Goal: Task Accomplishment & Management: Manage account settings

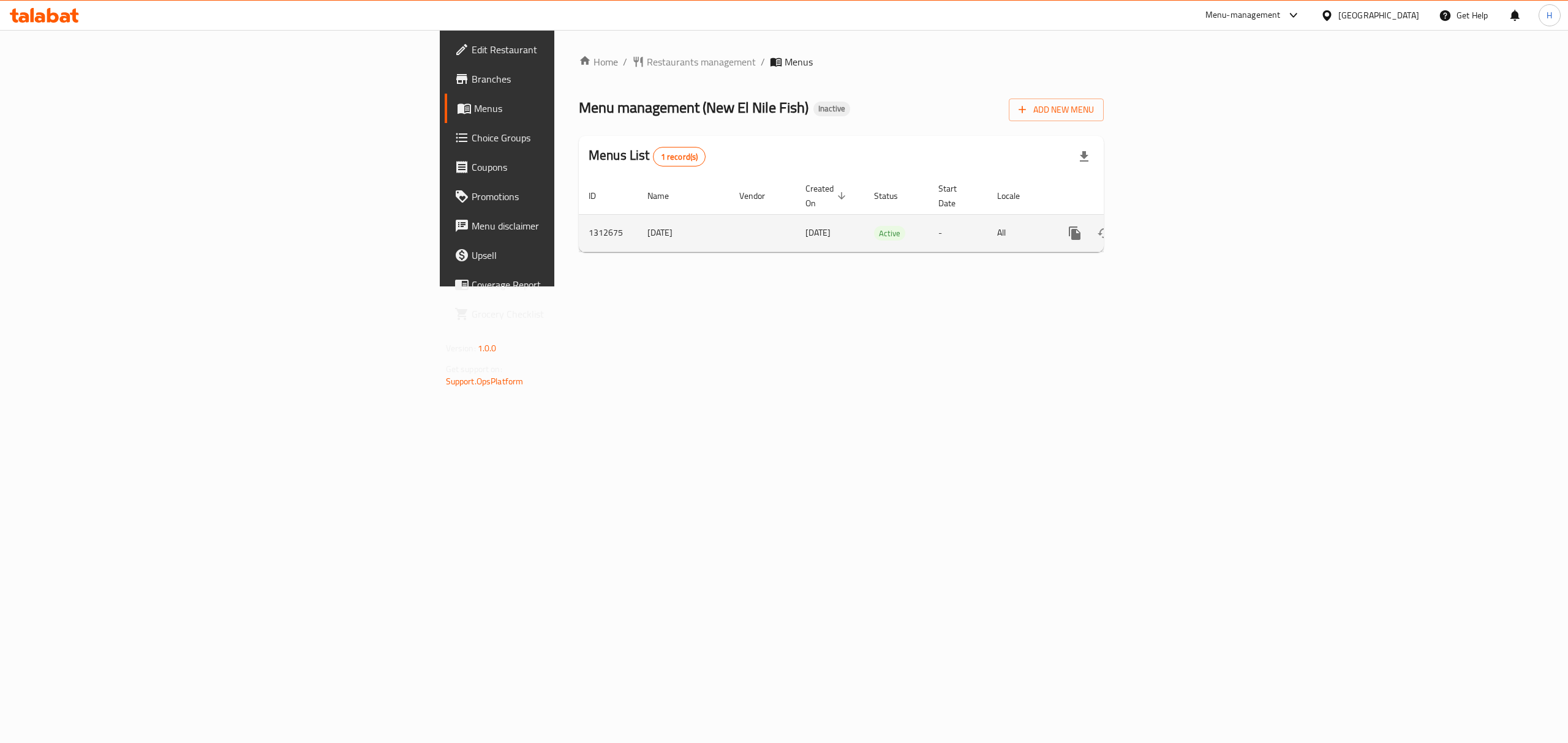
click at [1171, 226] on icon "enhanced table" at bounding box center [1163, 233] width 15 height 15
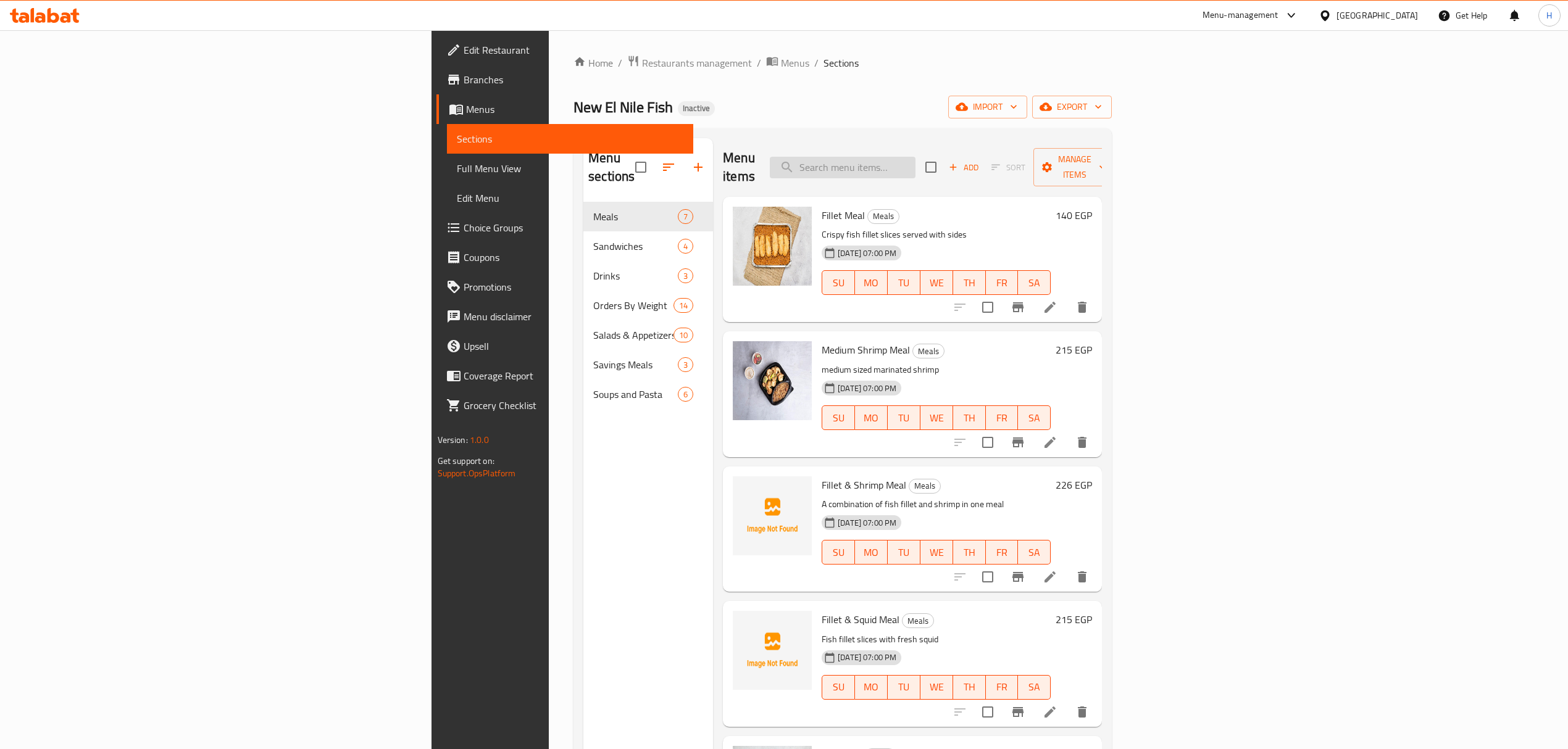
click at [915, 158] on input "search" at bounding box center [842, 168] width 146 height 21
paste input "Pickled eggplan"
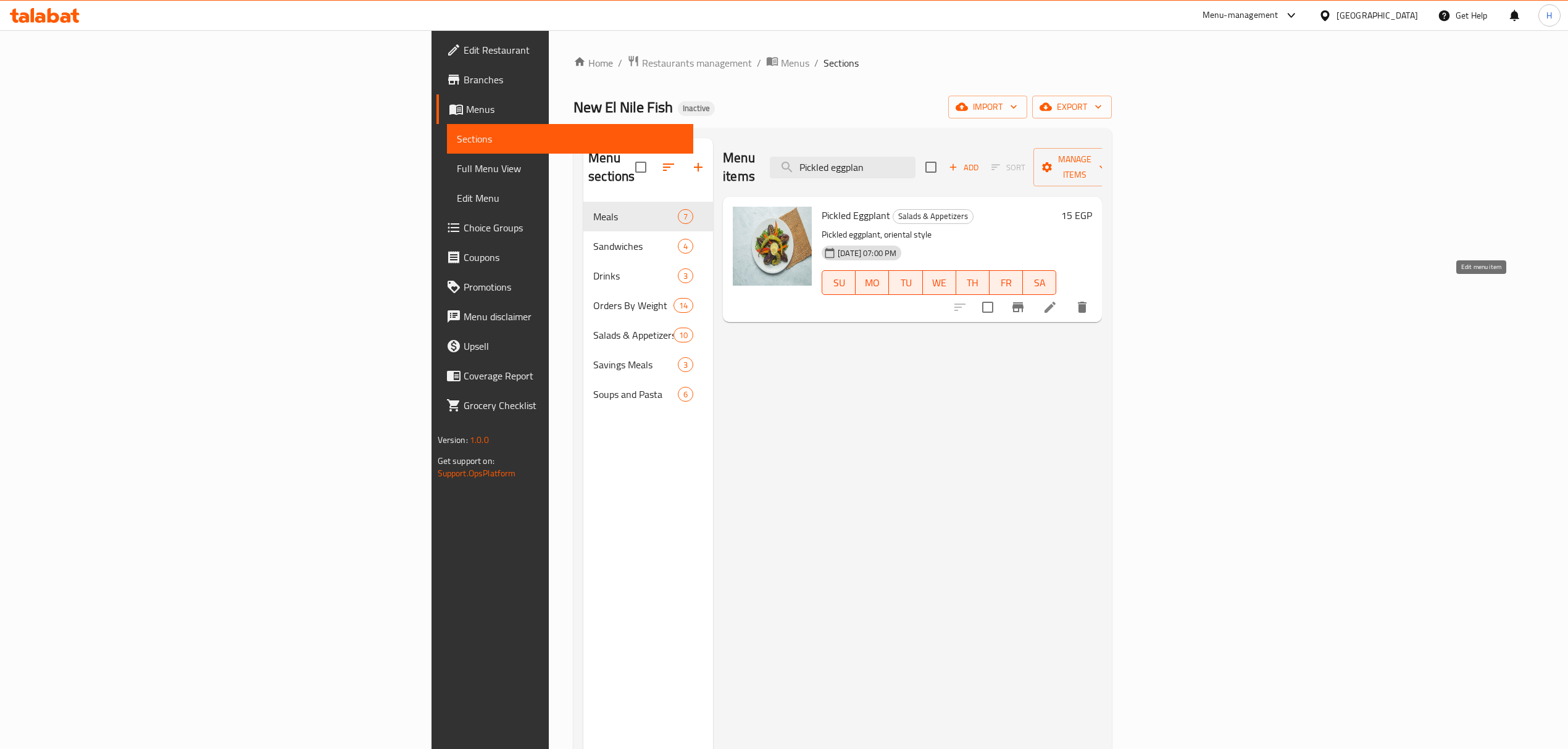
type input "Pickled eggplan"
click at [1057, 300] on icon at bounding box center [1050, 307] width 15 height 15
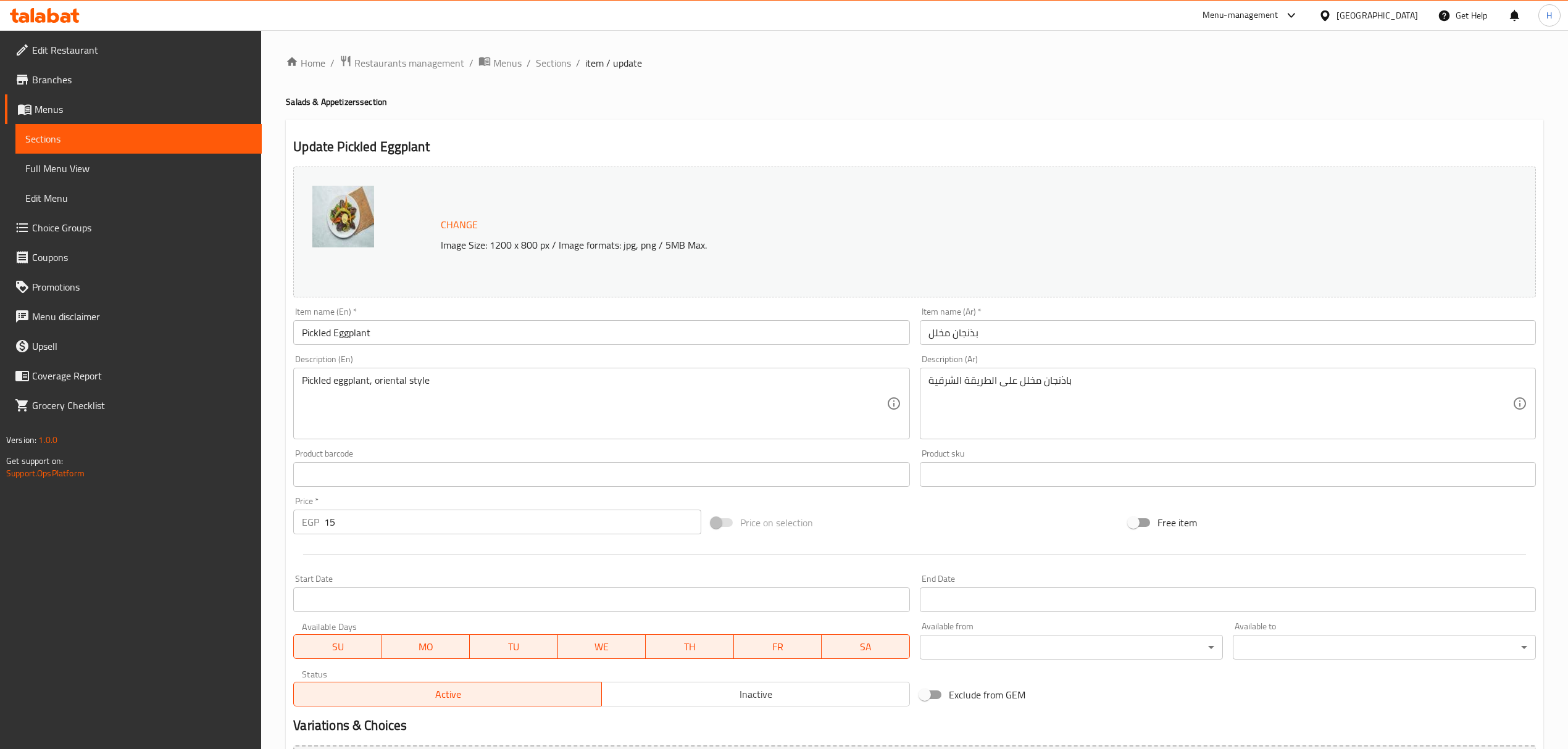
drag, startPoint x: 564, startPoint y: 67, endPoint x: 376, endPoint y: 5, distance: 198.0
click at [564, 67] on span "Sections" at bounding box center [553, 63] width 35 height 15
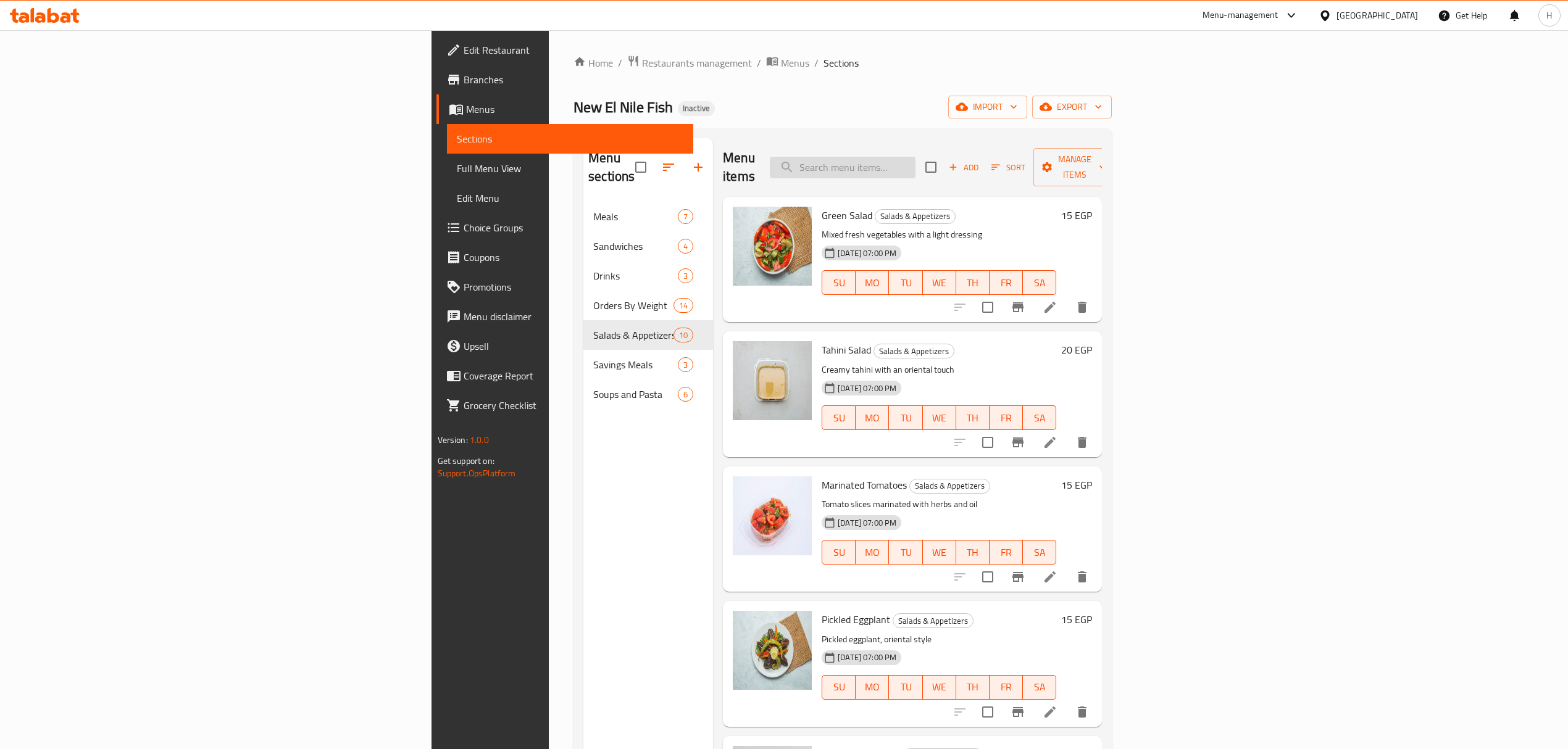
click at [915, 157] on input "search" at bounding box center [842, 168] width 146 height 21
paste input "Family pickle selection"
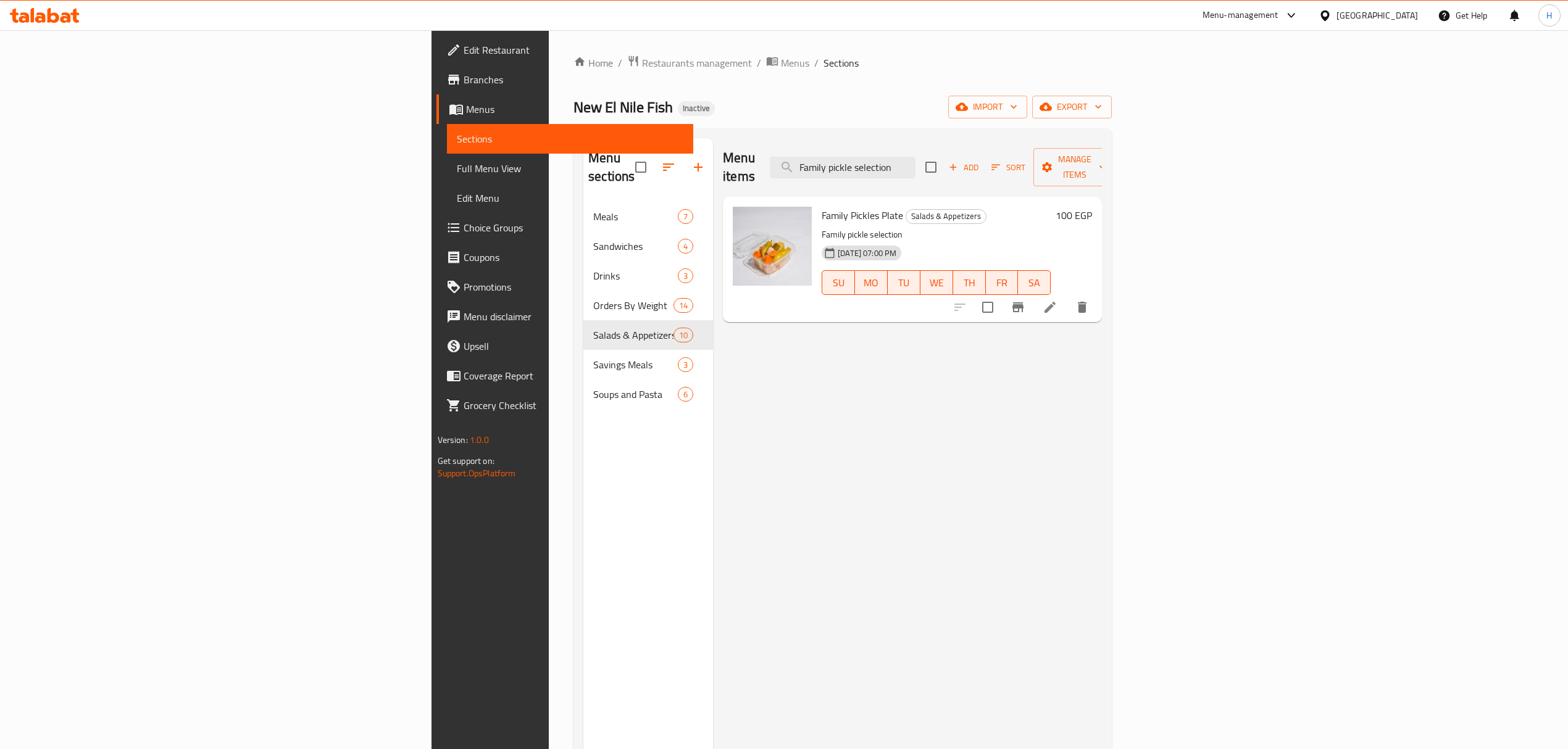
type input "Family pickle selection"
click at [817, 208] on div "Family Pickles Plate Salads & Appetizers Family pickle selection 17-09-2025 07:…" at bounding box center [936, 259] width 239 height 116
click at [822, 206] on span "Family Pickles Plate" at bounding box center [862, 216] width 81 height 19
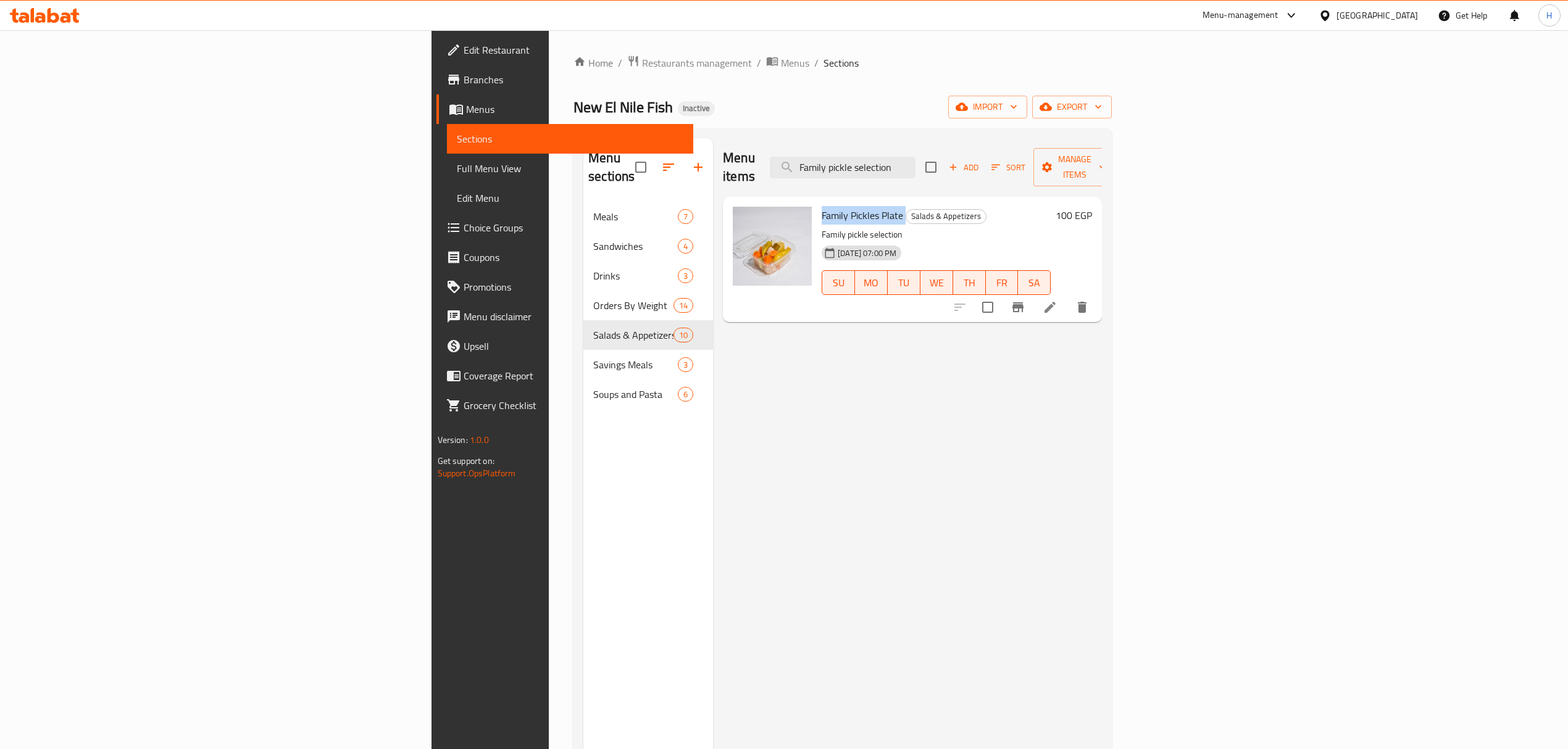
copy h6 "Family Pickles Plate"
click at [1057, 300] on icon at bounding box center [1050, 307] width 15 height 15
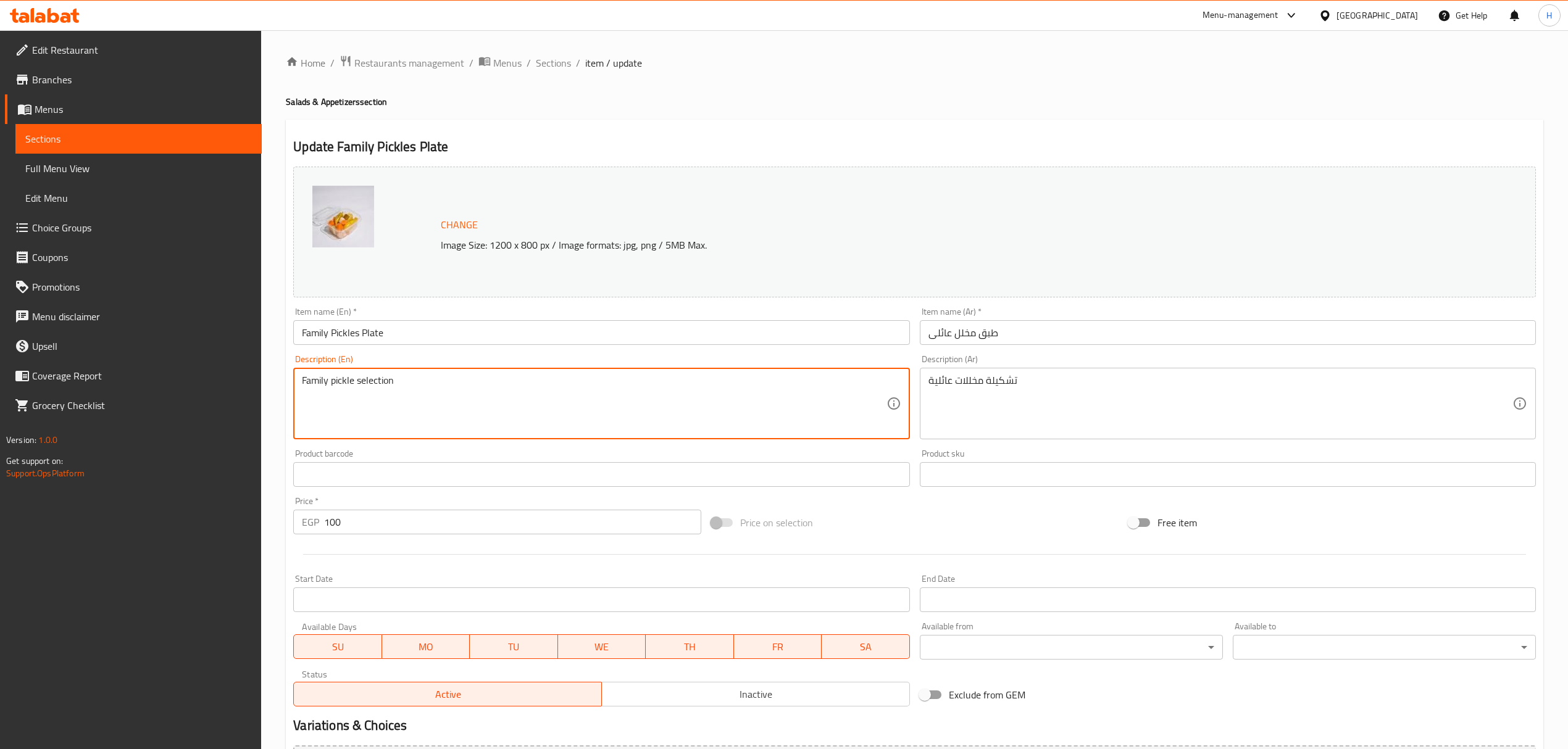
click at [338, 382] on textarea "Family pickle selection" at bounding box center [594, 404] width 584 height 59
click at [966, 388] on textarea "تشكيلة مخللات عائلية" at bounding box center [1221, 404] width 584 height 59
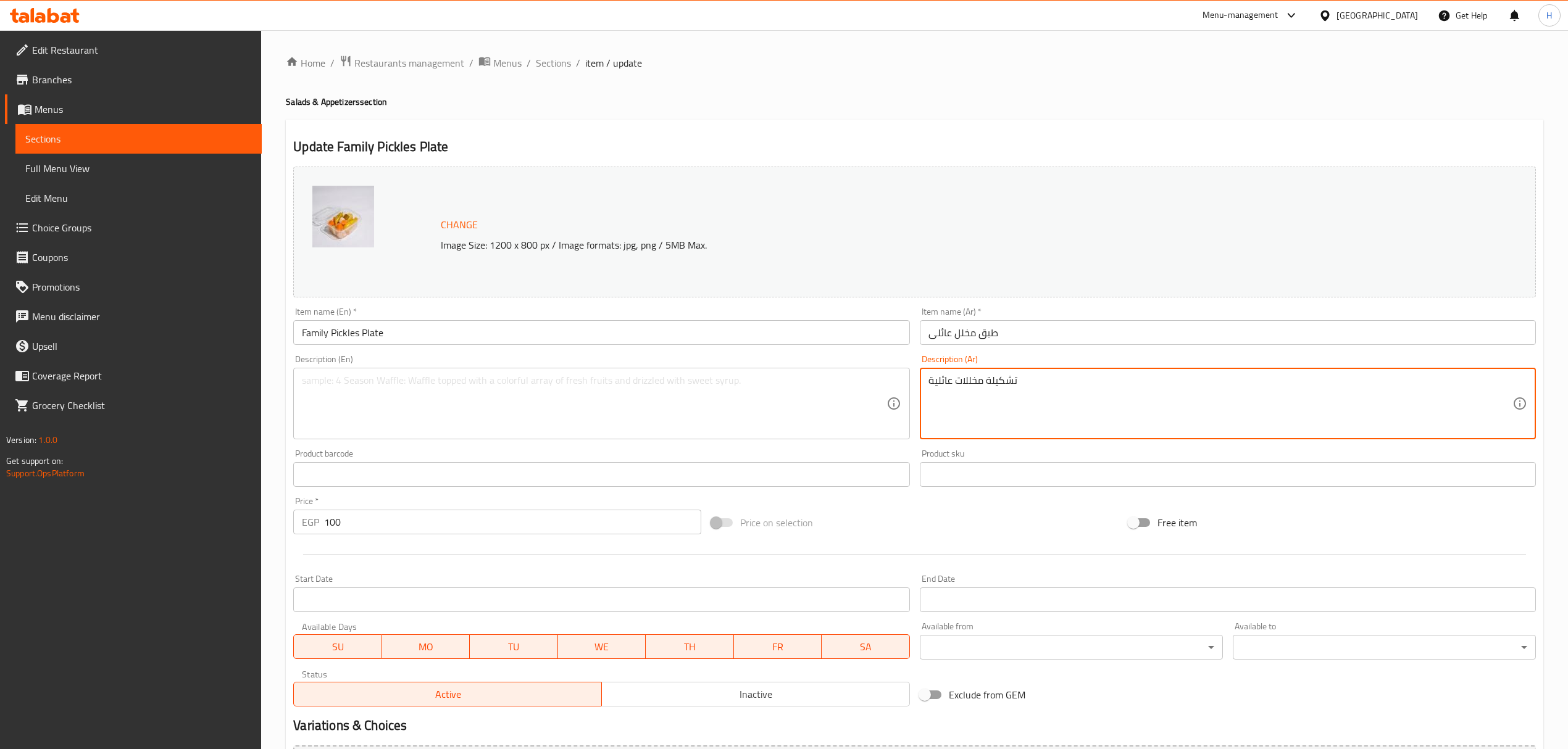
click at [966, 388] on textarea "تشكيلة مخللات عائلية" at bounding box center [1221, 404] width 584 height 59
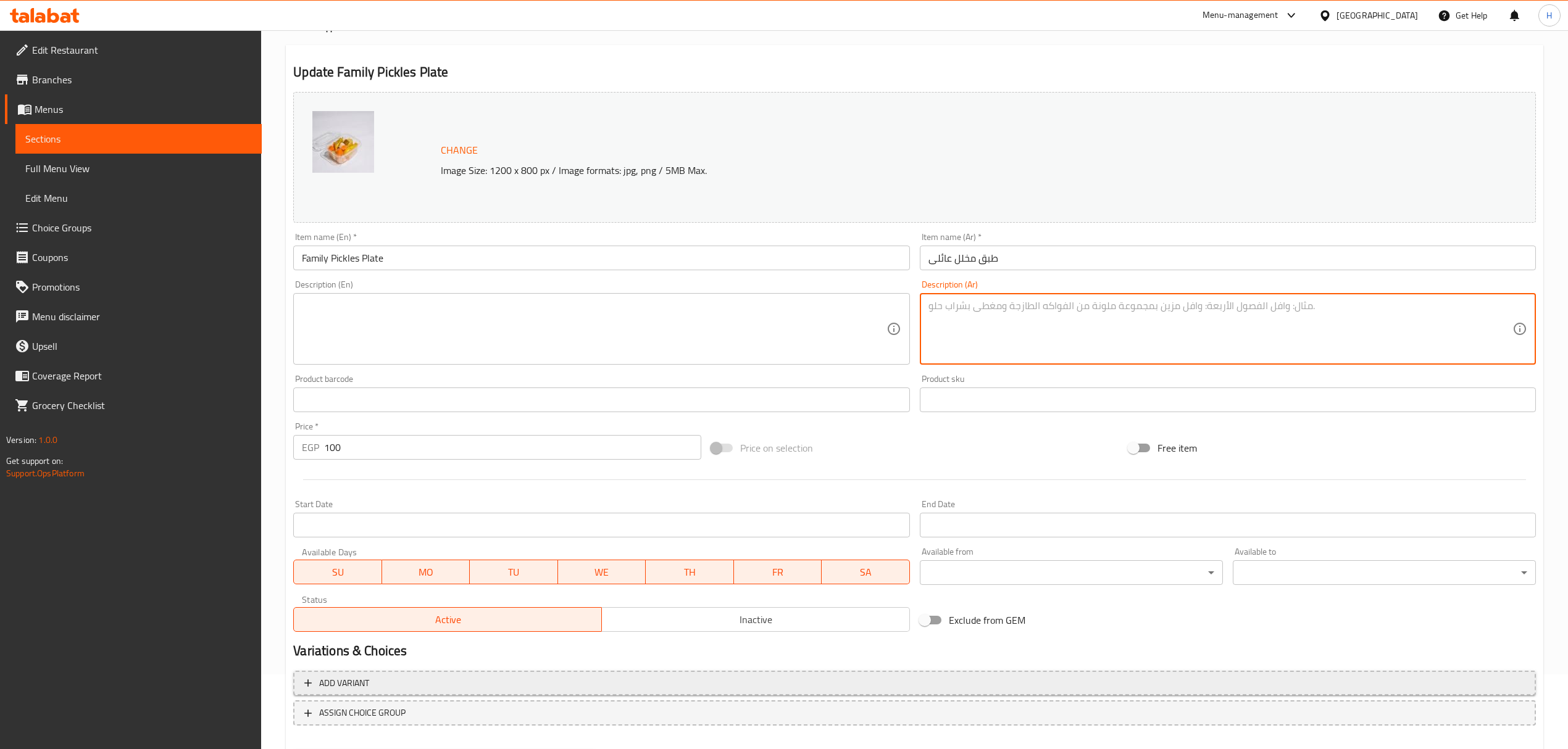
scroll to position [140, 0]
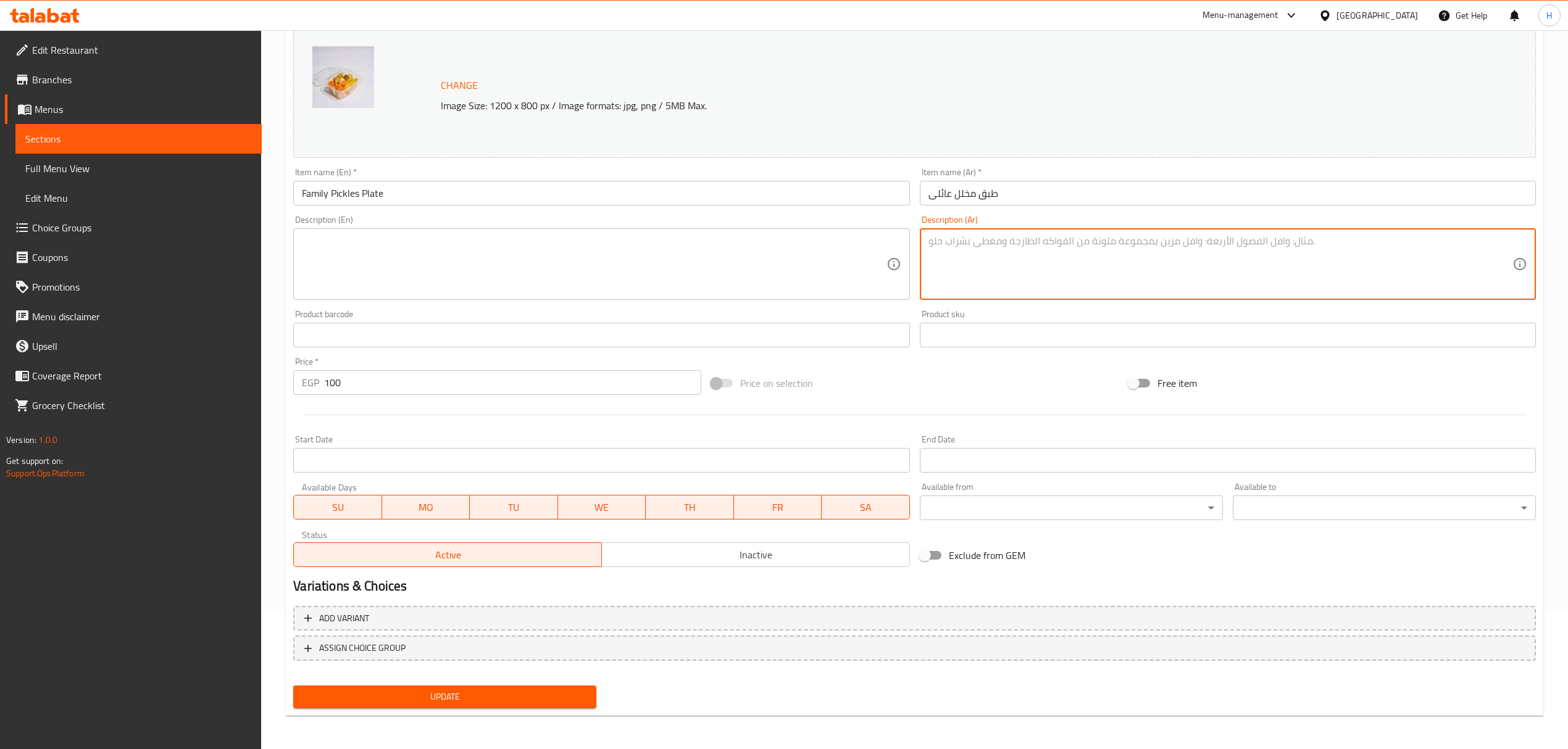
click at [407, 690] on span "Update" at bounding box center [445, 696] width 283 height 15
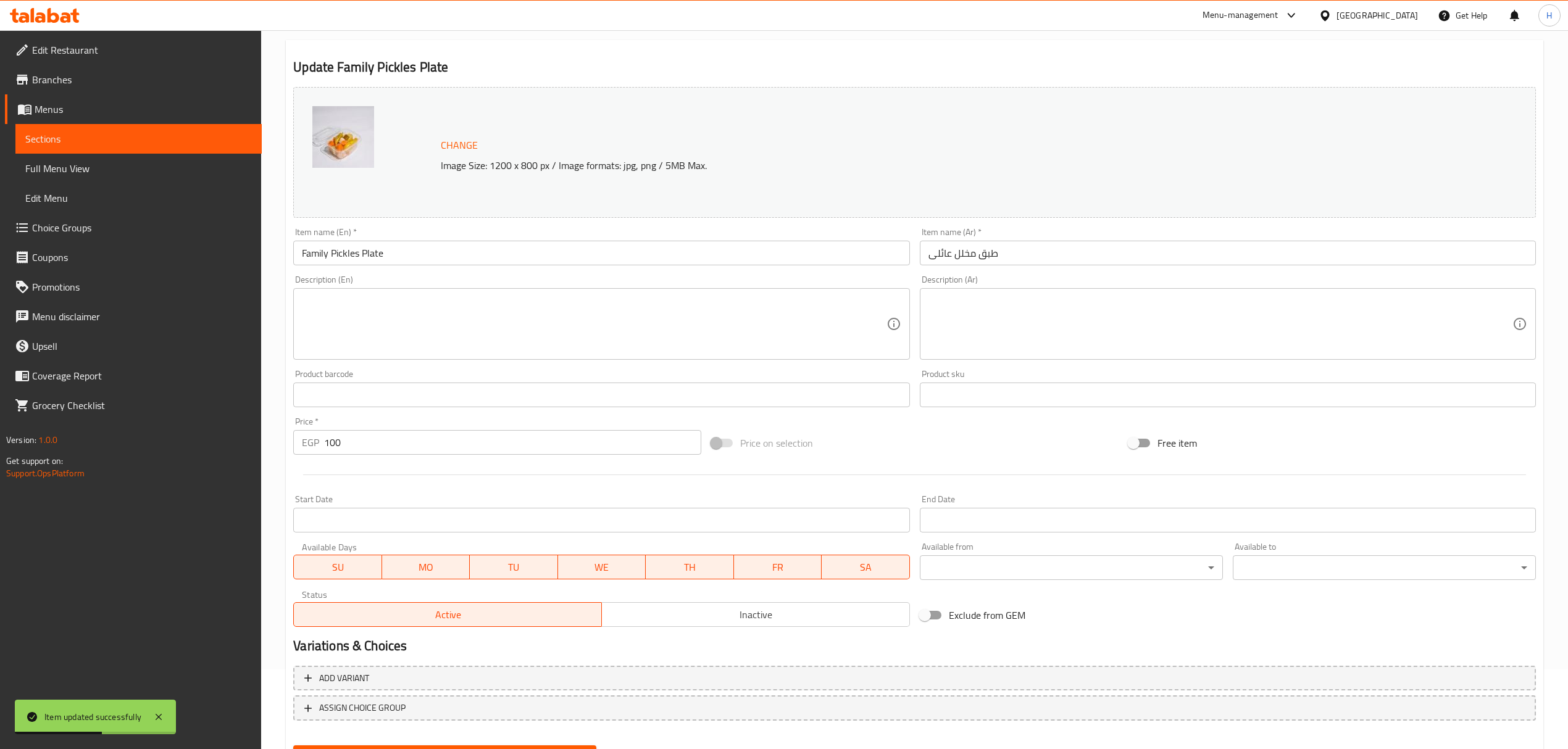
scroll to position [0, 0]
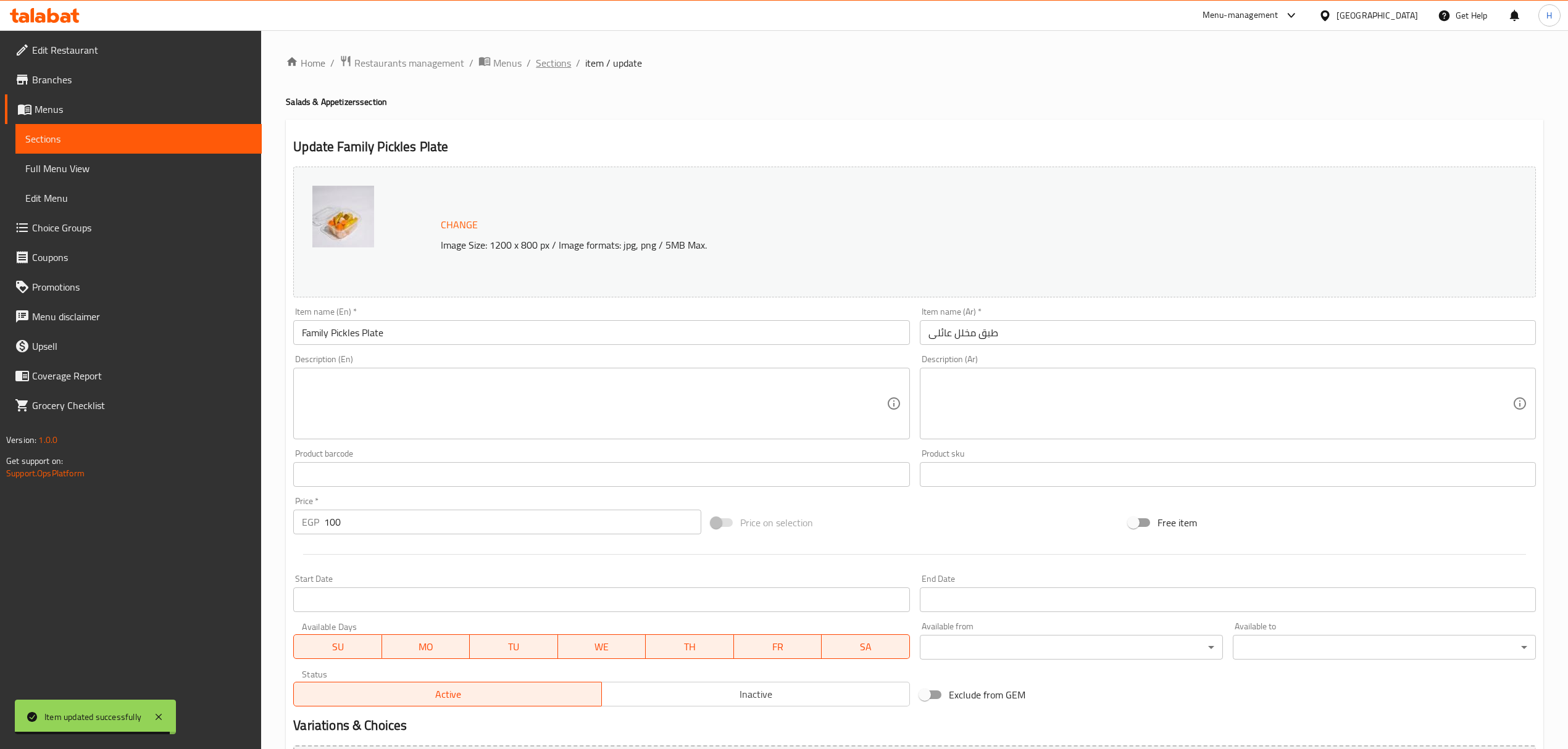
click at [549, 65] on span "Sections" at bounding box center [553, 63] width 35 height 15
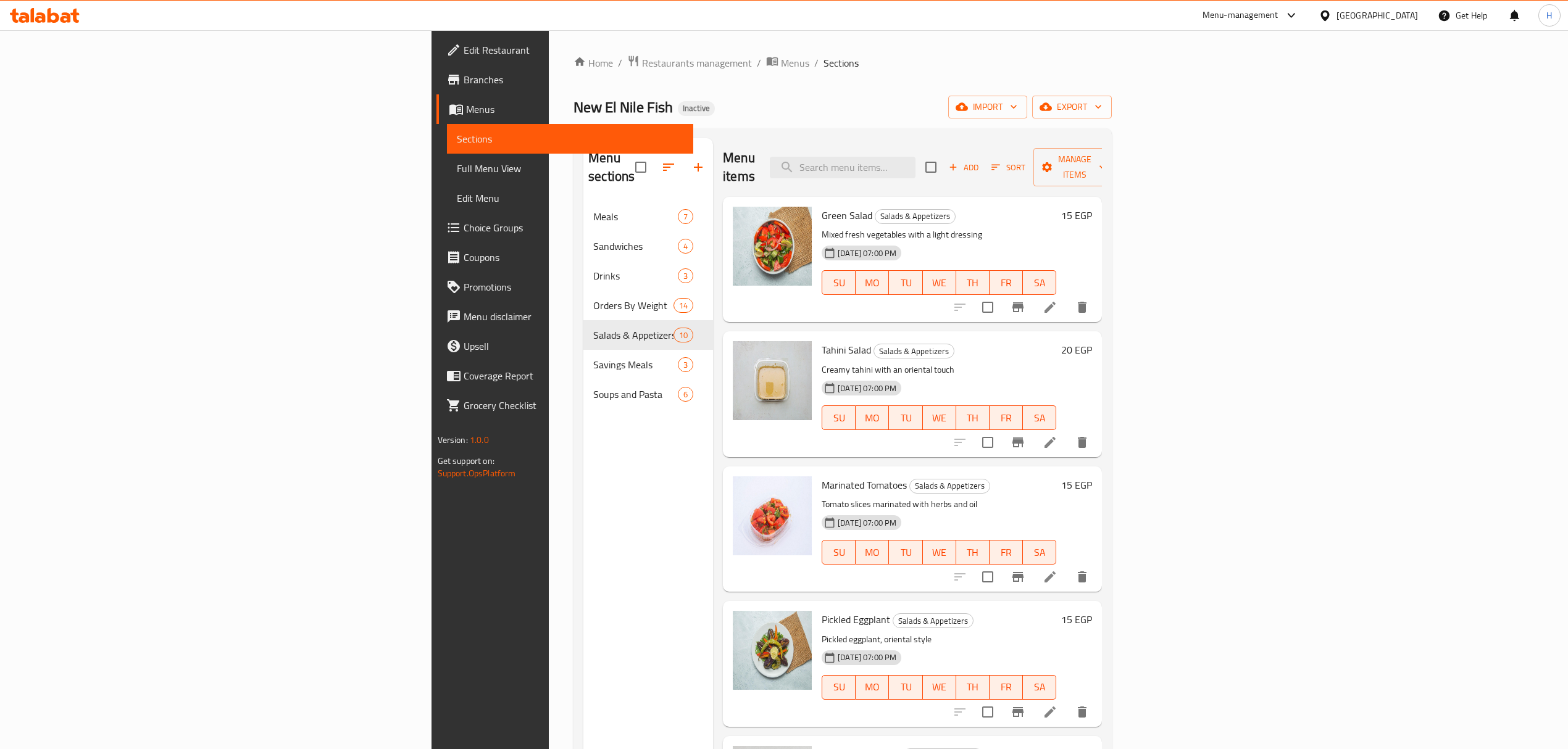
click at [915, 160] on input "search" at bounding box center [842, 168] width 146 height 21
paste input "Large salad plate for families"
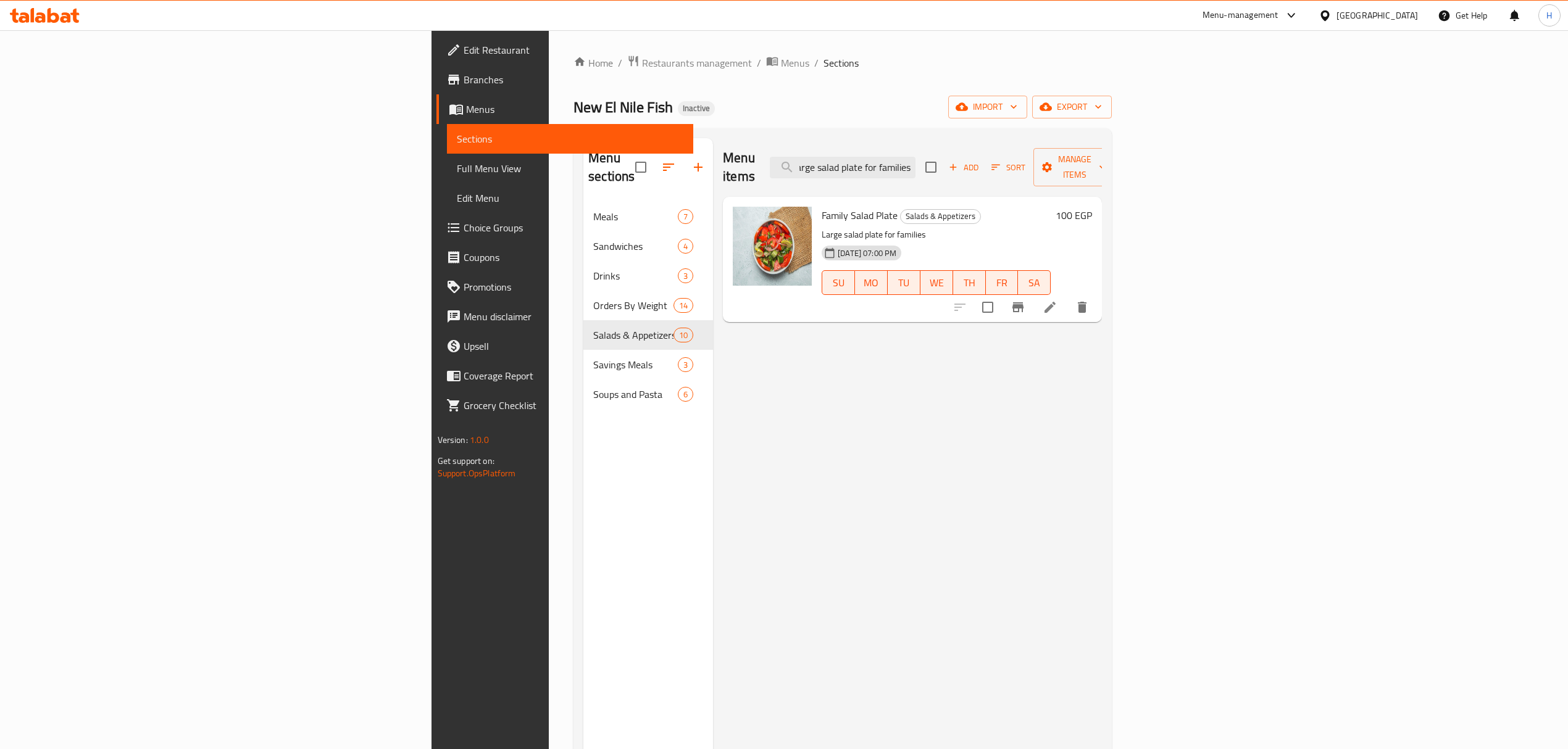
type input "Large salad plate for families"
click at [1067, 296] on li at bounding box center [1050, 307] width 35 height 22
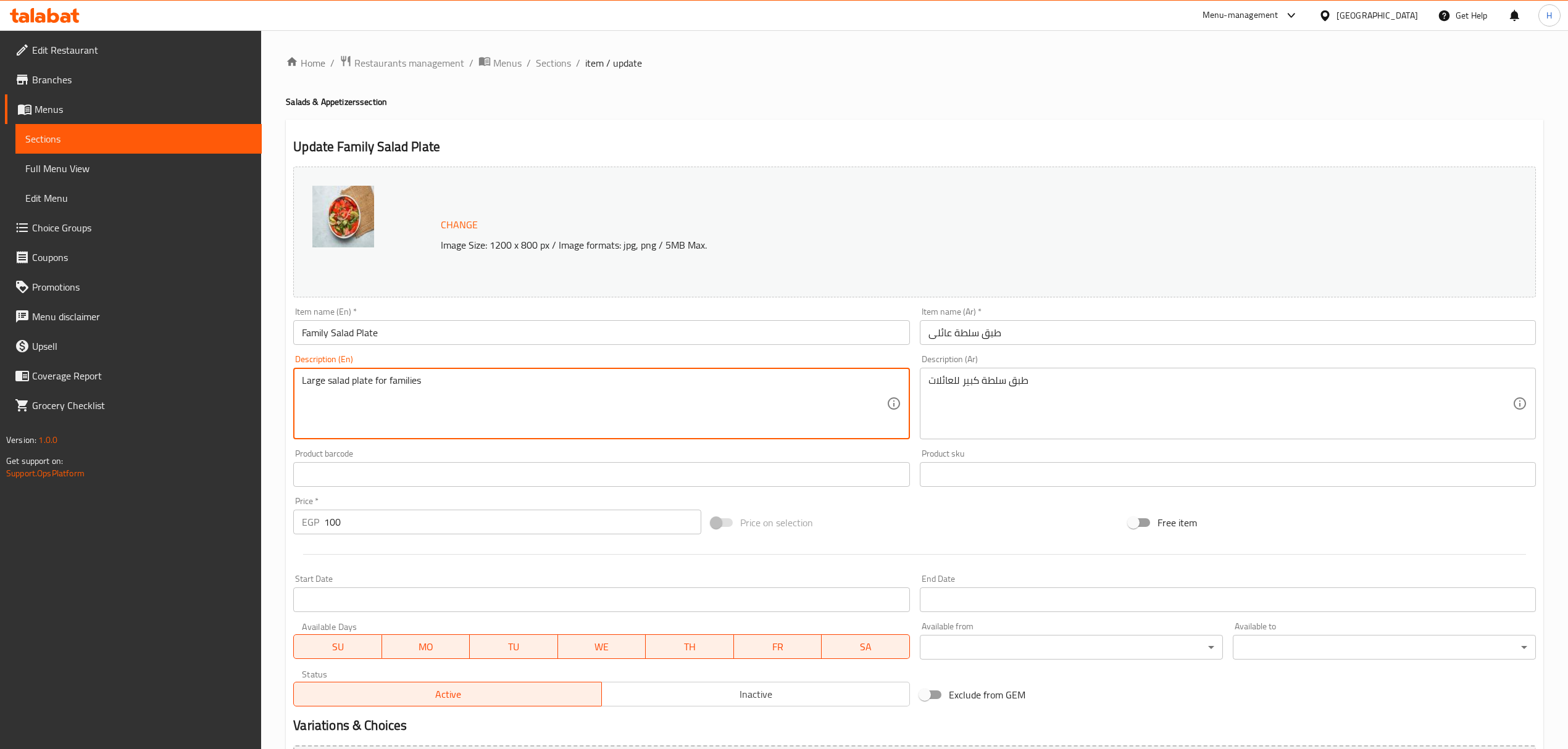
drag, startPoint x: 467, startPoint y: 394, endPoint x: 329, endPoint y: 385, distance: 138.3
type textarea "Large"
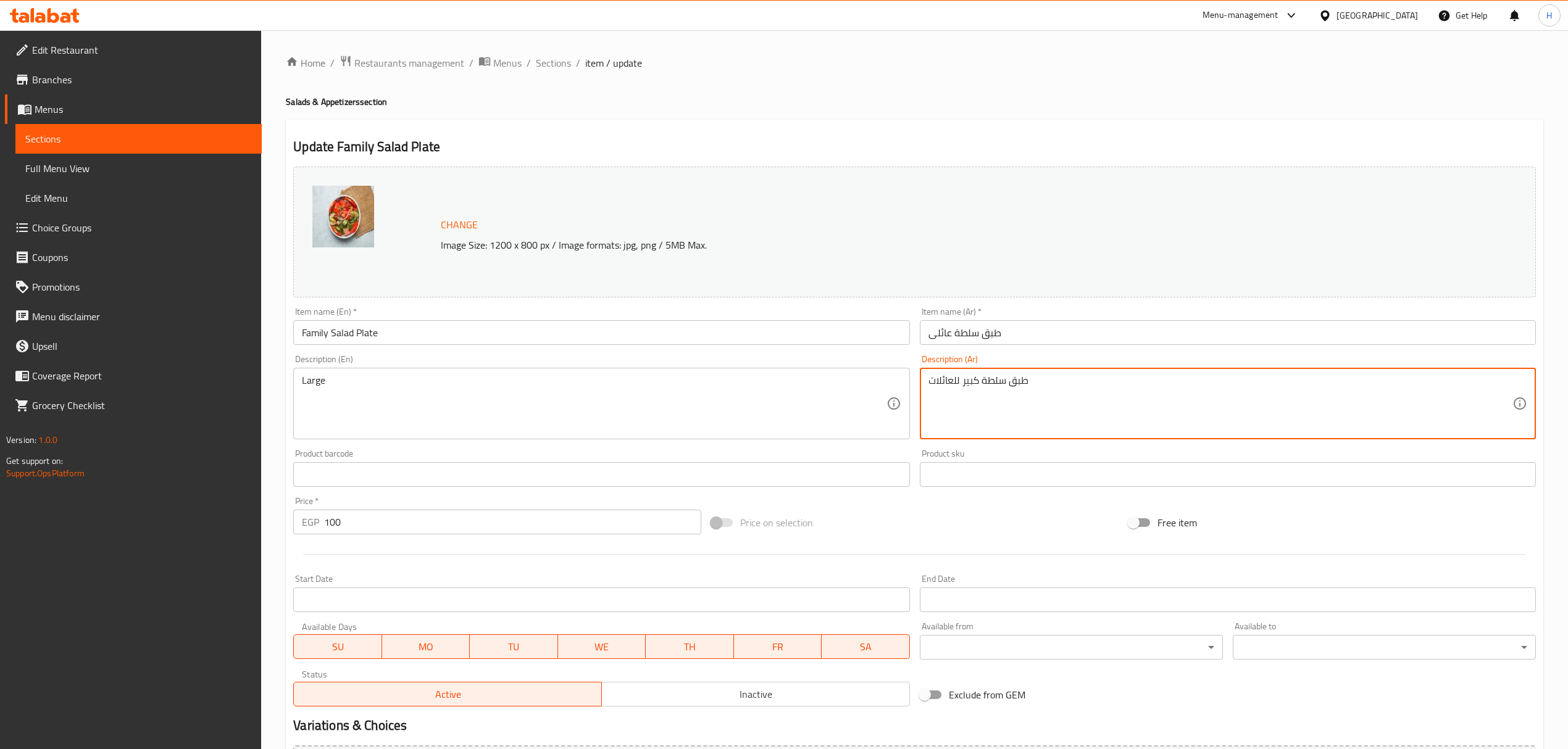
drag, startPoint x: 959, startPoint y: 381, endPoint x: 899, endPoint y: 381, distance: 60.0
click at [980, 386] on textarea "طبق سلطة كبير" at bounding box center [1221, 404] width 584 height 59
type textarea "سلطة كبير"
click at [973, 375] on textarea "سلطة كبير" at bounding box center [1221, 404] width 584 height 59
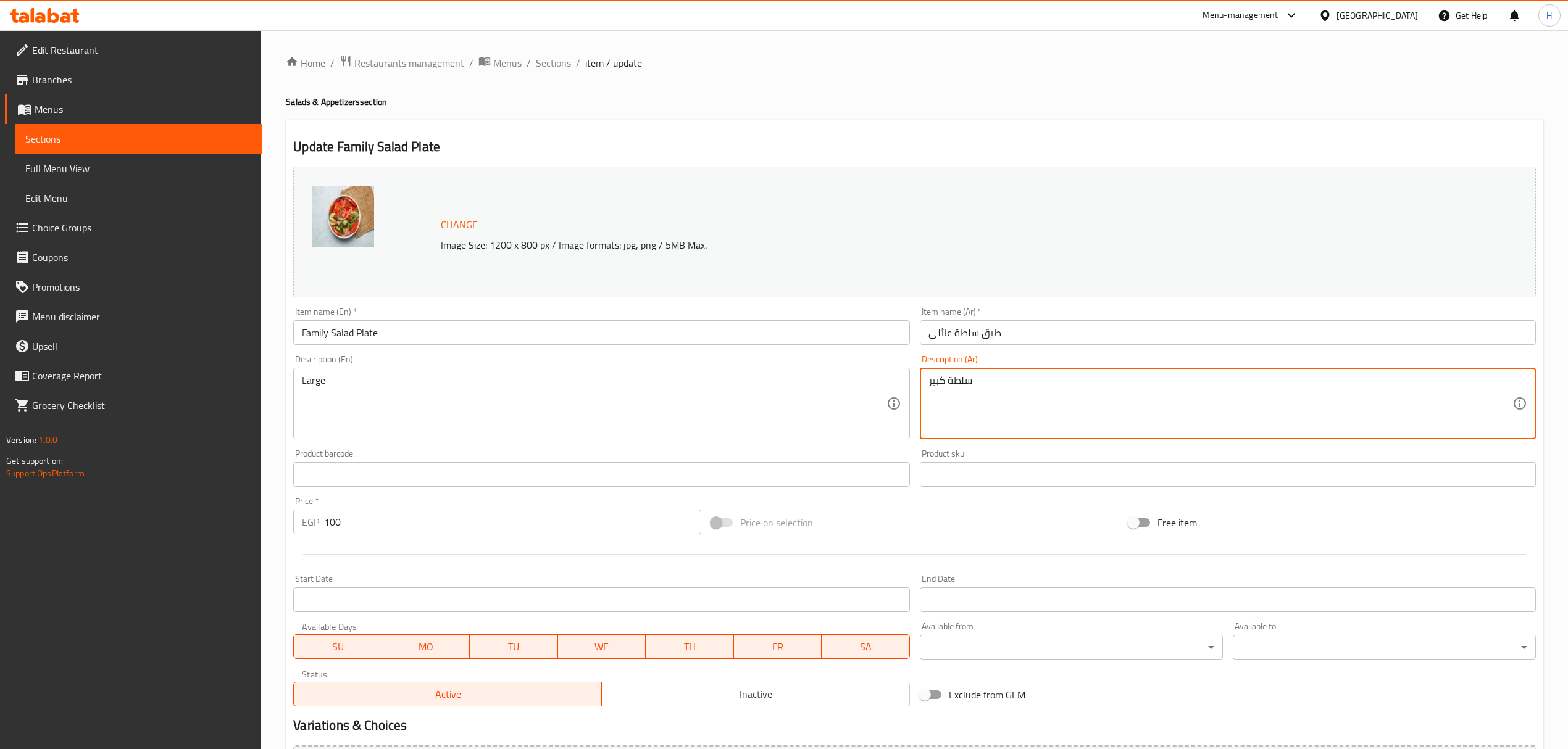
click at [973, 375] on textarea "سلطة كبير" at bounding box center [1221, 404] width 584 height 59
click at [962, 382] on textarea "سلطة كبير" at bounding box center [1221, 404] width 584 height 59
click at [946, 385] on textarea "سلطة كبير" at bounding box center [1221, 404] width 584 height 59
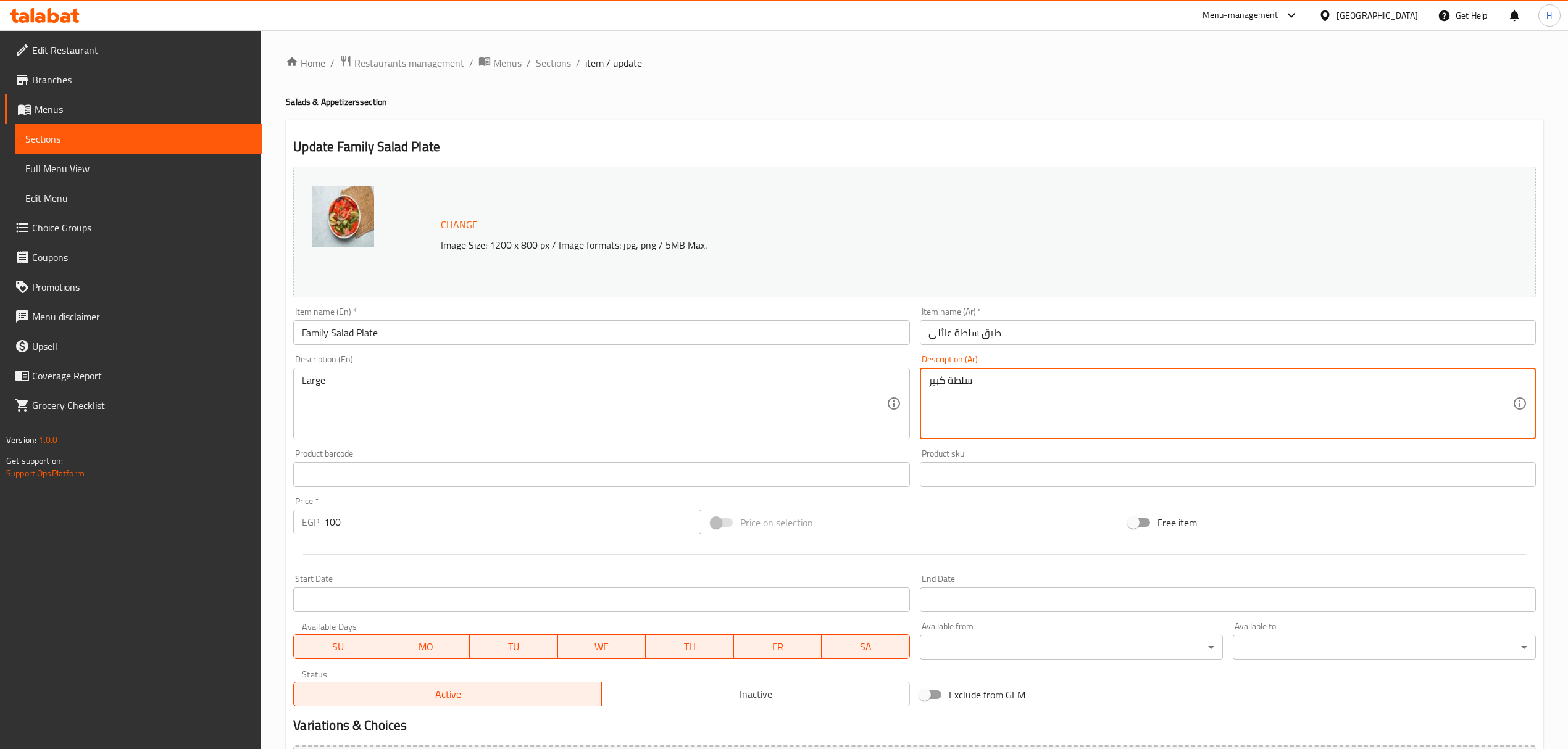
click at [959, 384] on textarea "سلطة كبير" at bounding box center [1221, 404] width 584 height 59
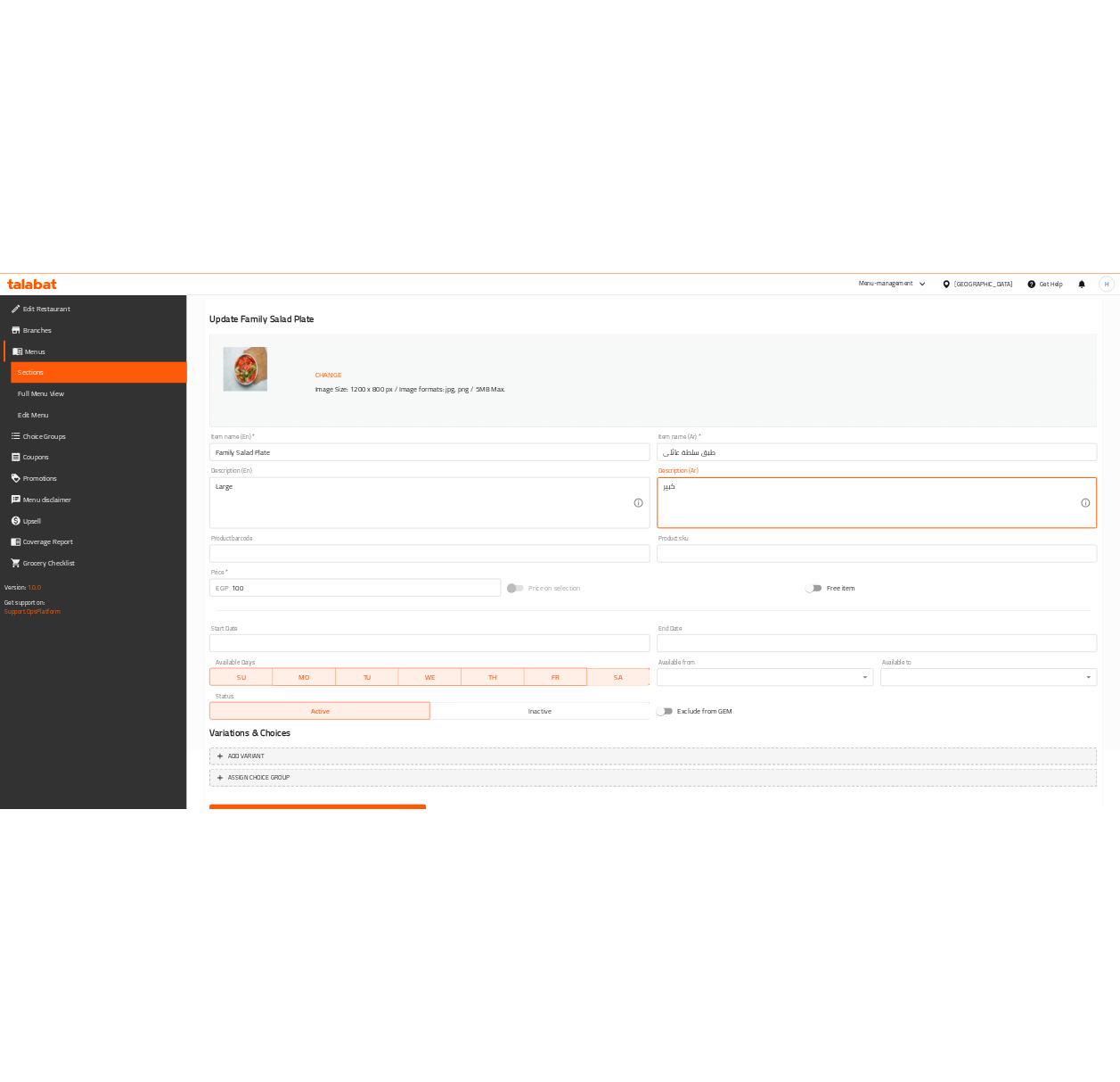
scroll to position [202, 0]
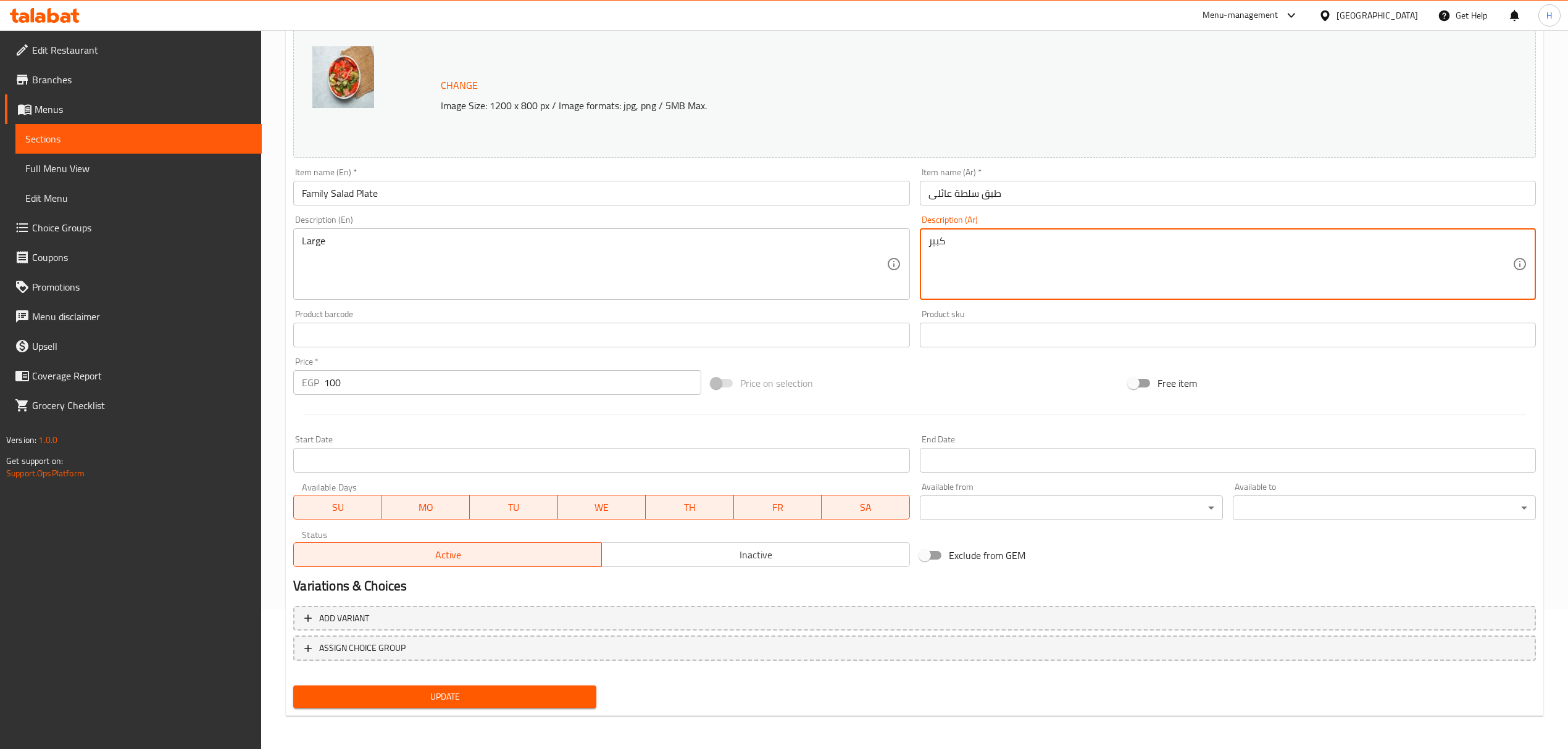
type textarea "كبير"
click at [483, 696] on span "Update" at bounding box center [445, 696] width 283 height 15
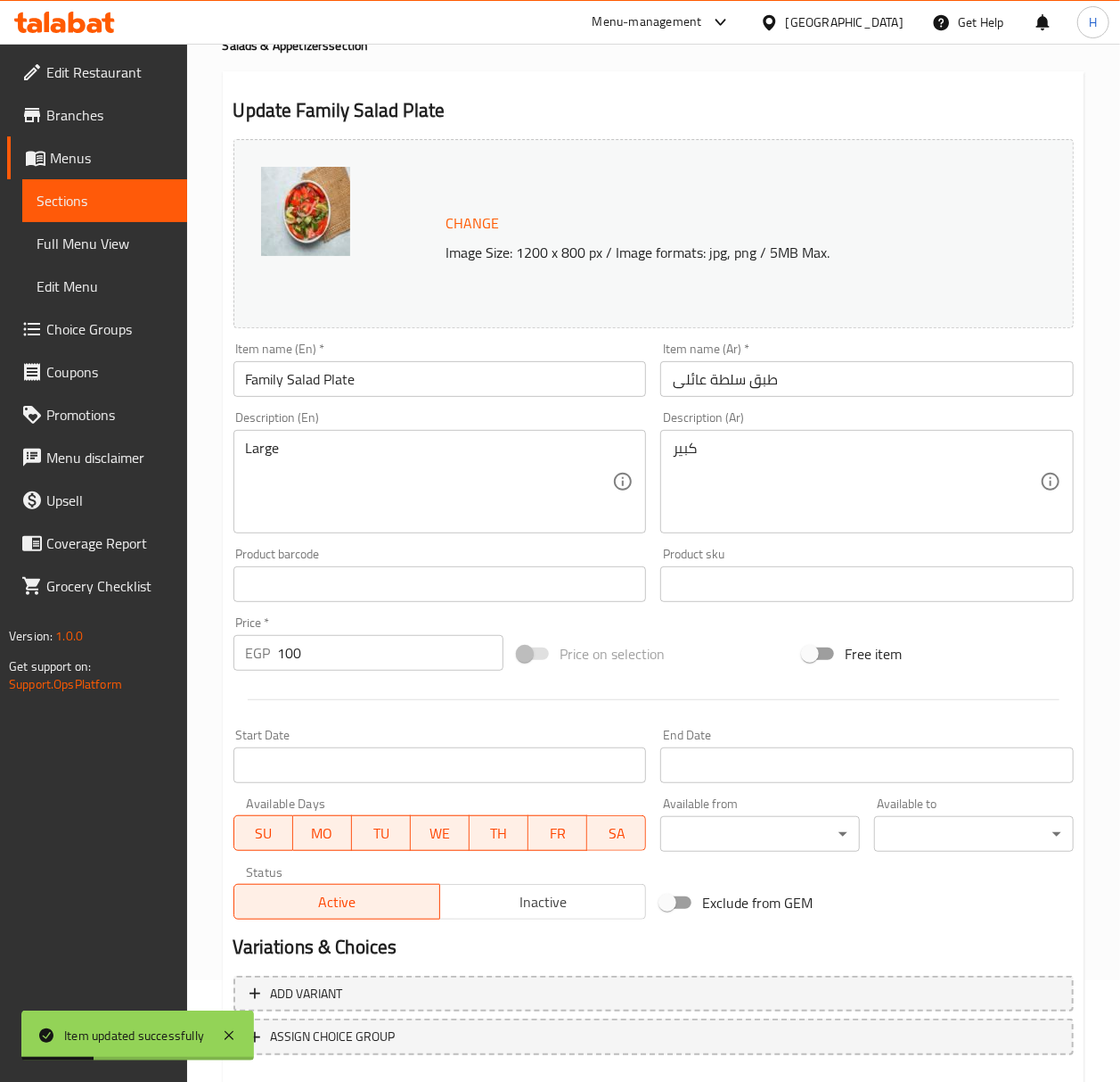
scroll to position [0, 0]
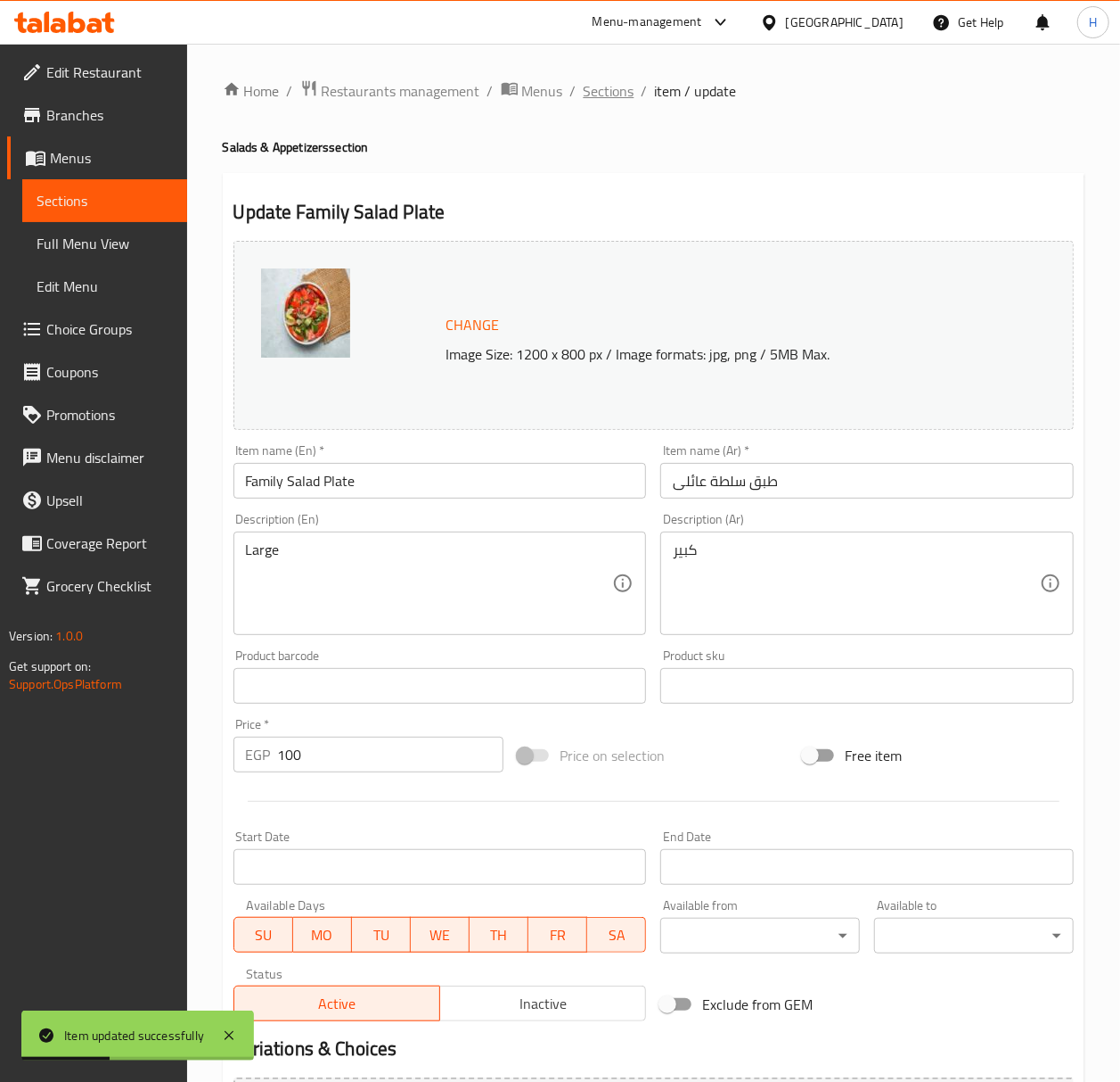
click at [607, 94] on span "Sections" at bounding box center [609, 91] width 51 height 21
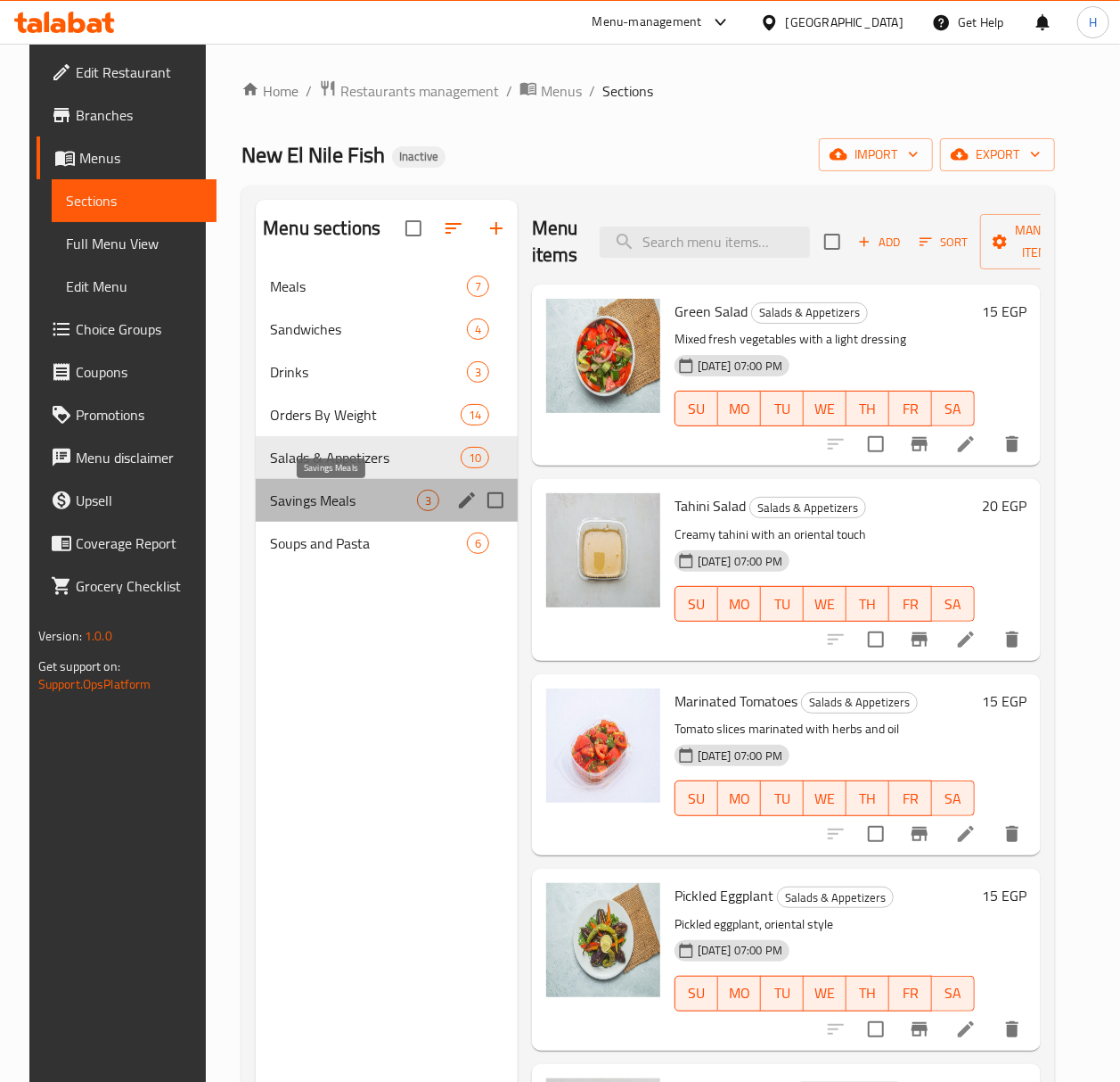
drag, startPoint x: 331, startPoint y: 497, endPoint x: 375, endPoint y: 506, distance: 44.9
click at [331, 497] on span "Savings Meals" at bounding box center [343, 500] width 147 height 21
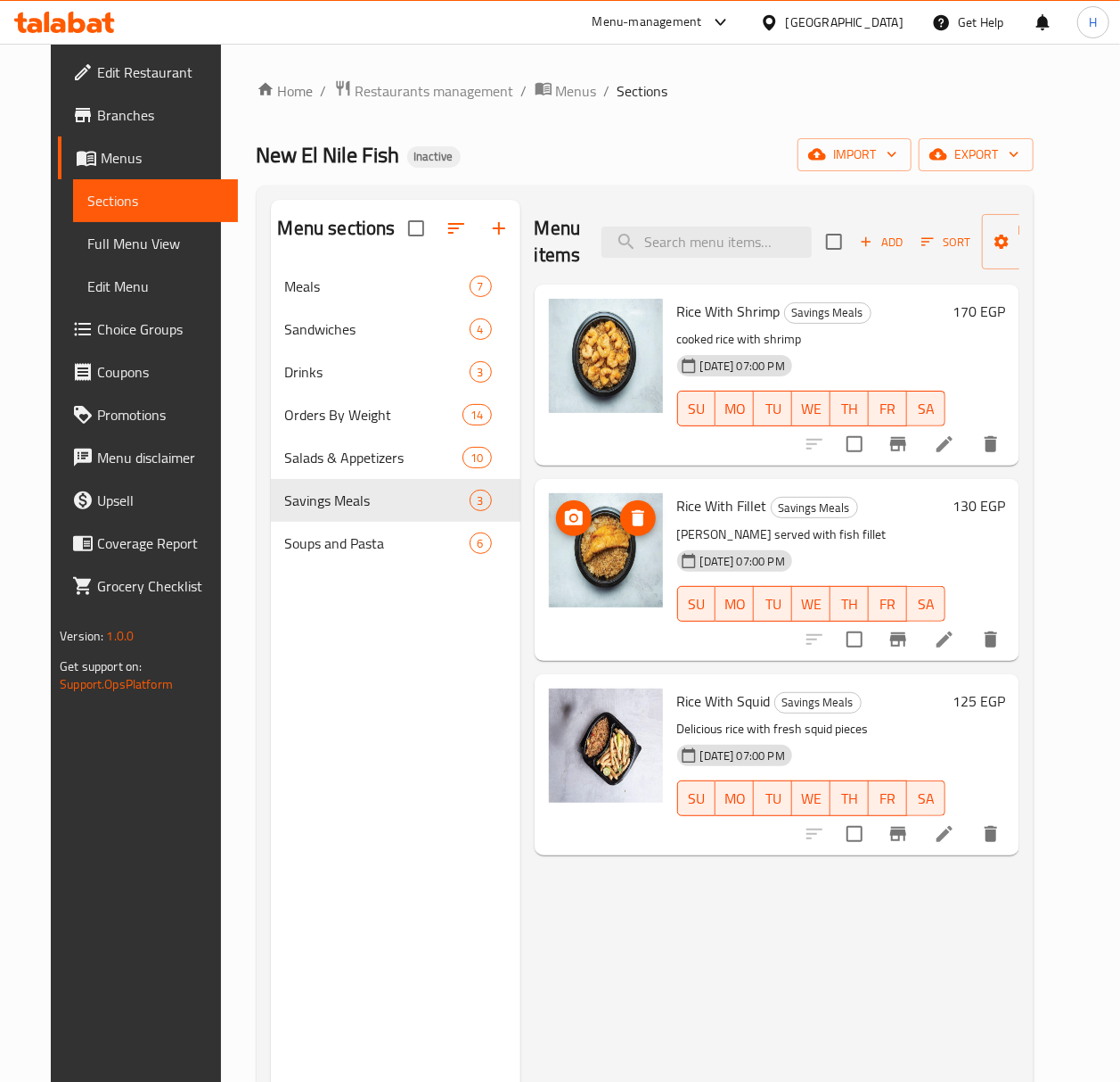
click at [87, 234] on span "Full Menu View" at bounding box center [156, 243] width 136 height 21
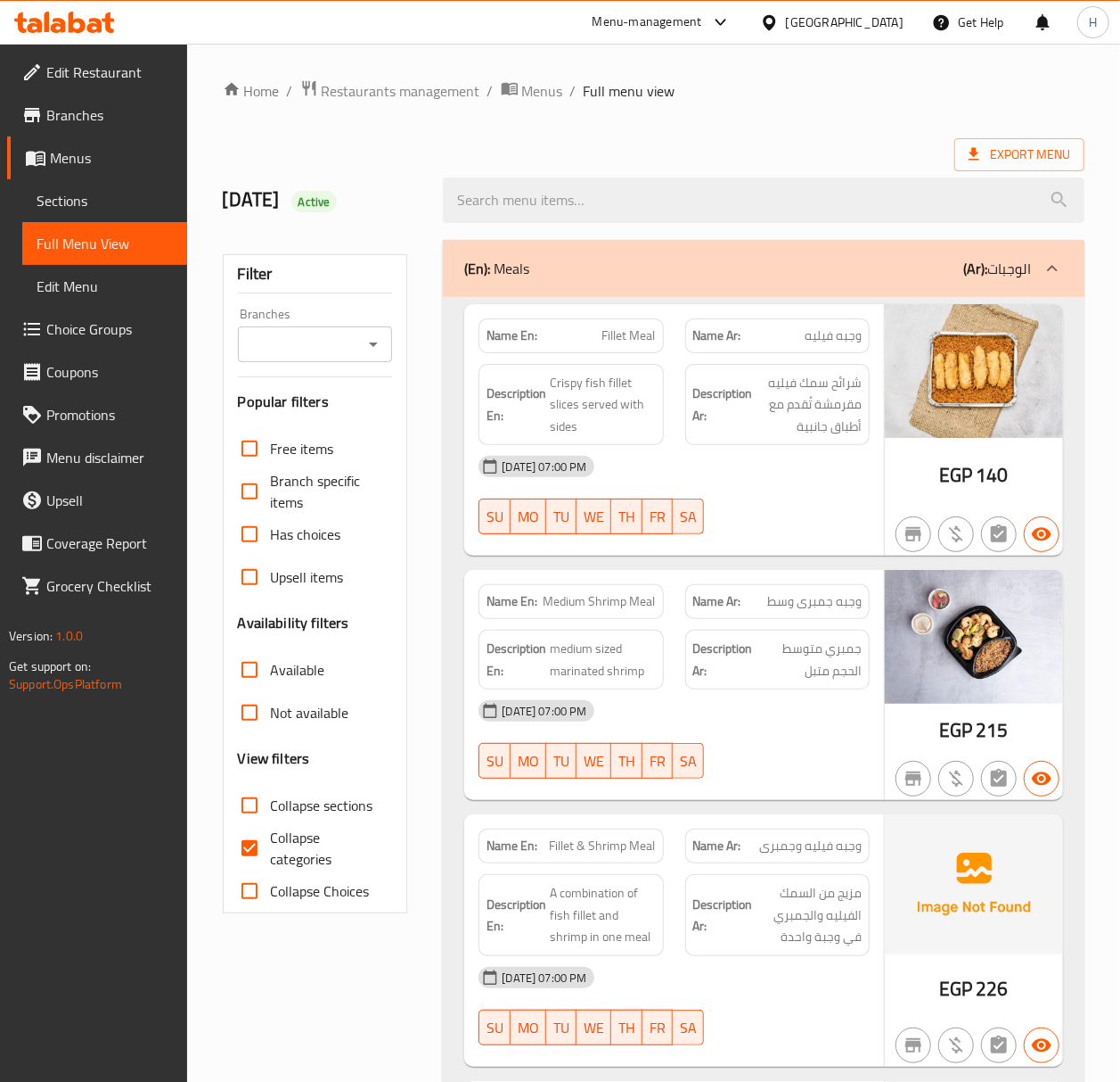
click at [254, 815] on input "Collapse sections" at bounding box center [250, 805] width 43 height 43
checkbox input "true"
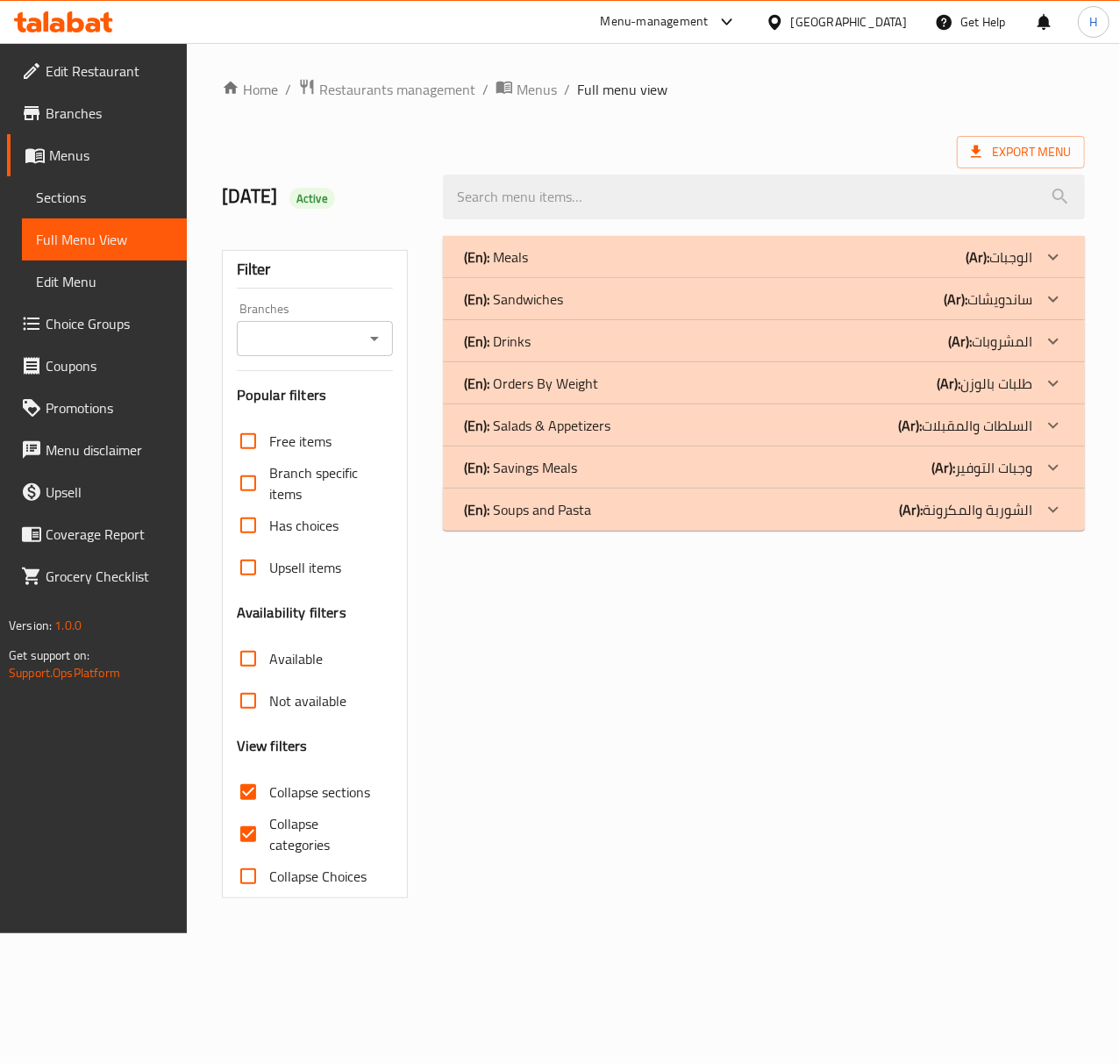
click at [248, 834] on input "Collapse categories" at bounding box center [248, 833] width 43 height 43
checkbox input "false"
click at [918, 468] on div "(En): Savings Meals (Ar): وجبات التوفير" at bounding box center [748, 467] width 568 height 21
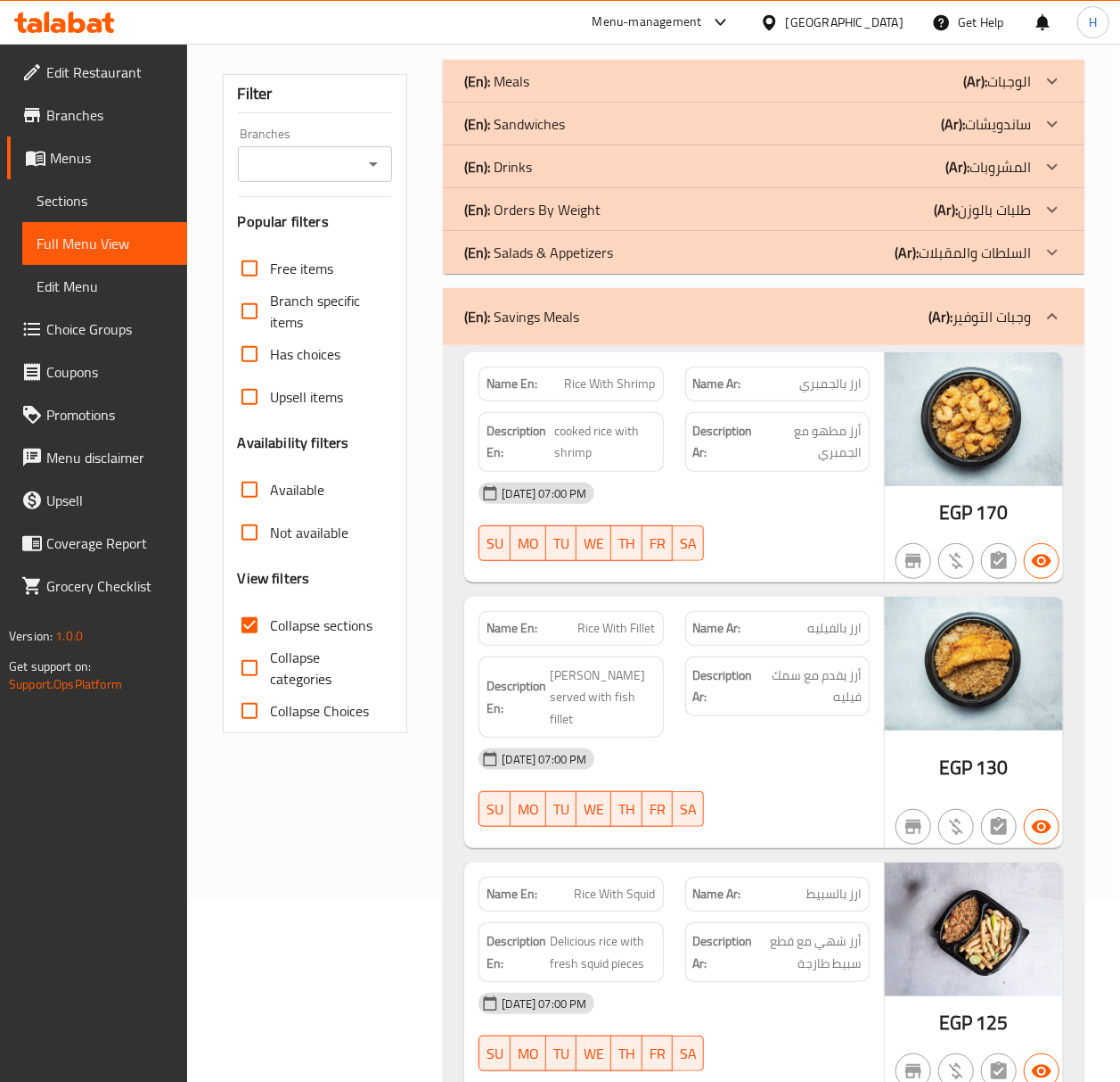
scroll to position [237, 0]
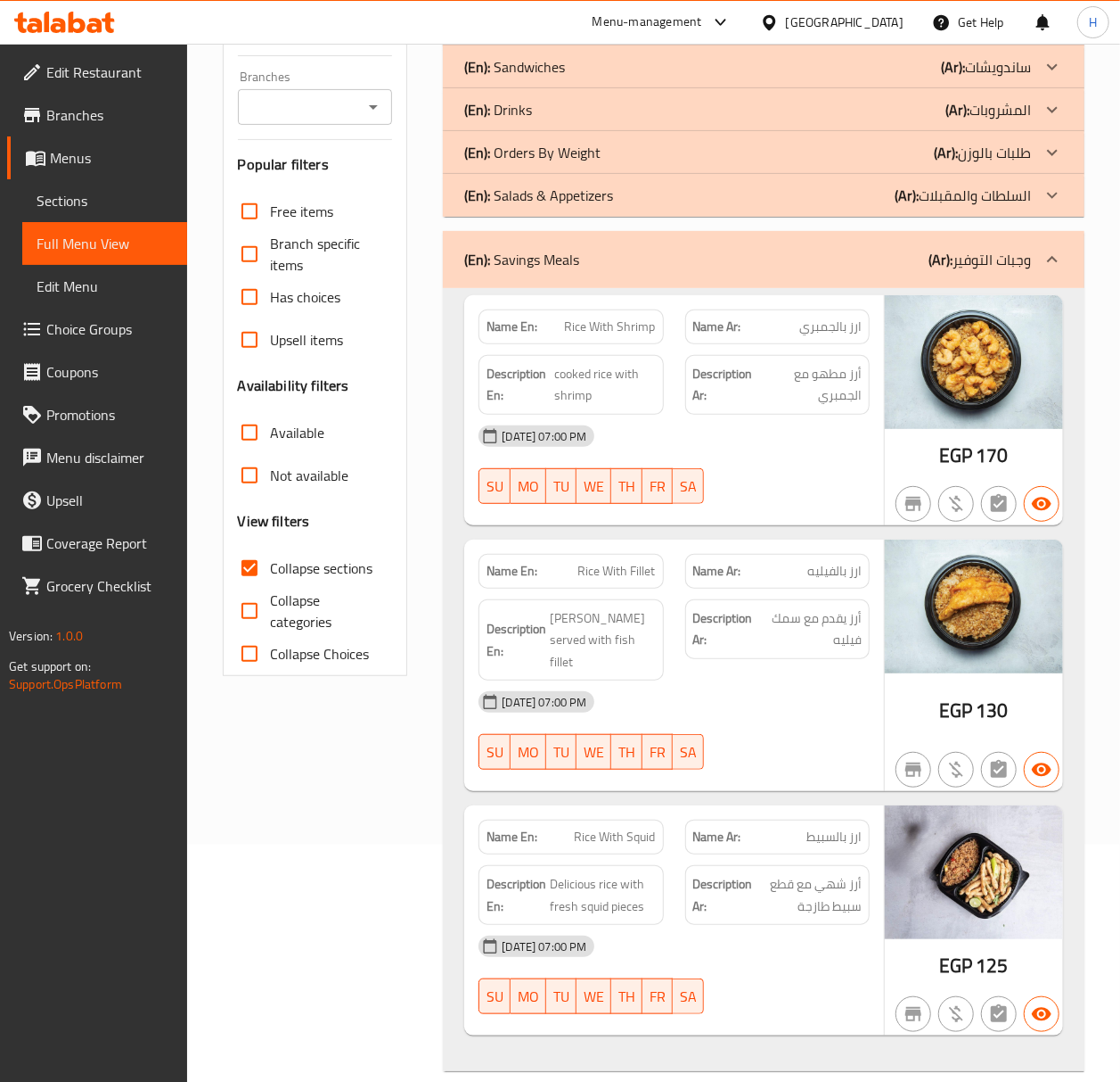
click at [612, 329] on span "Rice With Shrimp" at bounding box center [610, 326] width 91 height 18
click at [612, 328] on span "Rice With Shrimp" at bounding box center [610, 326] width 91 height 18
click at [611, 328] on span "Rice With Shrimp" at bounding box center [610, 326] width 91 height 18
copy span "Rice With Shrimp"
click at [615, 322] on span "Rice With Shrimp" at bounding box center [610, 326] width 91 height 18
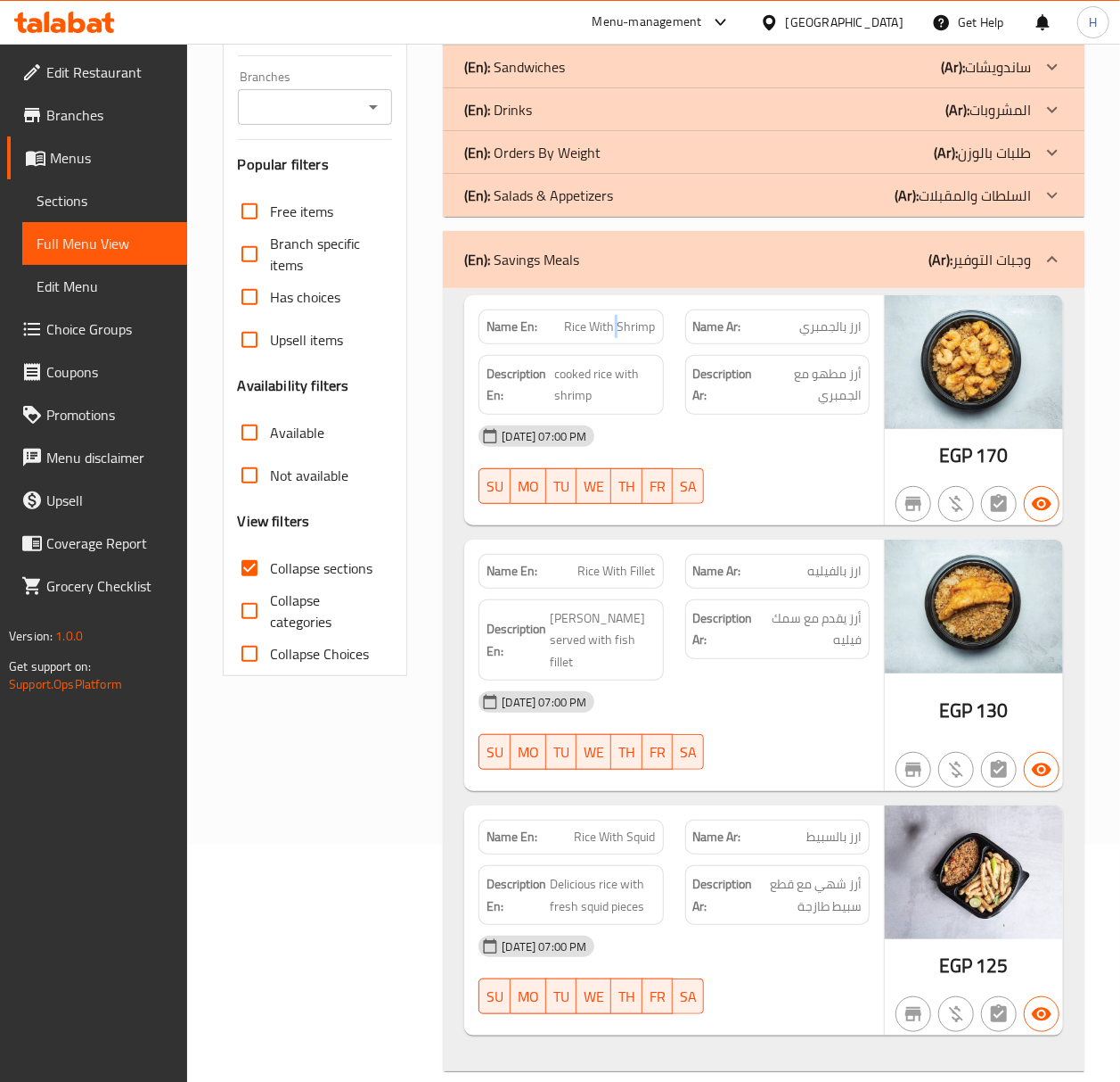
click at [615, 322] on span "Rice With Shrimp" at bounding box center [610, 326] width 91 height 18
drag, startPoint x: 72, startPoint y: 194, endPoint x: 104, endPoint y: 201, distance: 32.8
click at [72, 194] on span "Sections" at bounding box center [105, 201] width 136 height 21
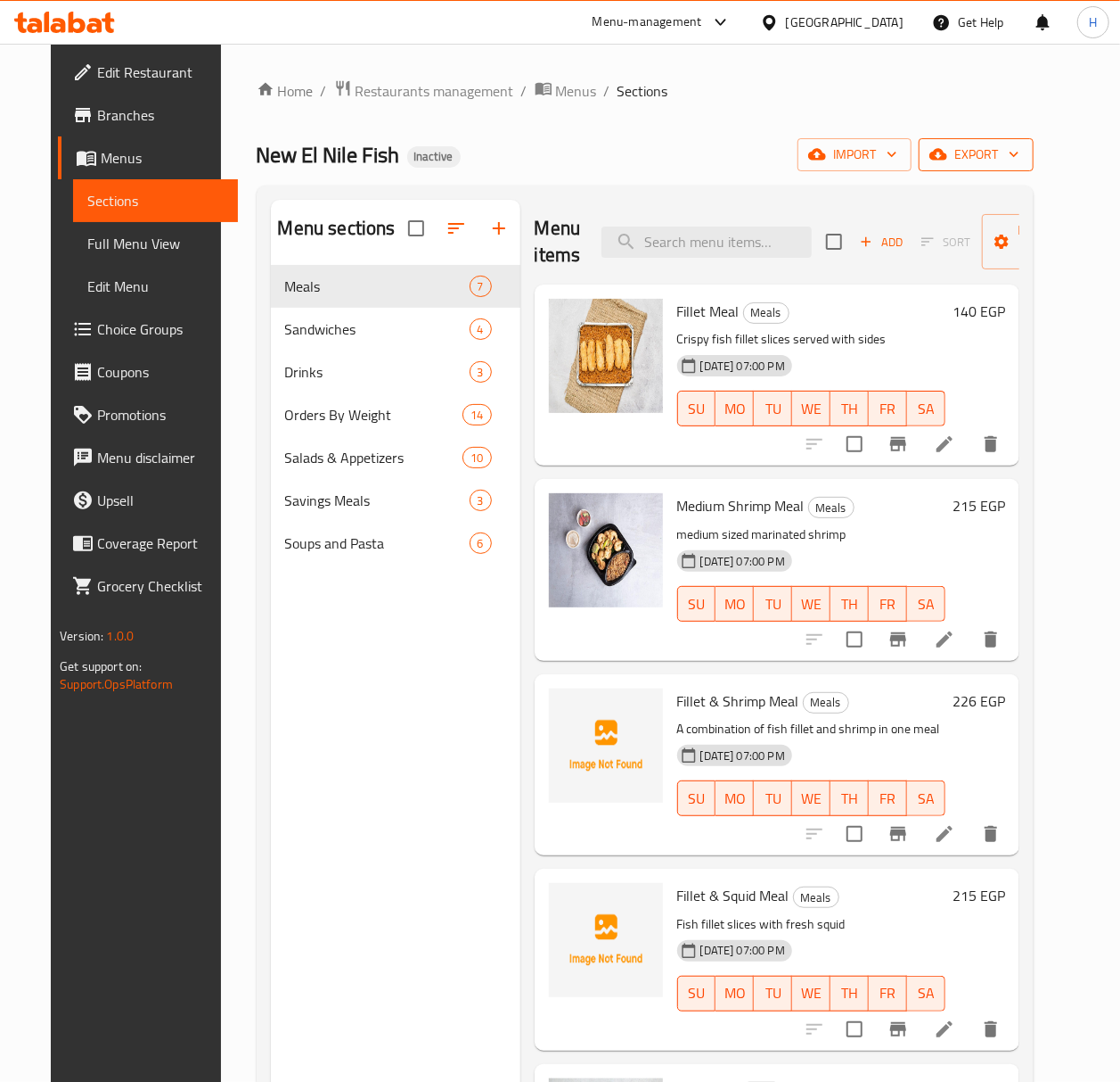
click at [1020, 159] on span "export" at bounding box center [977, 154] width 86 height 22
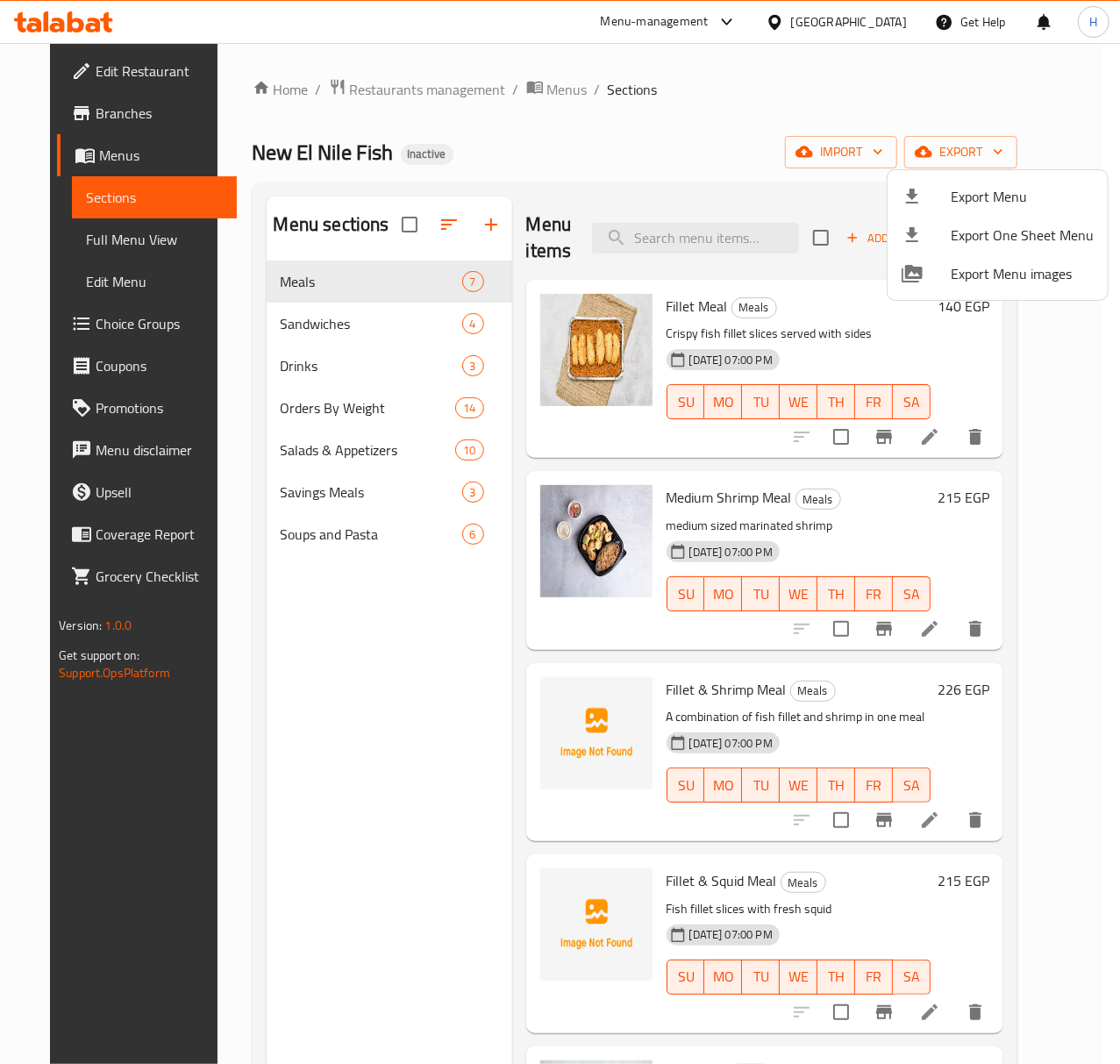
click at [1005, 195] on span "Export Menu" at bounding box center [1022, 197] width 143 height 21
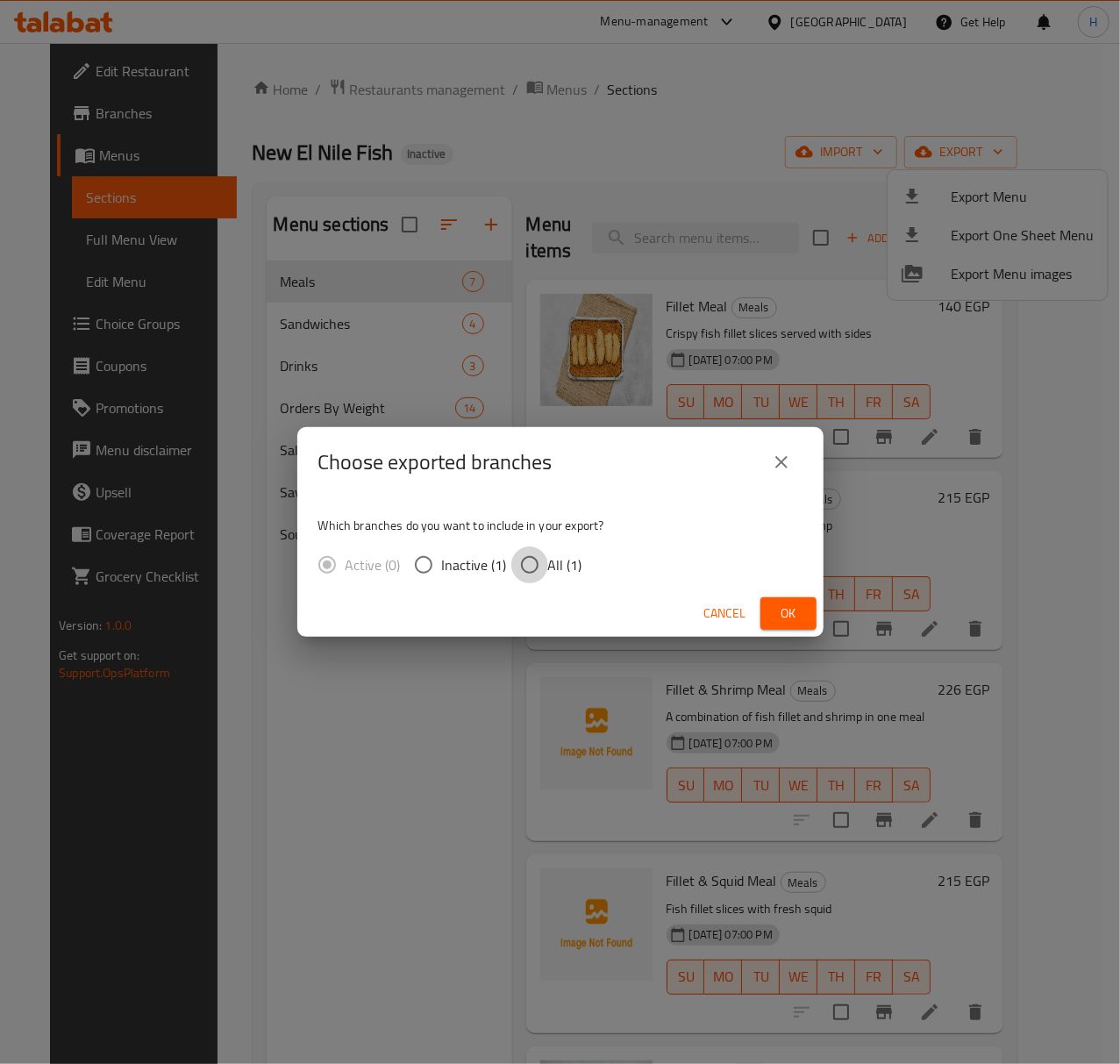
click at [534, 569] on input "All (1)" at bounding box center [529, 564] width 37 height 37
radio input "true"
click at [787, 604] on span "Ok" at bounding box center [788, 612] width 28 height 22
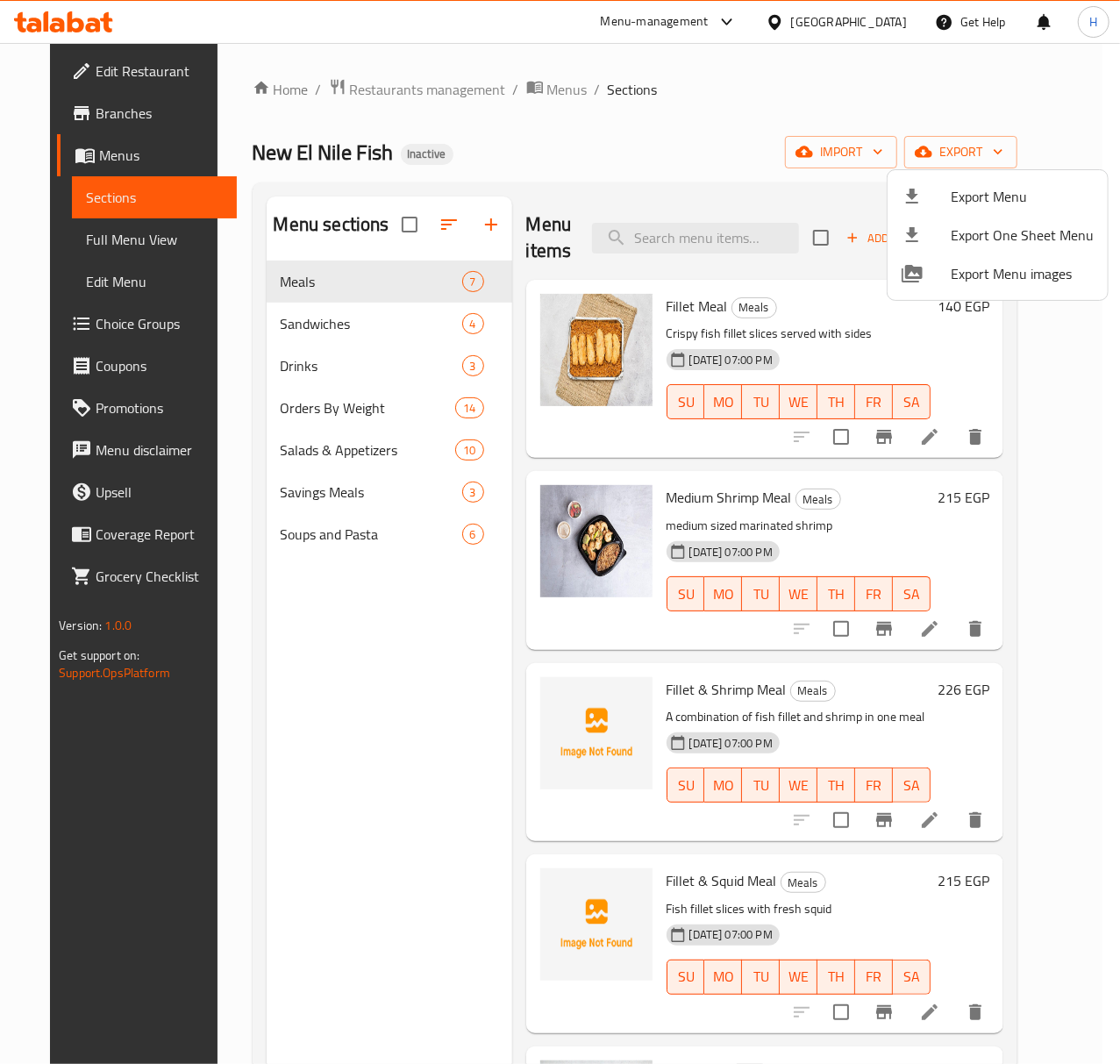
click at [689, 235] on div at bounding box center [560, 532] width 1120 height 1064
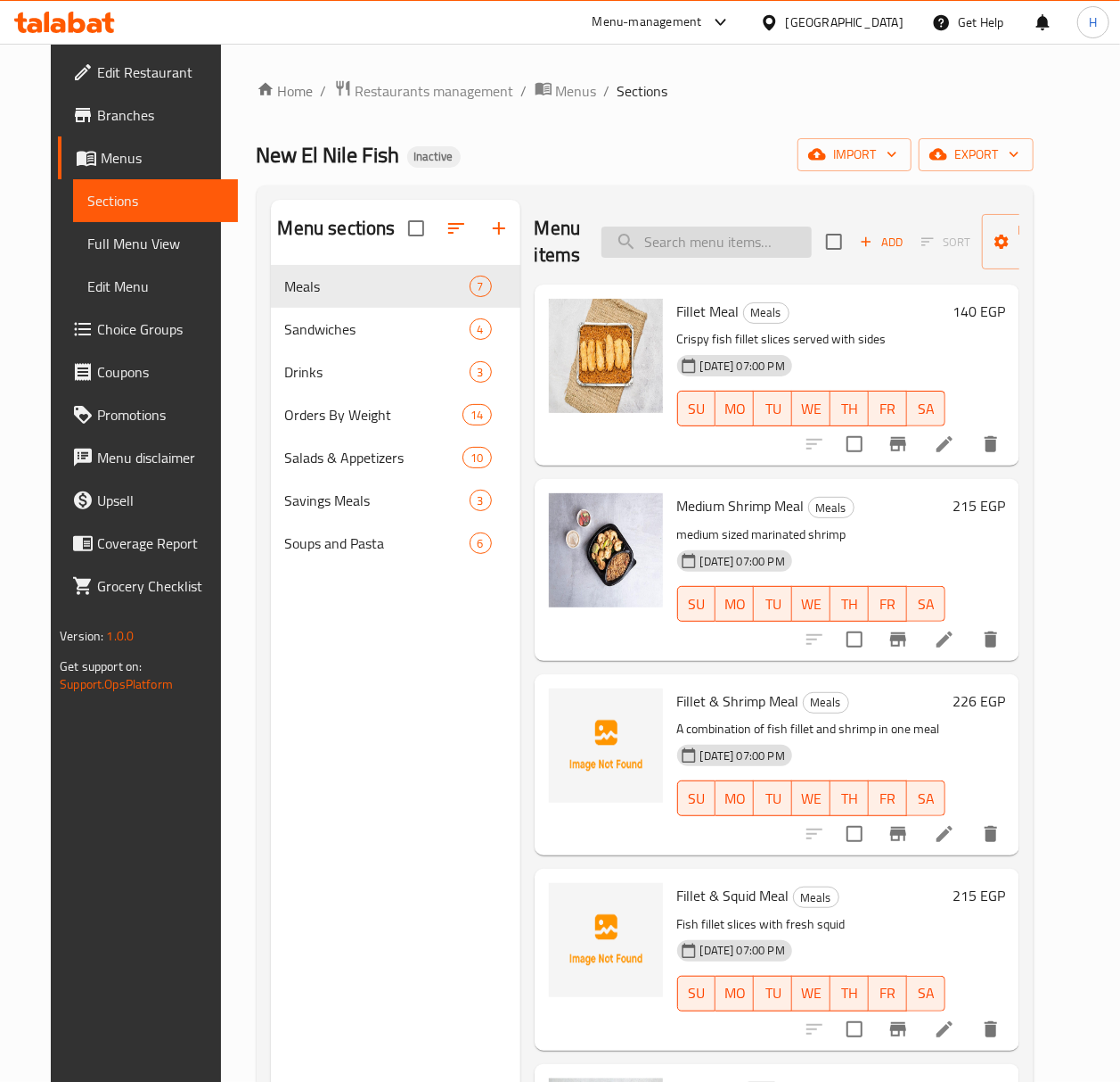
click at [699, 239] on input "search" at bounding box center [706, 242] width 210 height 31
paste input "Rice With Shrimp"
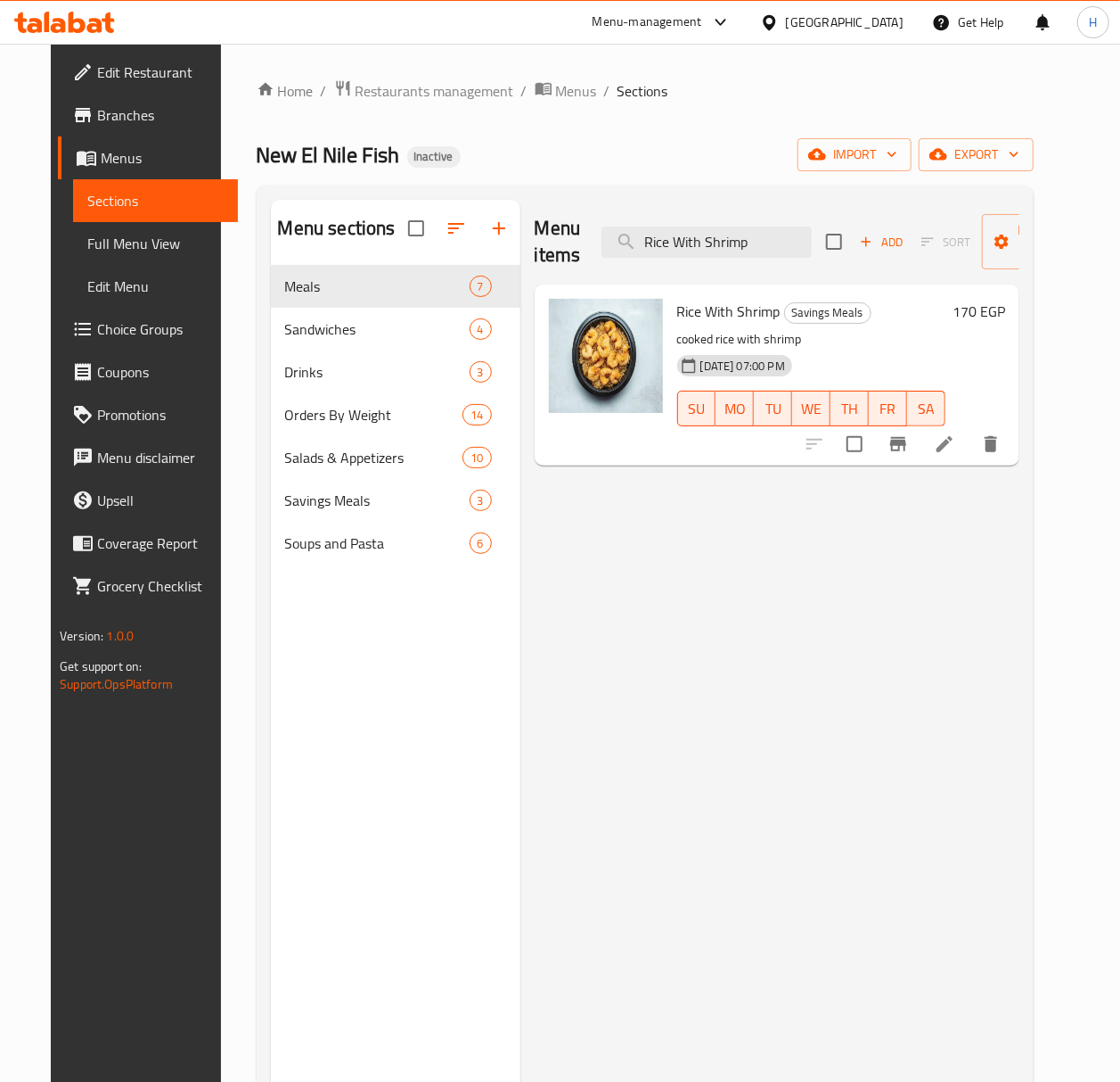
type input "Rice With Shrimp"
click at [956, 454] on icon at bounding box center [944, 444] width 21 height 21
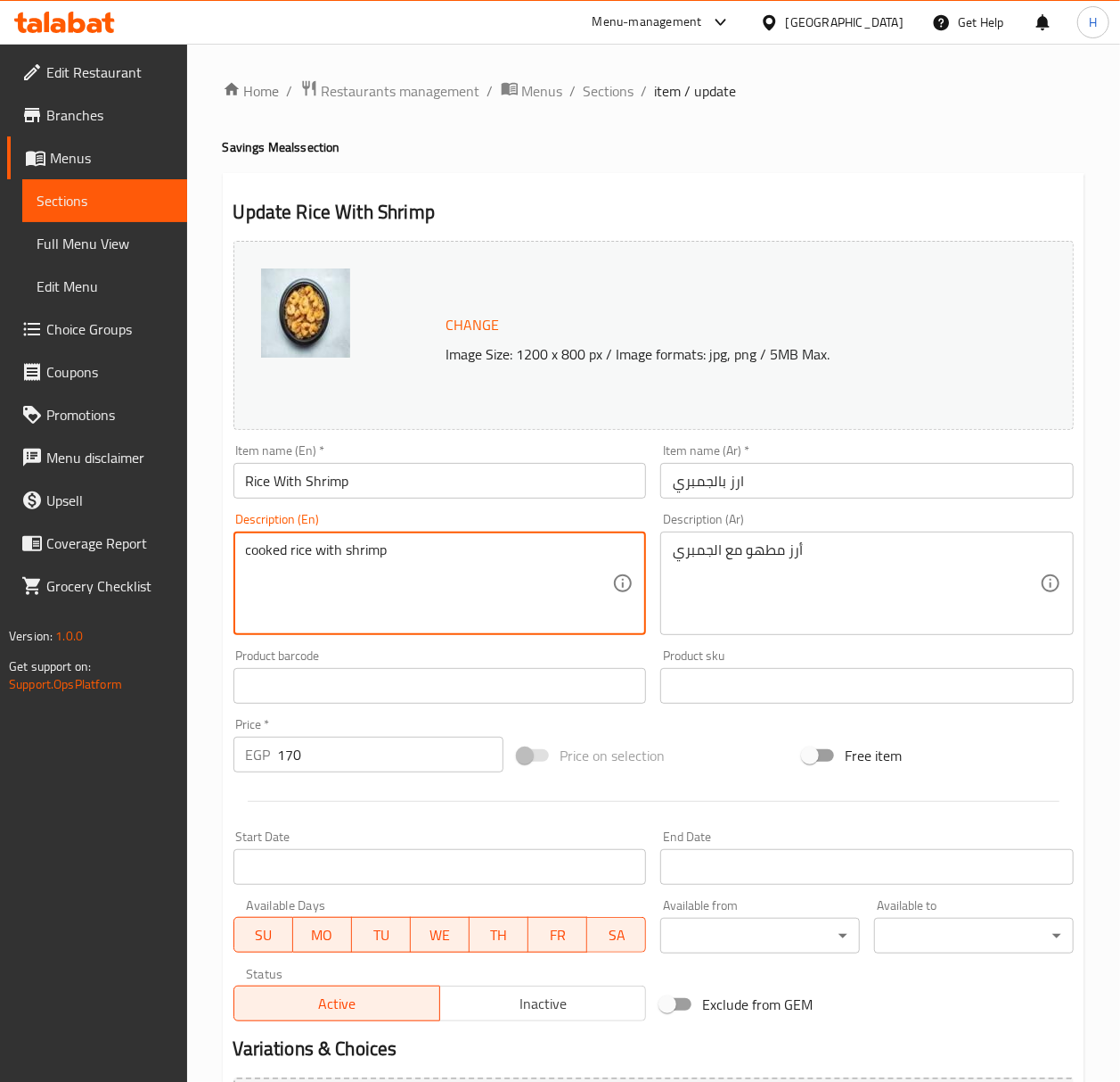
click at [408, 554] on textarea "cooked rice with shrimp" at bounding box center [429, 583] width 367 height 85
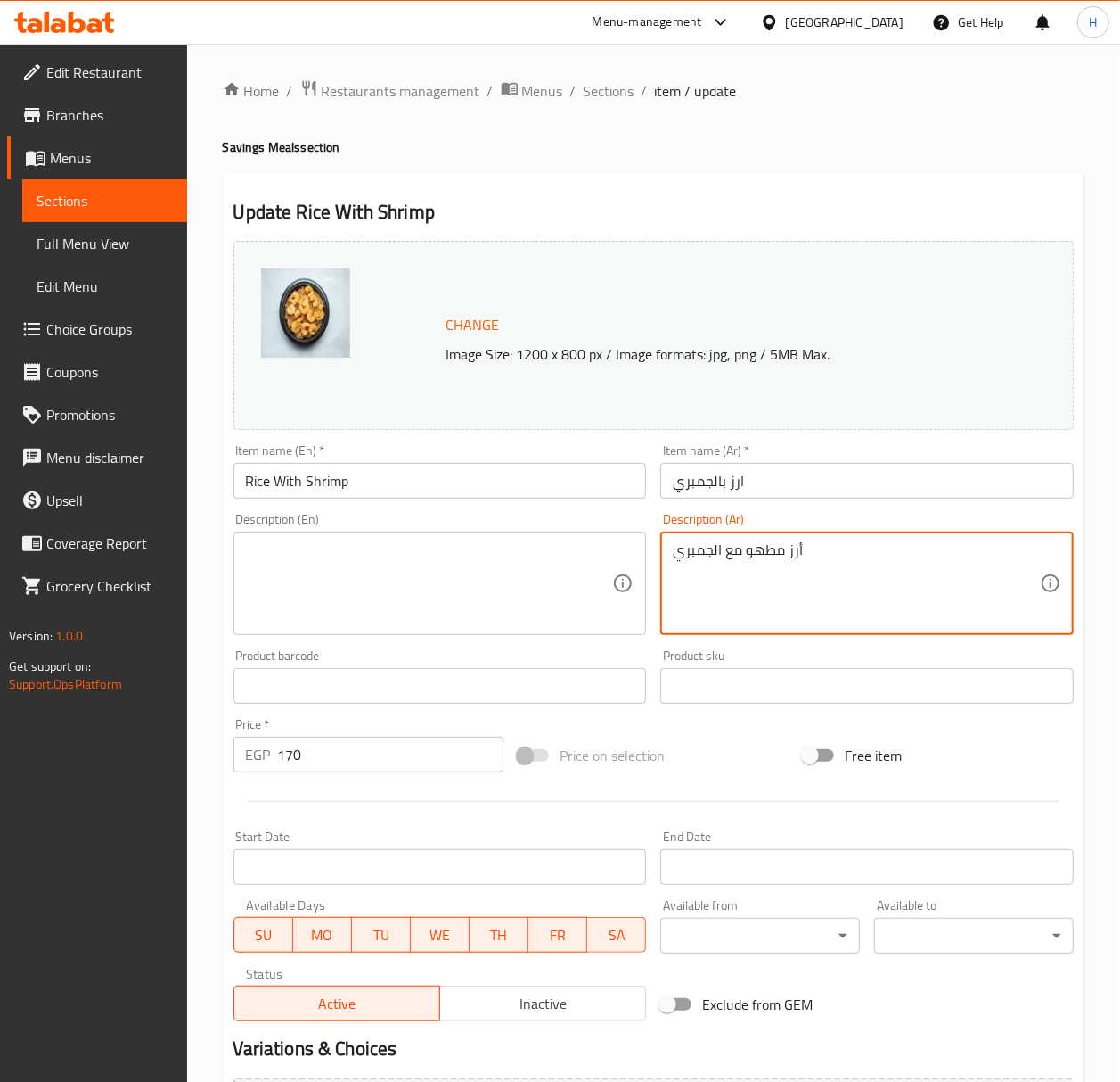
click at [692, 554] on textarea "أرز مطهو مع الجمبري" at bounding box center [857, 583] width 367 height 85
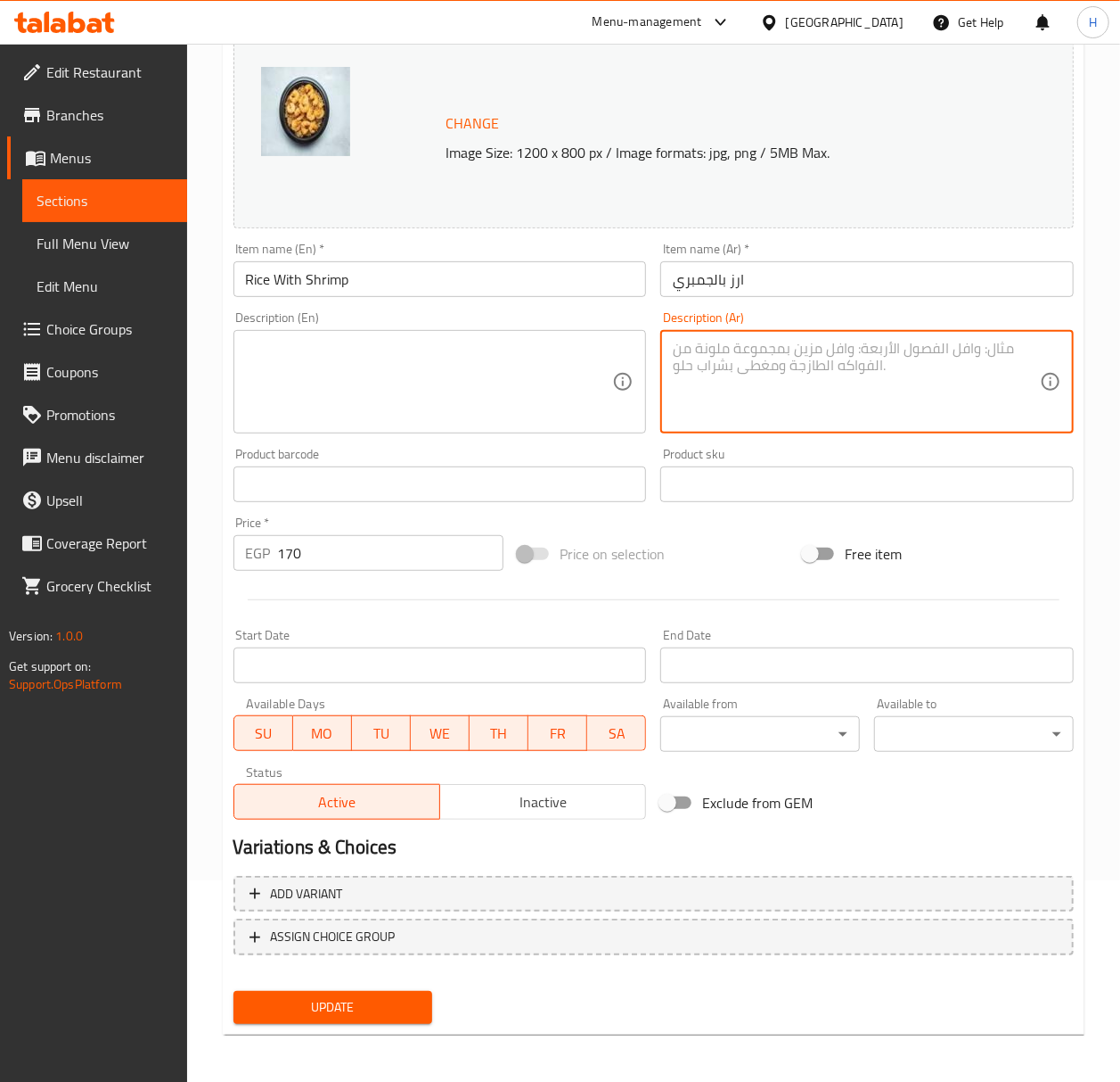
scroll to position [204, 0]
click at [314, 1004] on span "Update" at bounding box center [333, 1005] width 171 height 22
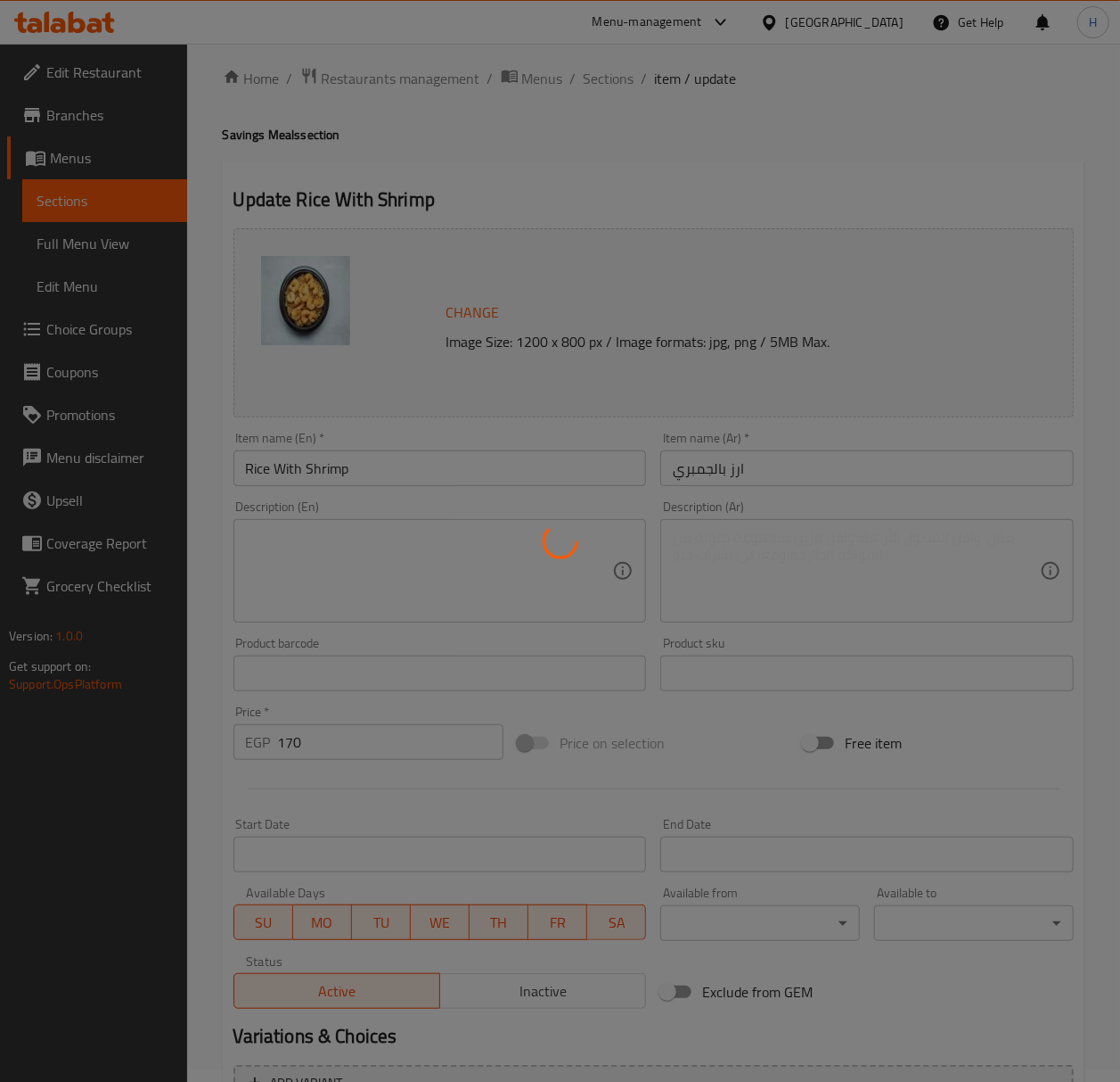
scroll to position [0, 0]
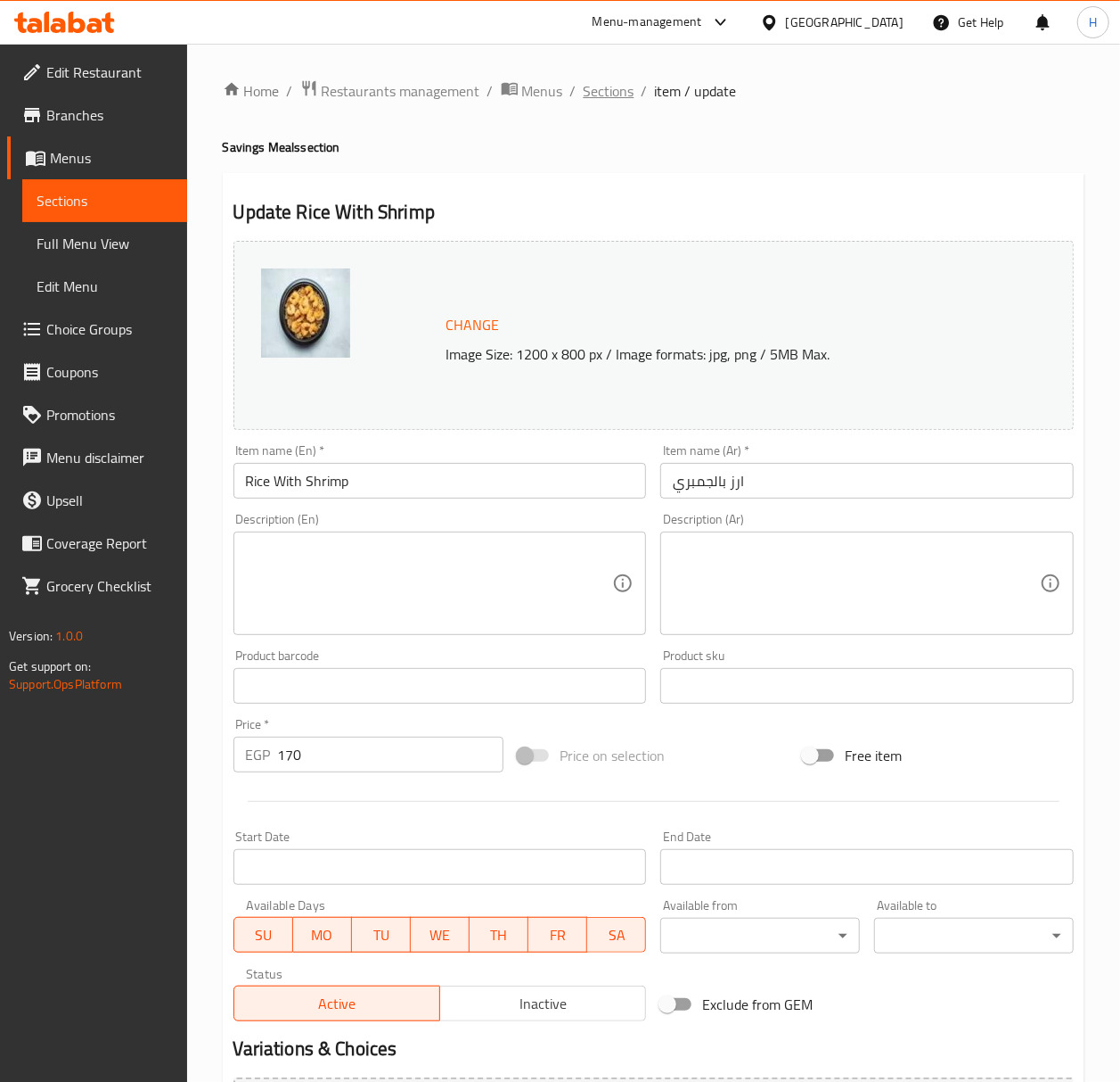
click at [611, 96] on span "Sections" at bounding box center [609, 91] width 51 height 21
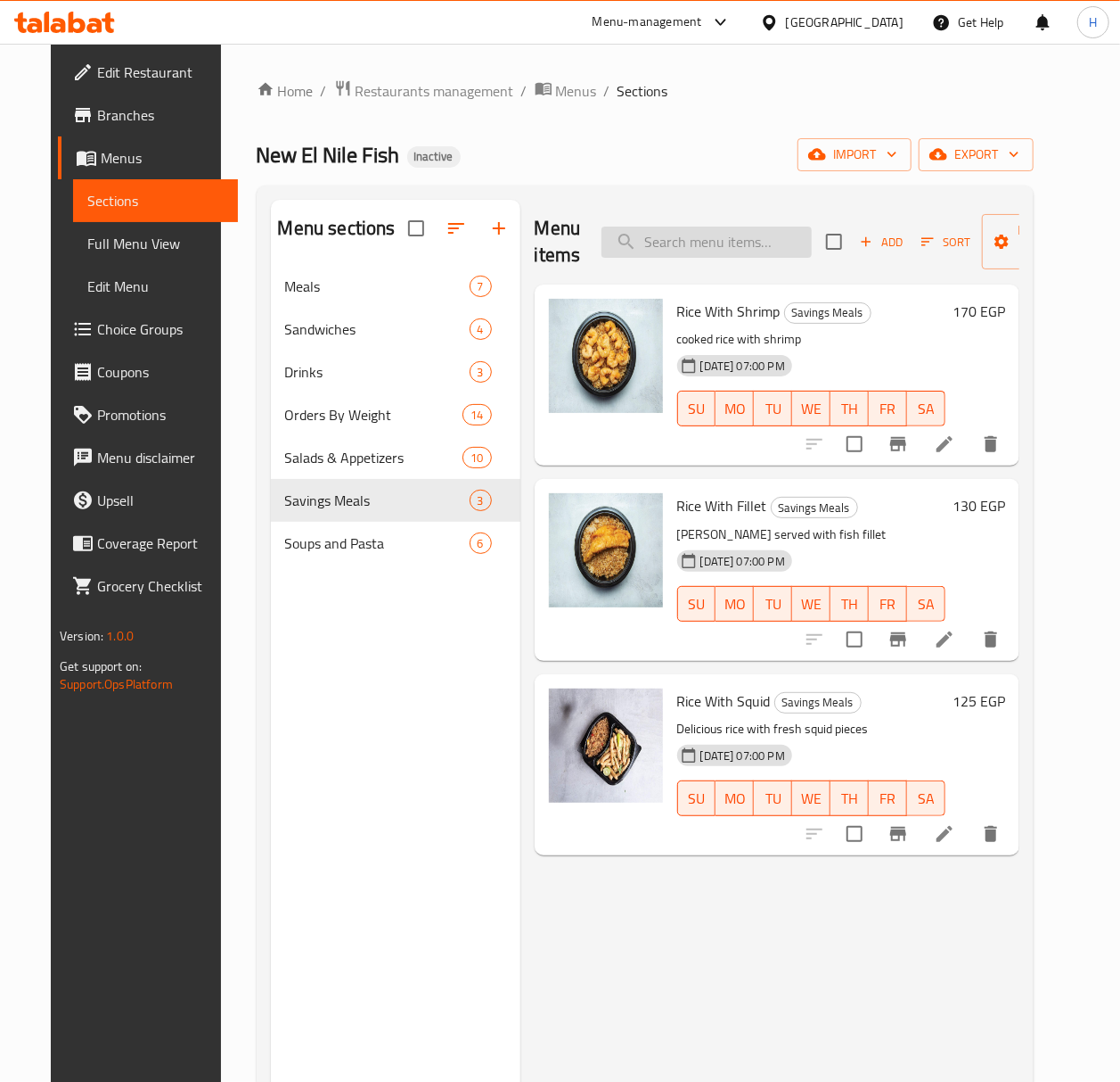
click at [669, 240] on input "search" at bounding box center [706, 242] width 210 height 31
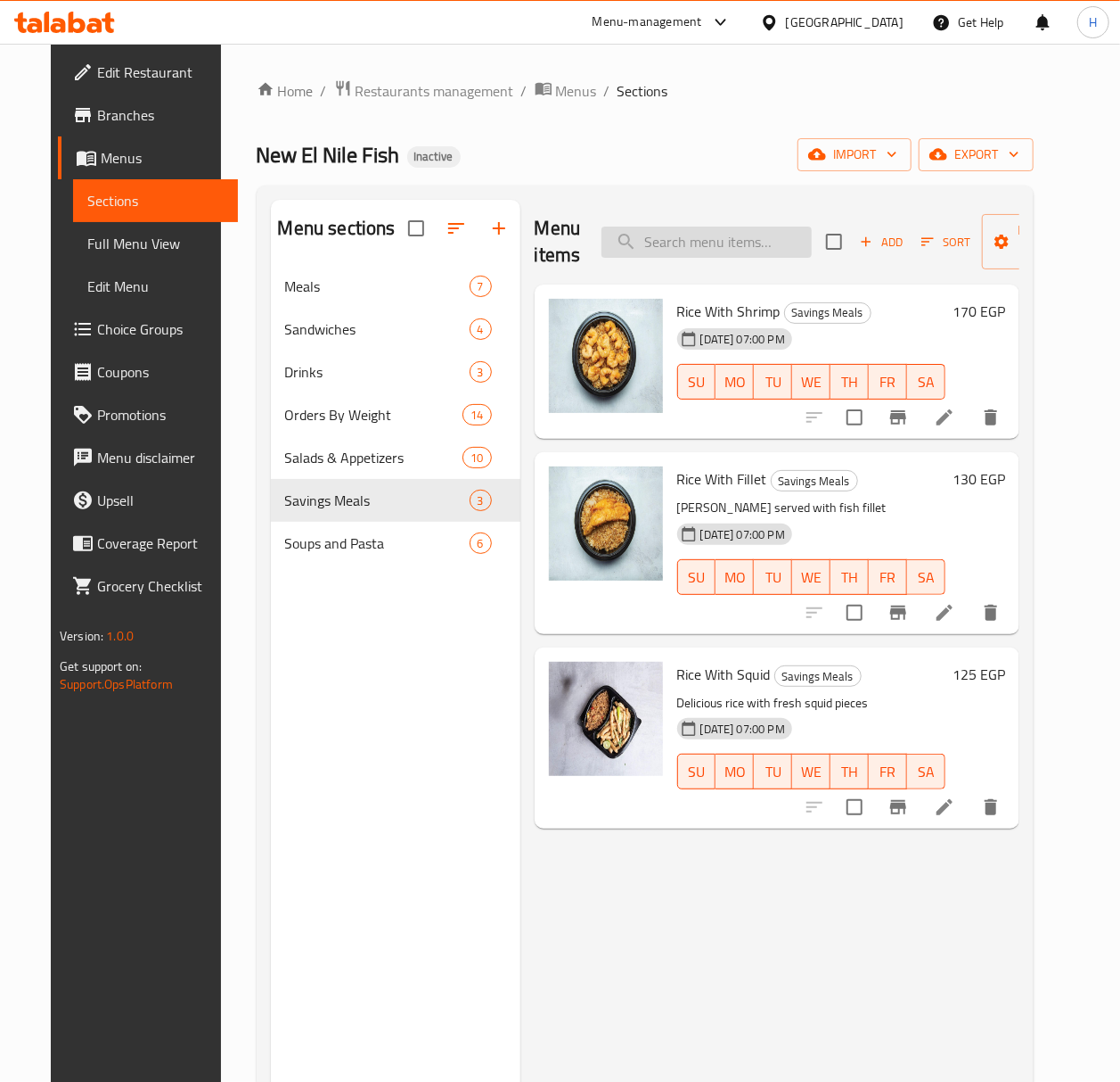
paste input "Rice With Fillet"
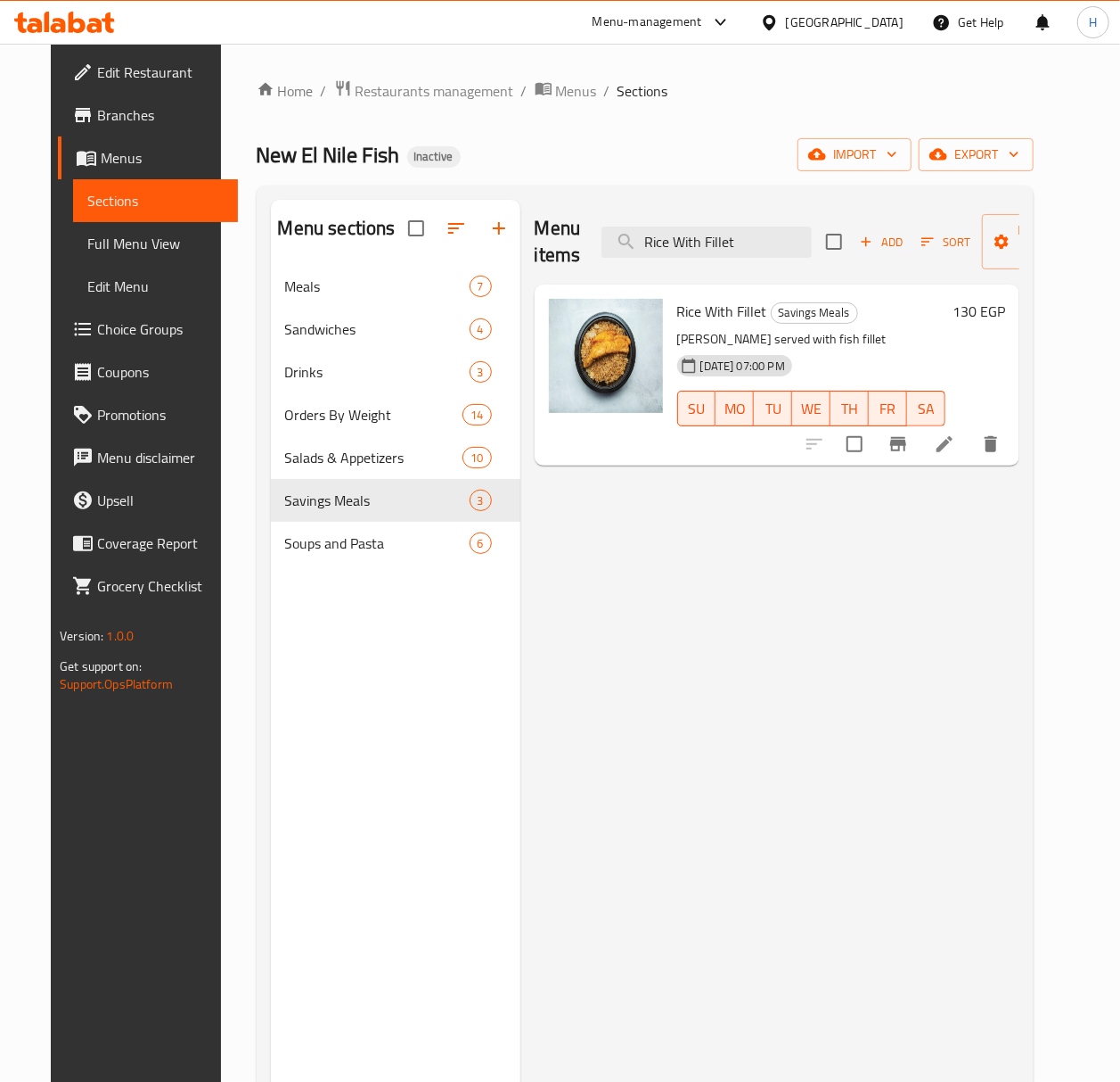
type input "Rice With Fillet"
click at [970, 458] on li at bounding box center [945, 443] width 50 height 32
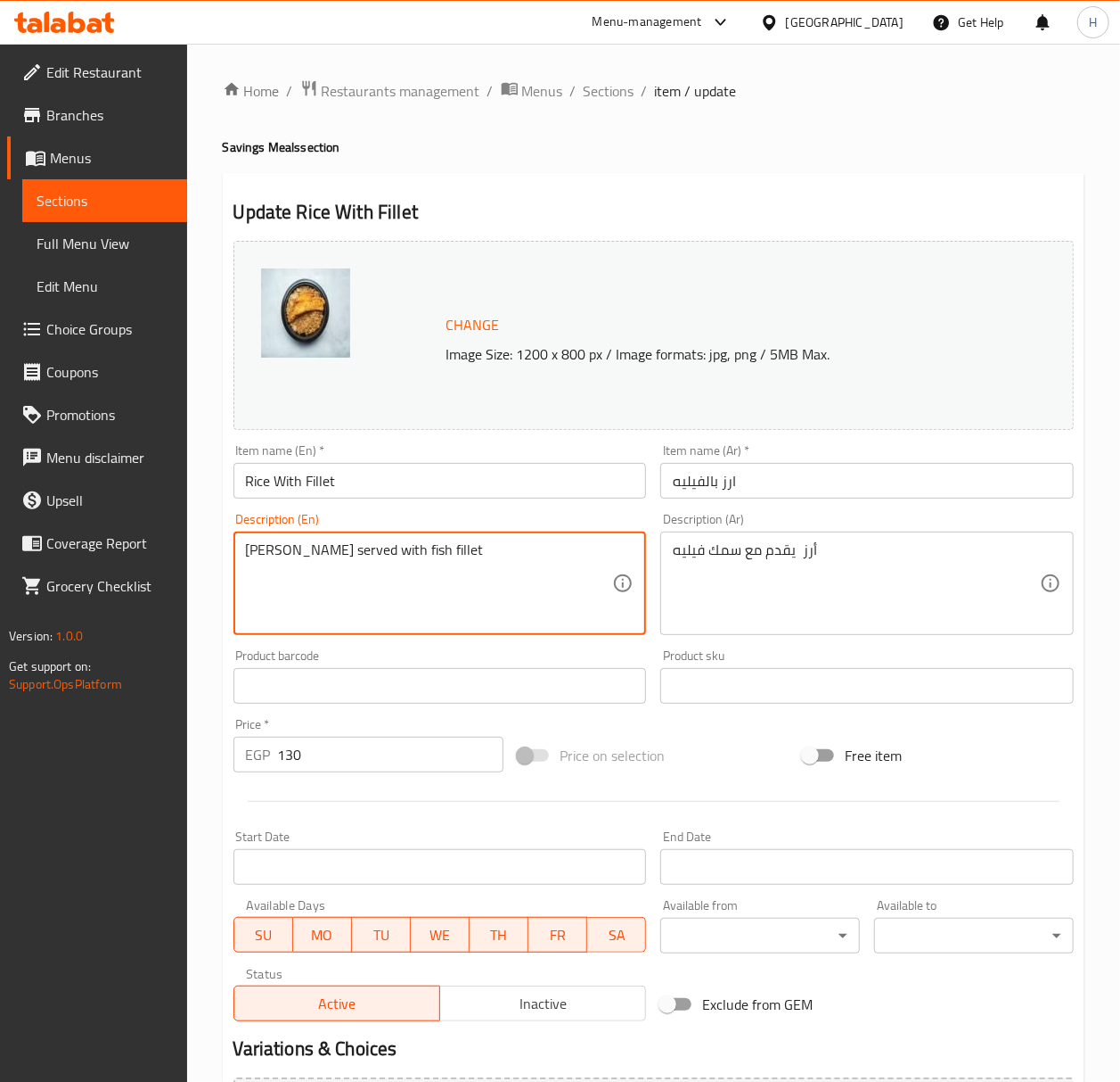
click at [378, 560] on textarea "[PERSON_NAME] served with fish fillet" at bounding box center [429, 583] width 367 height 85
click at [713, 553] on textarea "أرز يقدم مع سمك فيليه" at bounding box center [857, 583] width 367 height 85
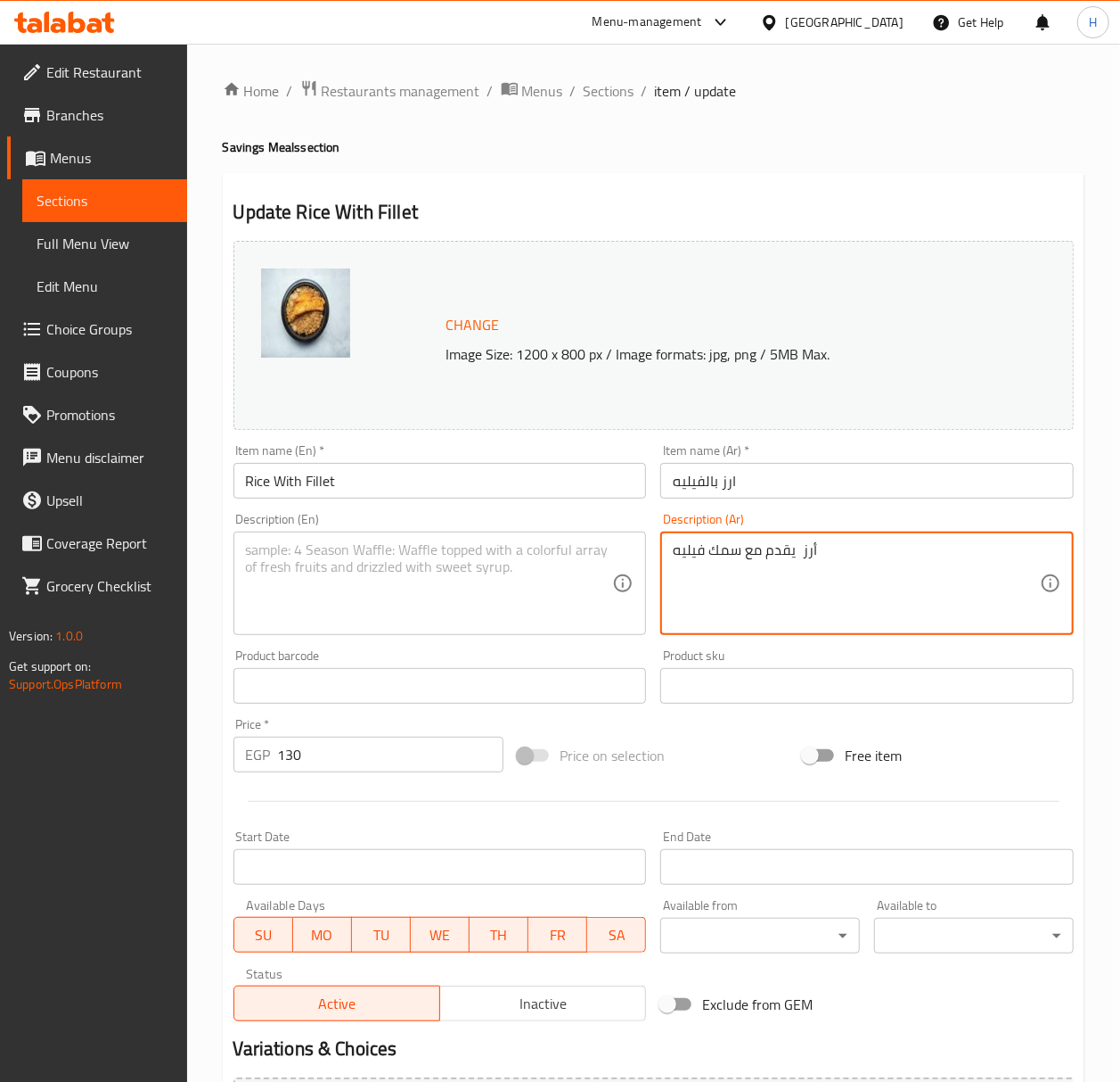
click at [713, 553] on textarea "أرز يقدم مع سمك فيليه" at bounding box center [857, 583] width 367 height 85
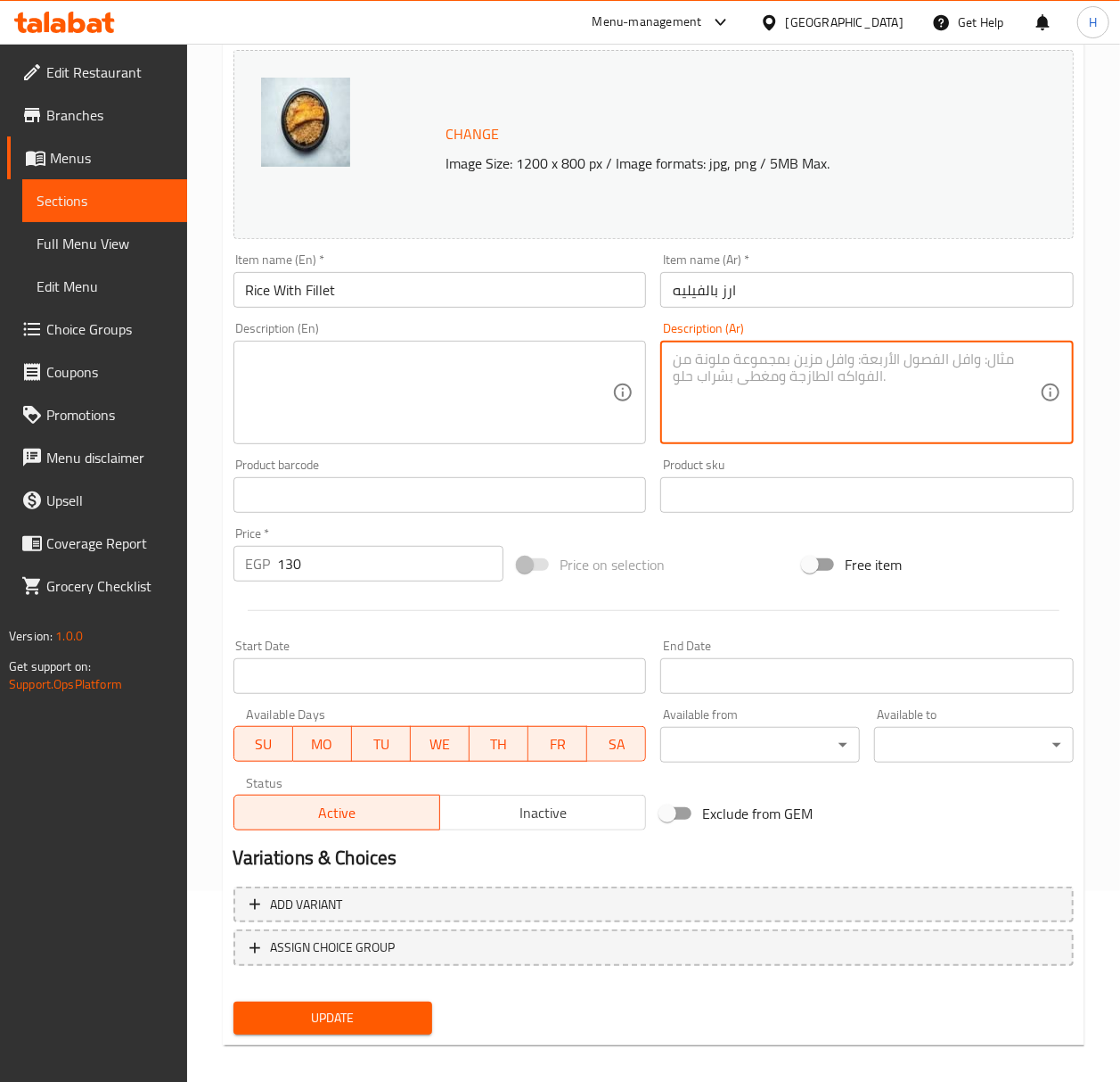
scroll to position [204, 0]
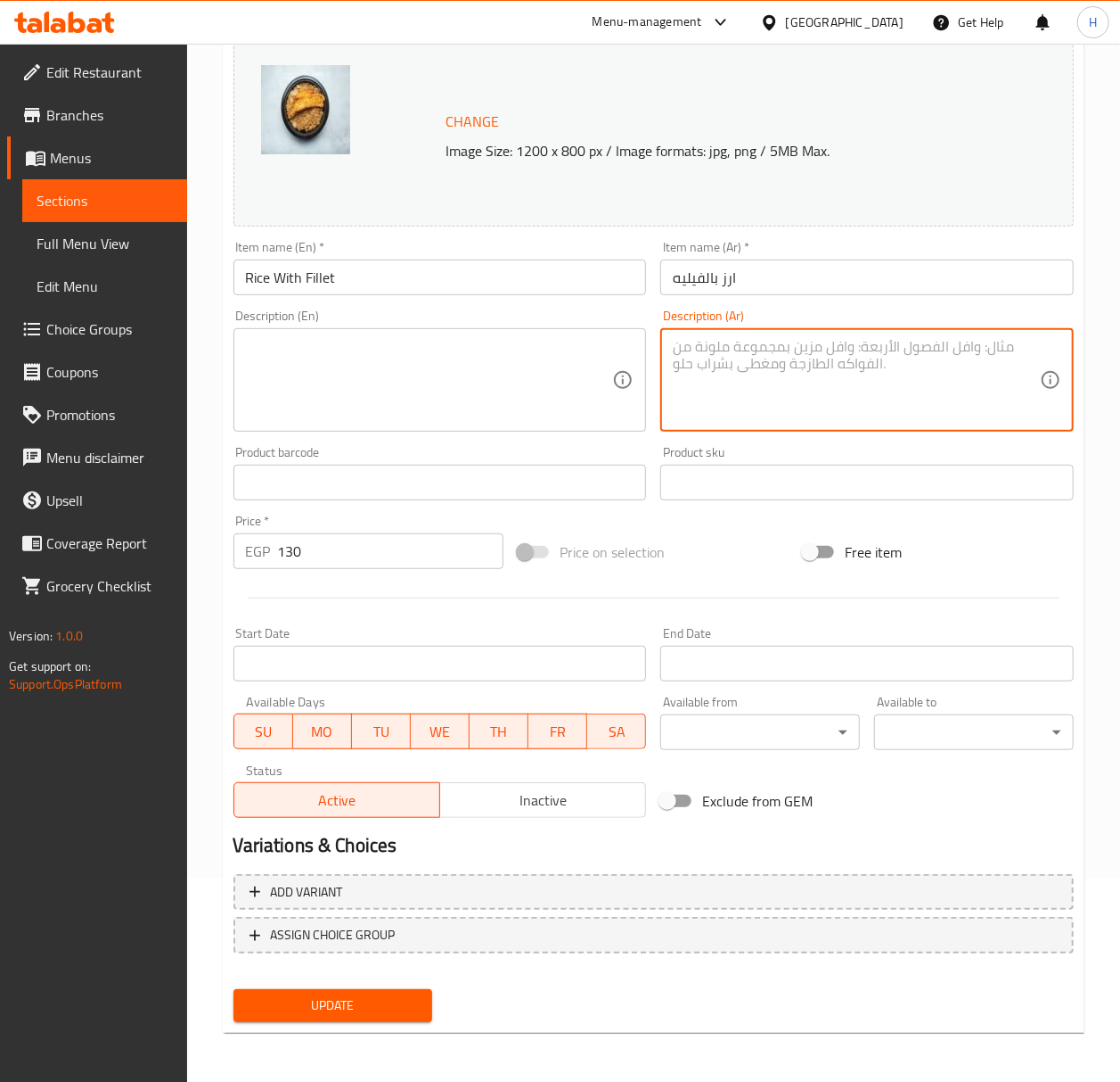
type textarea "أرز يقدم مع سمك فيليه"
type textarea "[PERSON_NAME] served with fish fillet"
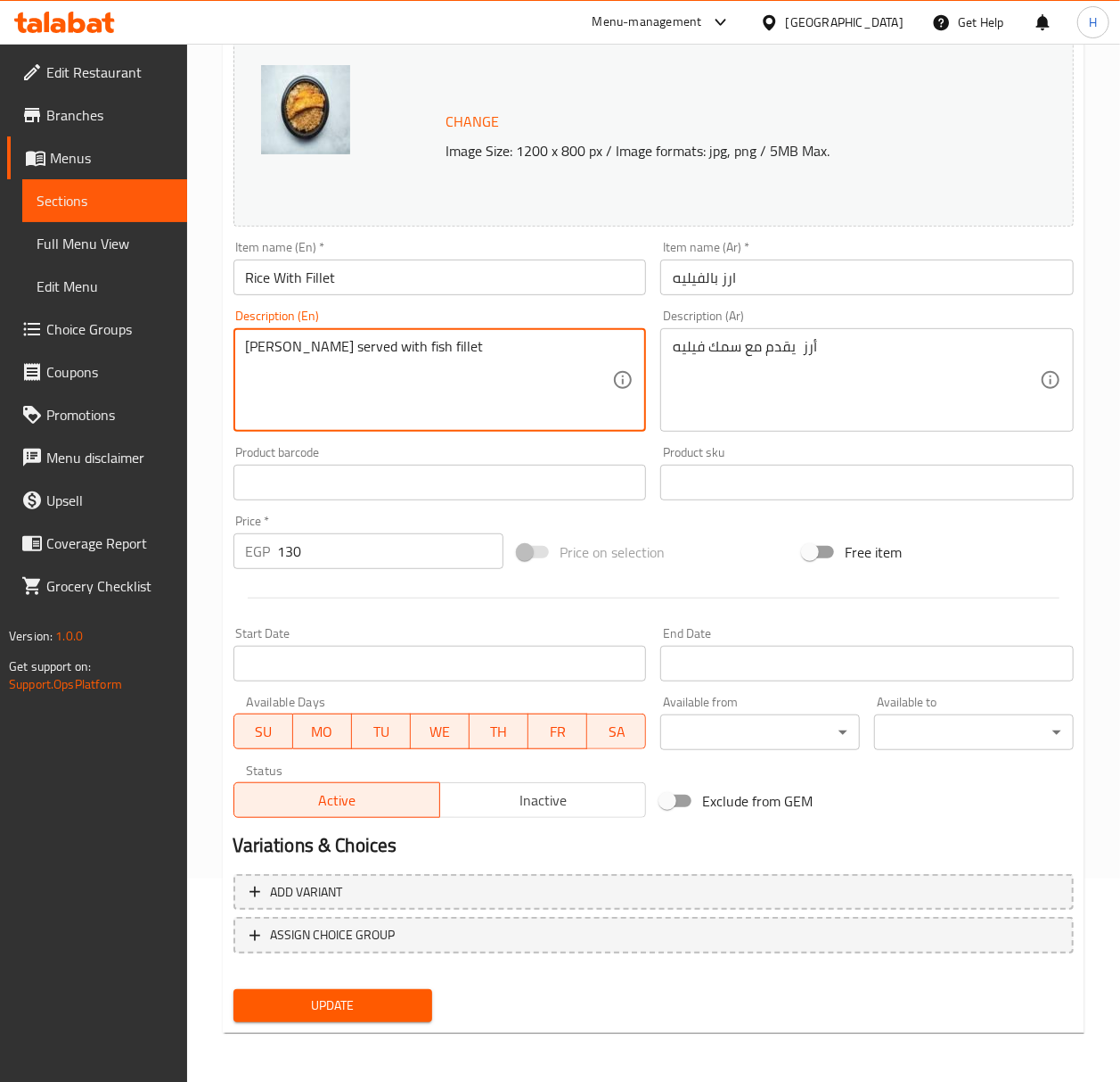
type textarea "[PERSON_NAME] served with fish fillet"
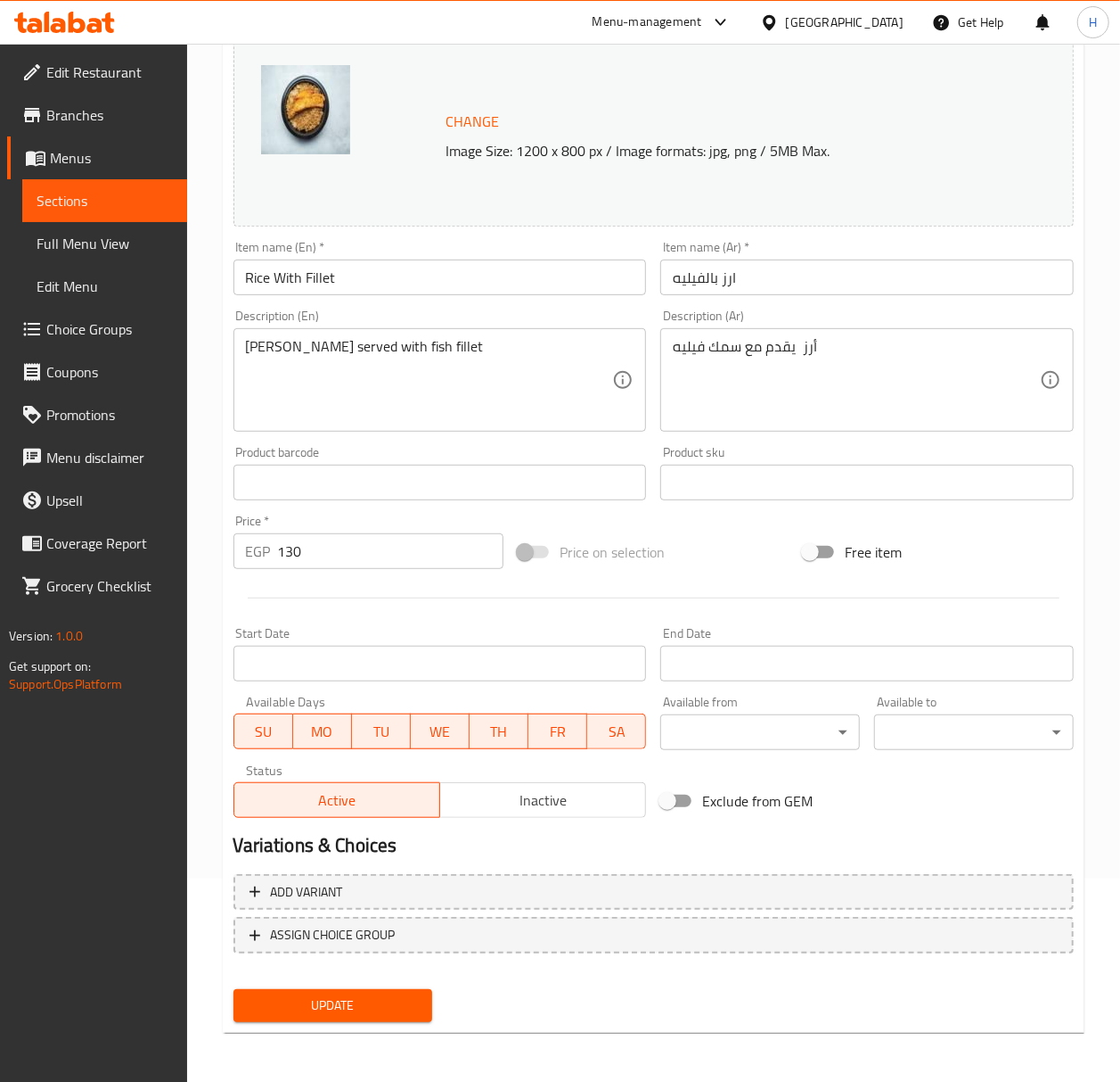
click at [315, 999] on span "Update" at bounding box center [333, 1005] width 171 height 22
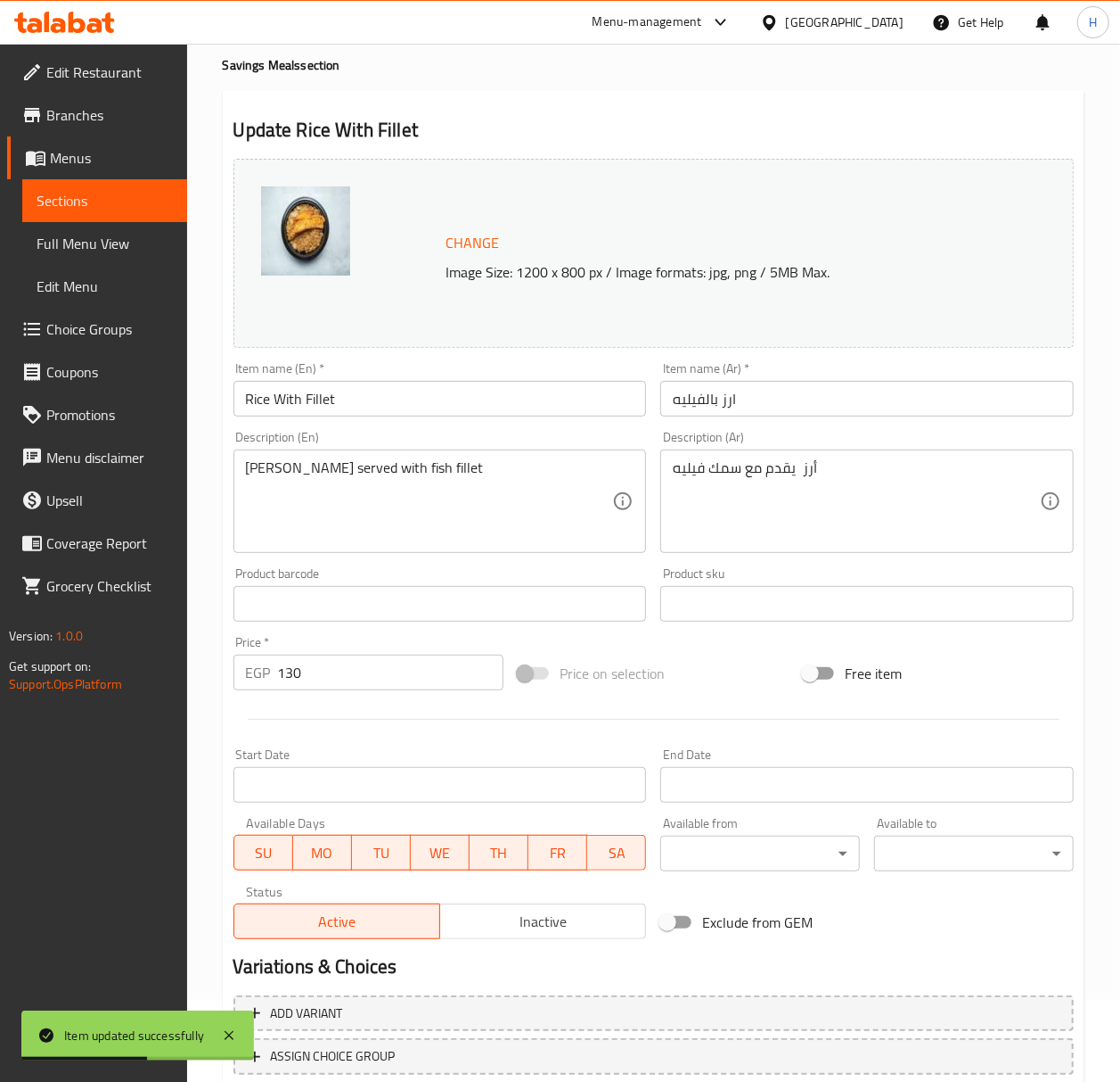
scroll to position [0, 0]
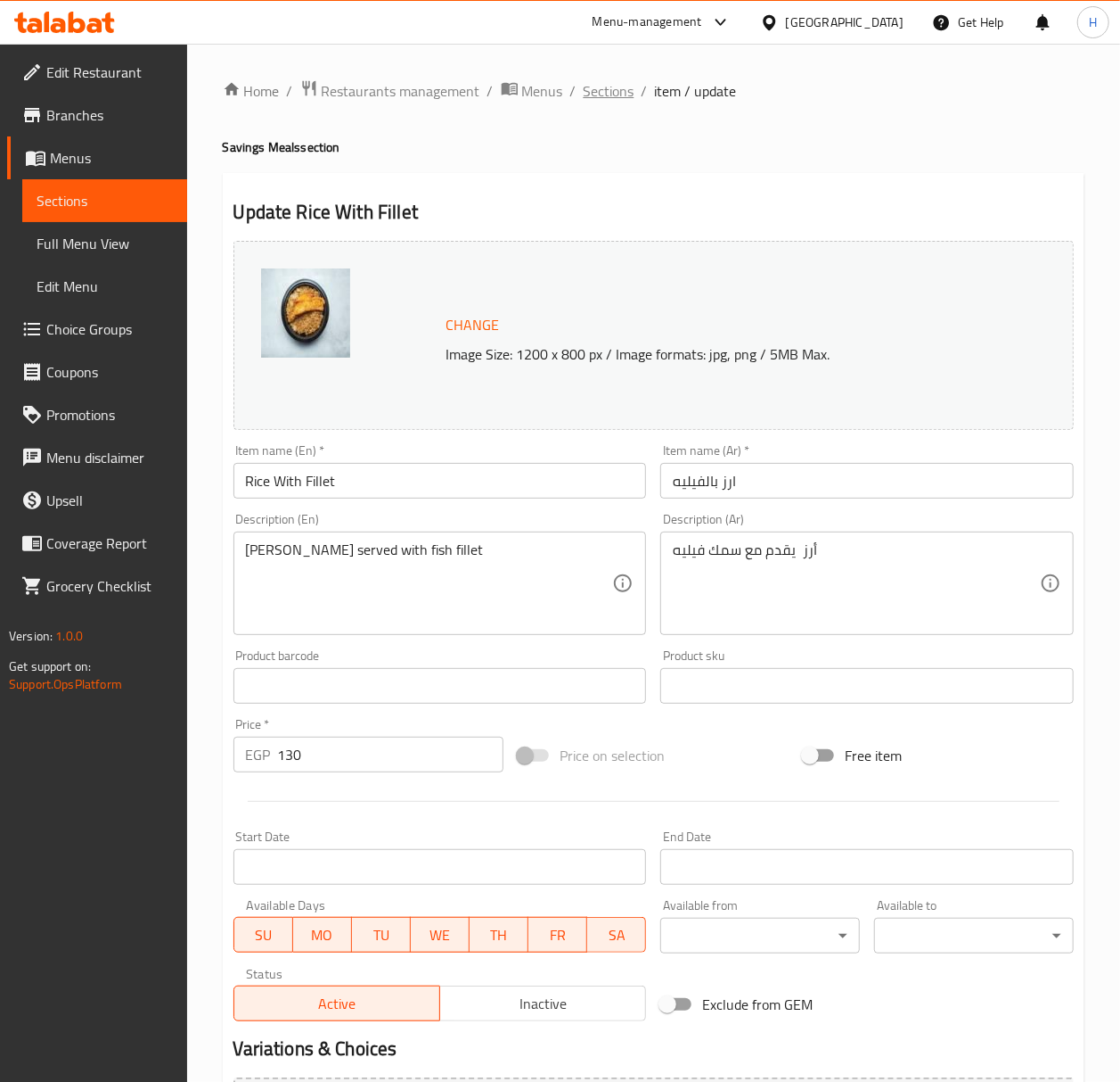
click at [597, 97] on span "Sections" at bounding box center [609, 91] width 51 height 21
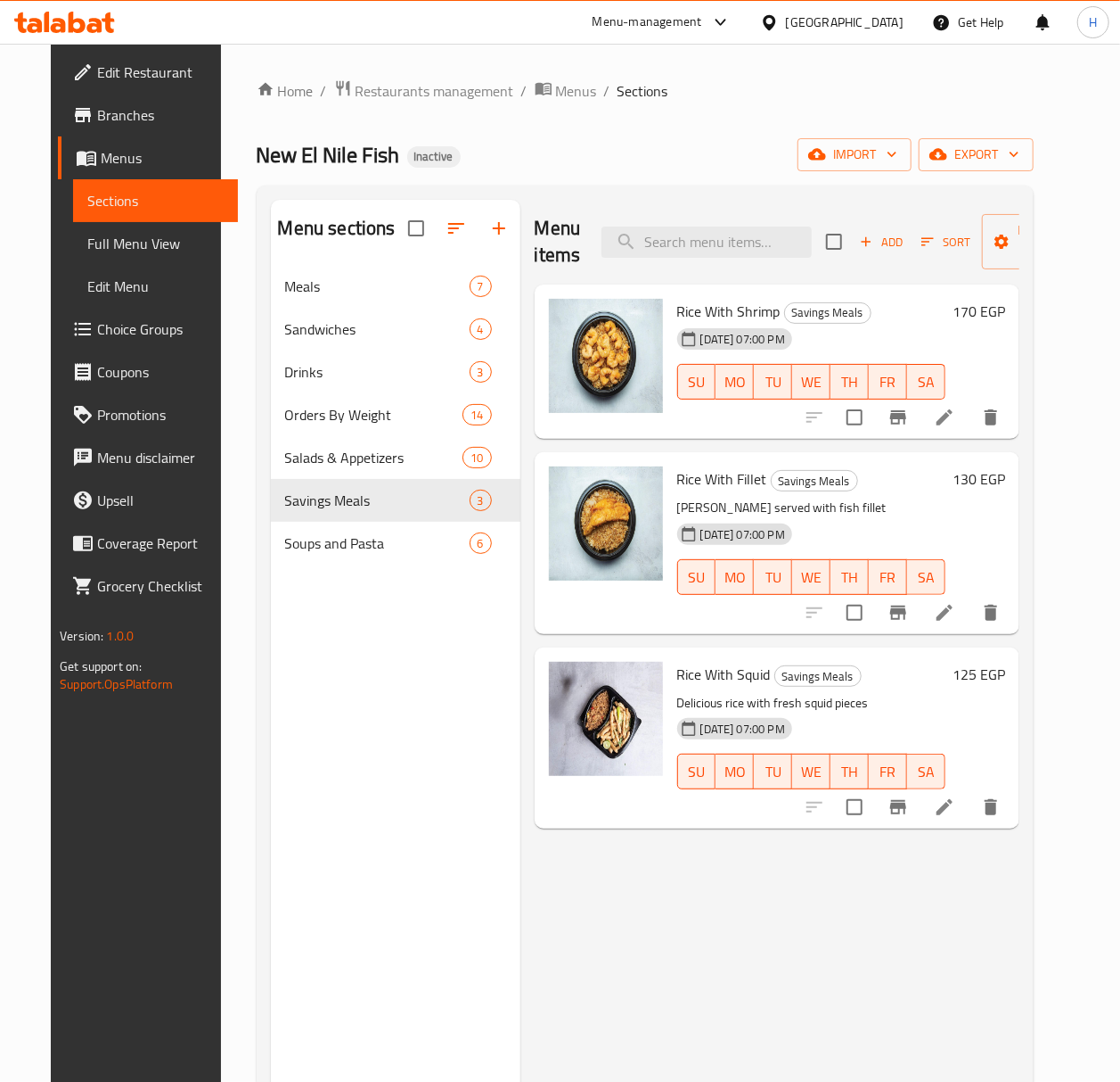
click at [956, 423] on icon at bounding box center [944, 417] width 21 height 21
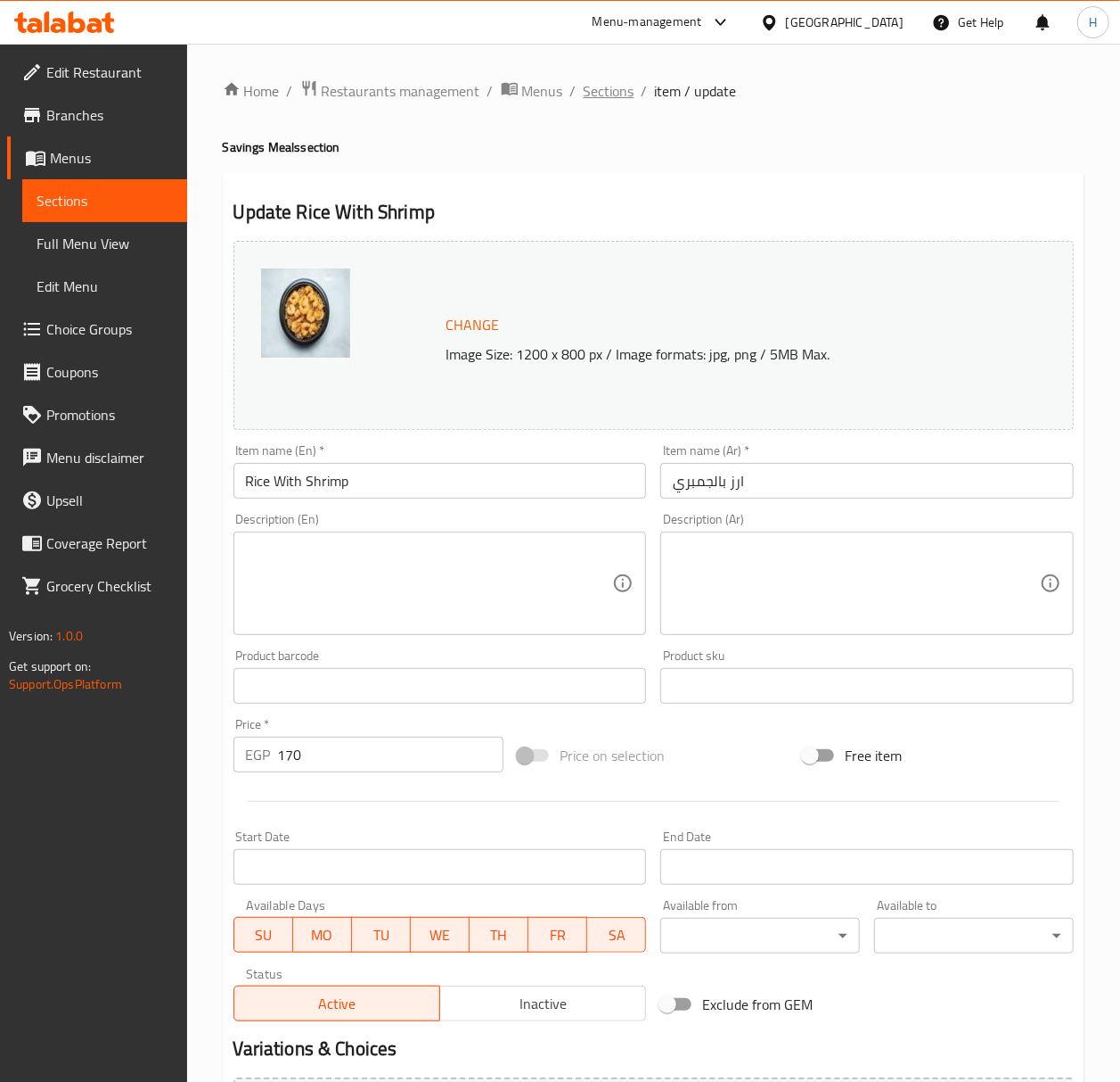
click at [603, 97] on span "Sections" at bounding box center [609, 91] width 51 height 21
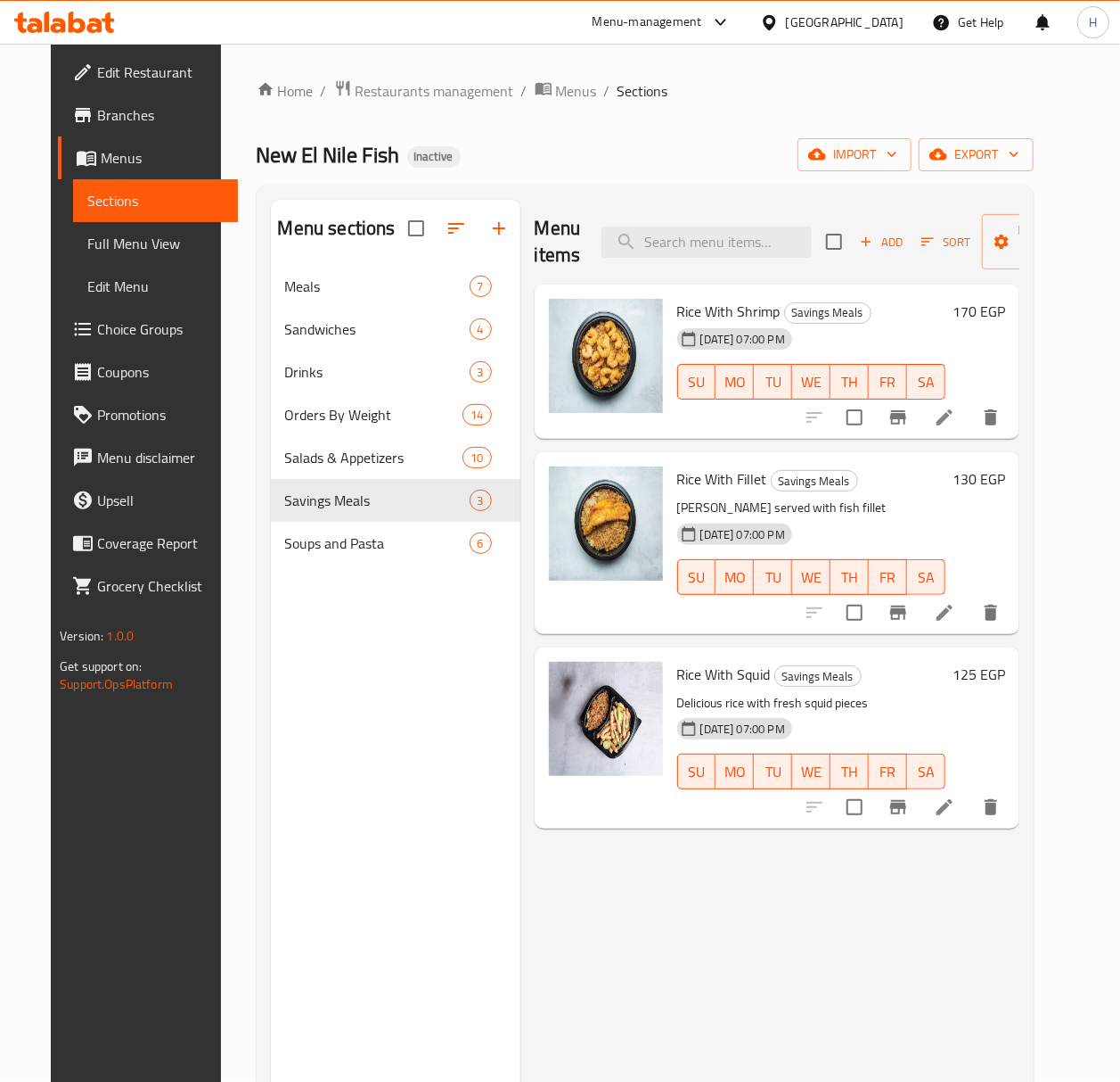
click at [87, 250] on span "Full Menu View" at bounding box center [156, 243] width 136 height 21
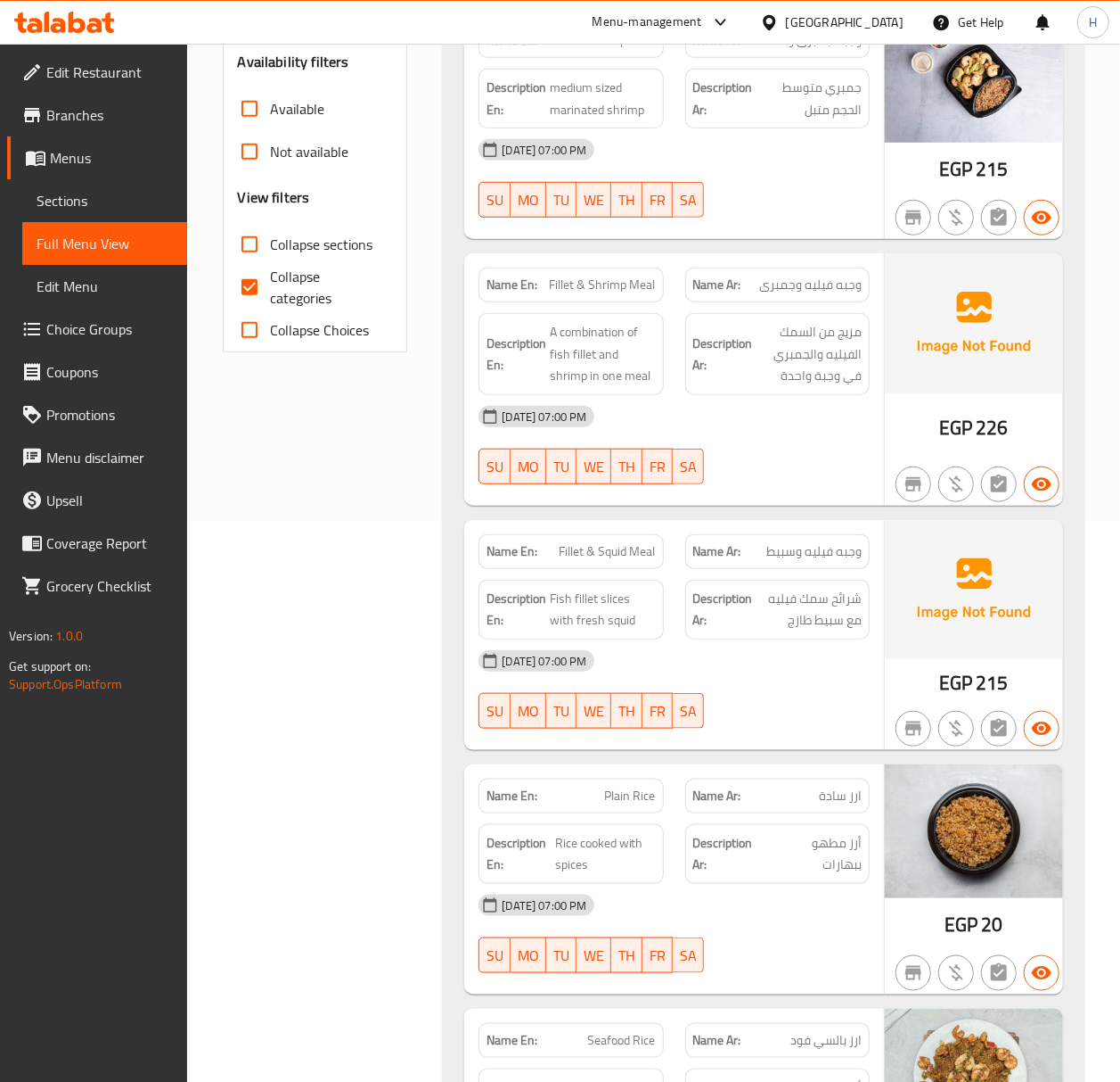
scroll to position [594, 0]
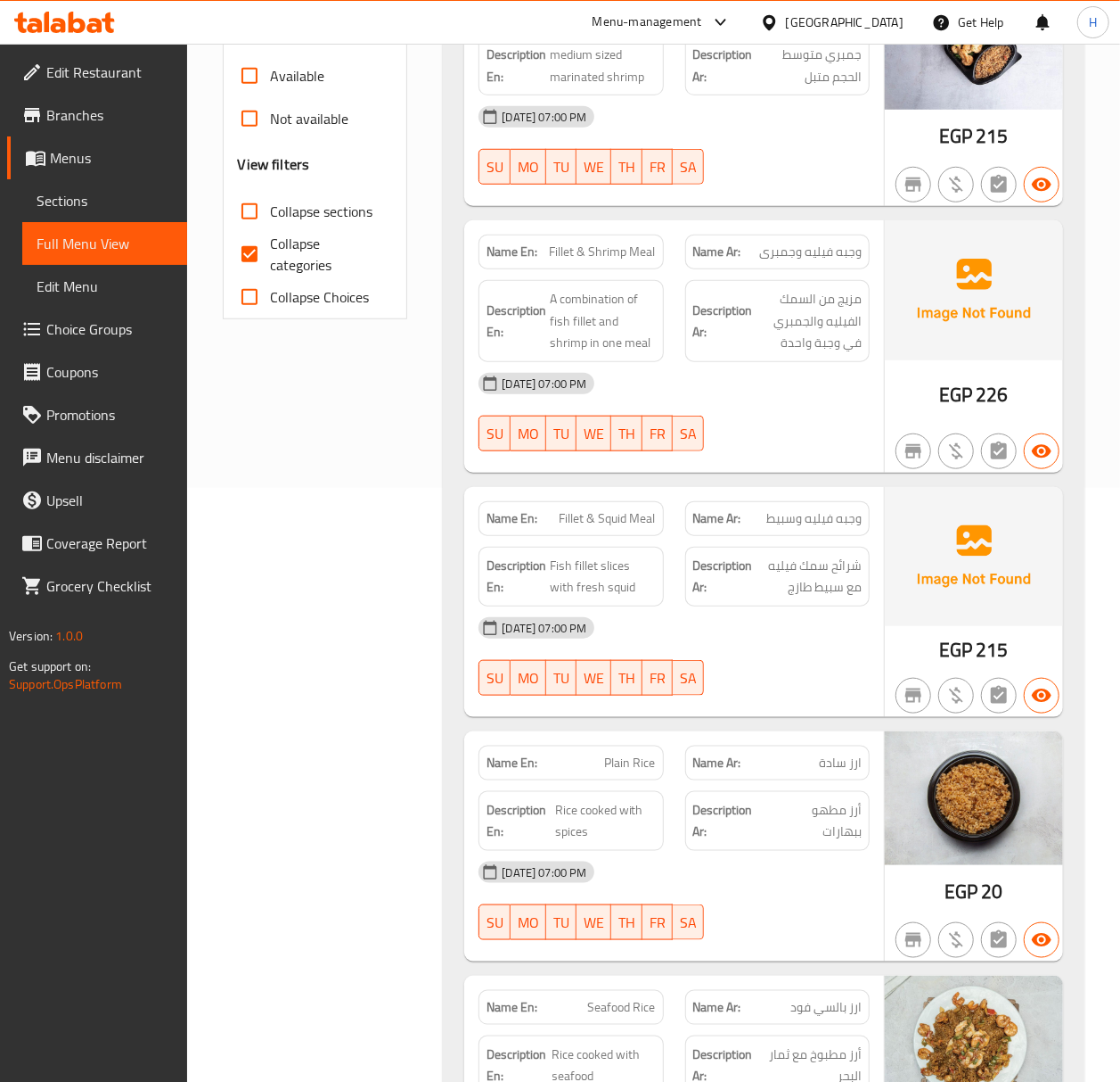
click at [777, 518] on span "وجبه فيليه وسبيط" at bounding box center [814, 518] width 95 height 18
copy span "وسبيط"
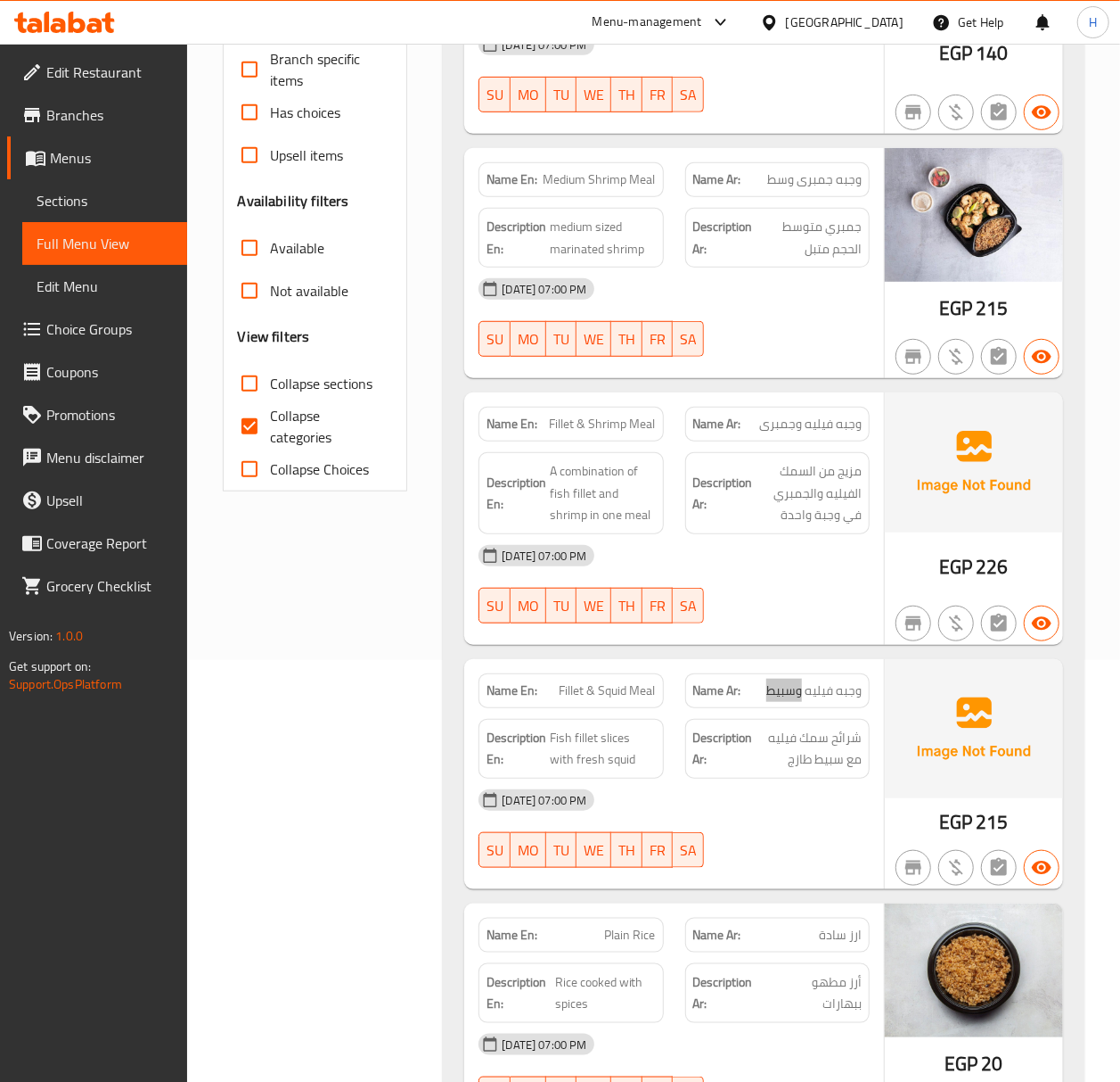
scroll to position [476, 0]
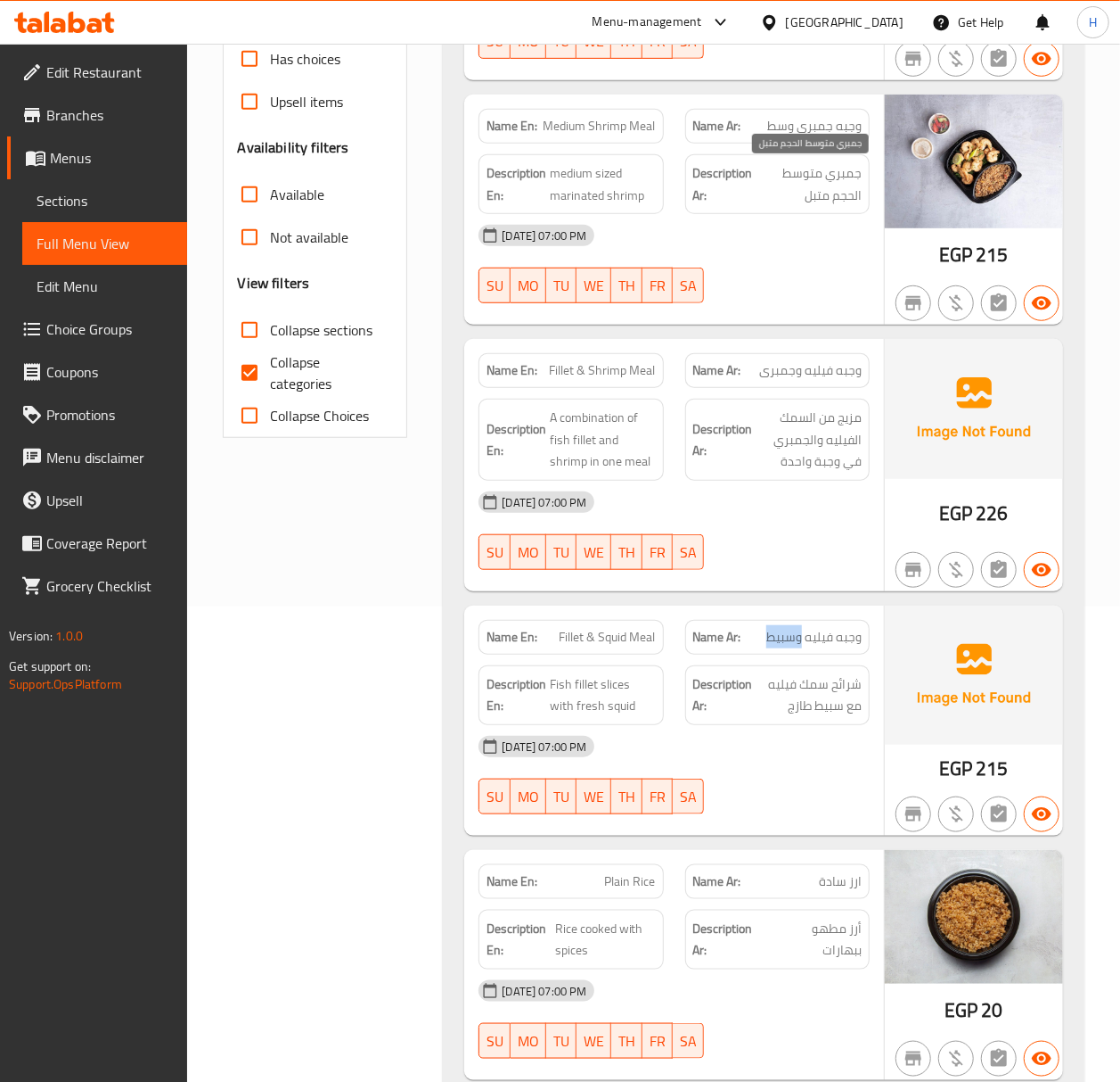
click at [838, 185] on span "جمبري متوسط الحجم متبل" at bounding box center [809, 184] width 105 height 43
click at [602, 184] on span "medium sized marinated shrimp" at bounding box center [602, 184] width 105 height 43
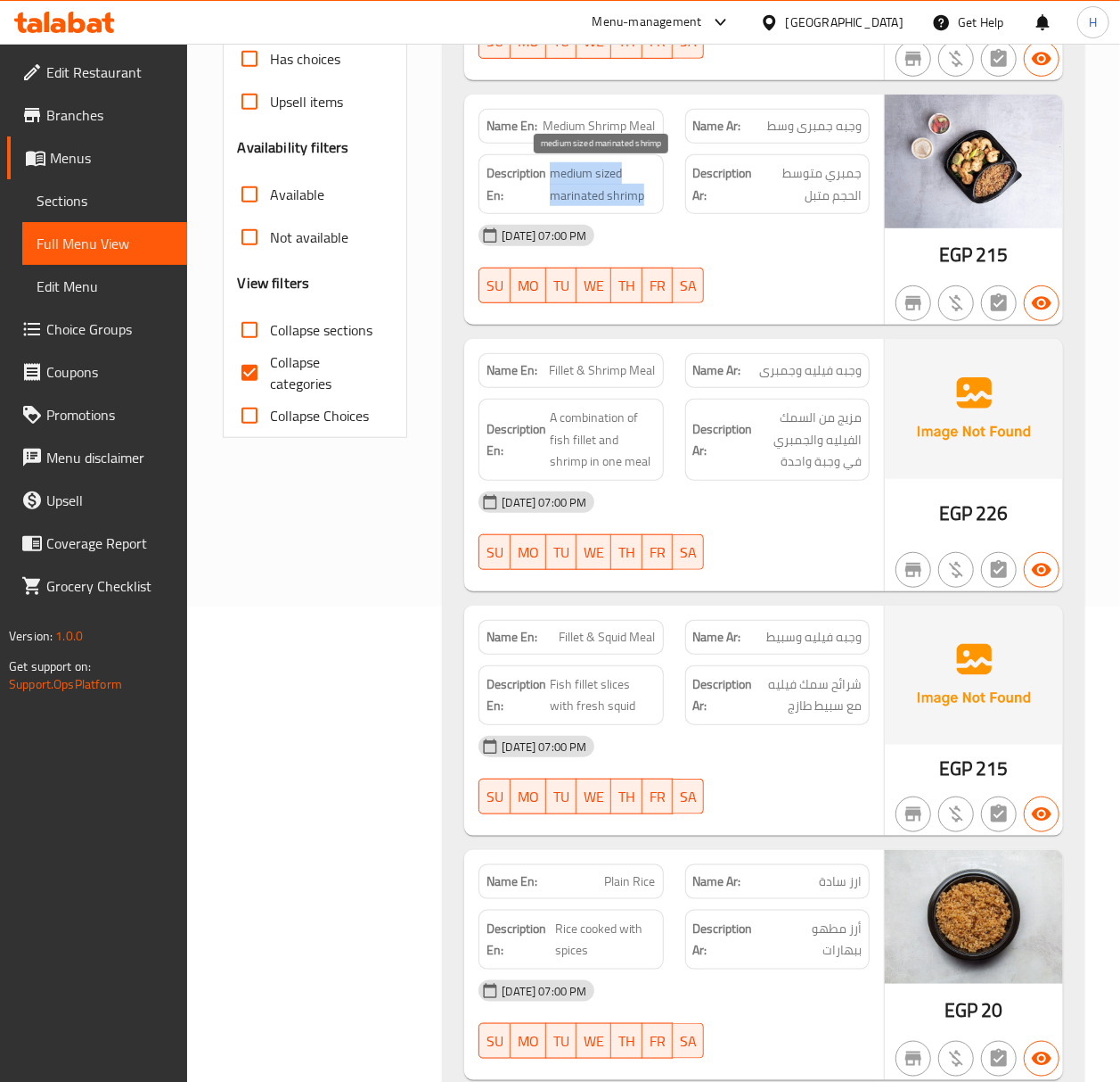
click at [602, 184] on span "medium sized marinated shrimp" at bounding box center [602, 184] width 105 height 43
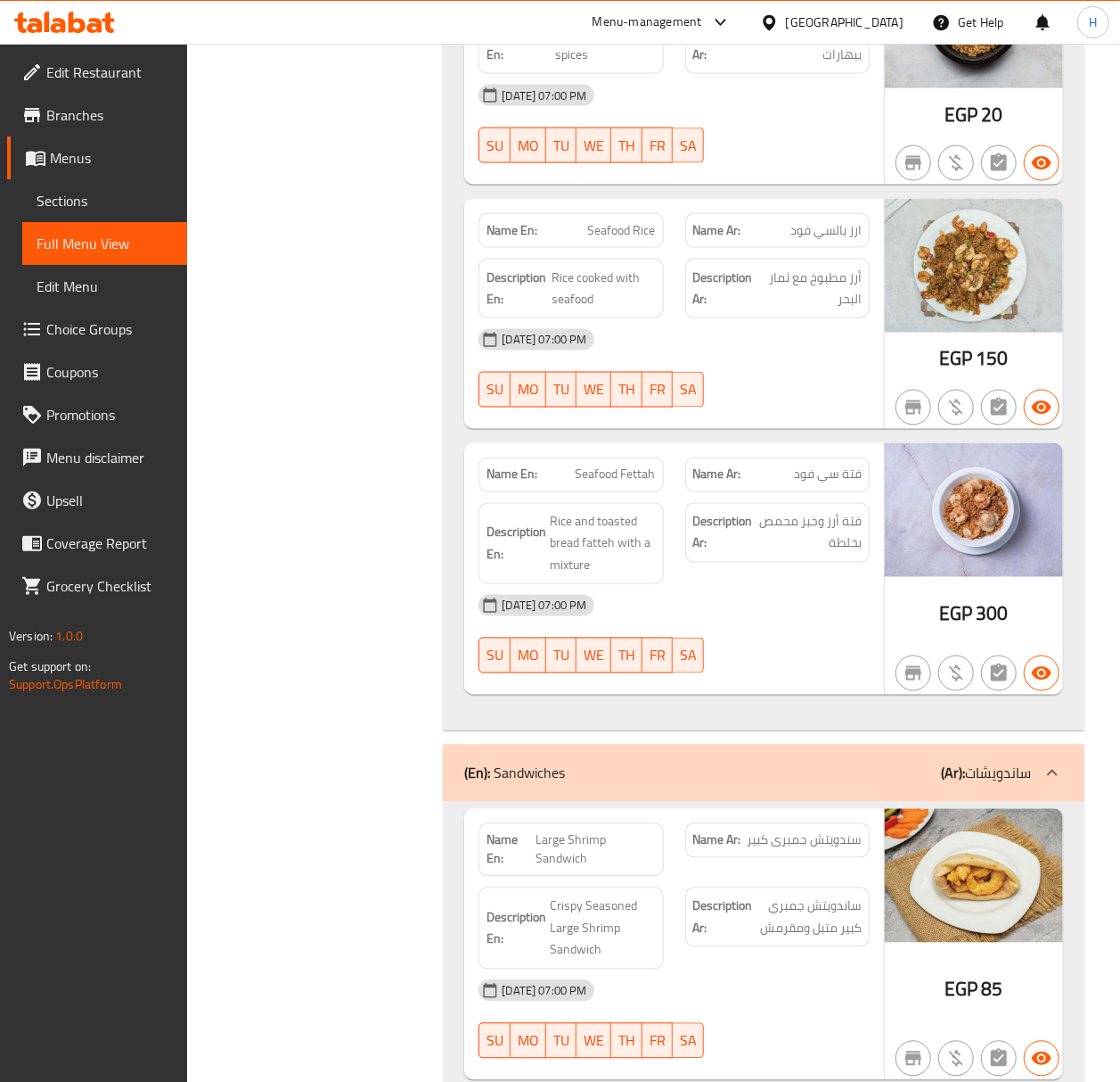
scroll to position [1427, 0]
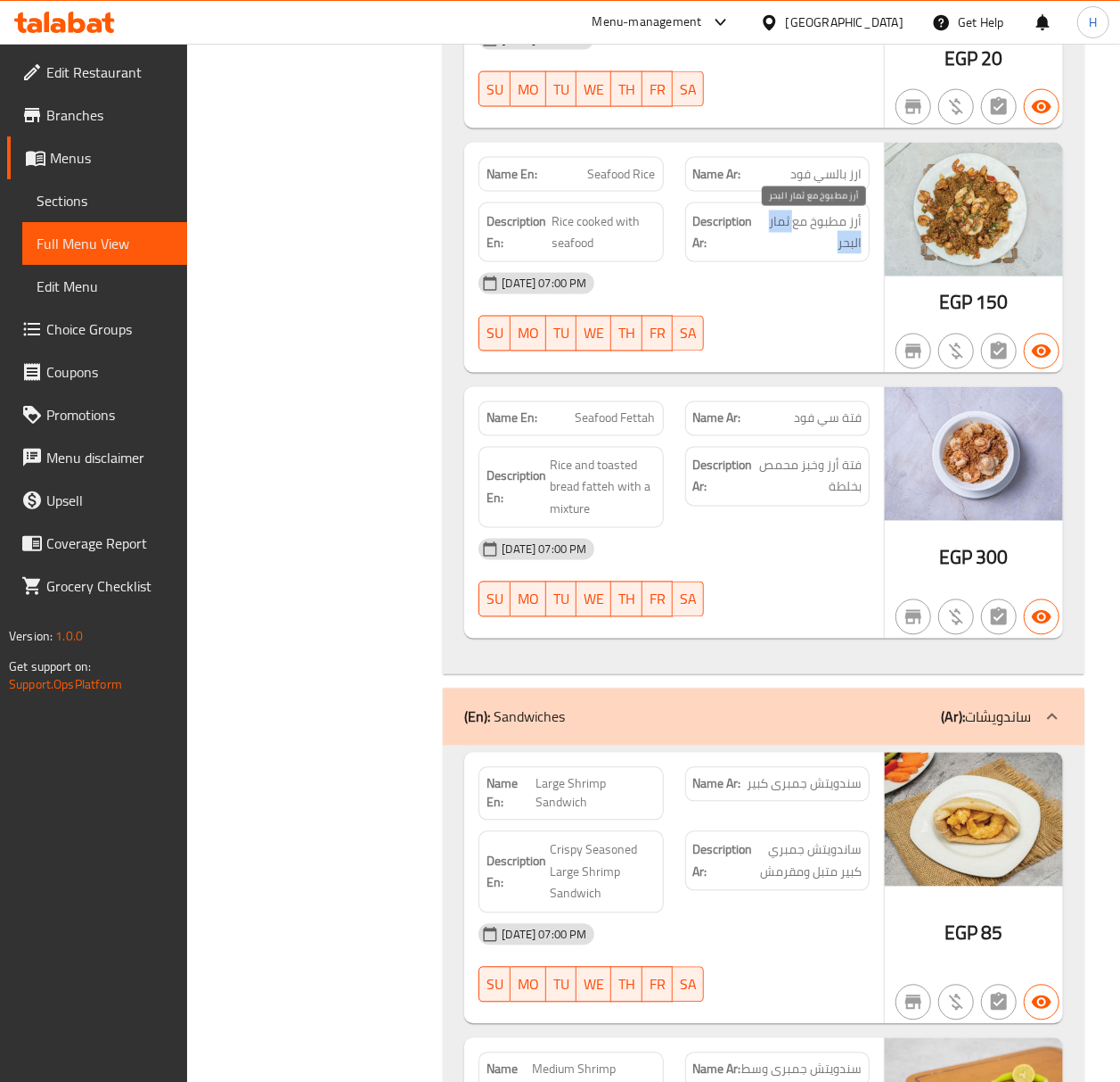
drag, startPoint x: 792, startPoint y: 233, endPoint x: 768, endPoint y: 250, distance: 29.4
click at [768, 250] on span "أرز مطبوخ مع ثمار البحر" at bounding box center [811, 232] width 101 height 43
copy span "ثمار البحر"
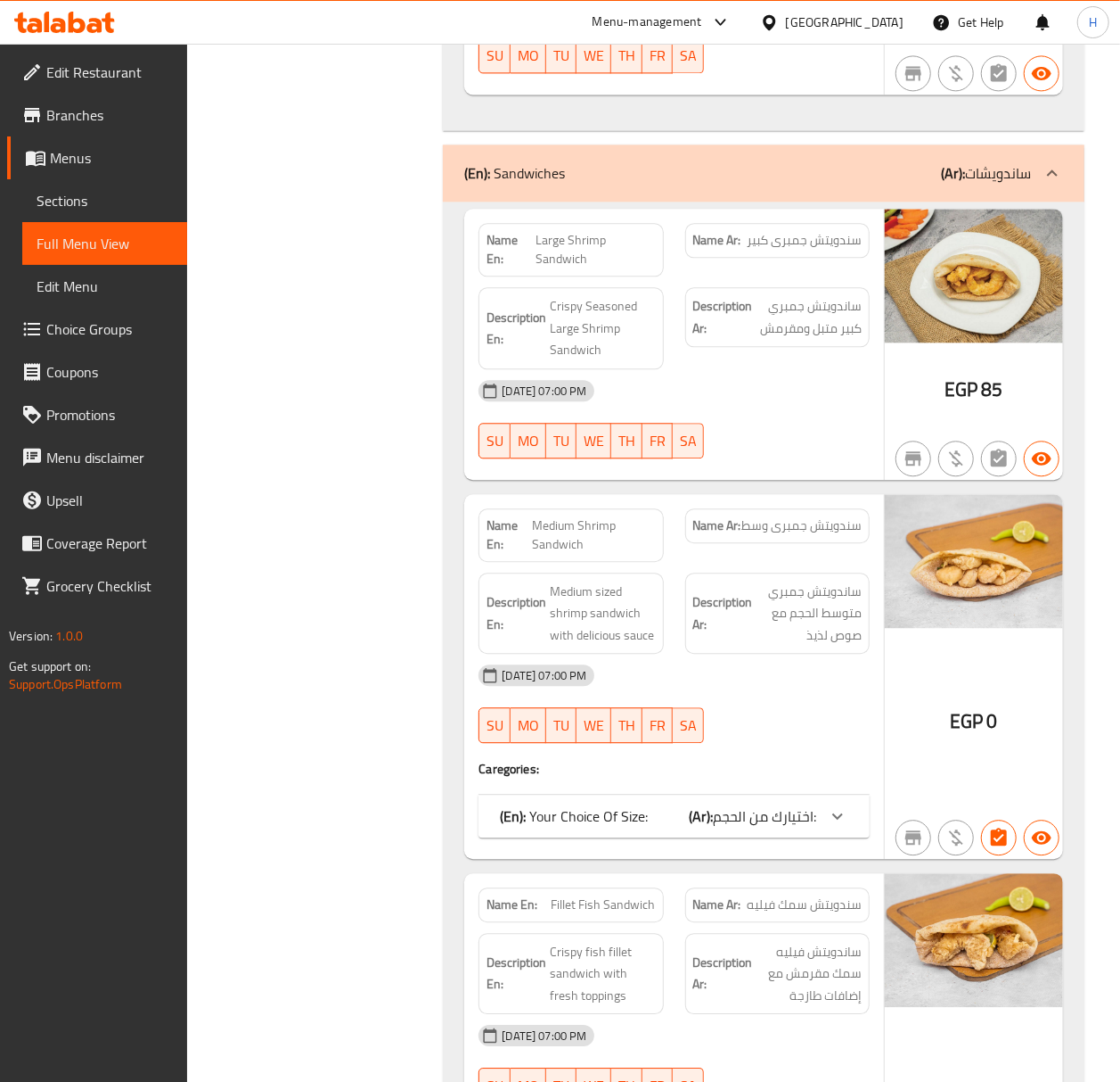
scroll to position [2021, 0]
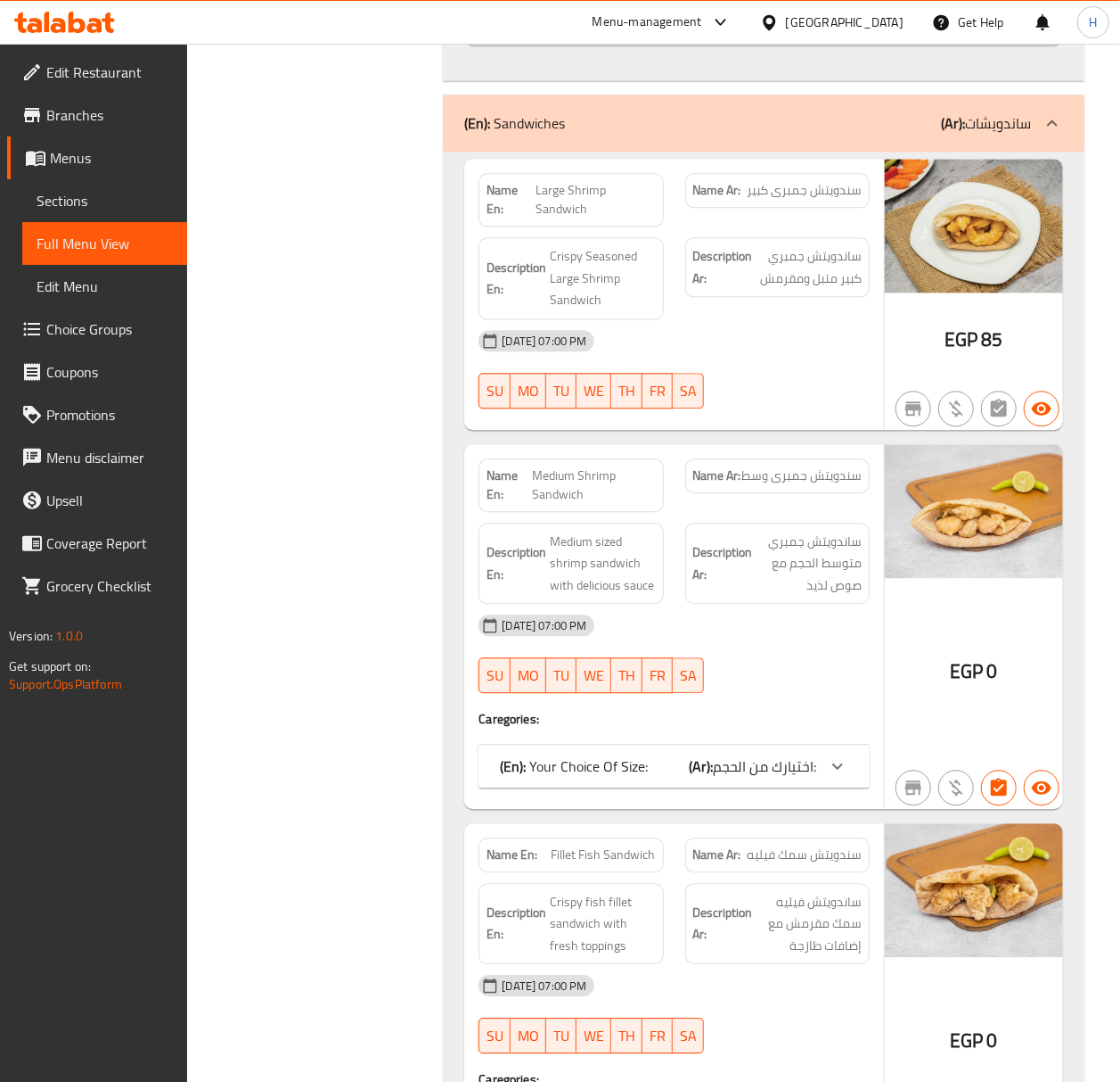
click at [820, 774] on div at bounding box center [838, 766] width 43 height 43
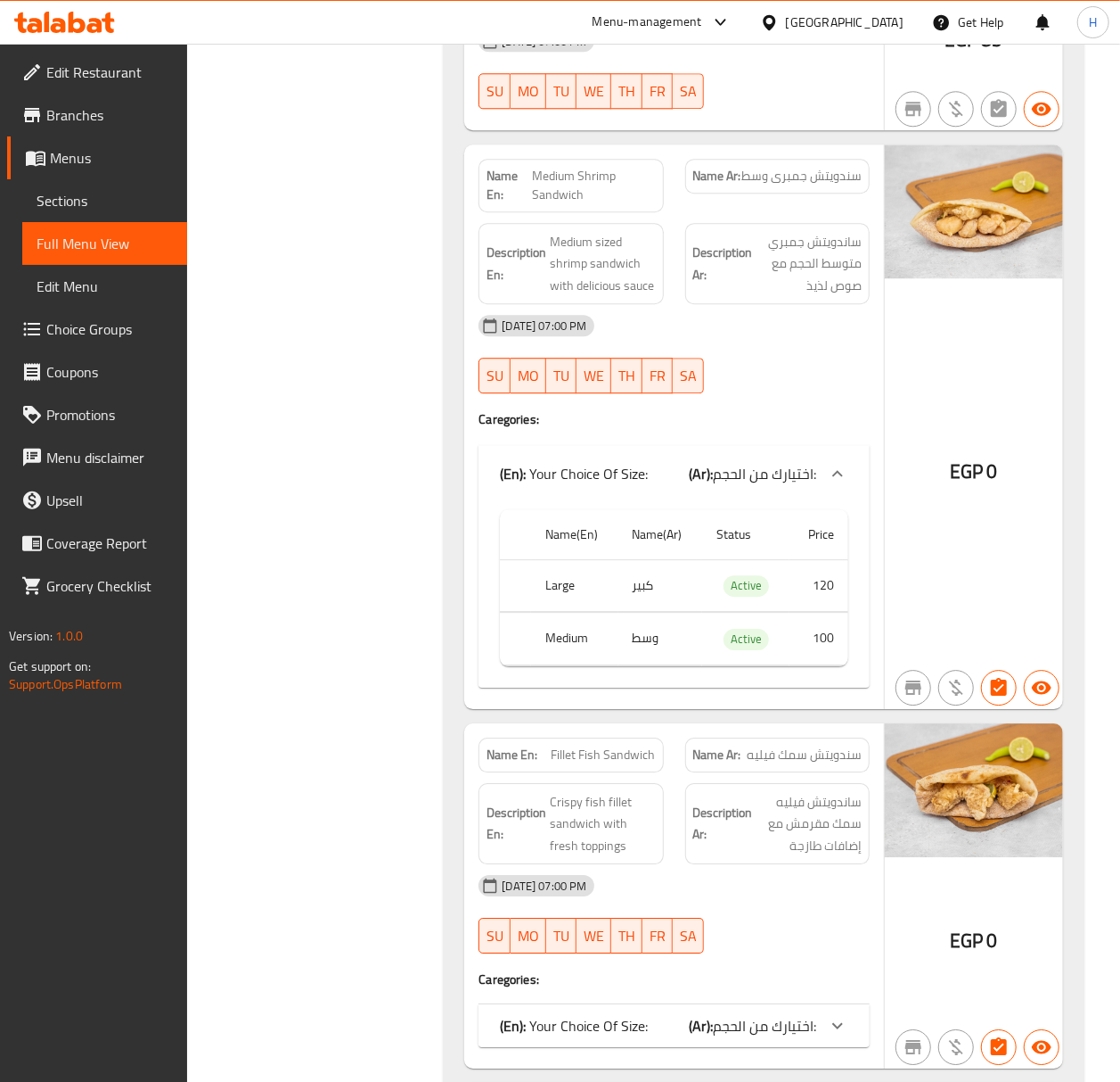
scroll to position [2496, 0]
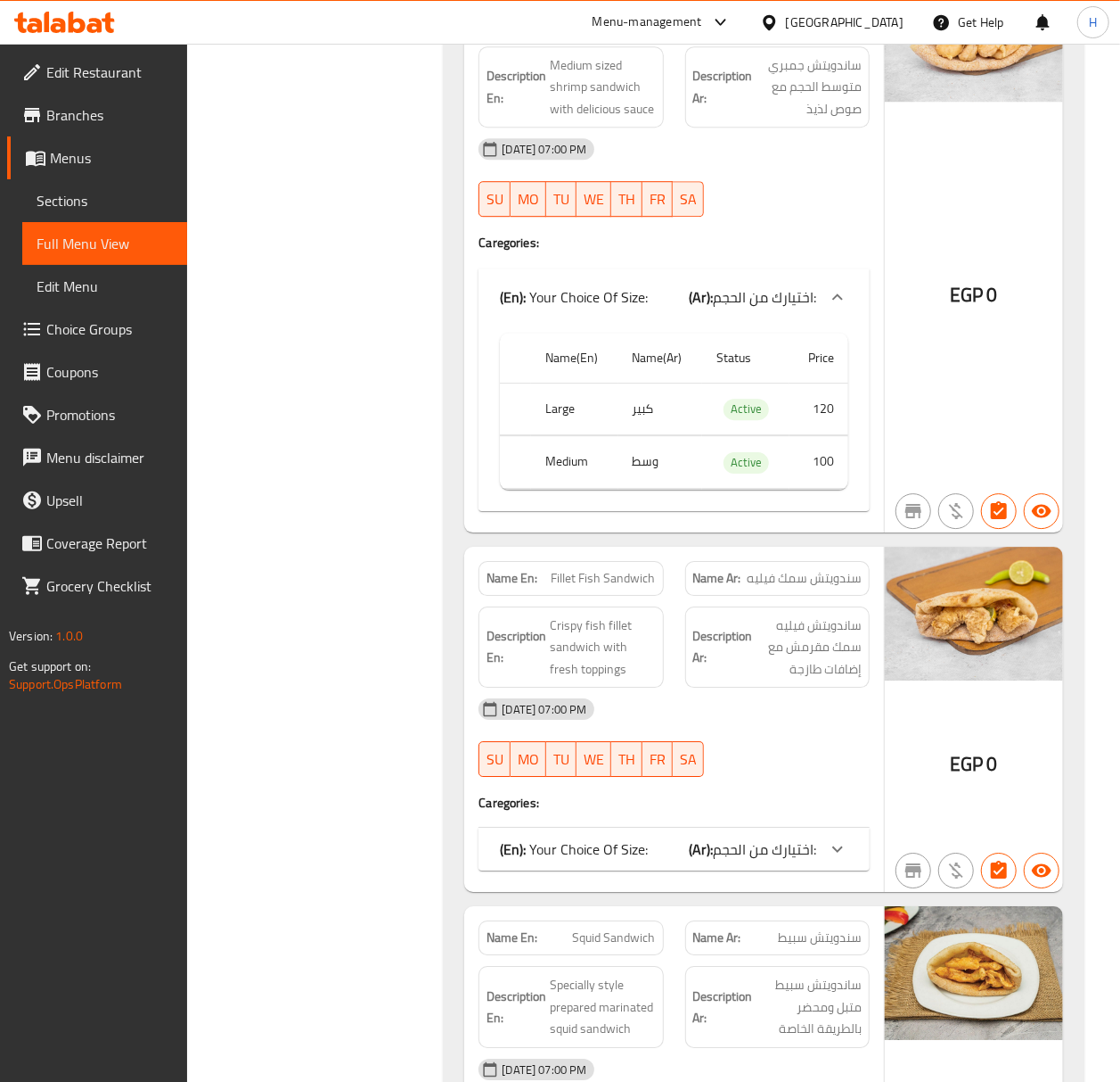
click at [745, 862] on span "اختيارك من الحجم:" at bounding box center [765, 848] width 104 height 27
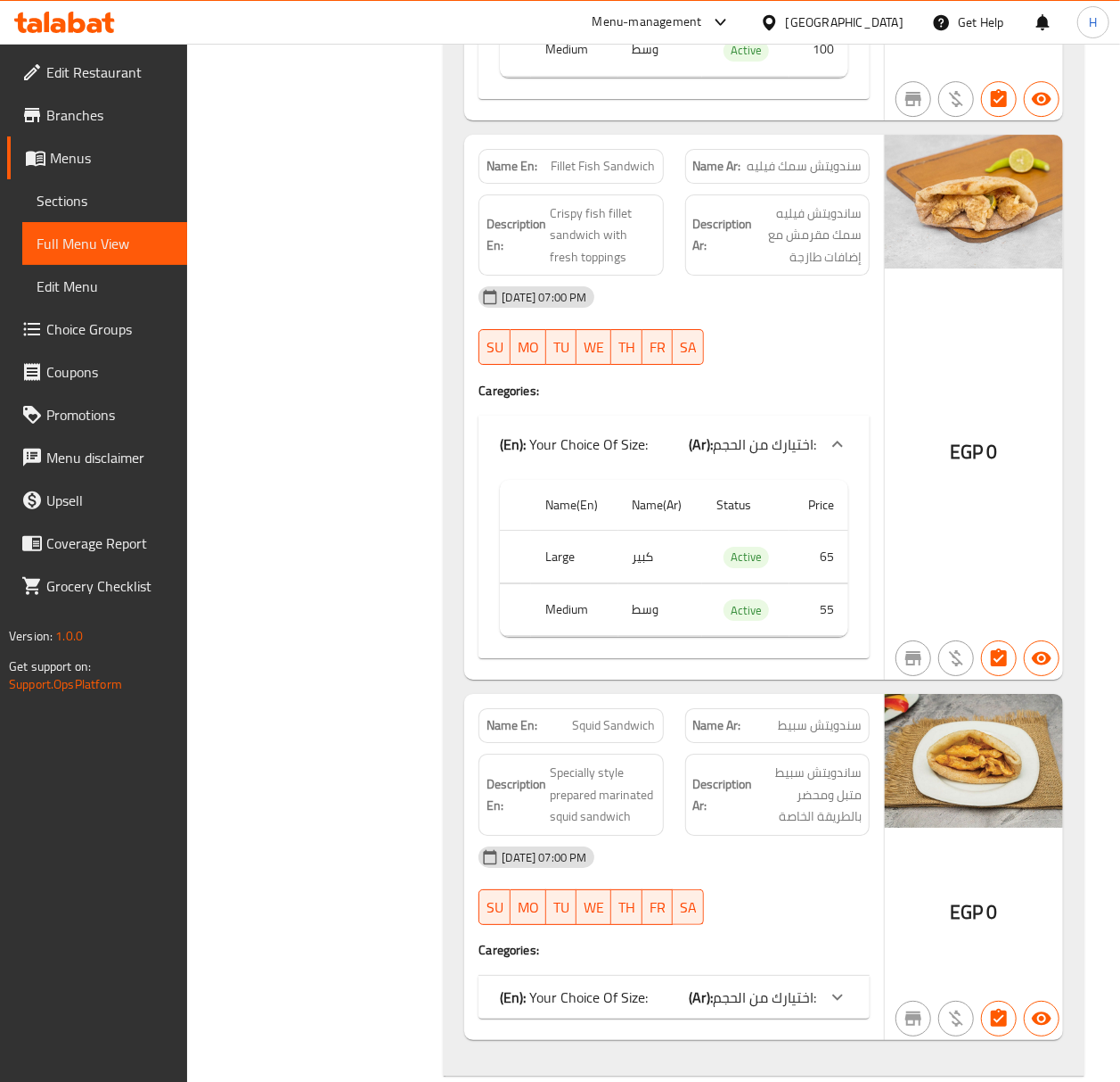
scroll to position [2972, 0]
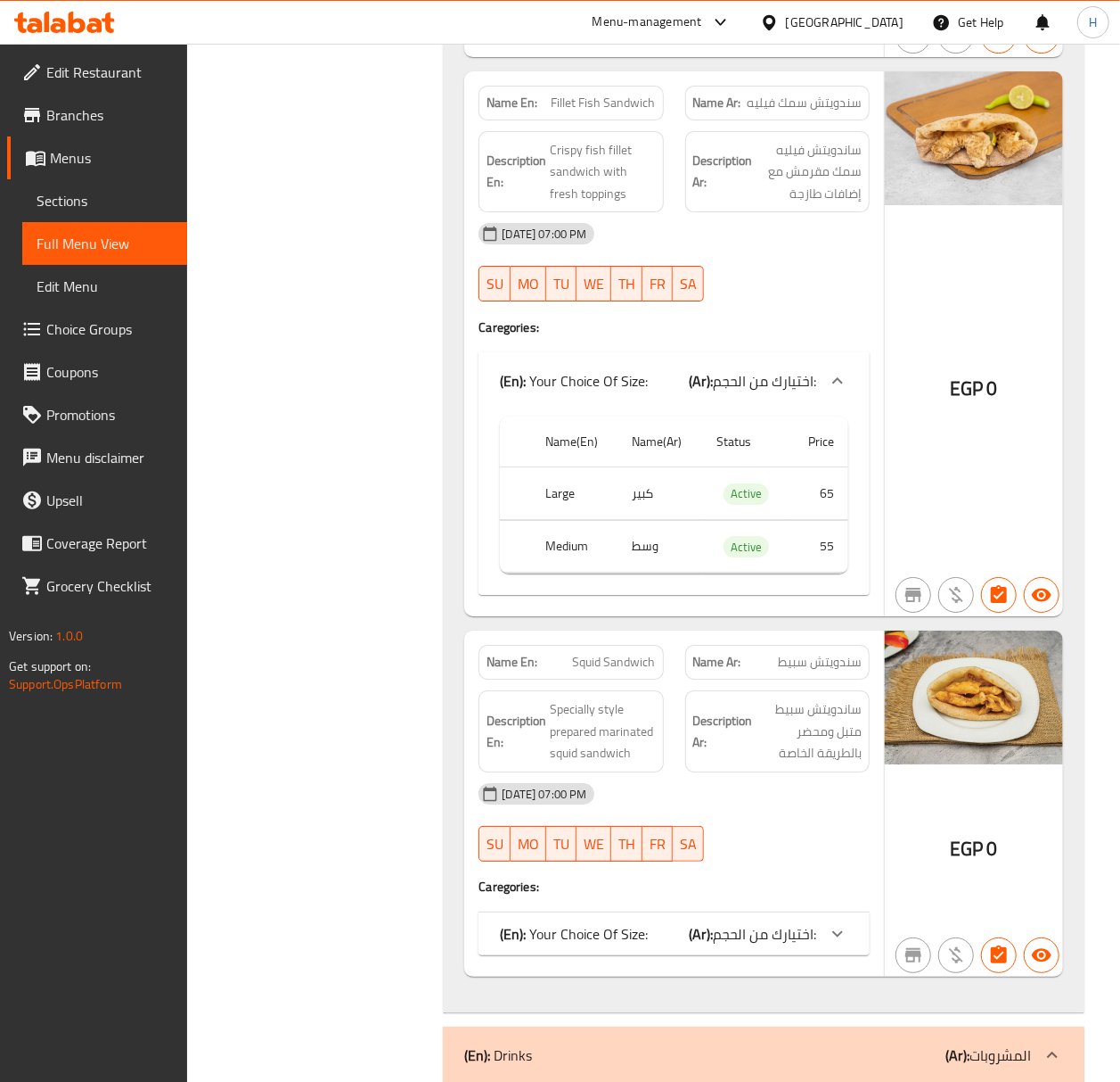
click at [686, 955] on div "(En): Your Choice Of Size: (Ar): اختيارك من الحجم:" at bounding box center [673, 933] width 391 height 43
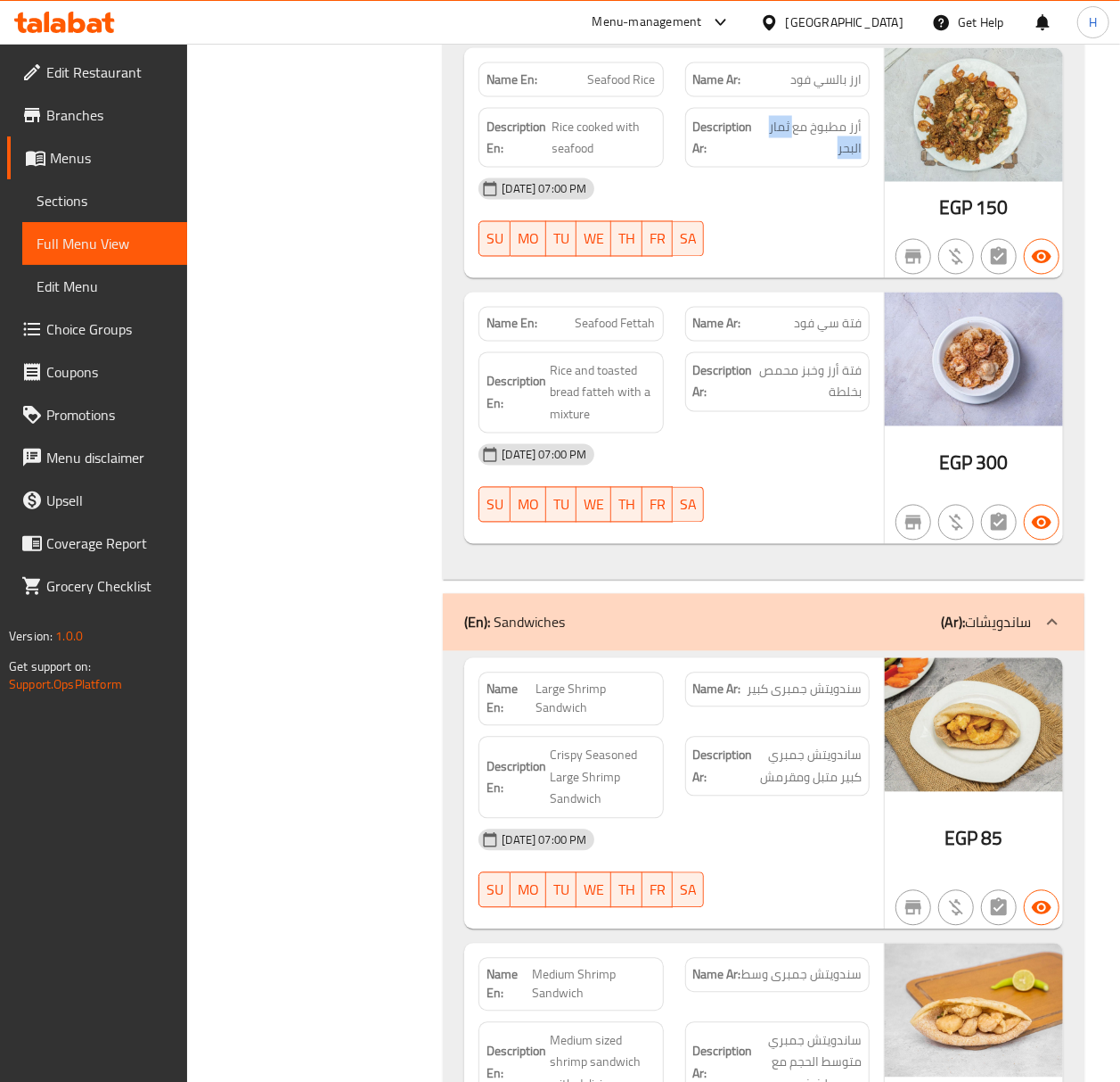
scroll to position [1545, 0]
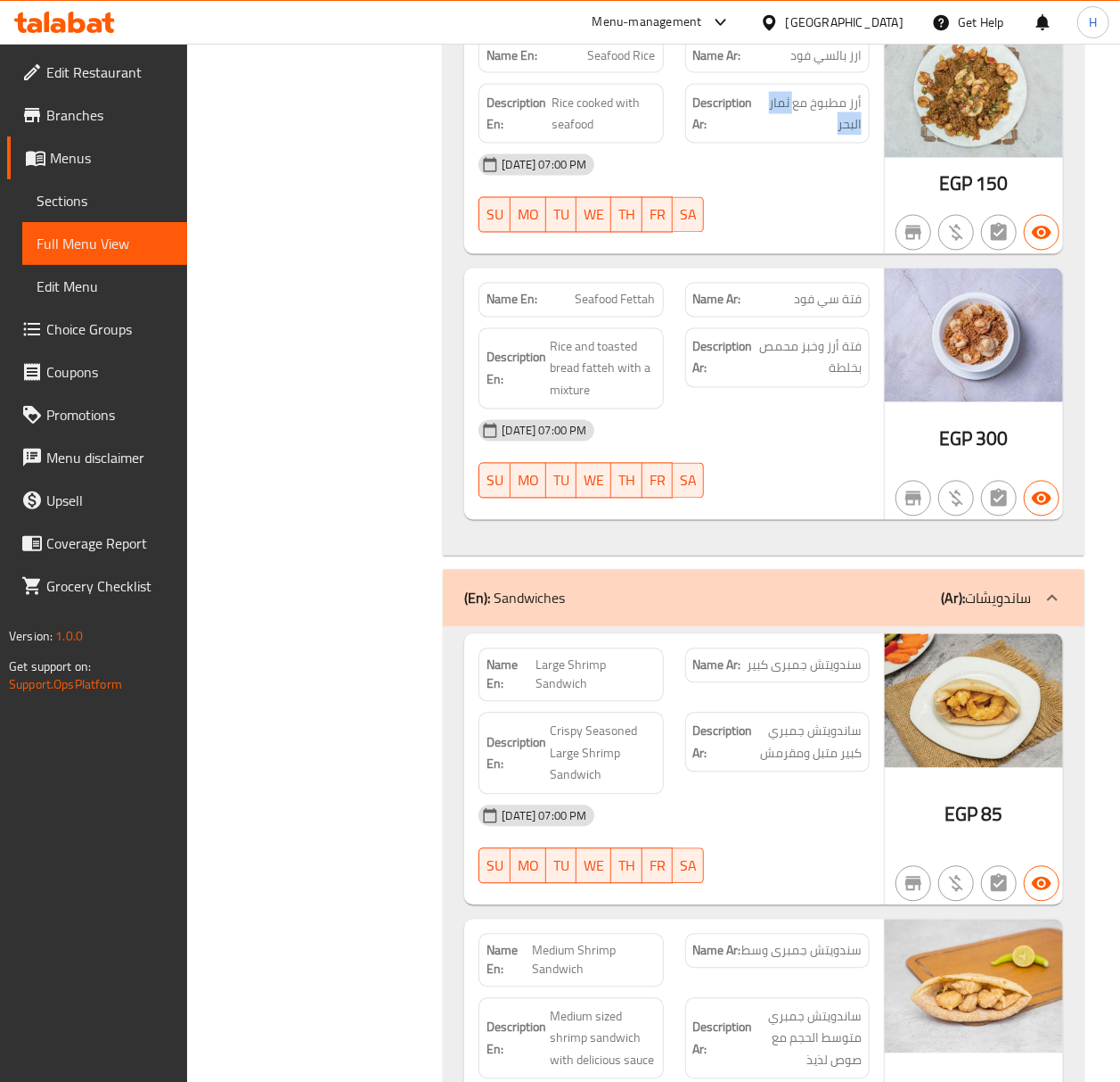
click at [558, 683] on span "Large Shrimp Sandwich" at bounding box center [596, 675] width 120 height 37
copy span "Large Shrimp Sandwich"
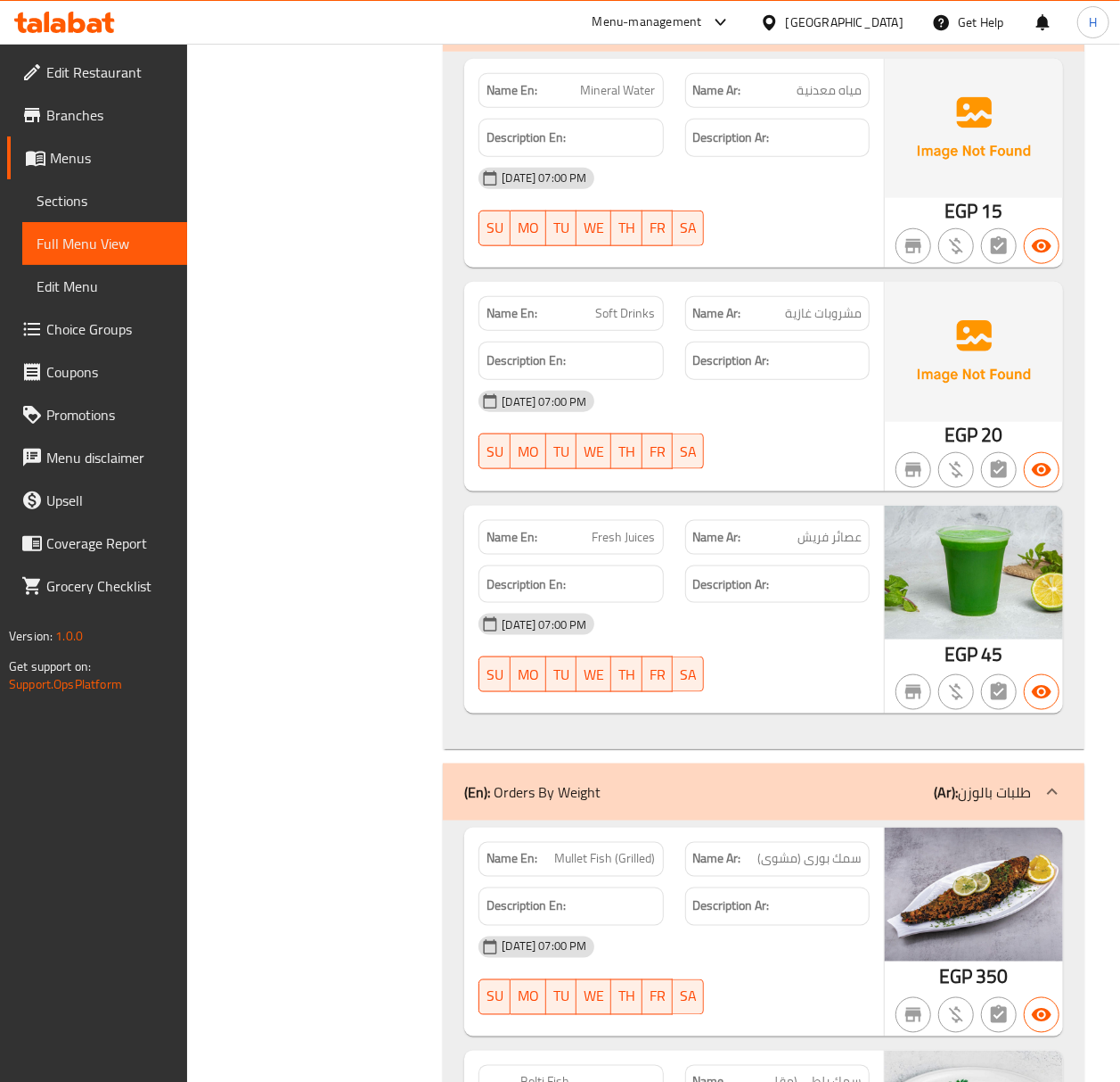
scroll to position [4161, 0]
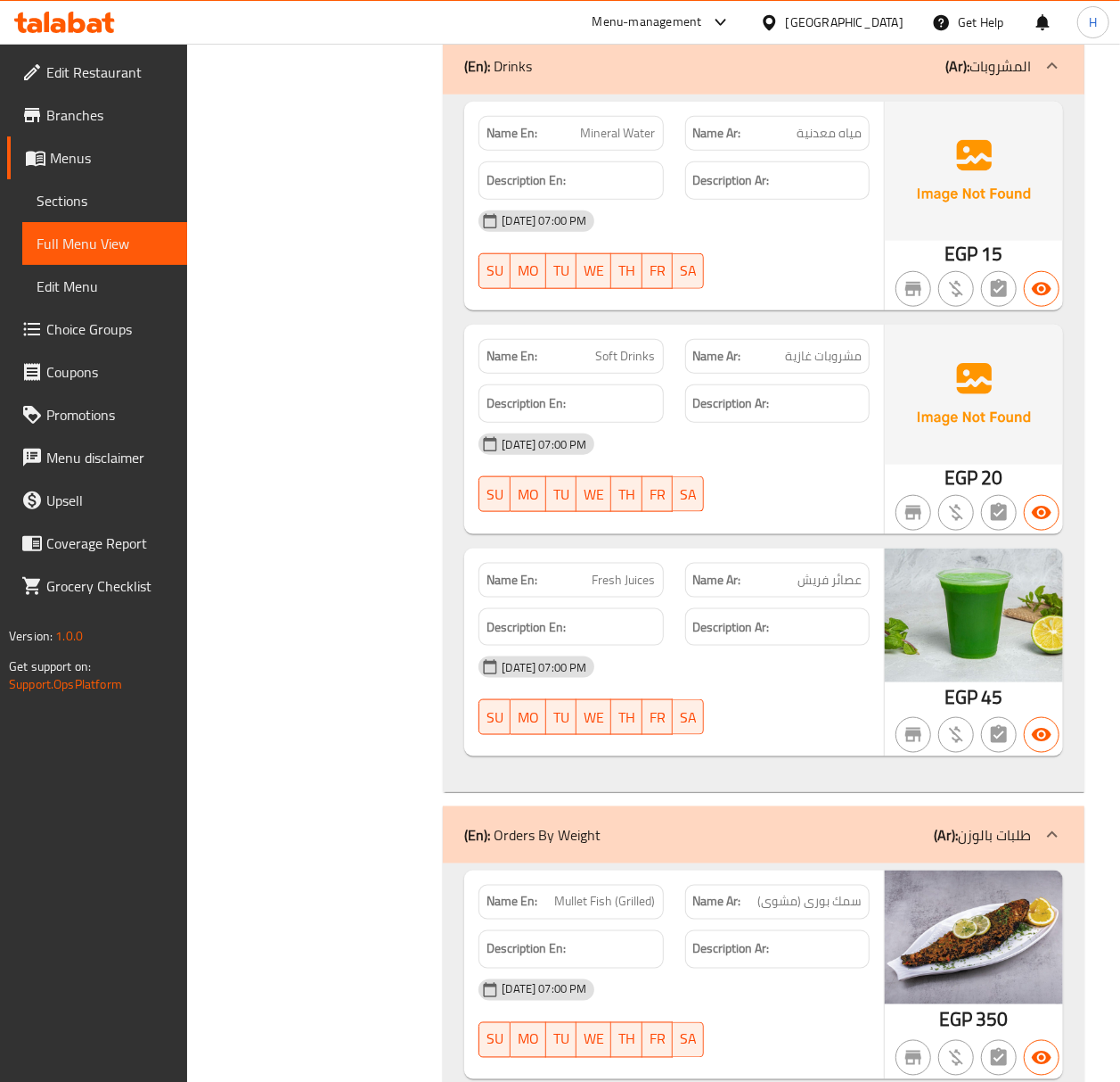
click at [618, 589] on span "Fresh Juices" at bounding box center [624, 579] width 63 height 18
click at [642, 589] on span "Fresh Juices" at bounding box center [624, 579] width 63 height 18
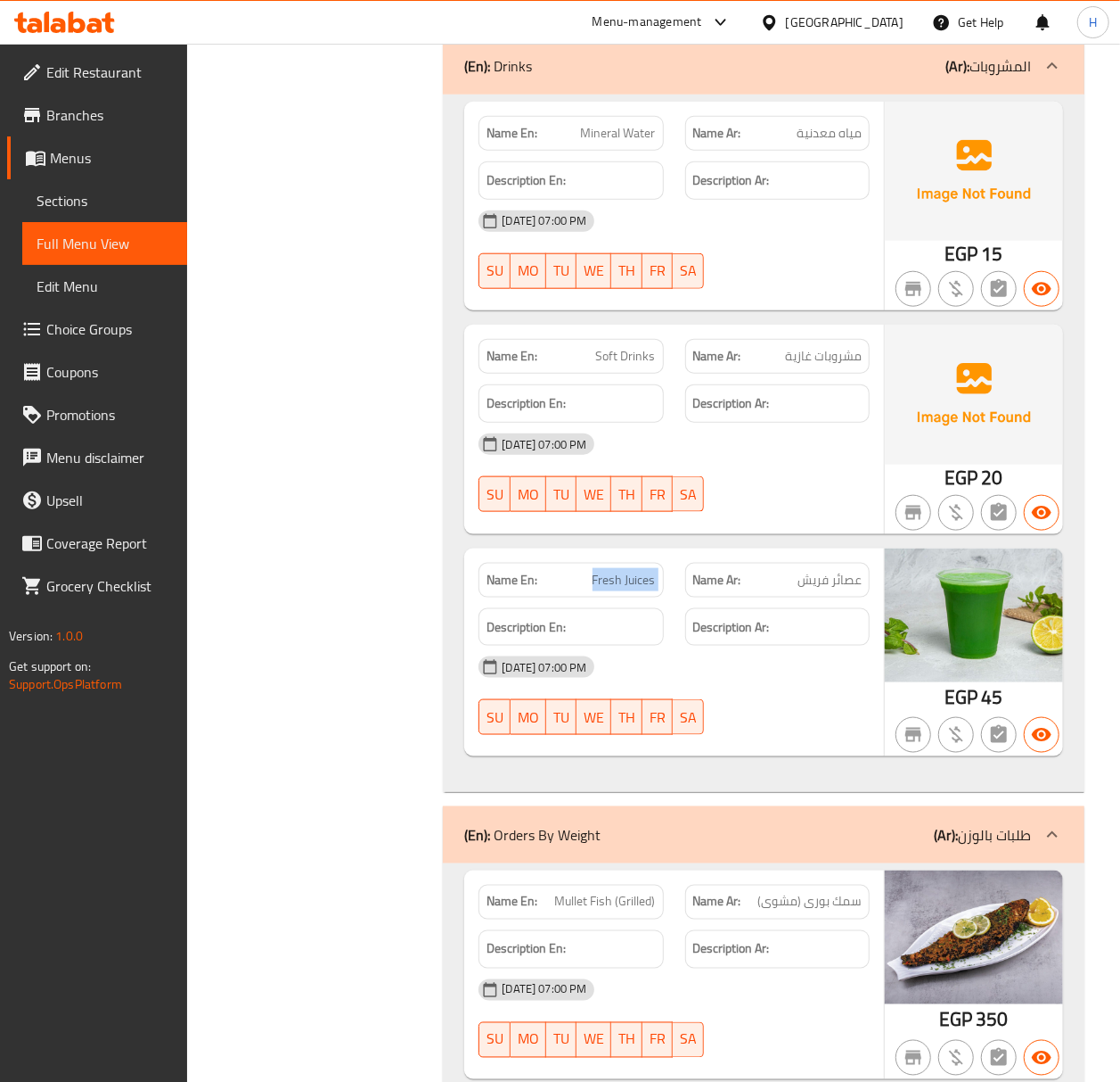
copy span "Fresh Juices"
click at [856, 589] on span "عصائر فريش" at bounding box center [829, 579] width 64 height 18
copy span "عصائر"
click at [839, 365] on span "مشروبات غازية" at bounding box center [823, 356] width 77 height 18
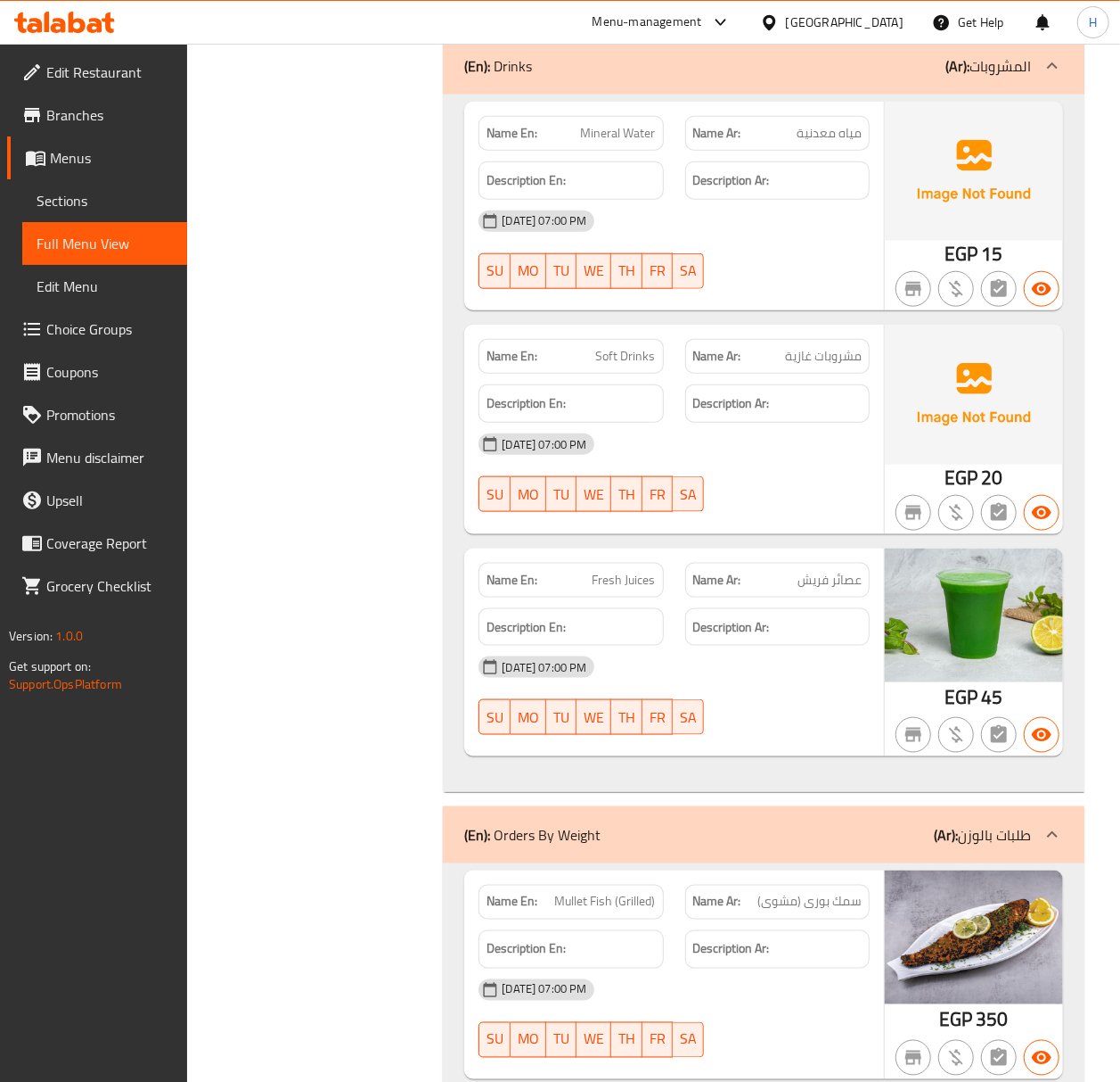
click at [839, 365] on span "مشروبات غازية" at bounding box center [823, 356] width 77 height 18
copy span "مشروبات غازية"
click at [846, 142] on span "مياه معدنية" at bounding box center [830, 133] width 65 height 18
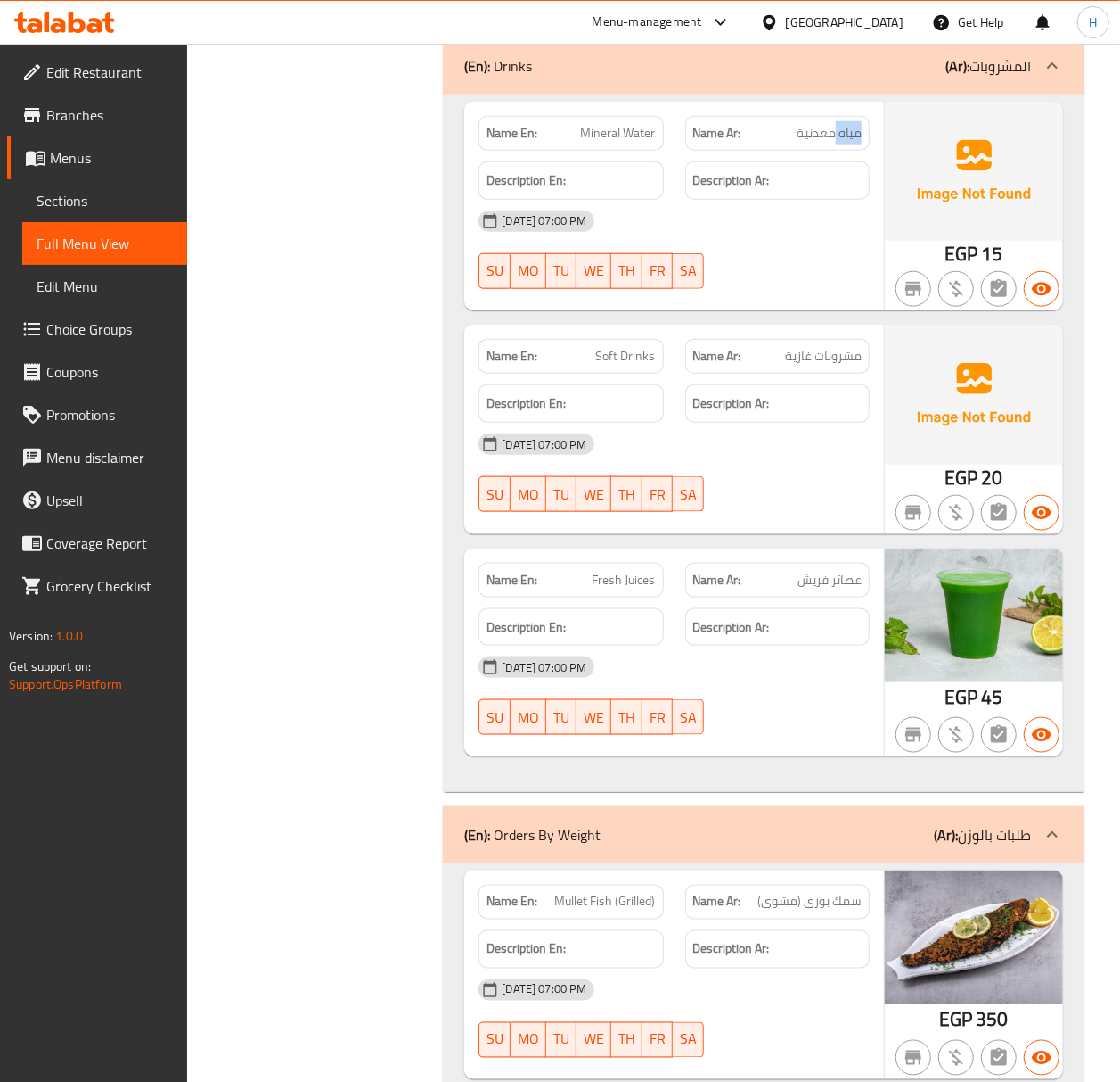
copy span "مياه"
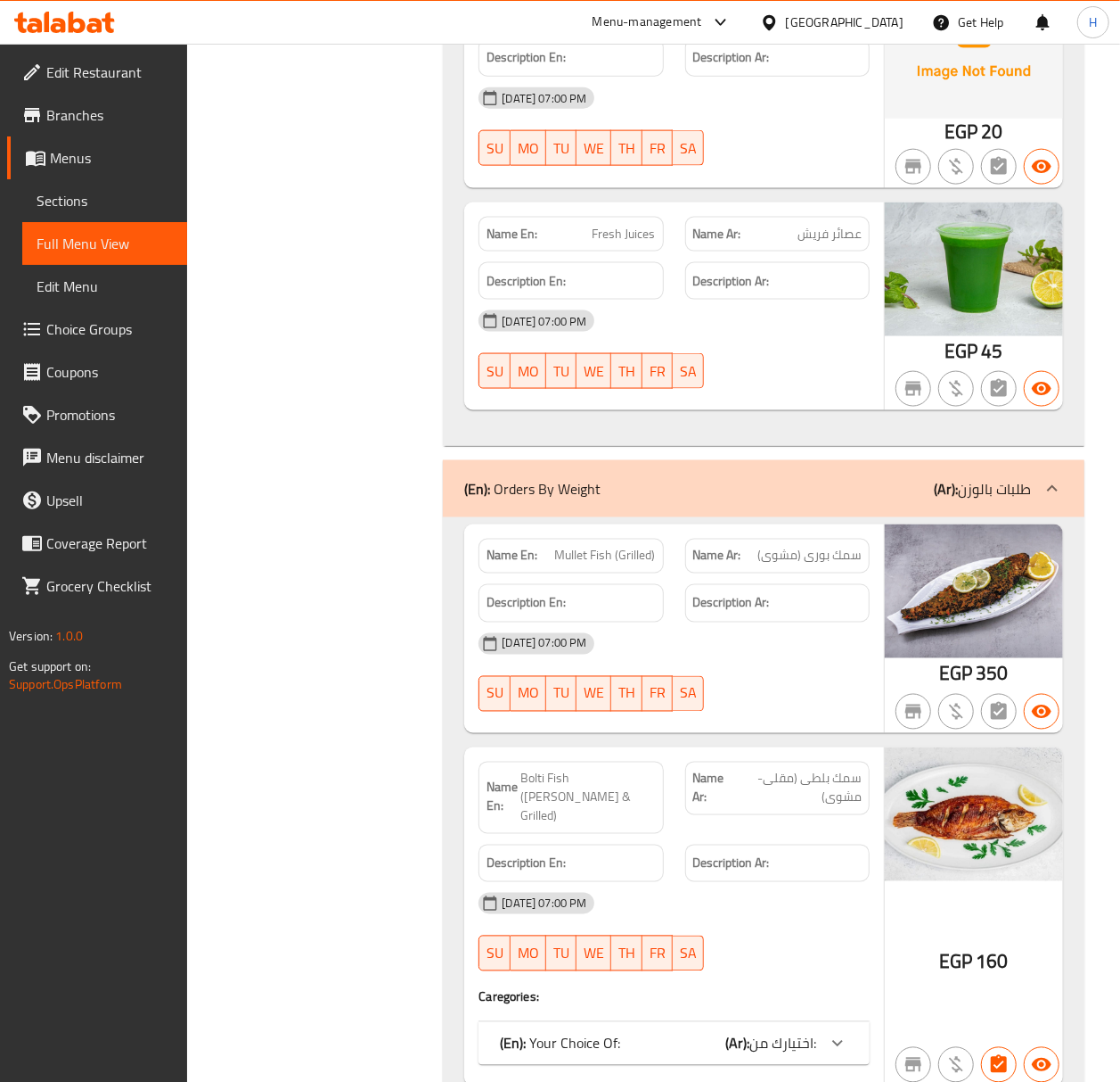
scroll to position [4636, 0]
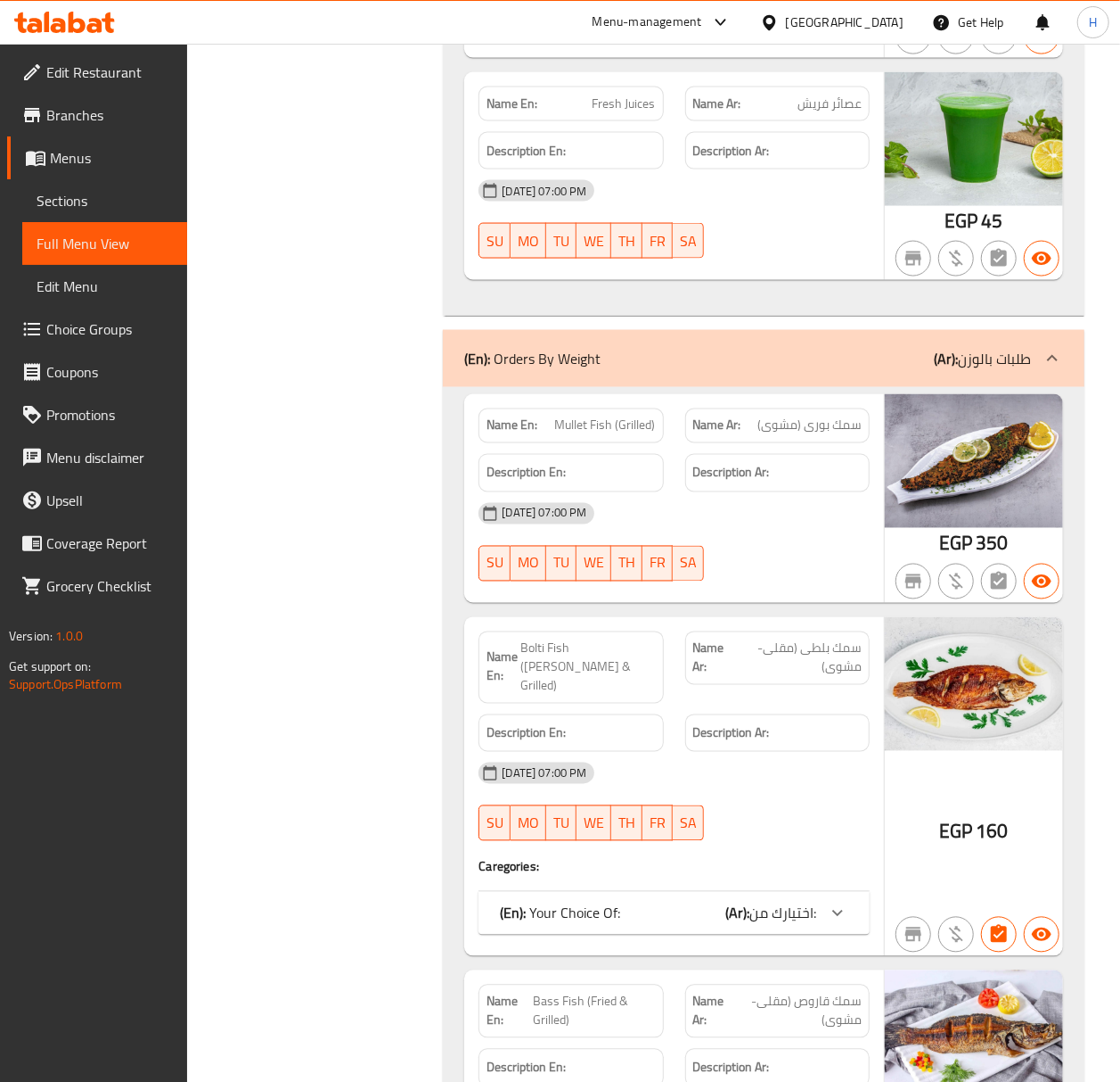
click at [703, 934] on div "(En): Your Choice Of: (Ar): اختيارك من:" at bounding box center [673, 913] width 391 height 43
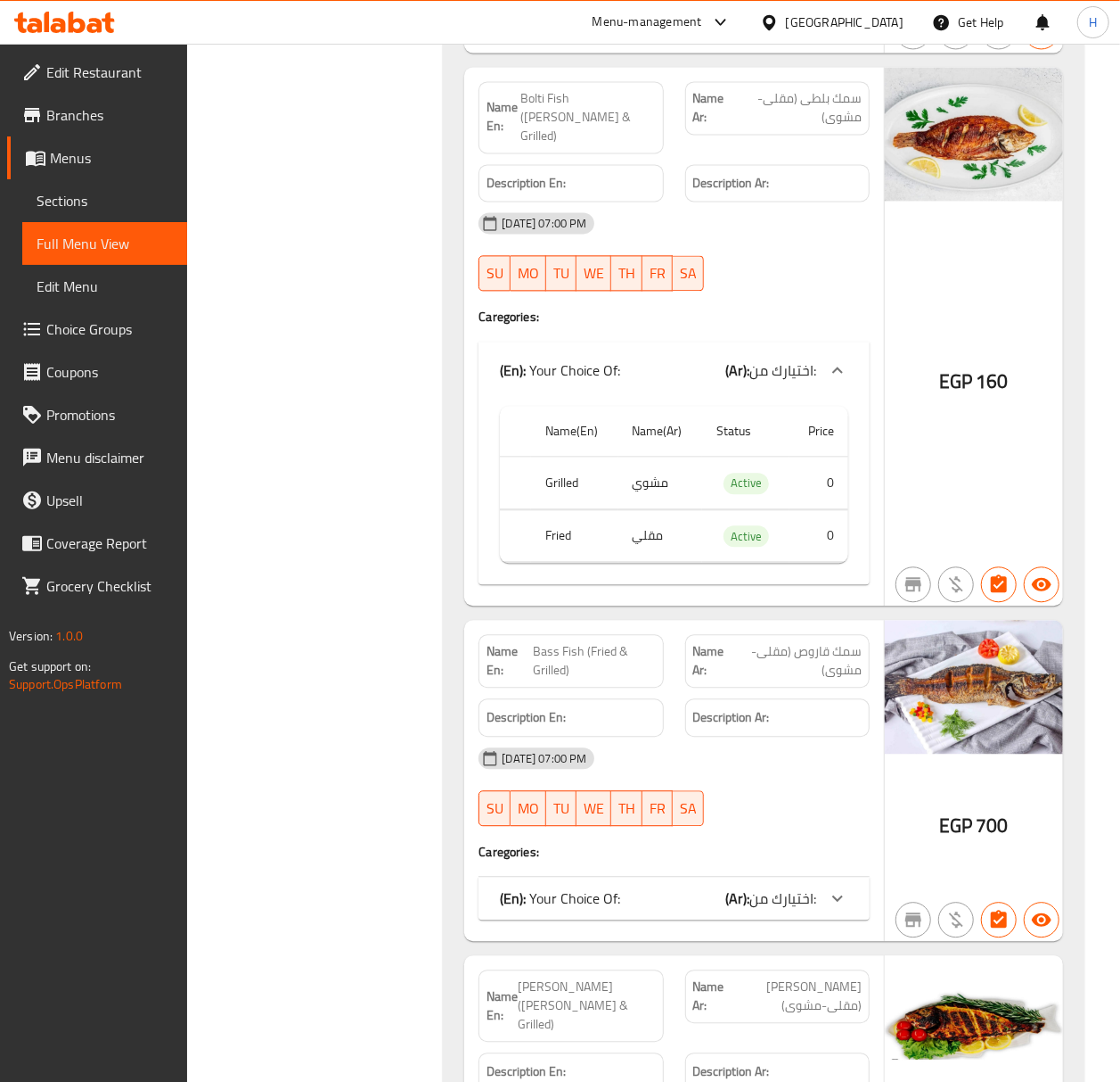
scroll to position [5230, 0]
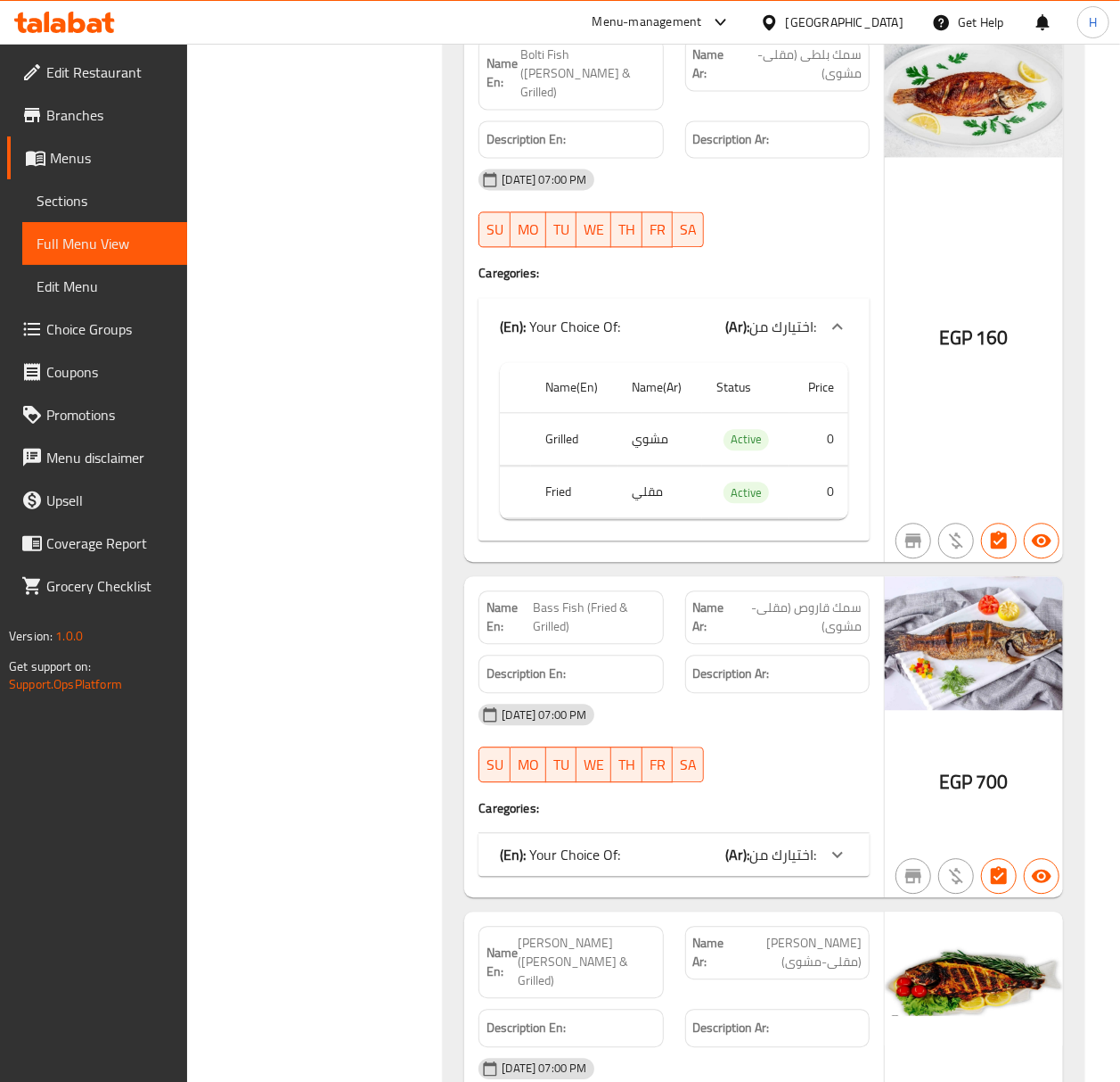
click at [695, 865] on div "(En): Your Choice Of: (Ar): اختيارك من:" at bounding box center [658, 854] width 316 height 21
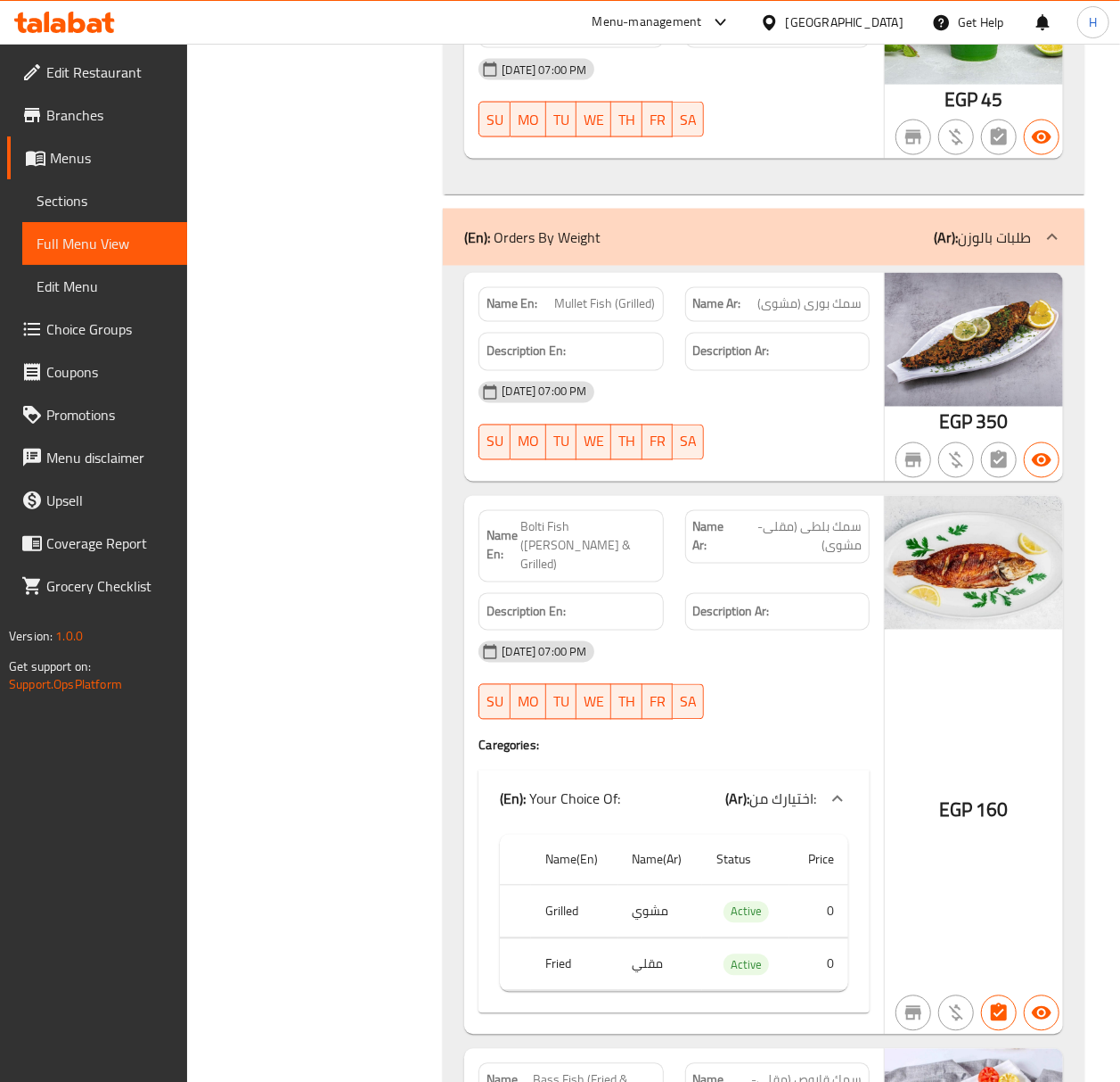
scroll to position [4636, 0]
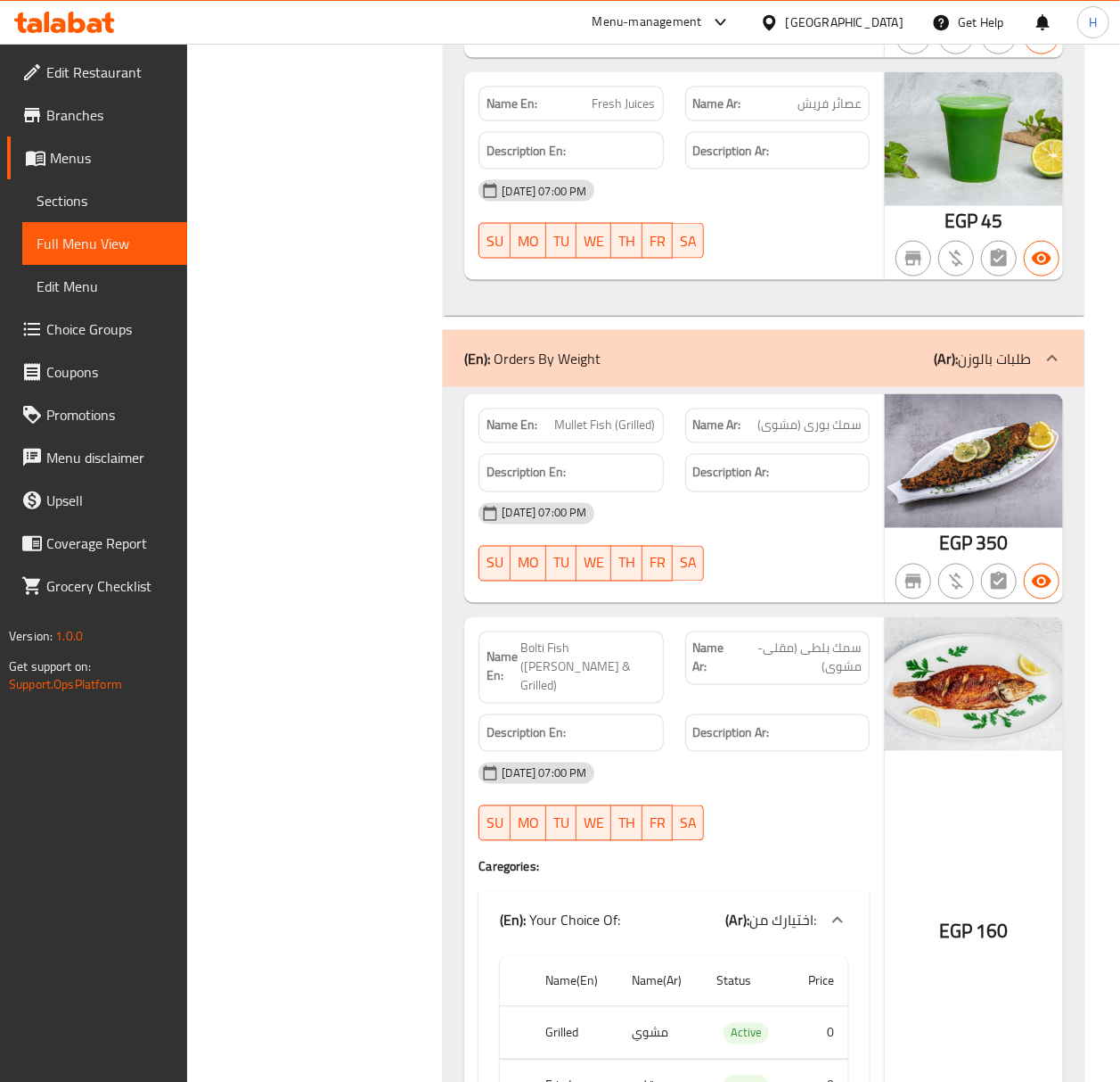
click at [852, 435] on span "سمك بورى (مشوى)" at bounding box center [810, 425] width 105 height 18
copy span "سمك"
click at [568, 435] on span "Mullet Fish (Grilled)" at bounding box center [605, 425] width 101 height 18
click at [567, 435] on span "Mullet Fish (Grilled)" at bounding box center [605, 425] width 101 height 18
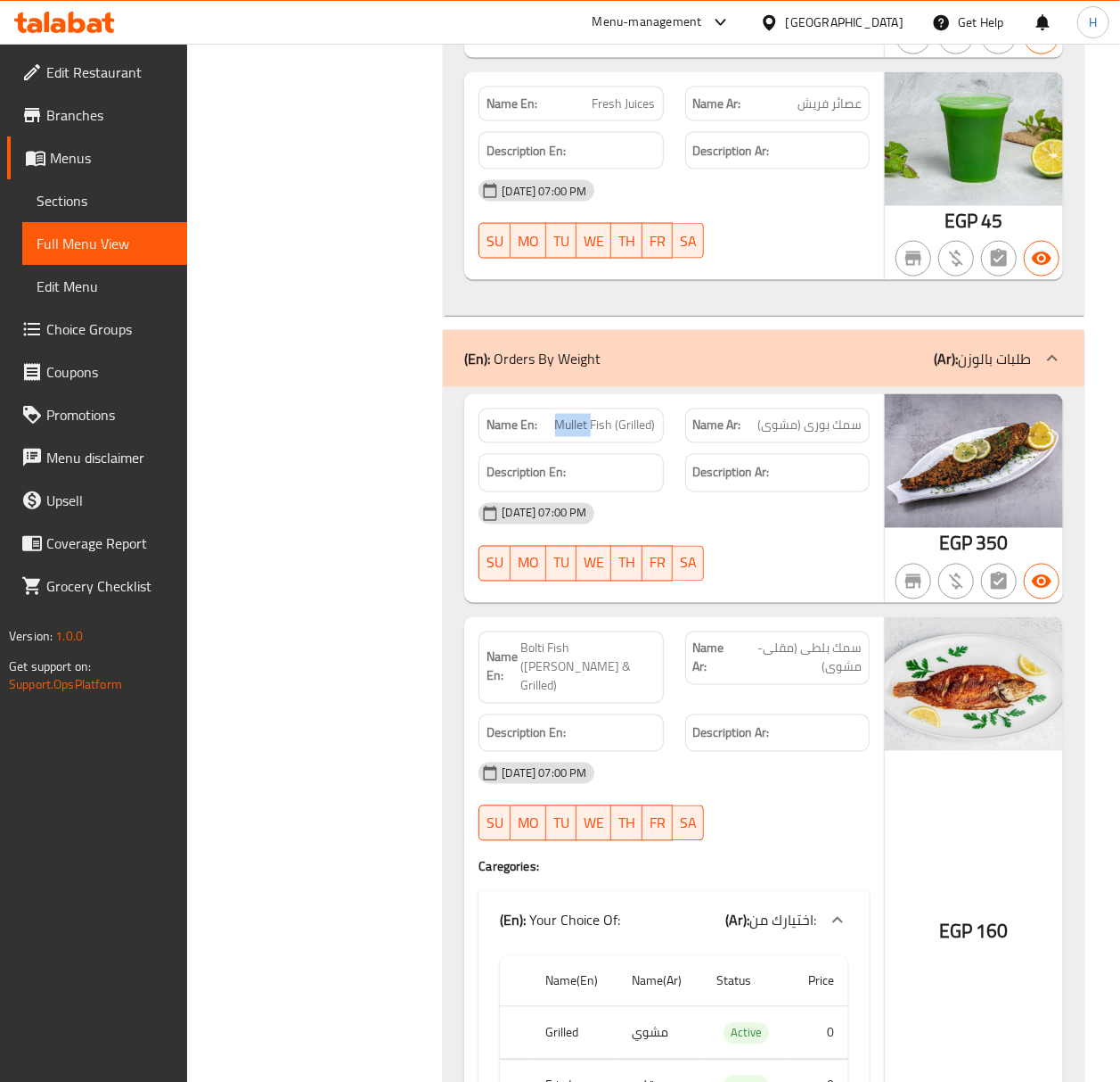
click at [1049, 369] on icon at bounding box center [1053, 358] width 21 height 21
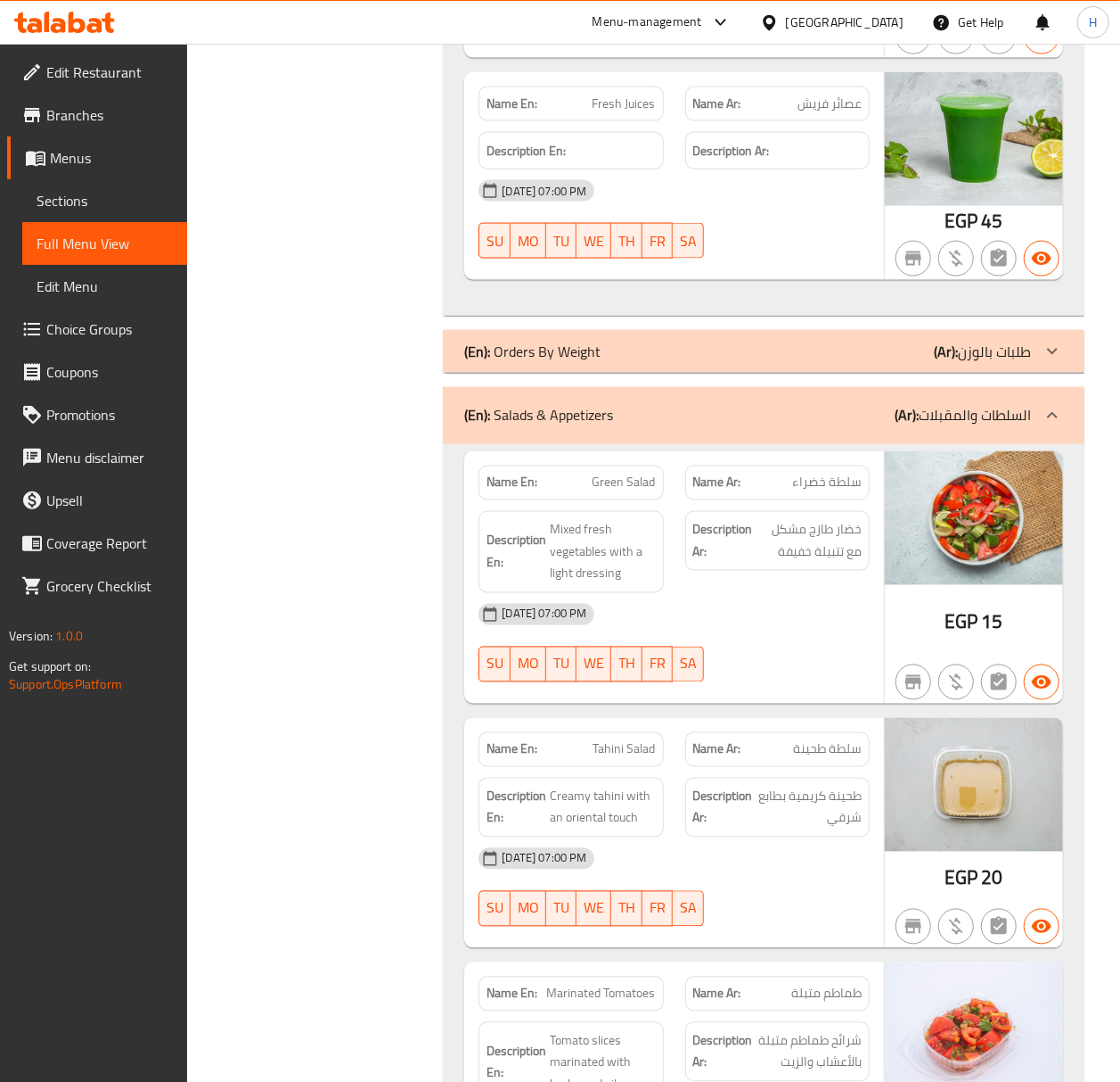
click at [1037, 411] on div at bounding box center [1037, 411] width 0 height 0
click at [1059, 427] on icon at bounding box center [1053, 415] width 21 height 21
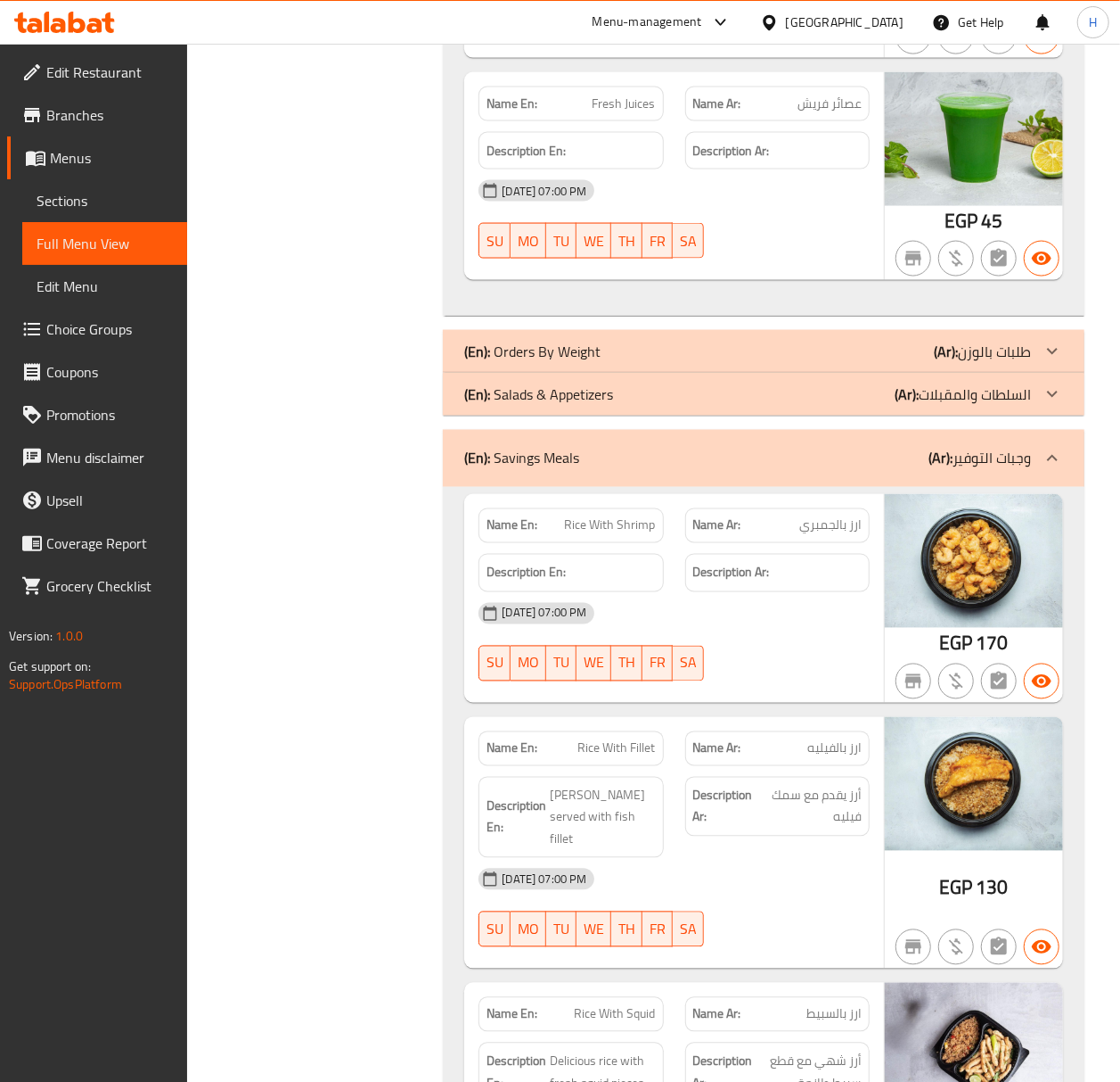
click at [636, 535] on span "Rice With Shrimp" at bounding box center [610, 525] width 91 height 18
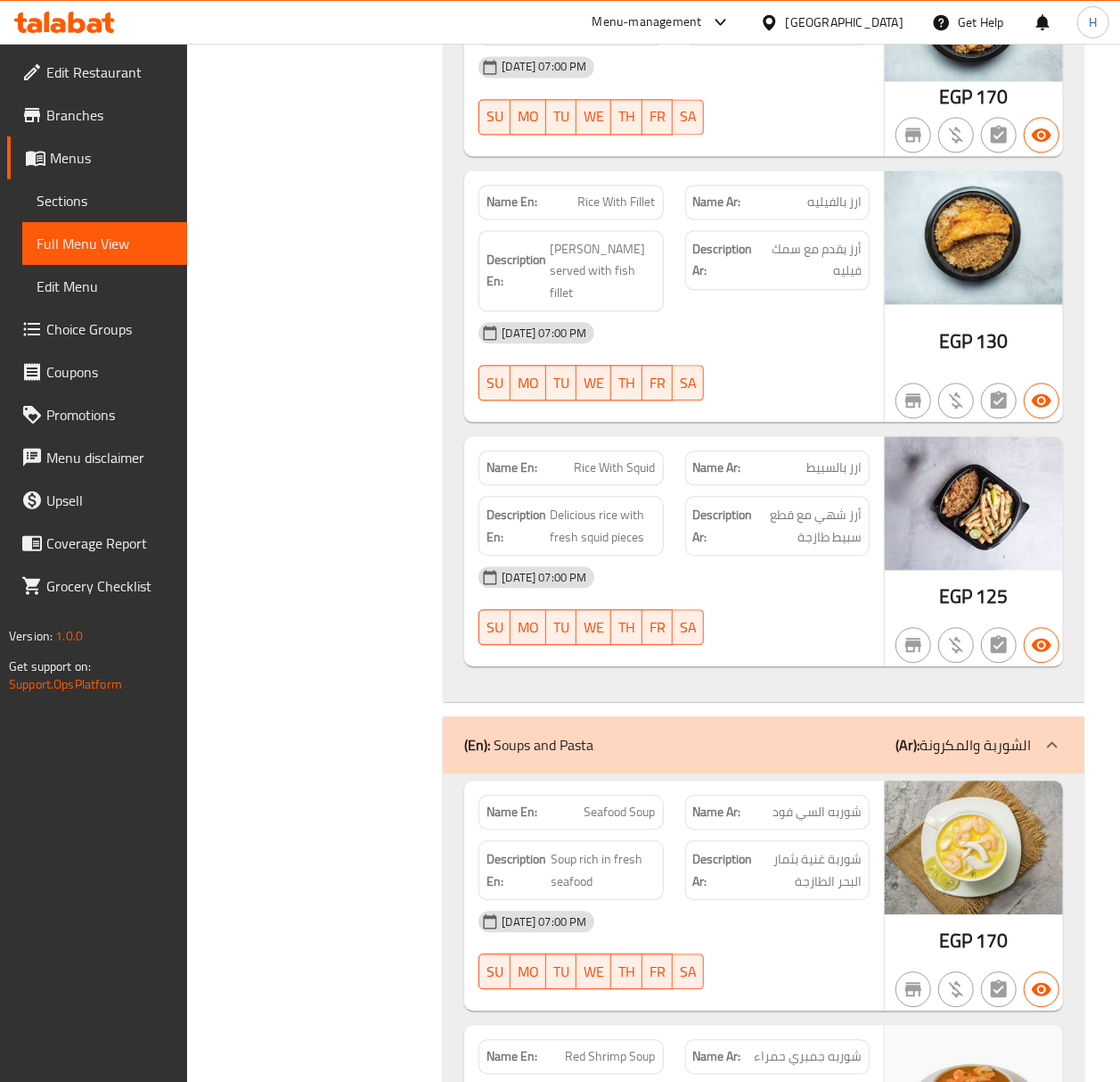
scroll to position [5230, 0]
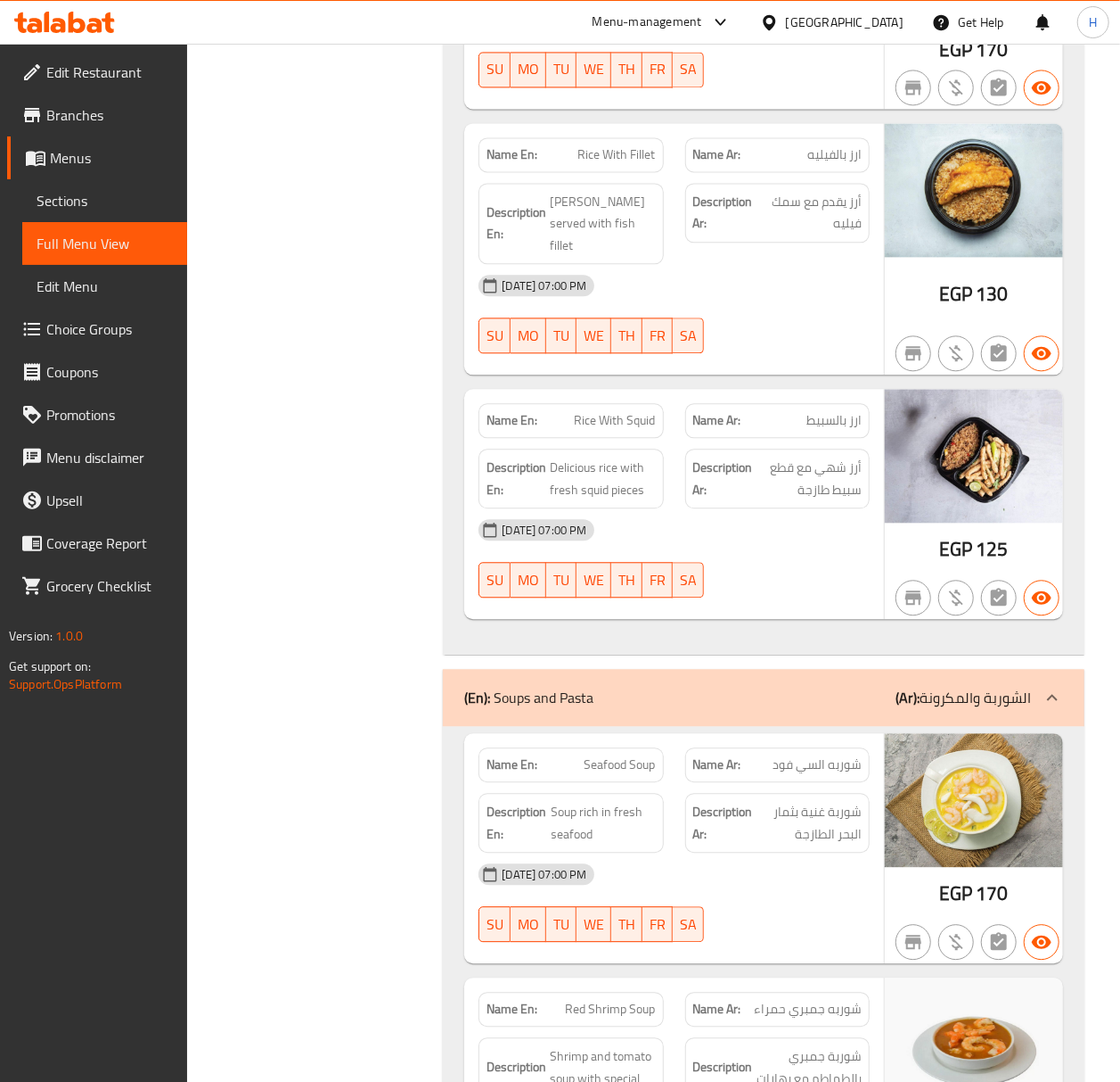
click at [1056, 700] on icon at bounding box center [1052, 697] width 11 height 6
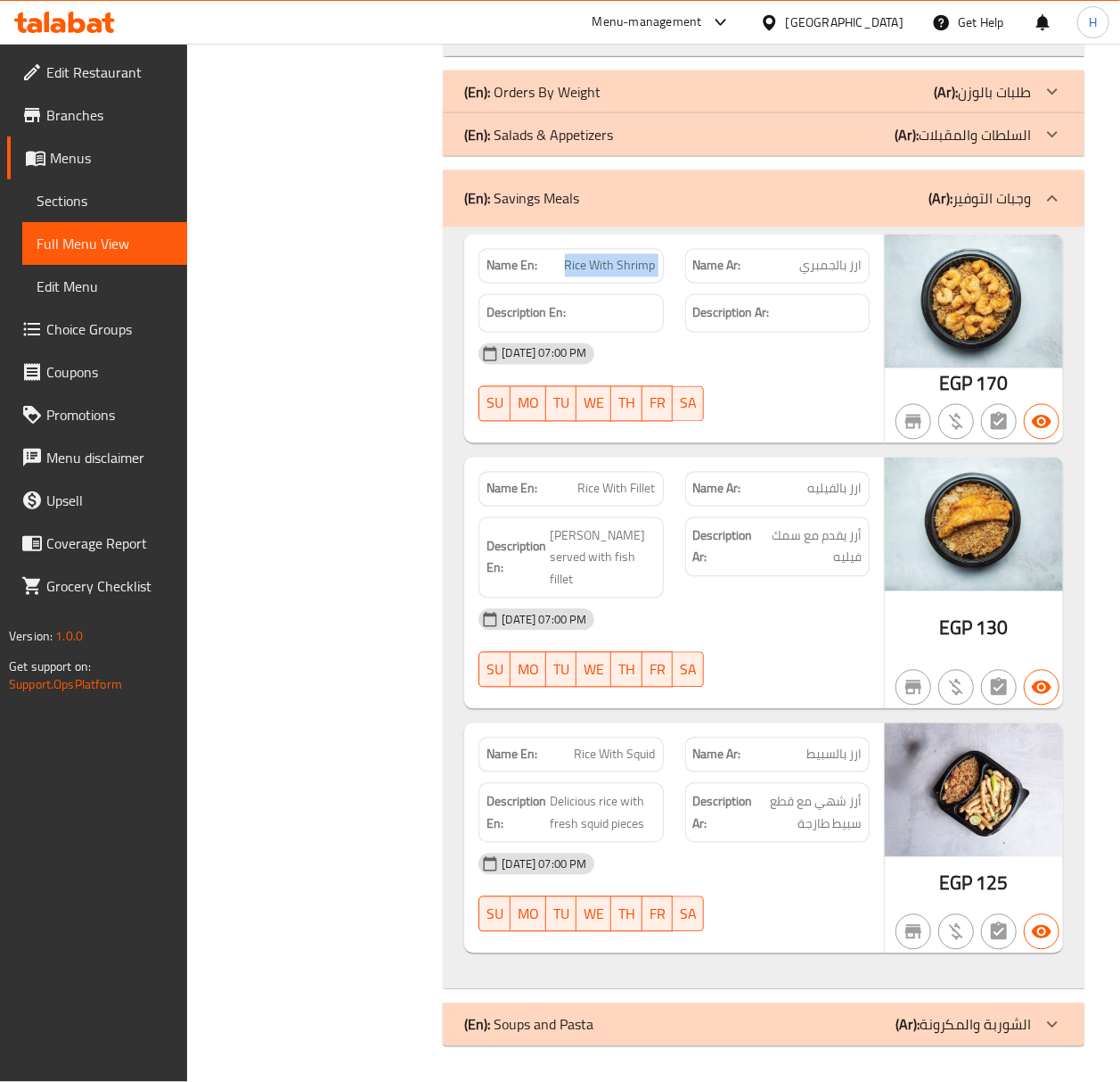
scroll to position [4901, 0]
click at [1059, 209] on icon at bounding box center [1053, 199] width 21 height 21
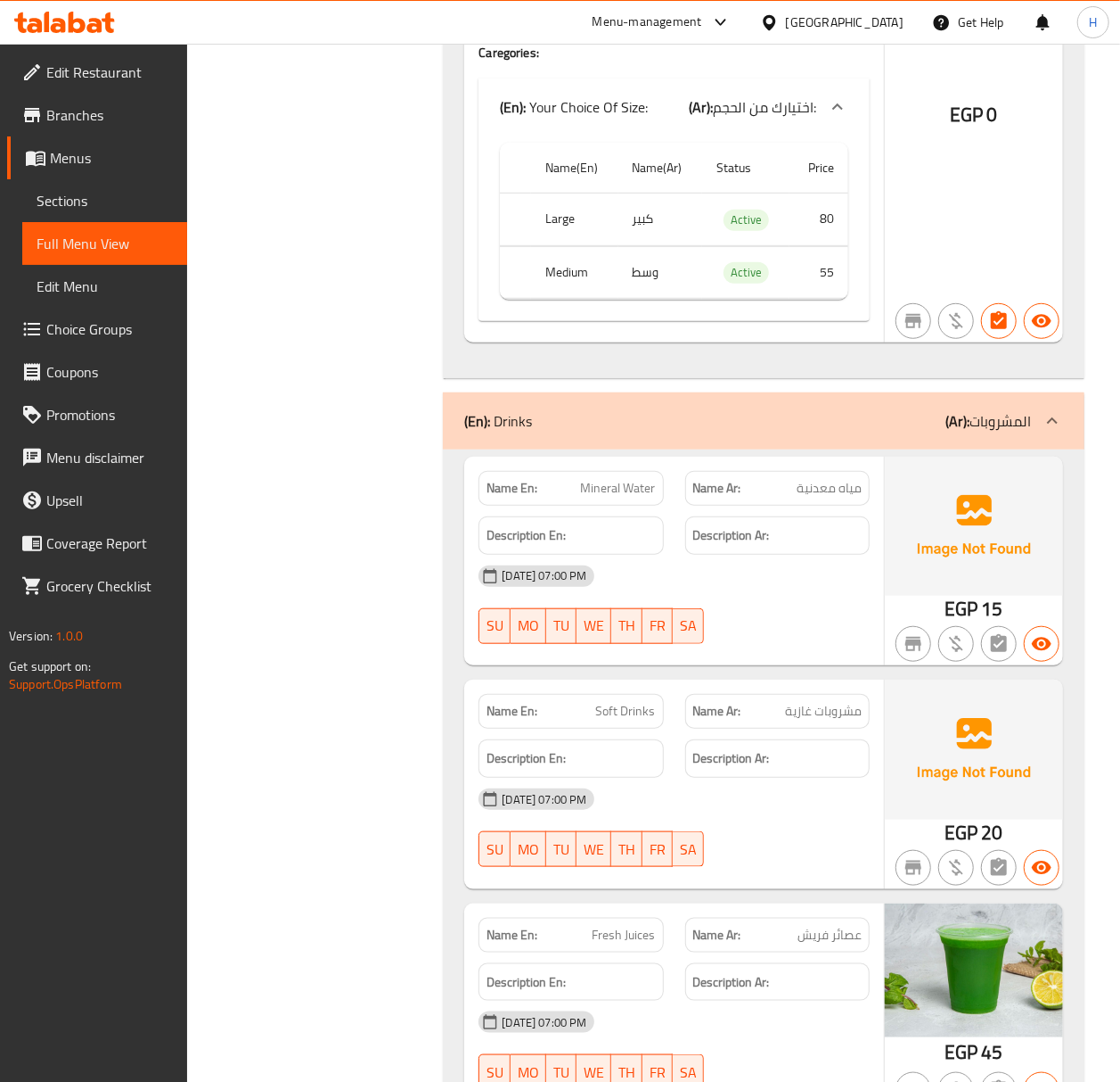
scroll to position [3757, 0]
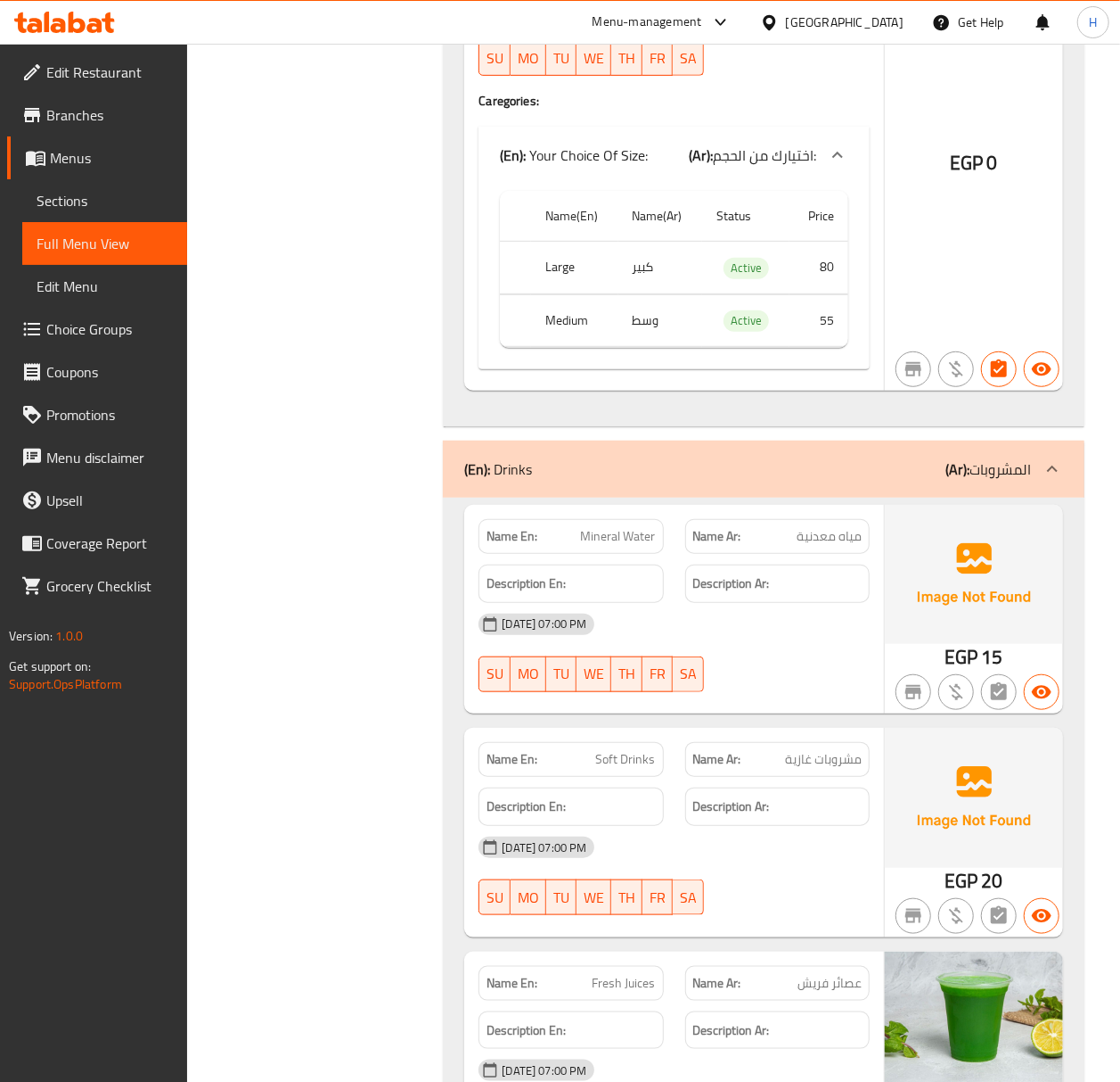
click at [1059, 490] on div at bounding box center [1053, 469] width 43 height 43
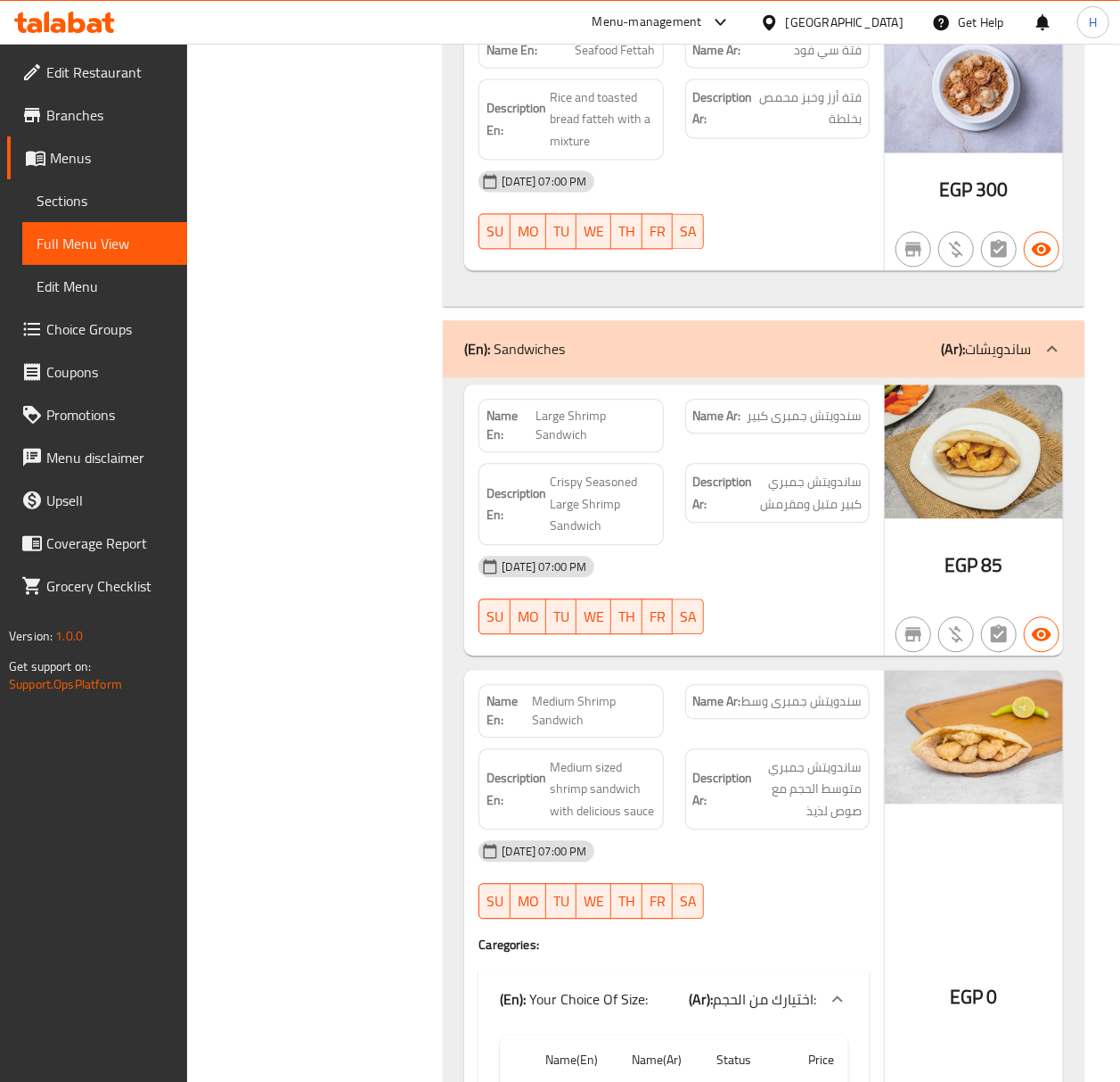
scroll to position [1616, 0]
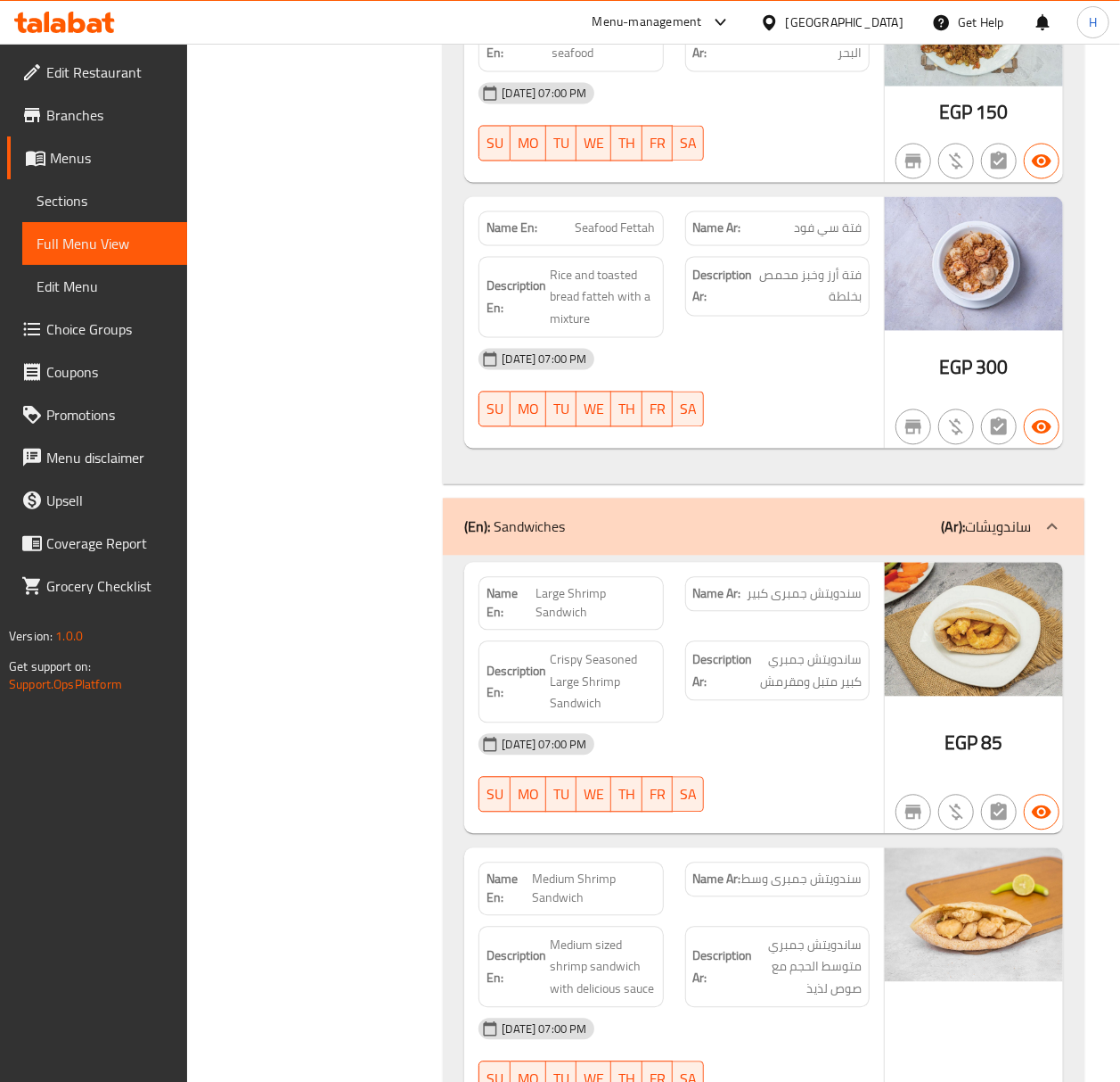
click at [1045, 533] on icon at bounding box center [1053, 527] width 21 height 21
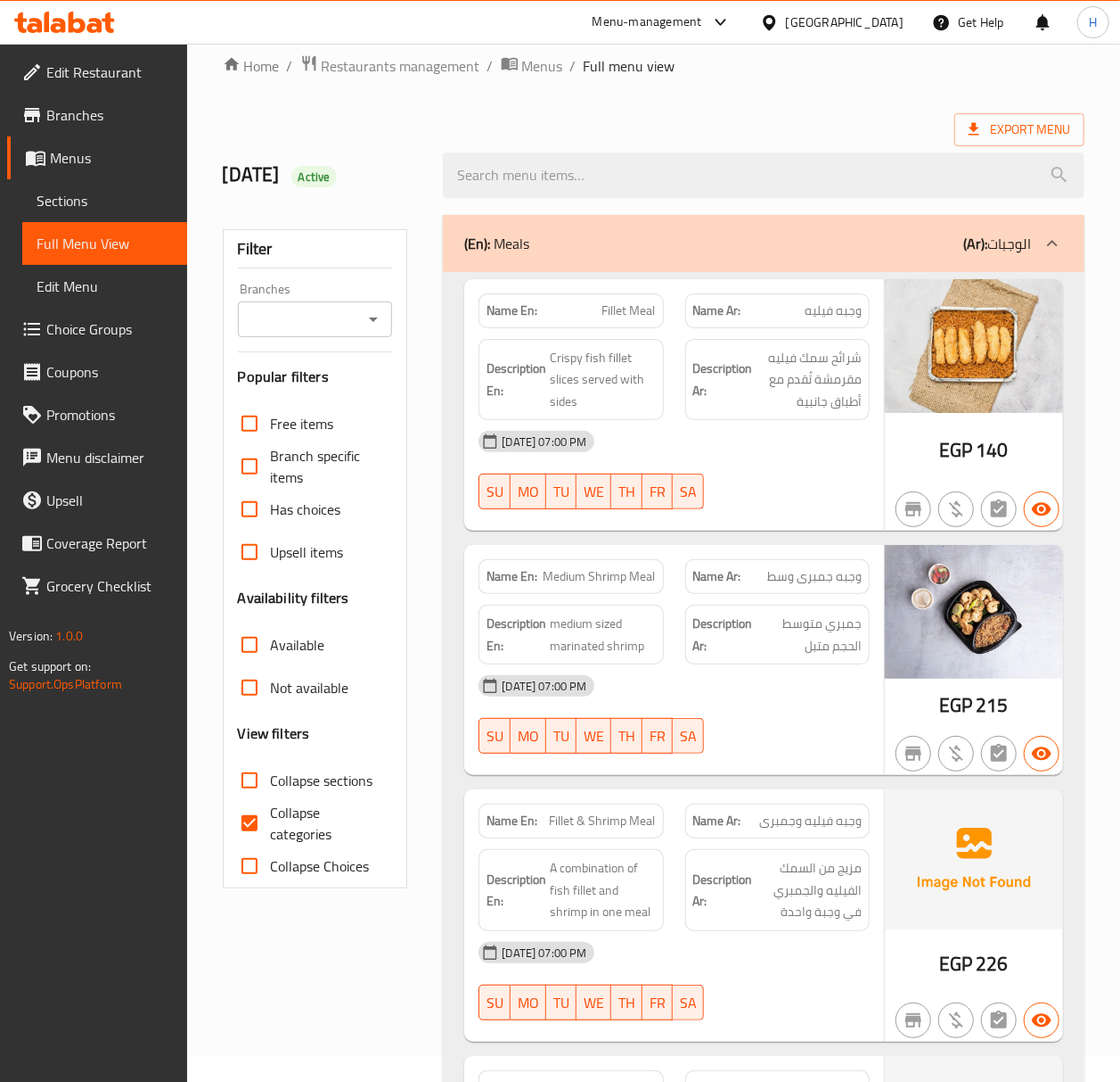
scroll to position [0, 0]
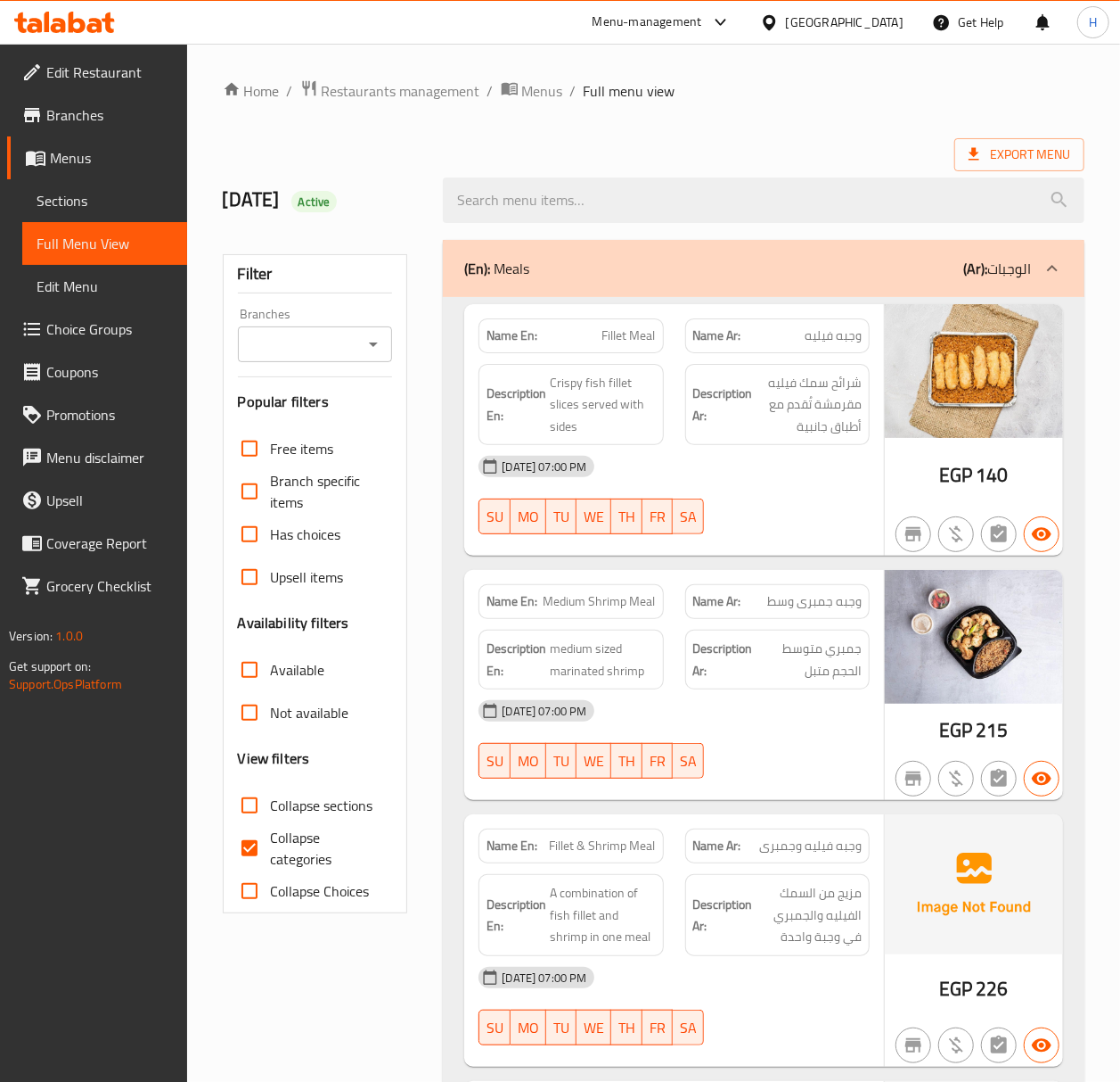
click at [1067, 265] on div at bounding box center [1053, 268] width 43 height 43
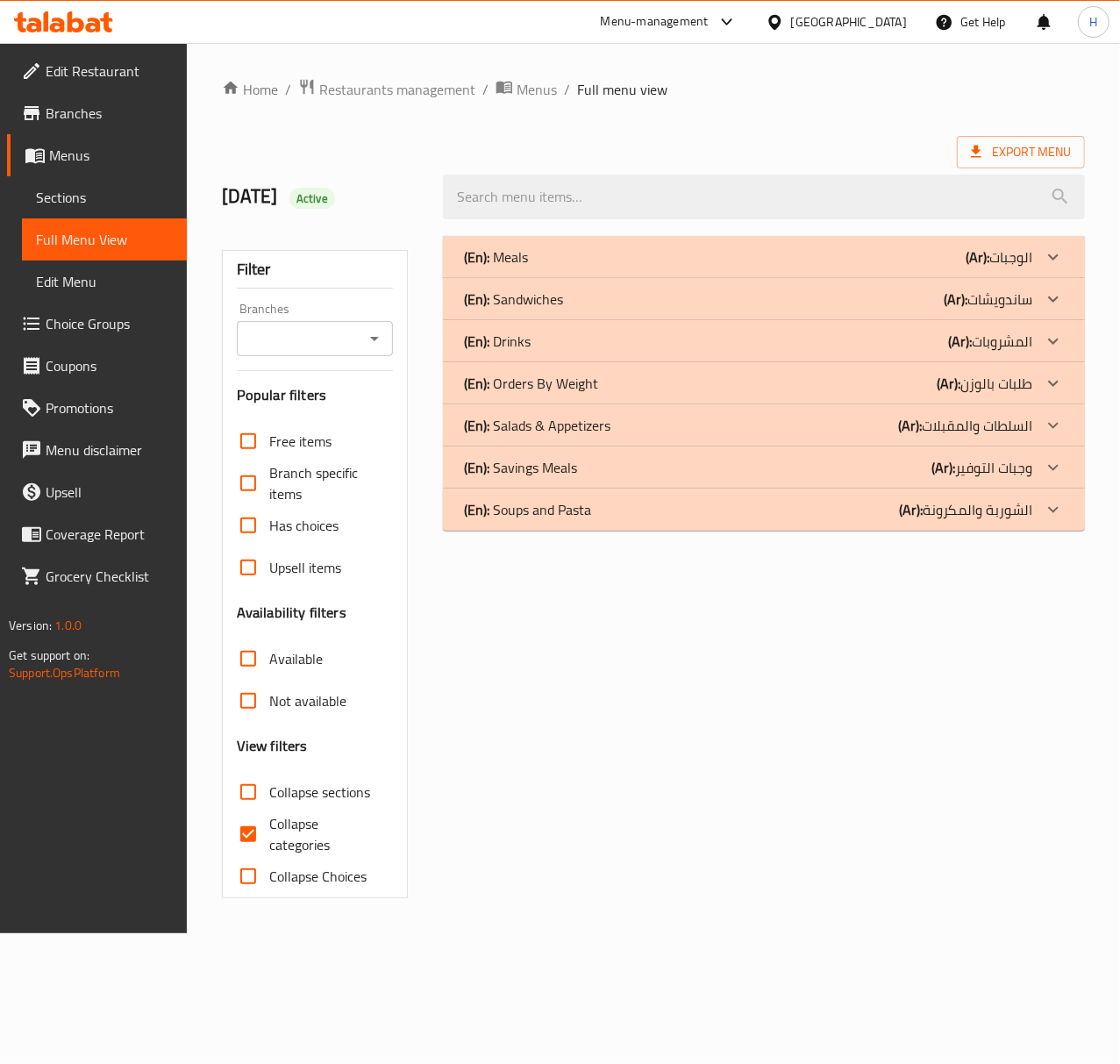
click at [968, 526] on div "(En): Soups and Pasta (Ar): الشوربة والمكرونة" at bounding box center [764, 509] width 642 height 43
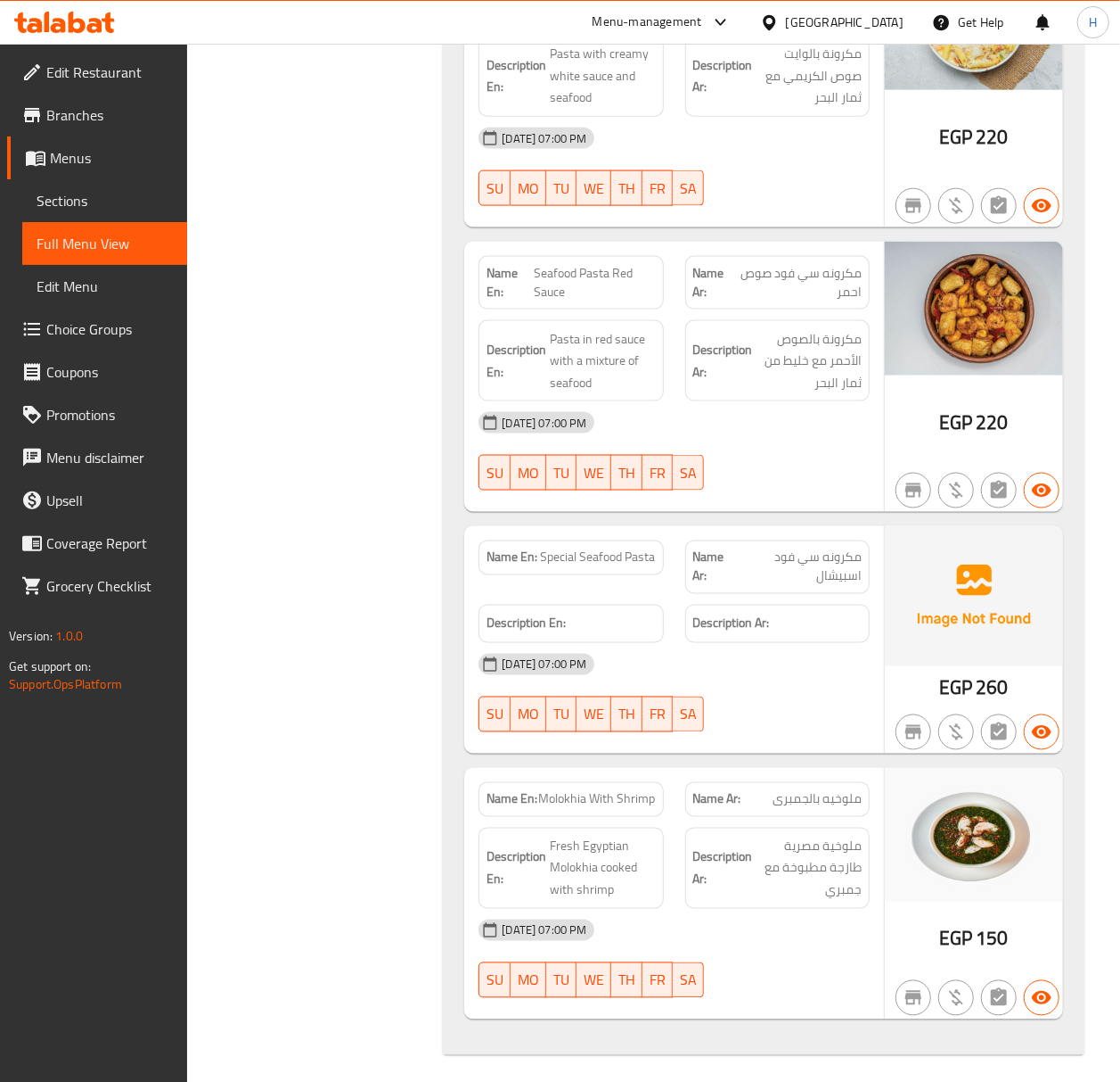
scroll to position [1145, 0]
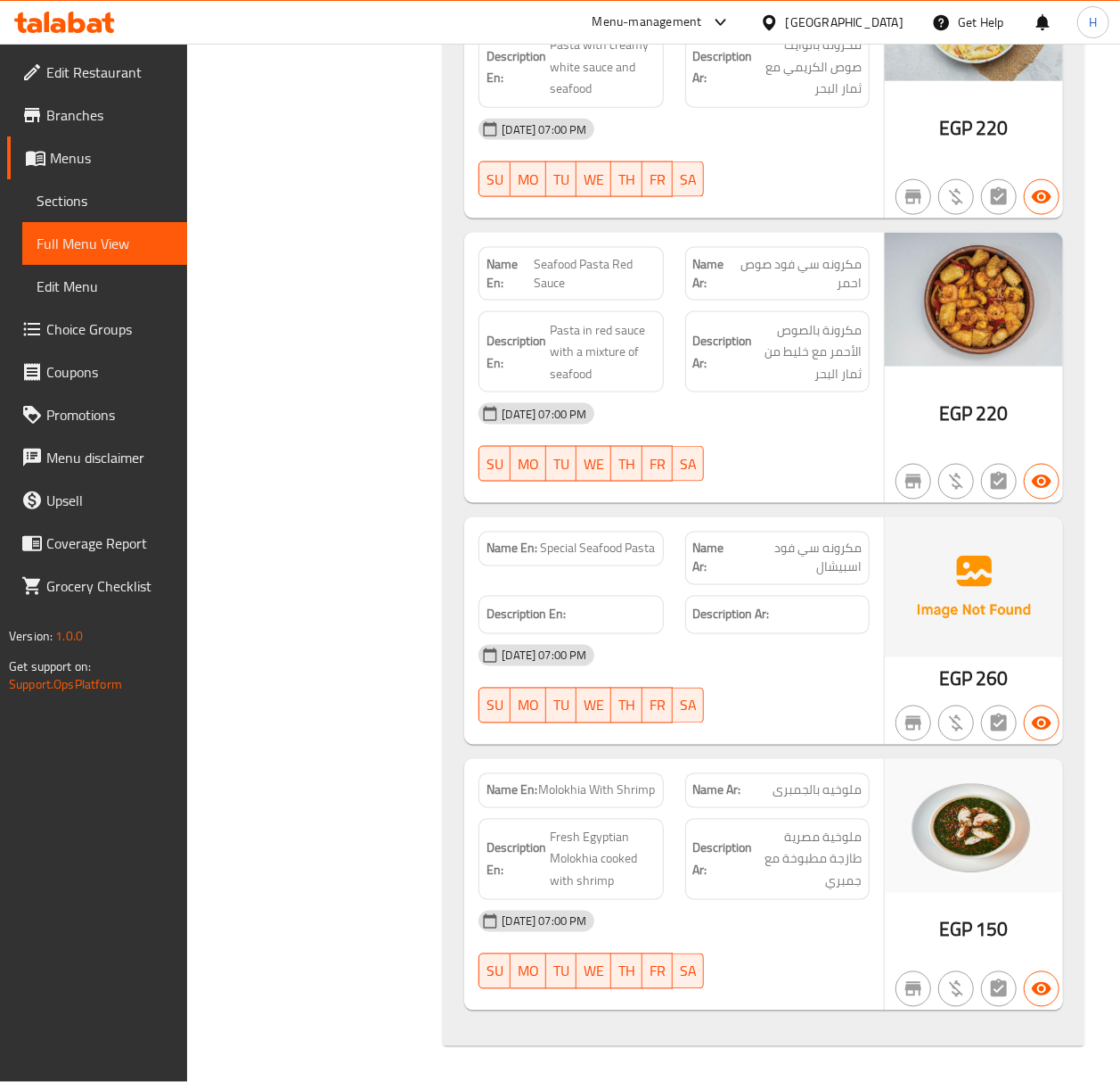
click at [825, 550] on span "مكرونه سي فود اسبيشال" at bounding box center [799, 557] width 125 height 37
click at [840, 551] on span "مكرونه سي فود اسبيشال" at bounding box center [799, 557] width 125 height 37
drag, startPoint x: 840, startPoint y: 551, endPoint x: 871, endPoint y: 554, distance: 31.1
click at [842, 551] on span "مكرونه سي فود اسبيشال" at bounding box center [799, 557] width 125 height 37
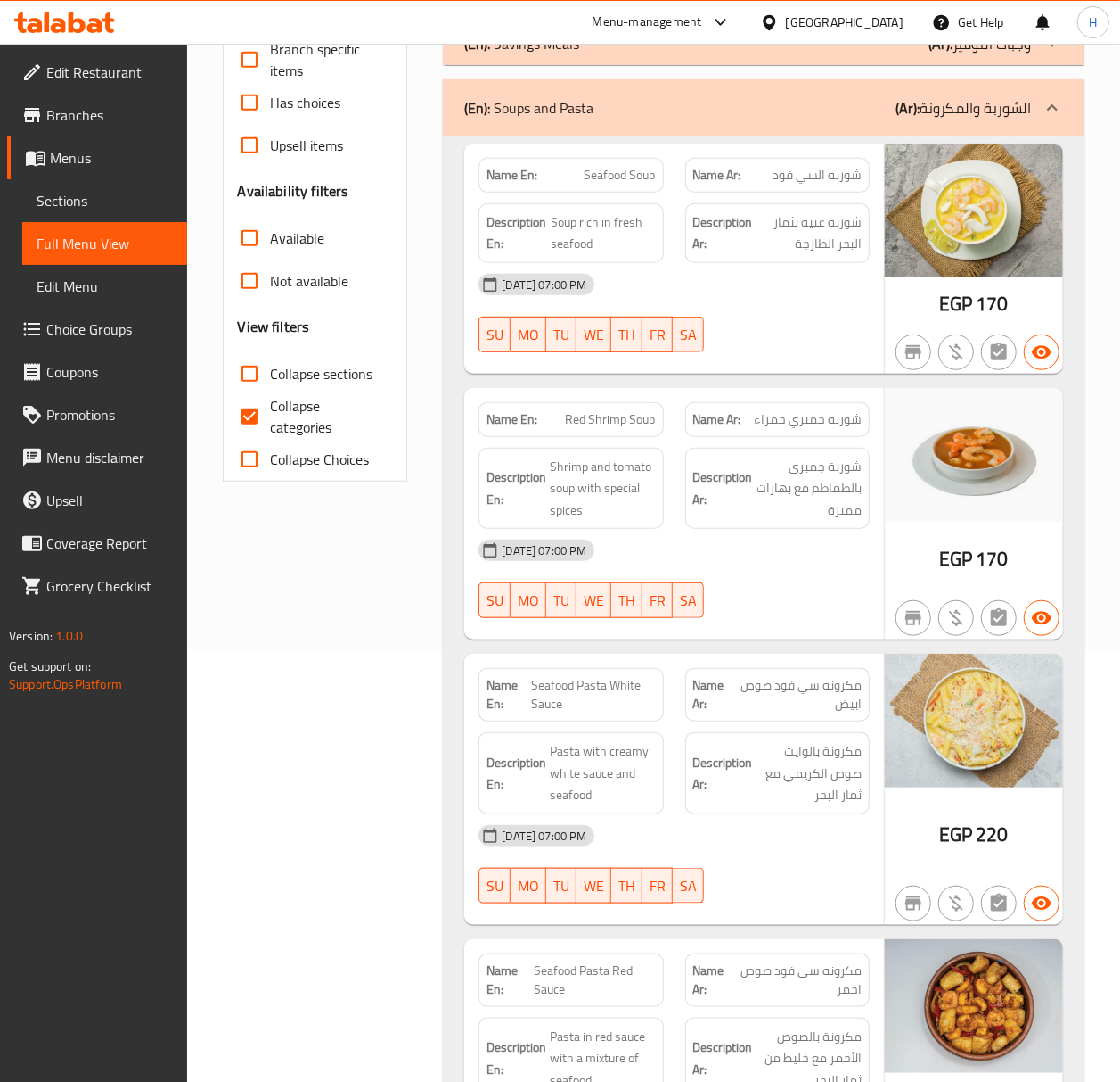
scroll to position [314, 0]
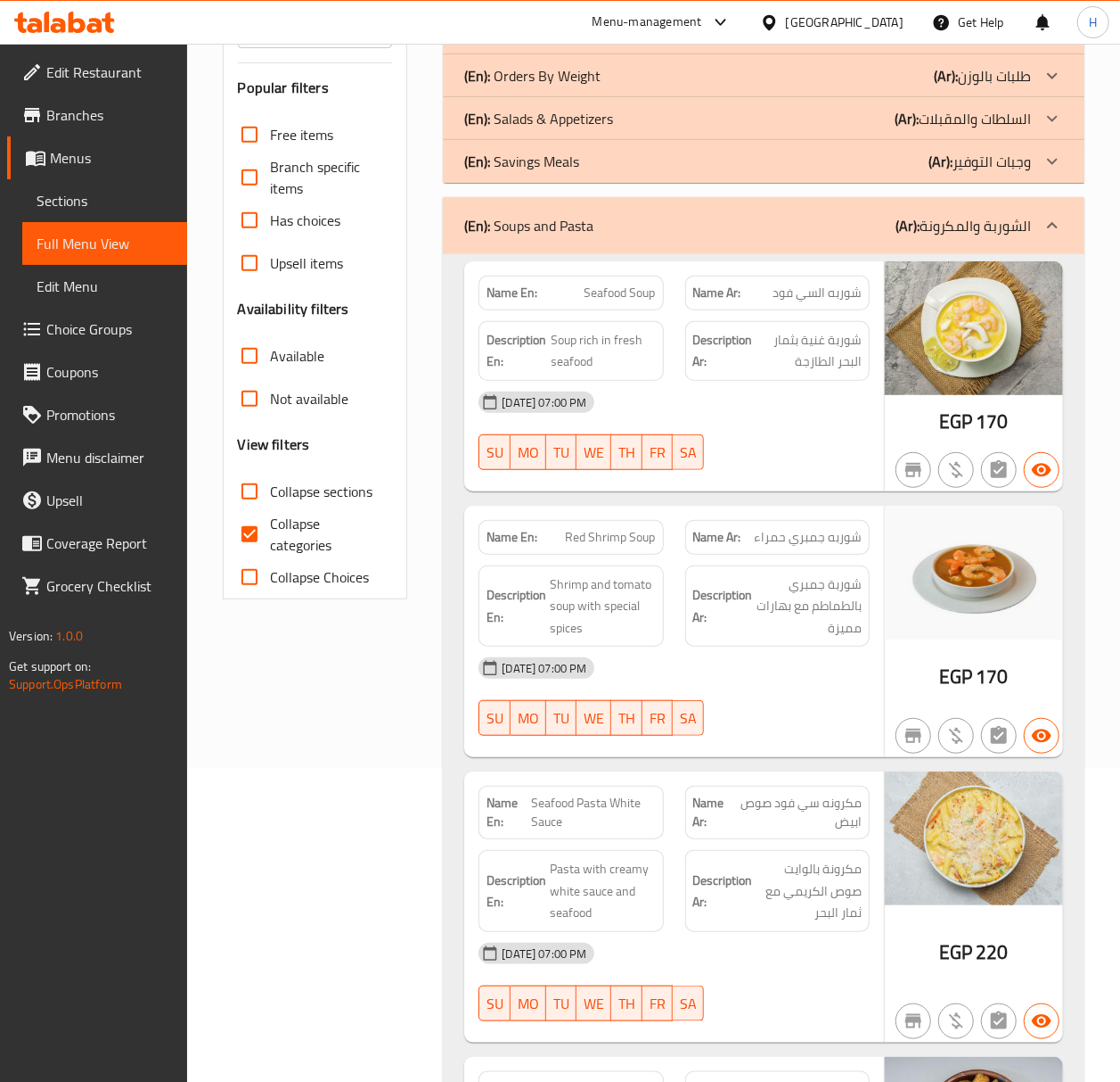
click at [631, 538] on span "Red Shrimp Soup" at bounding box center [611, 536] width 90 height 18
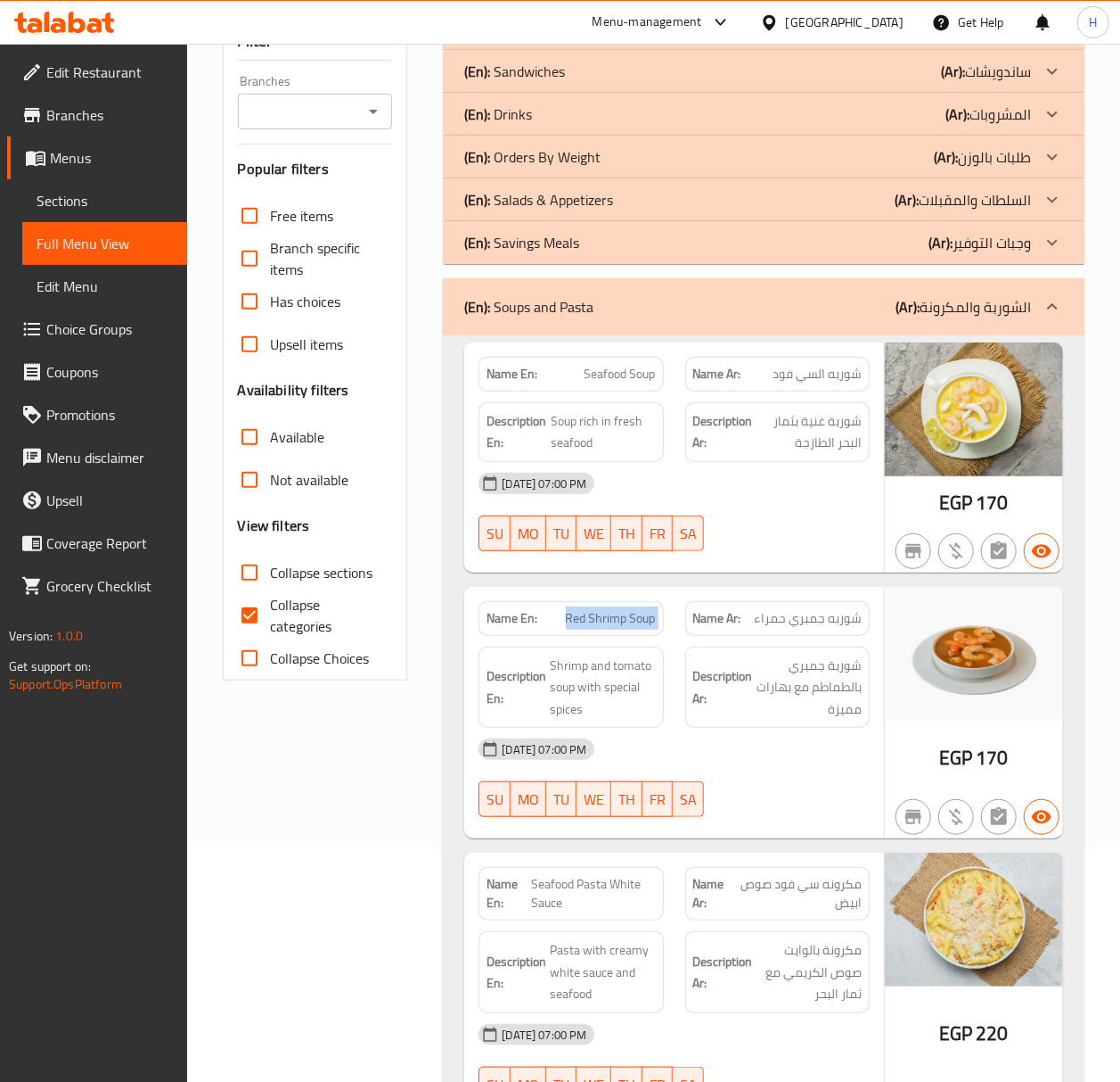
scroll to position [194, 0]
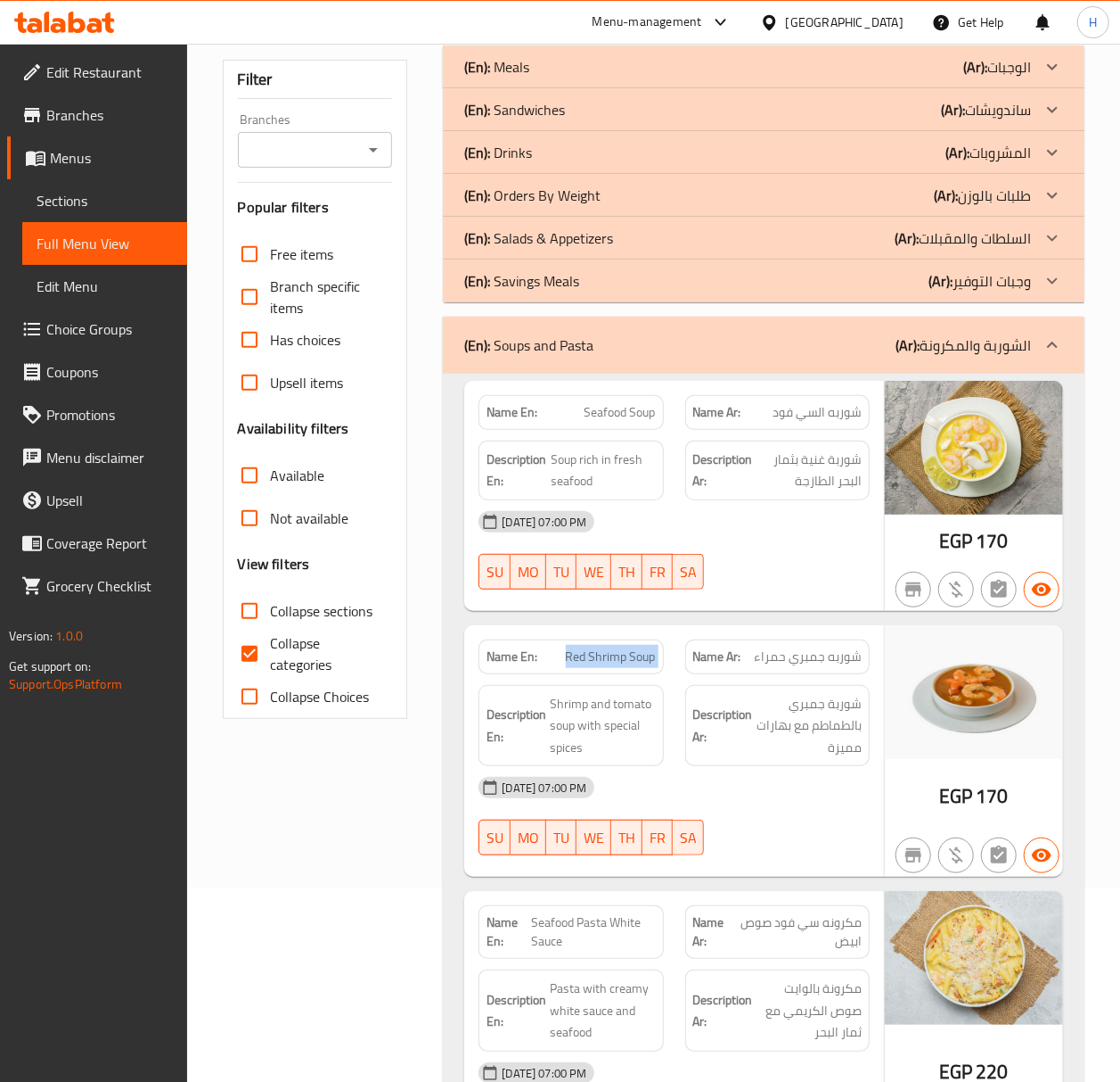
click at [1032, 339] on div at bounding box center [1053, 345] width 43 height 43
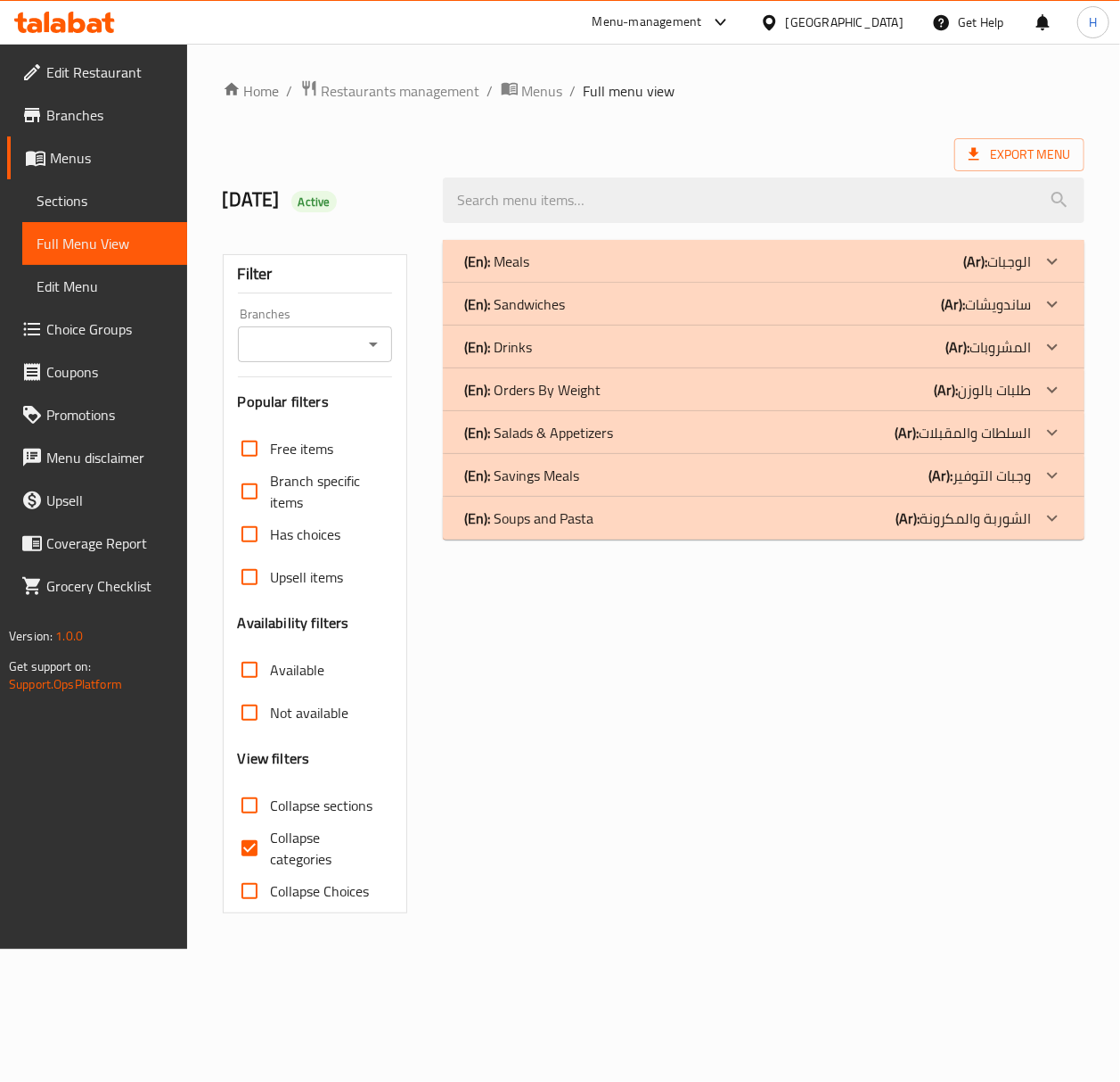
scroll to position [0, 0]
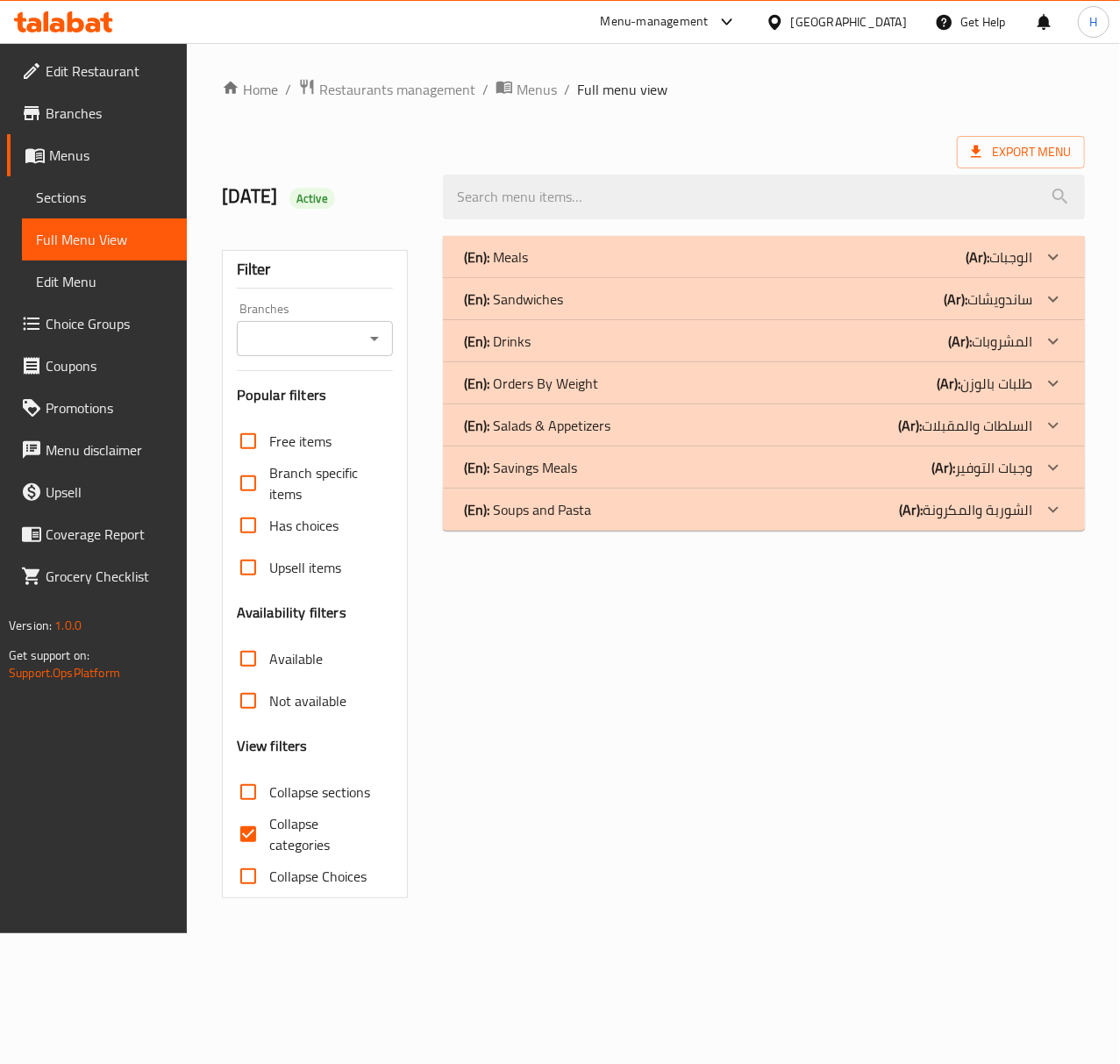
click at [1049, 383] on icon at bounding box center [1053, 383] width 21 height 21
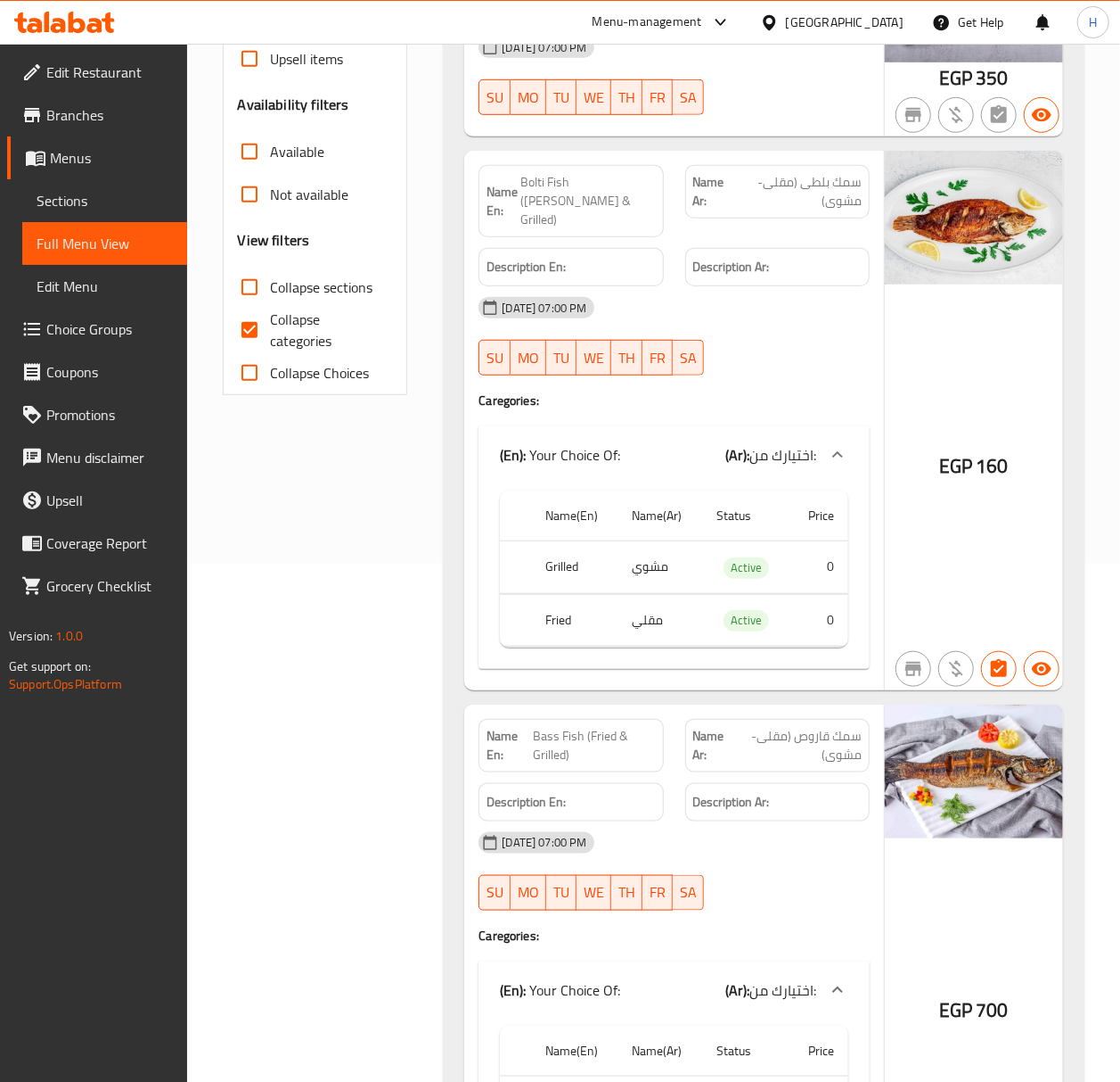
scroll to position [464, 0]
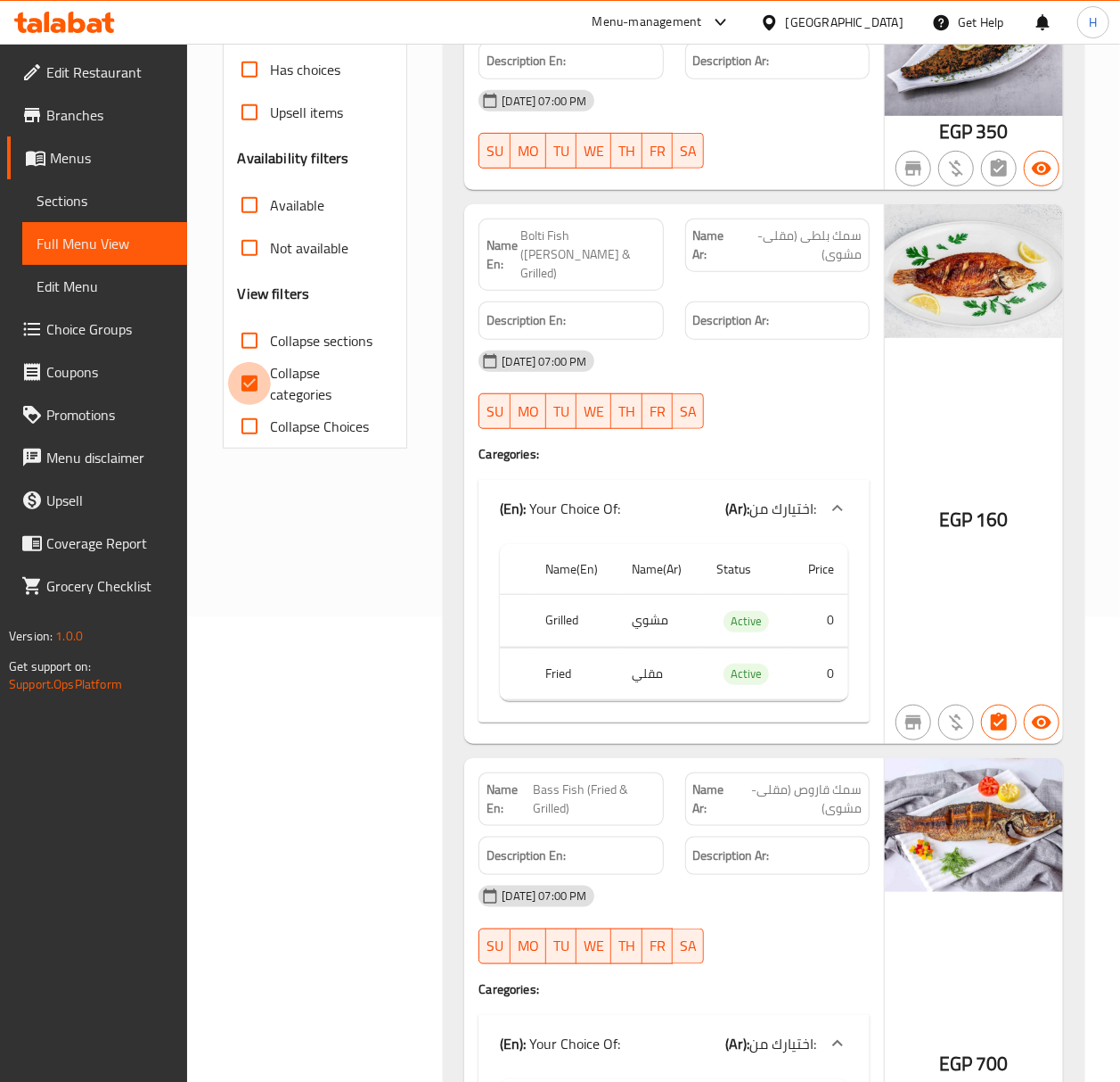
click at [251, 392] on input "Collapse categories" at bounding box center [250, 383] width 43 height 43
checkbox input "false"
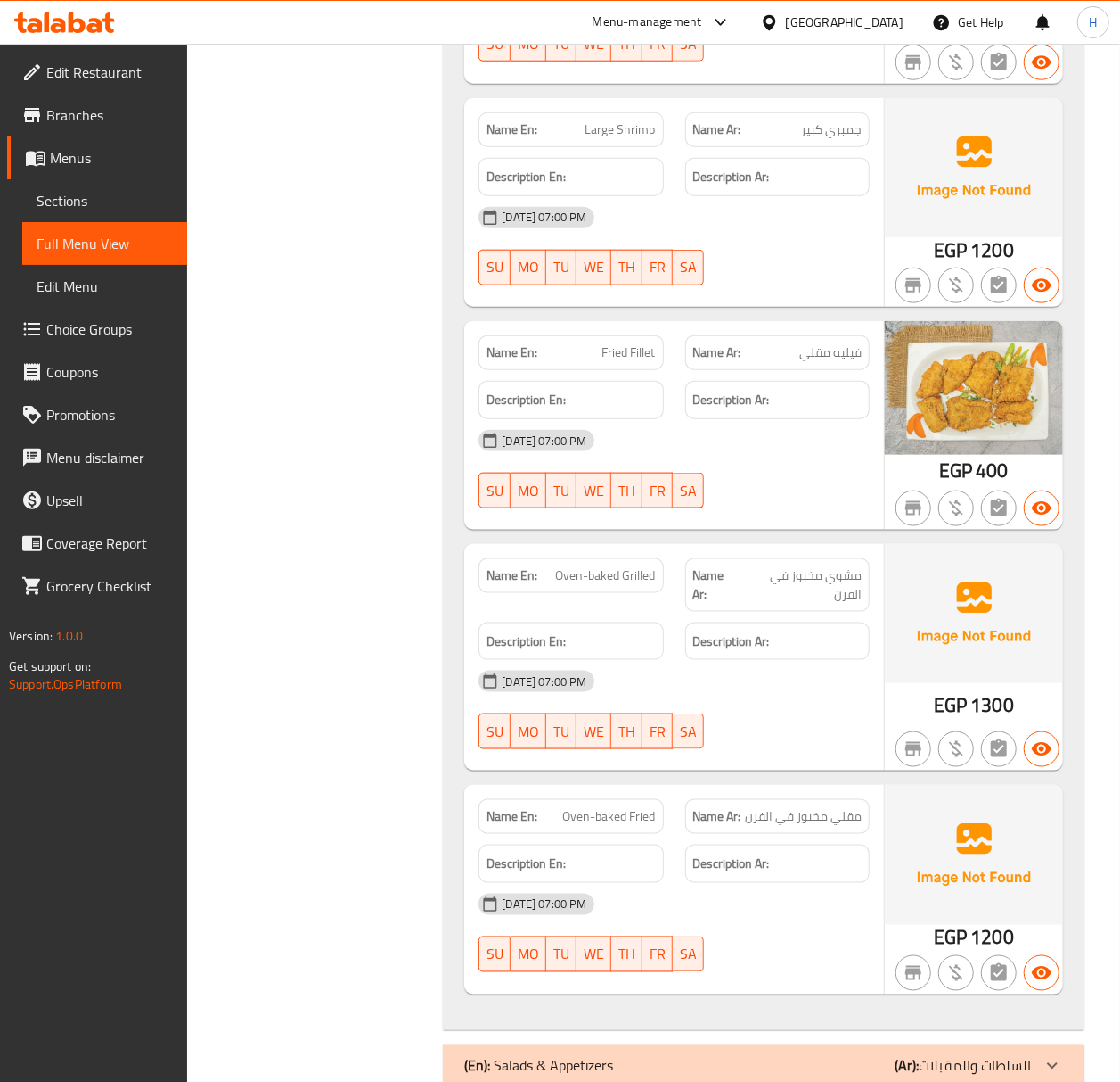
scroll to position [4103, 0]
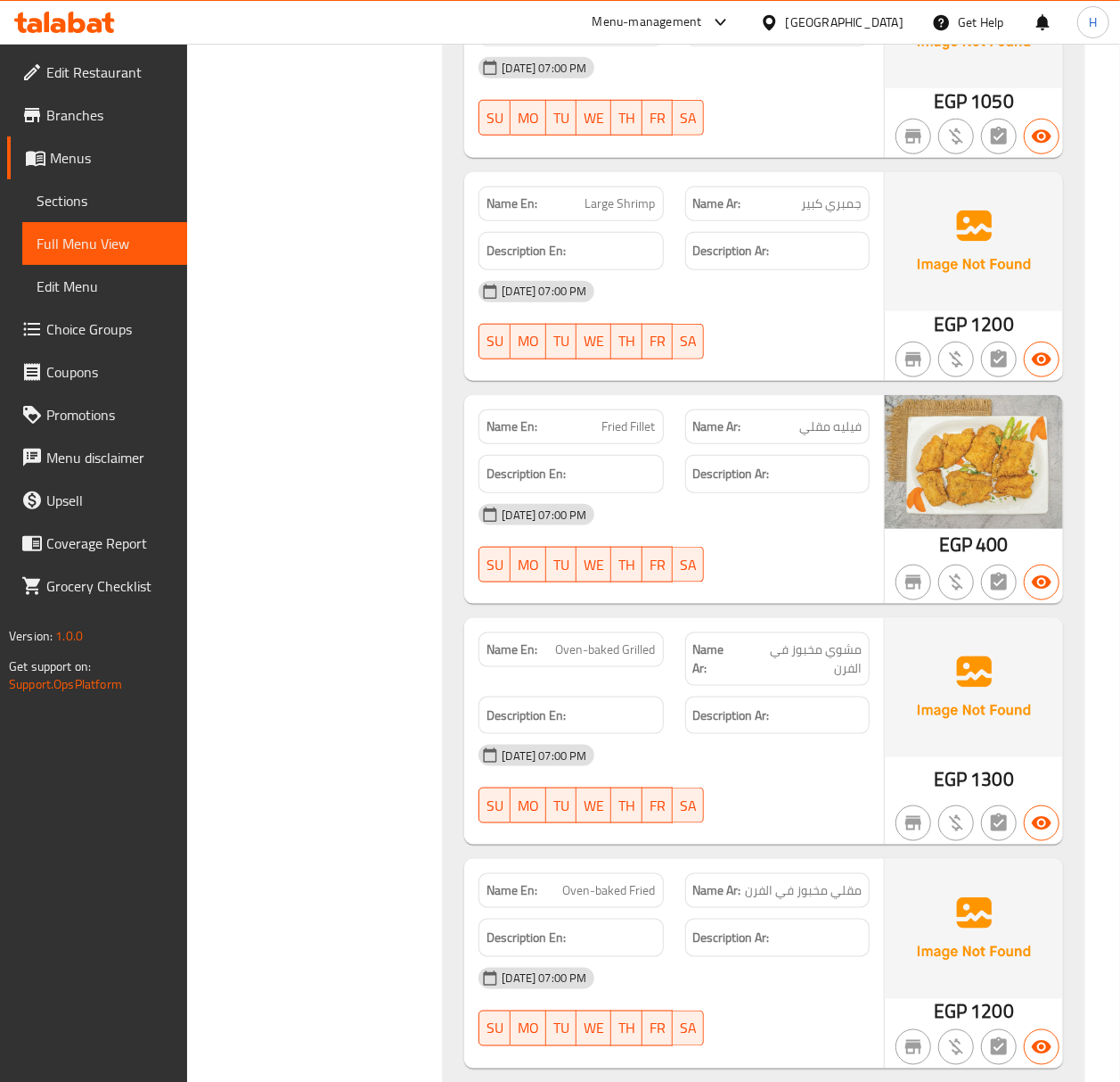
click at [846, 417] on span "فيليه مقلي" at bounding box center [830, 426] width 62 height 18
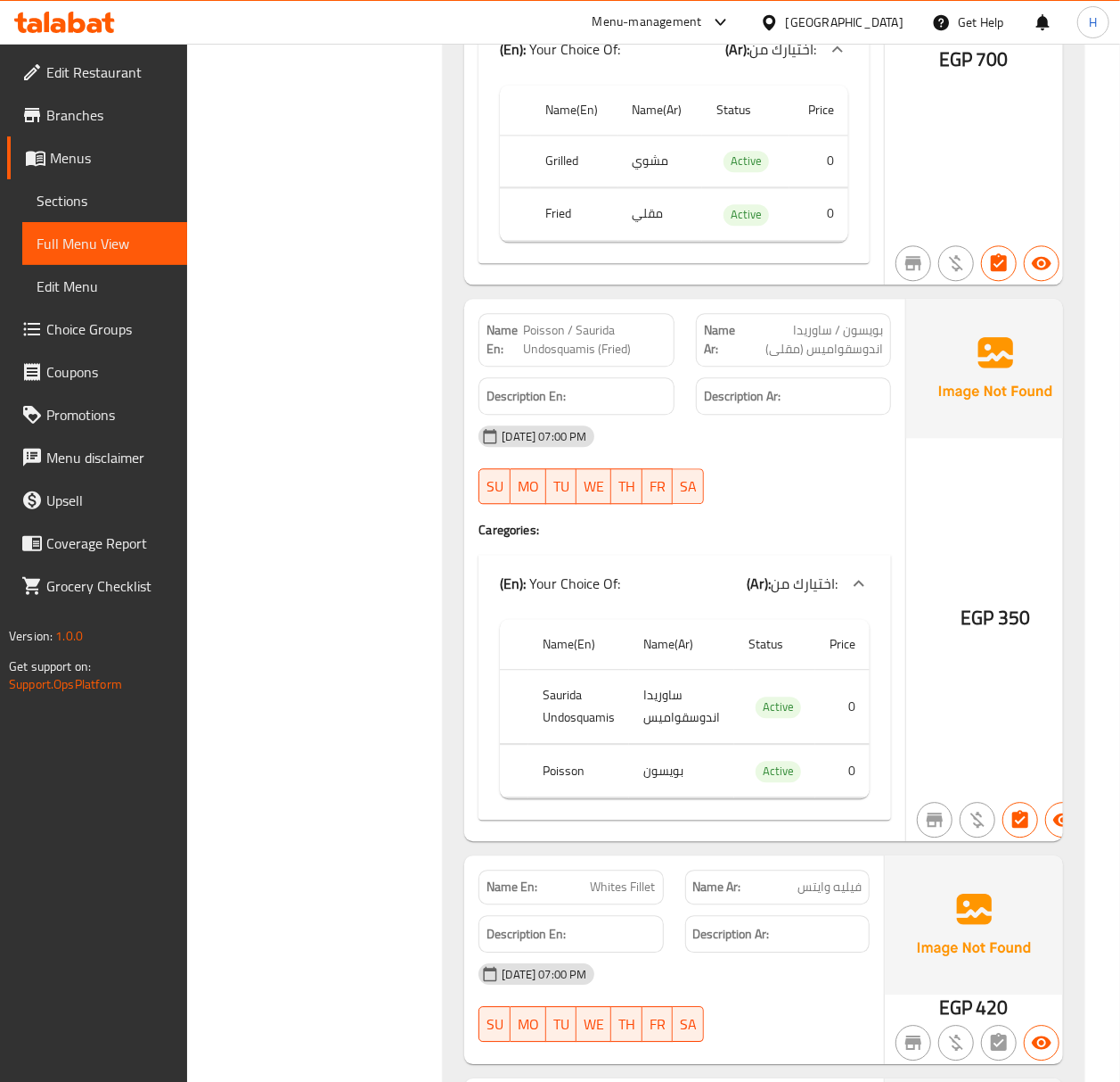
scroll to position [1410, 0]
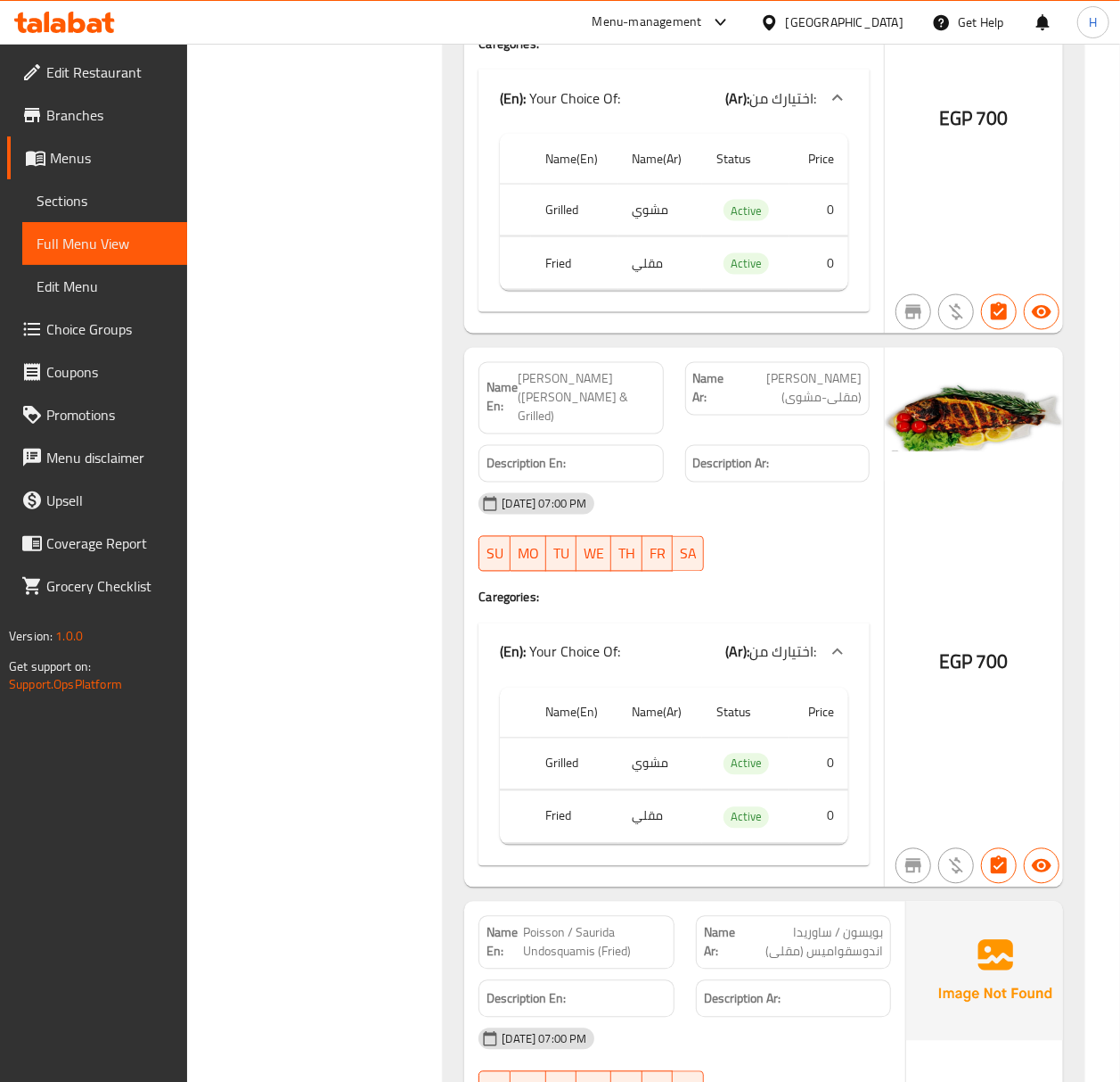
drag, startPoint x: 1032, startPoint y: 150, endPoint x: 993, endPoint y: -135, distance: 287.7
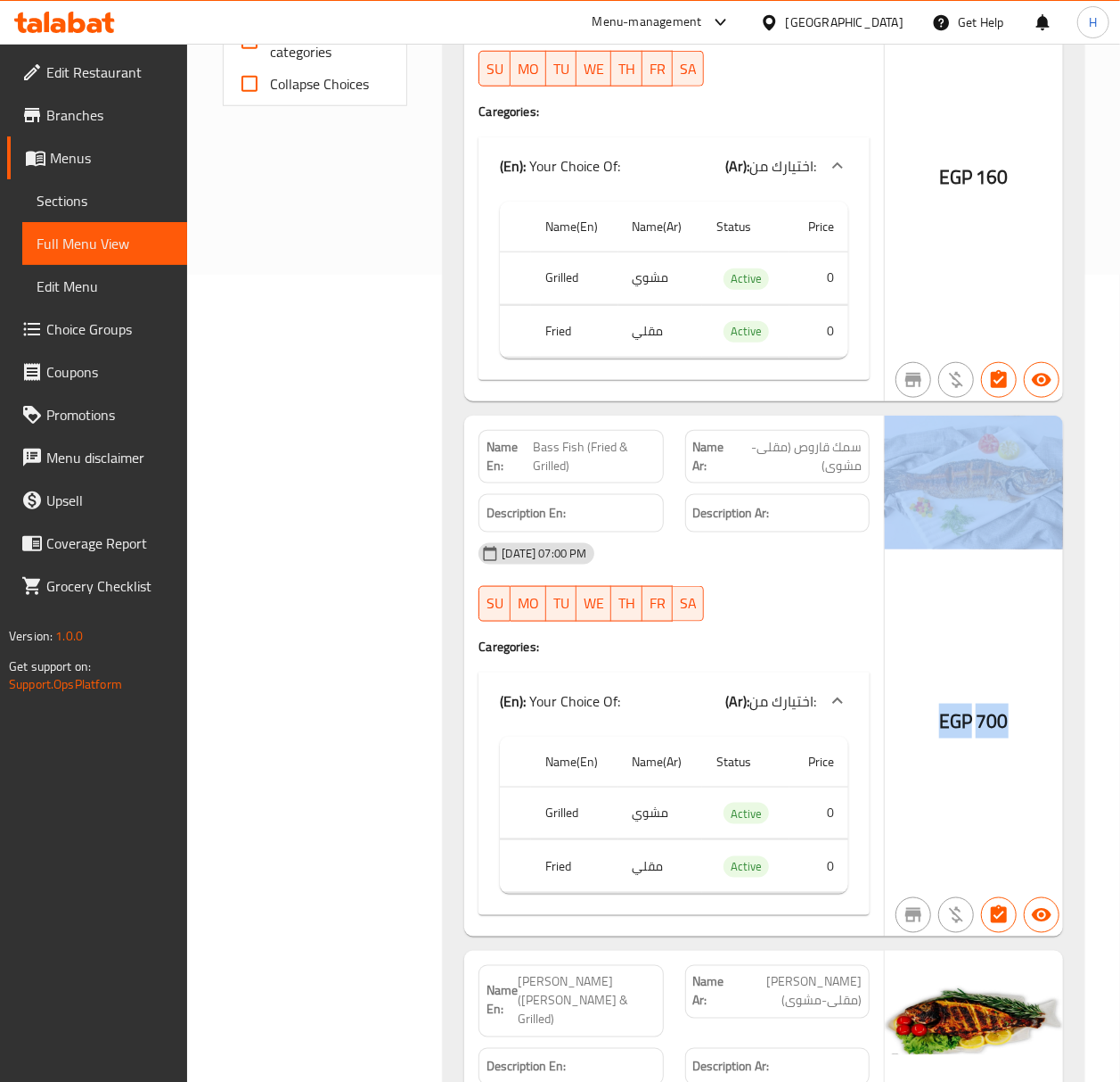
scroll to position [0, 0]
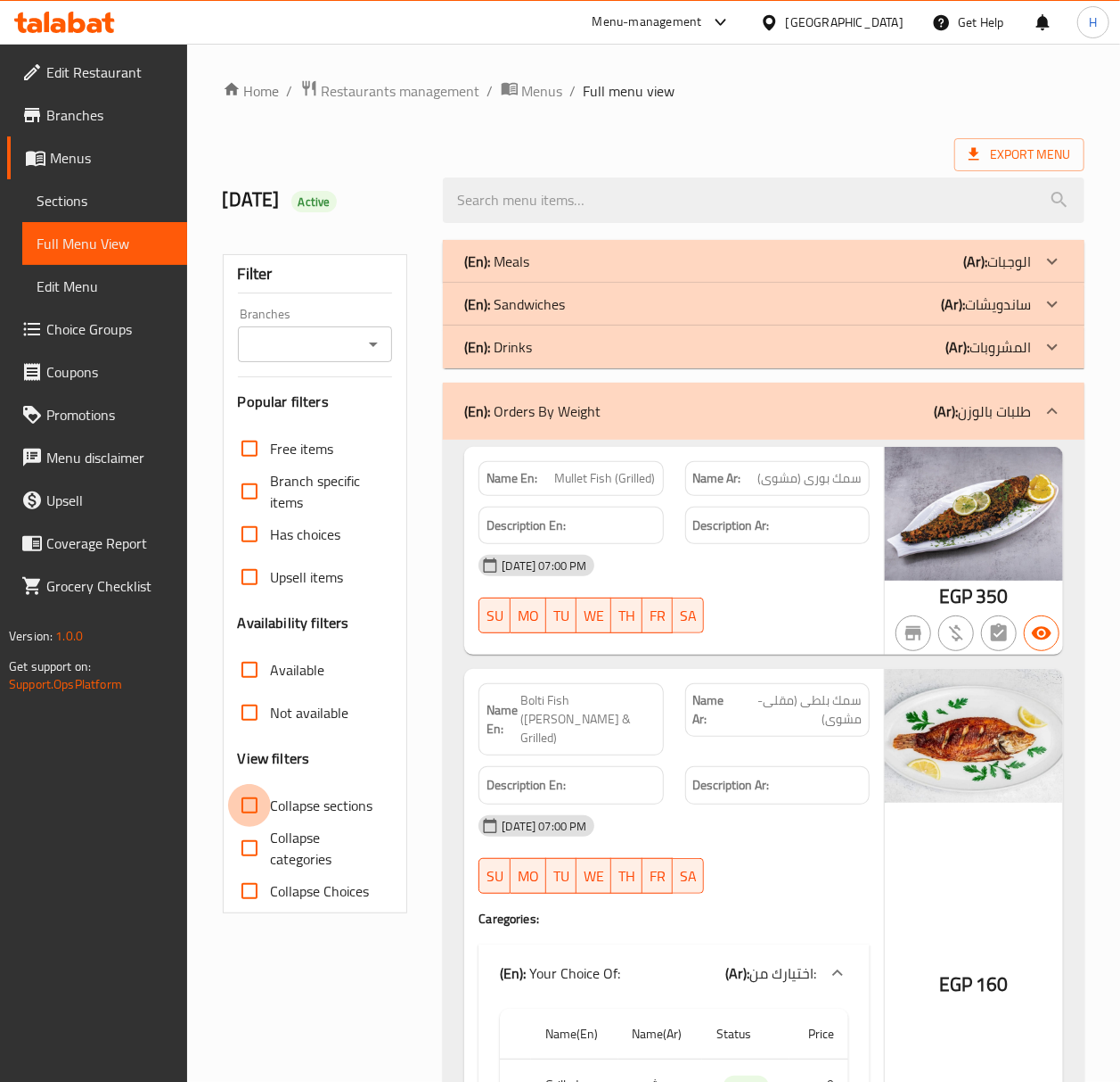
click at [241, 810] on input "Collapse sections" at bounding box center [250, 805] width 43 height 43
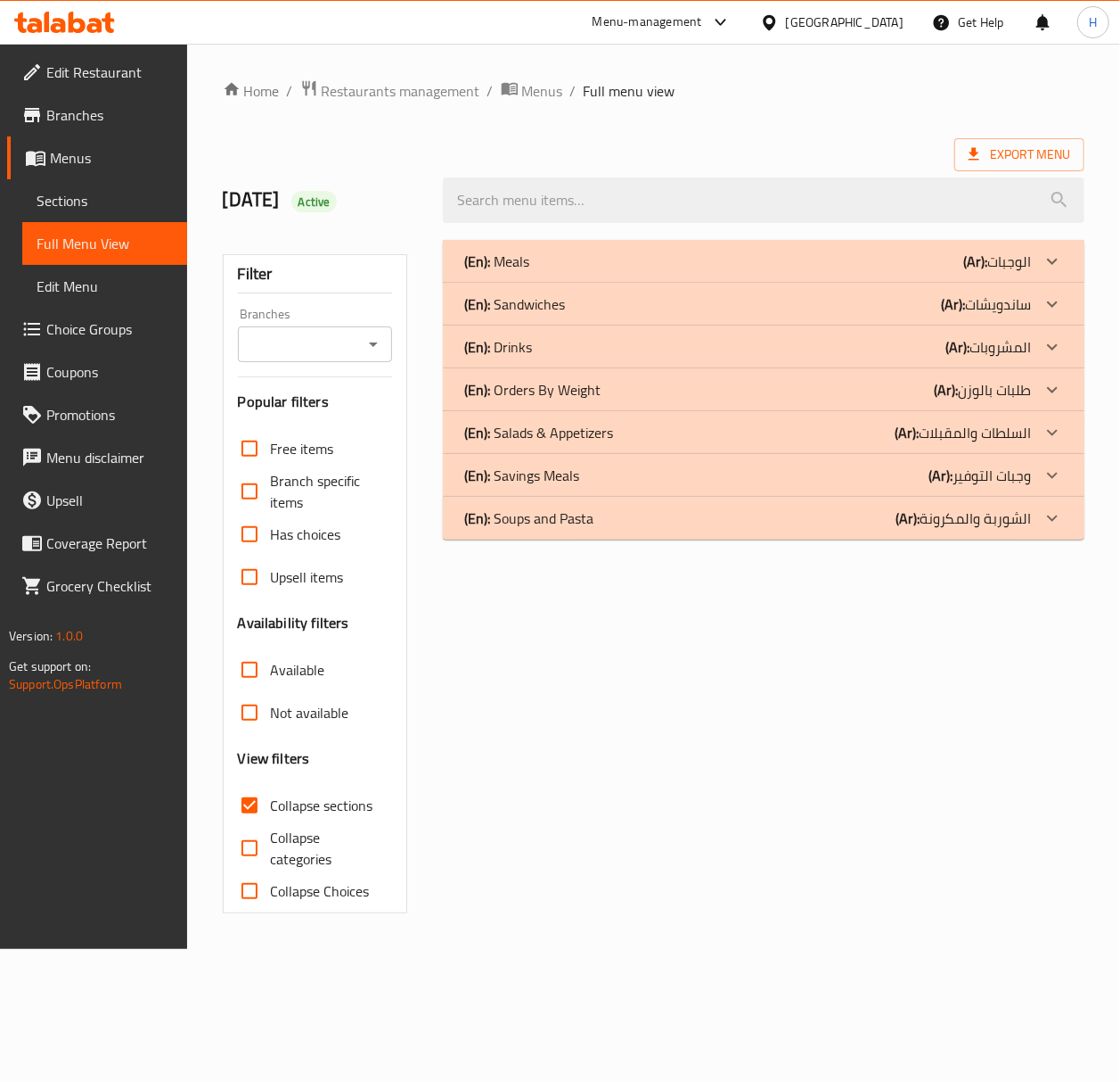
click at [241, 810] on input "Collapse sections" at bounding box center [250, 805] width 43 height 43
checkbox input "false"
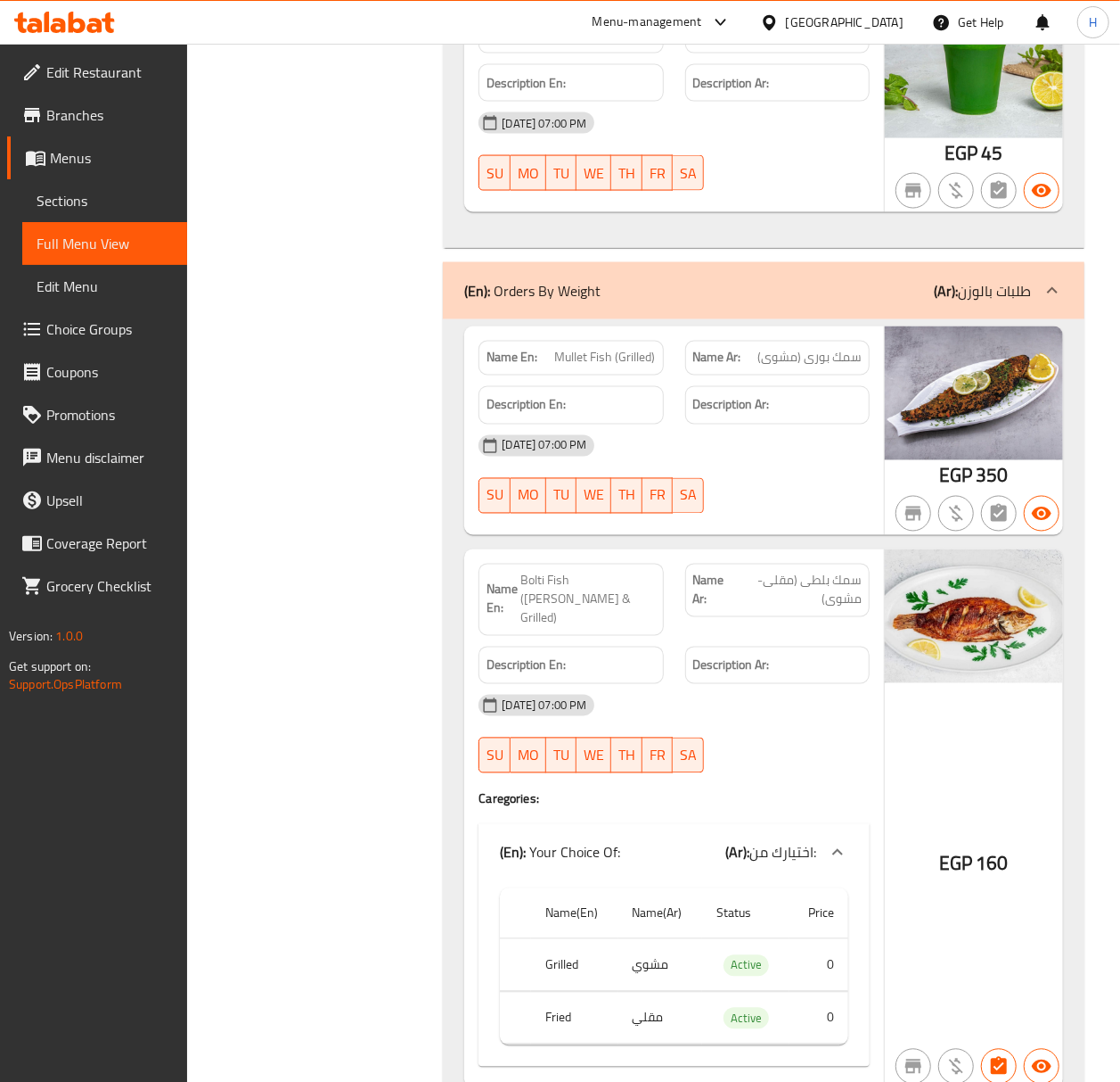
scroll to position [4747, 0]
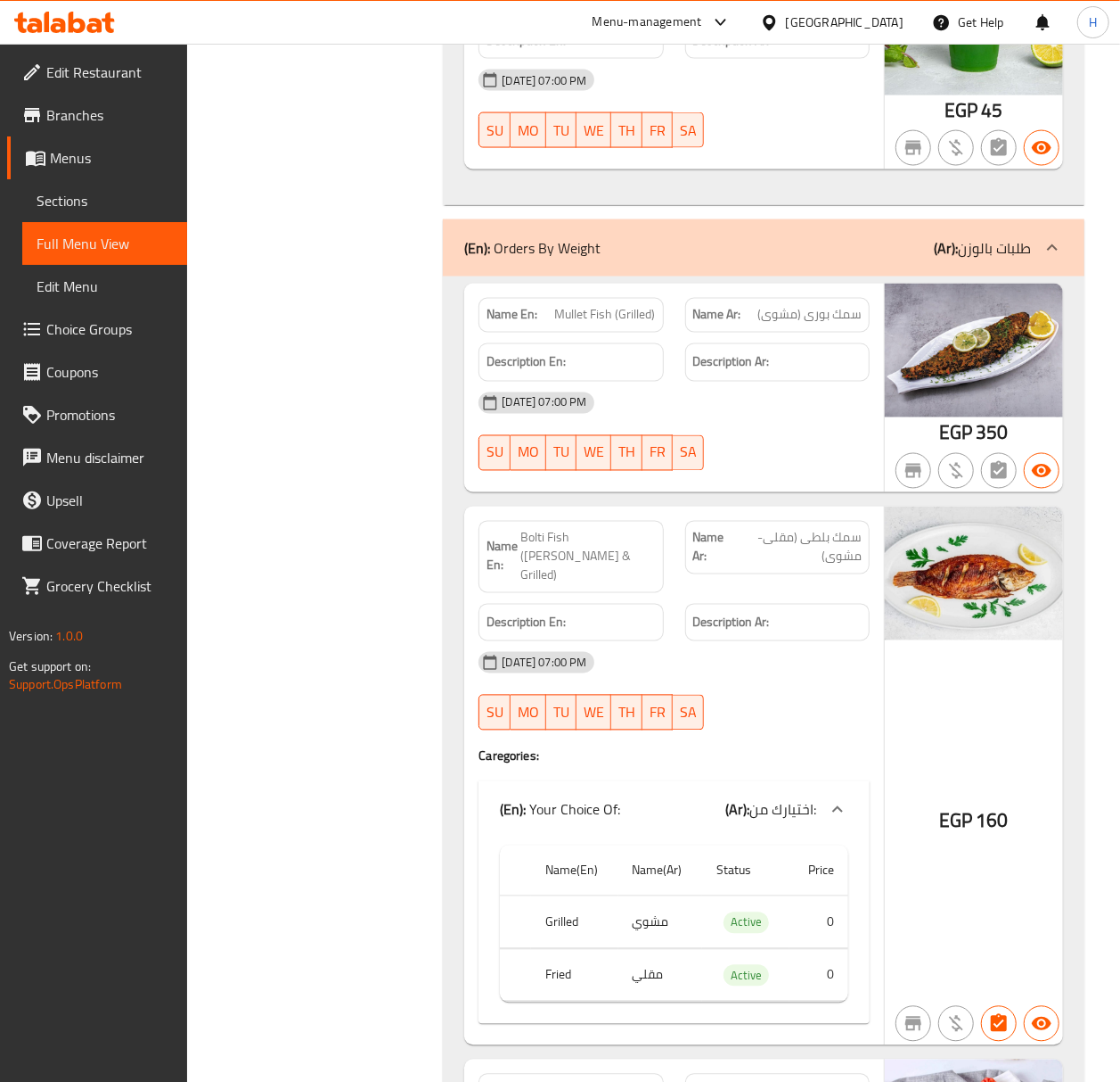
click at [596, 325] on span "Mullet Fish (Grilled)" at bounding box center [605, 314] width 101 height 18
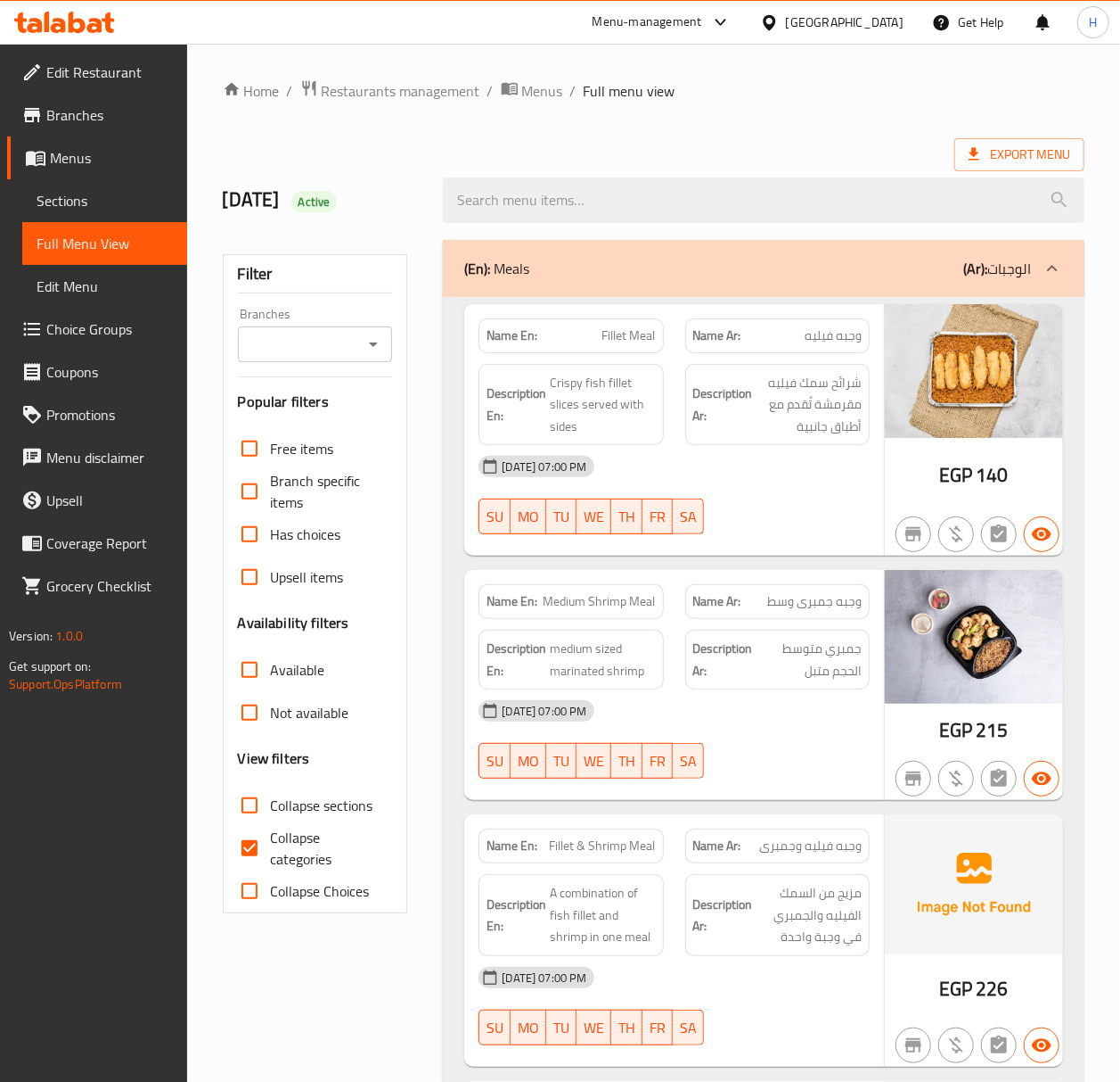
click at [100, 194] on span "Sections" at bounding box center [105, 201] width 136 height 21
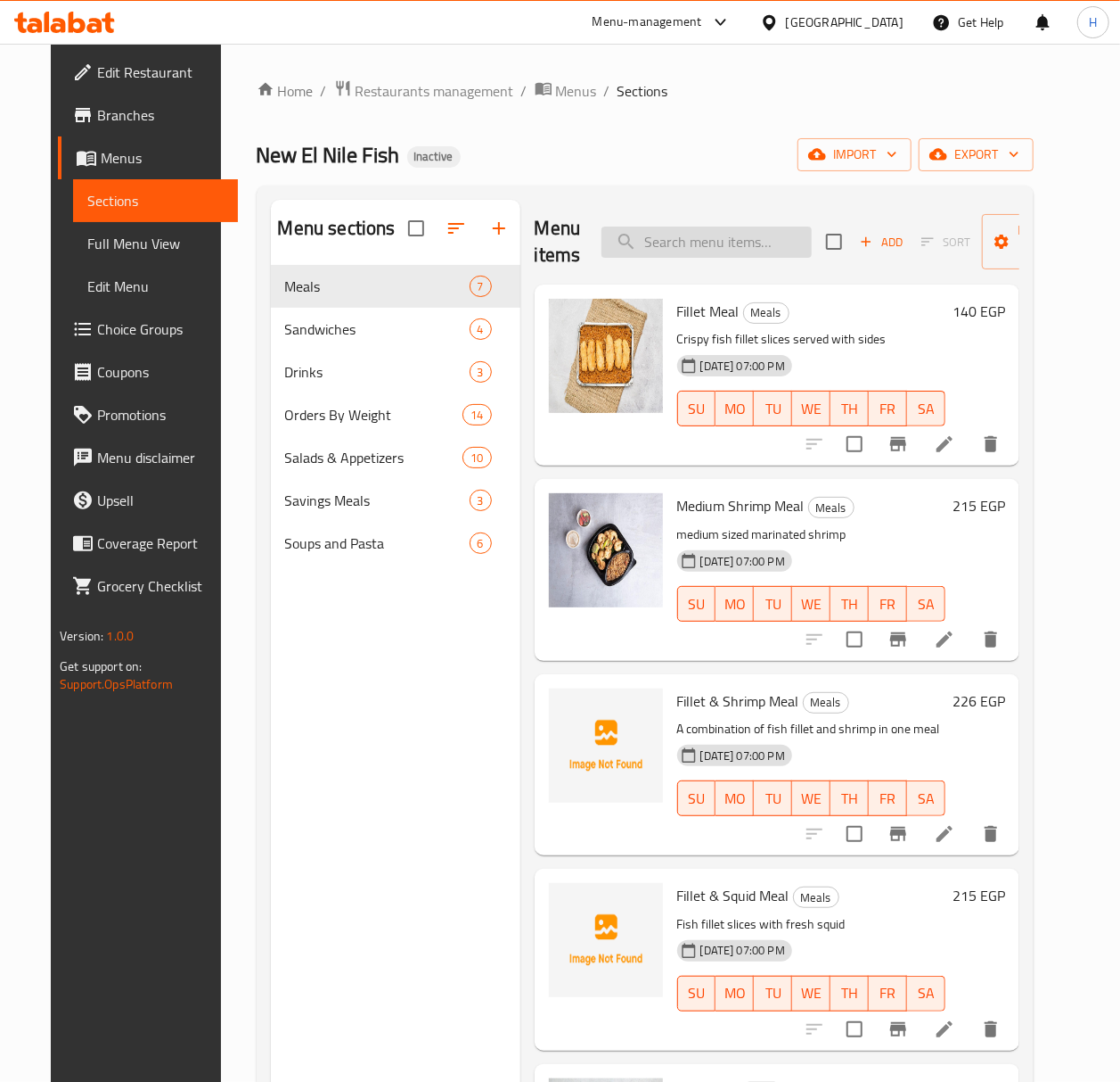
click at [760, 243] on input "search" at bounding box center [706, 242] width 210 height 31
paste input "Mullet Fish (Grilled)"
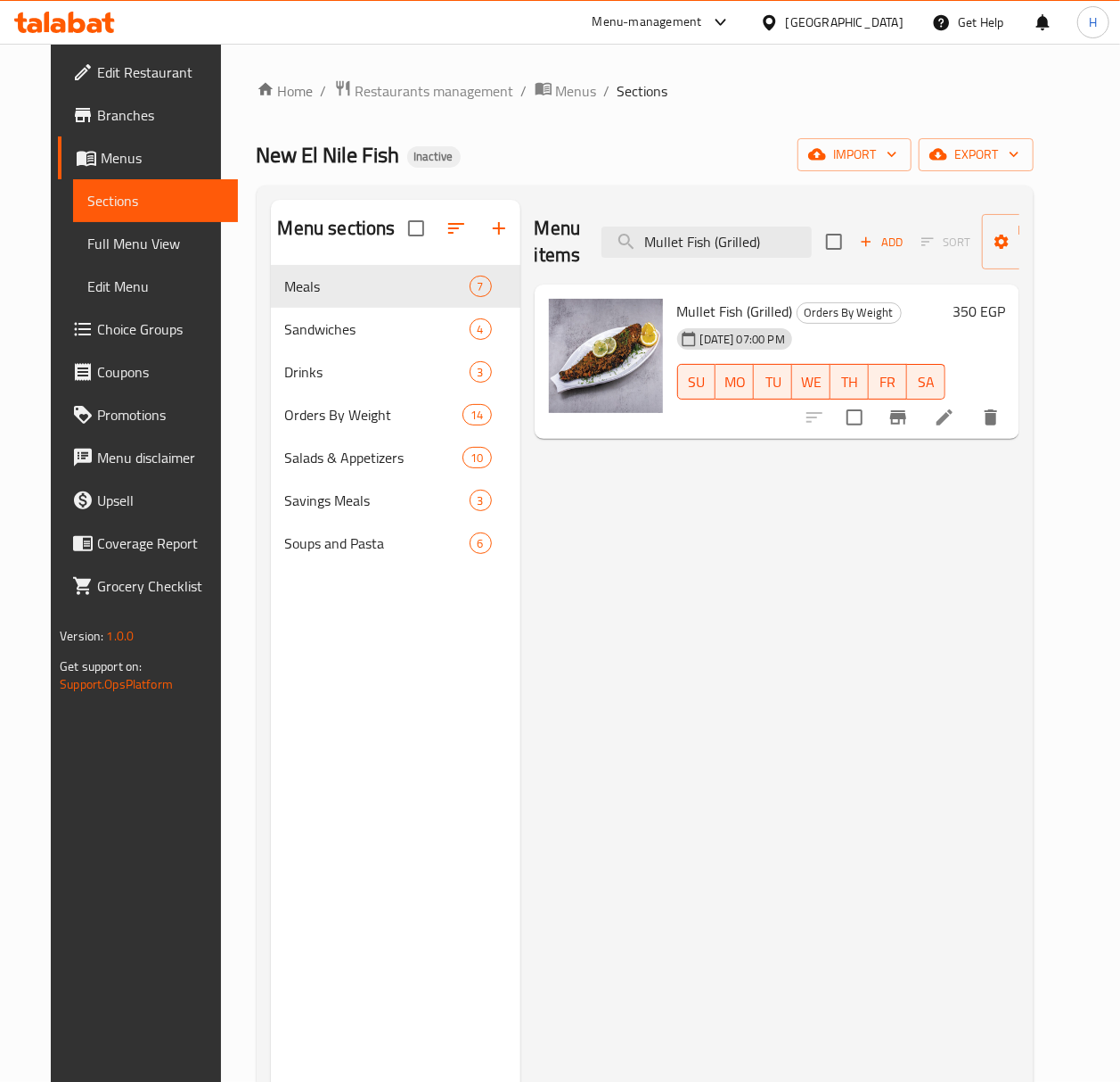
type input "Mullet Fish (Grilled)"
click at [953, 423] on icon at bounding box center [944, 417] width 16 height 16
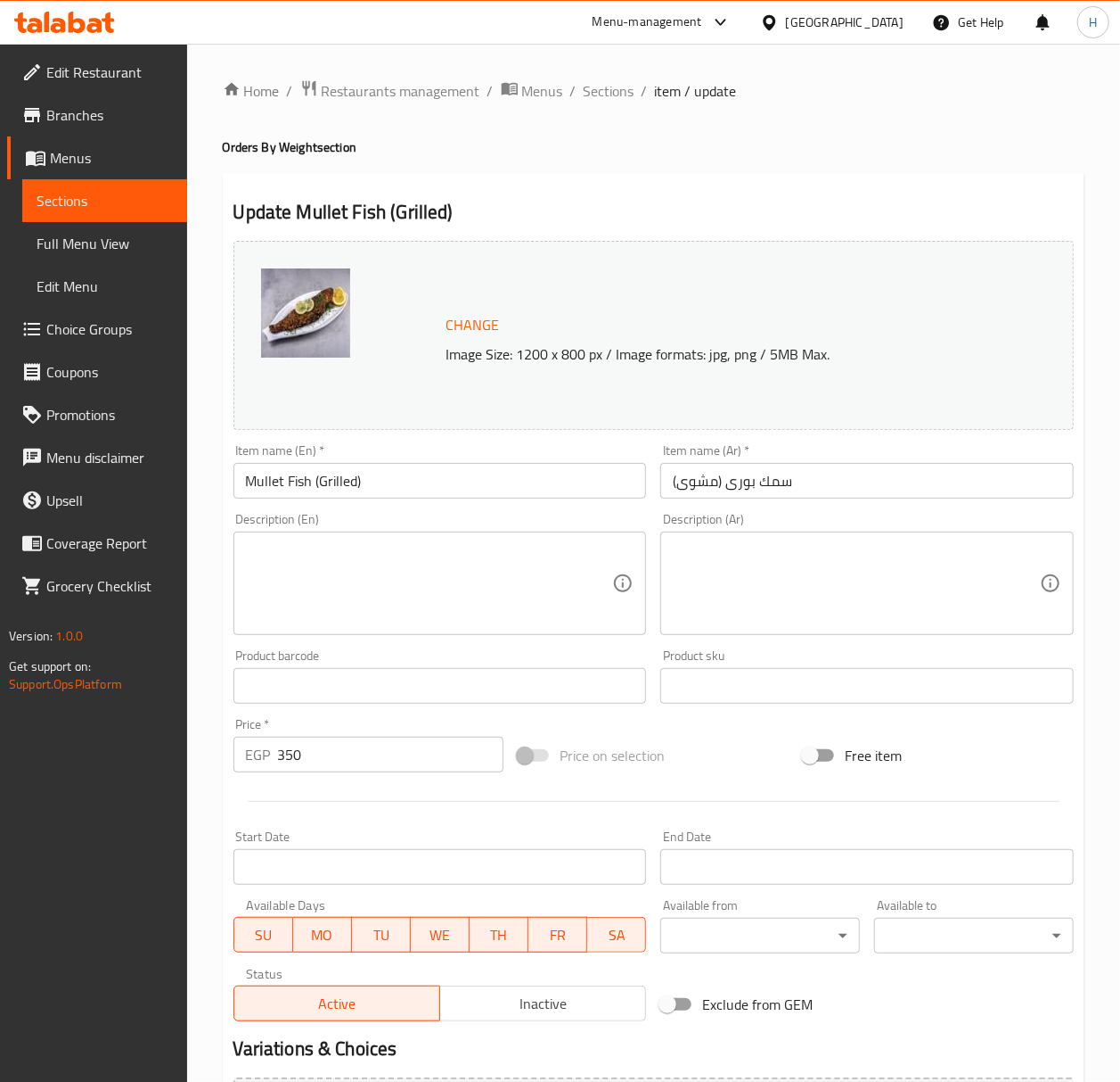
click at [381, 553] on textarea at bounding box center [429, 583] width 367 height 85
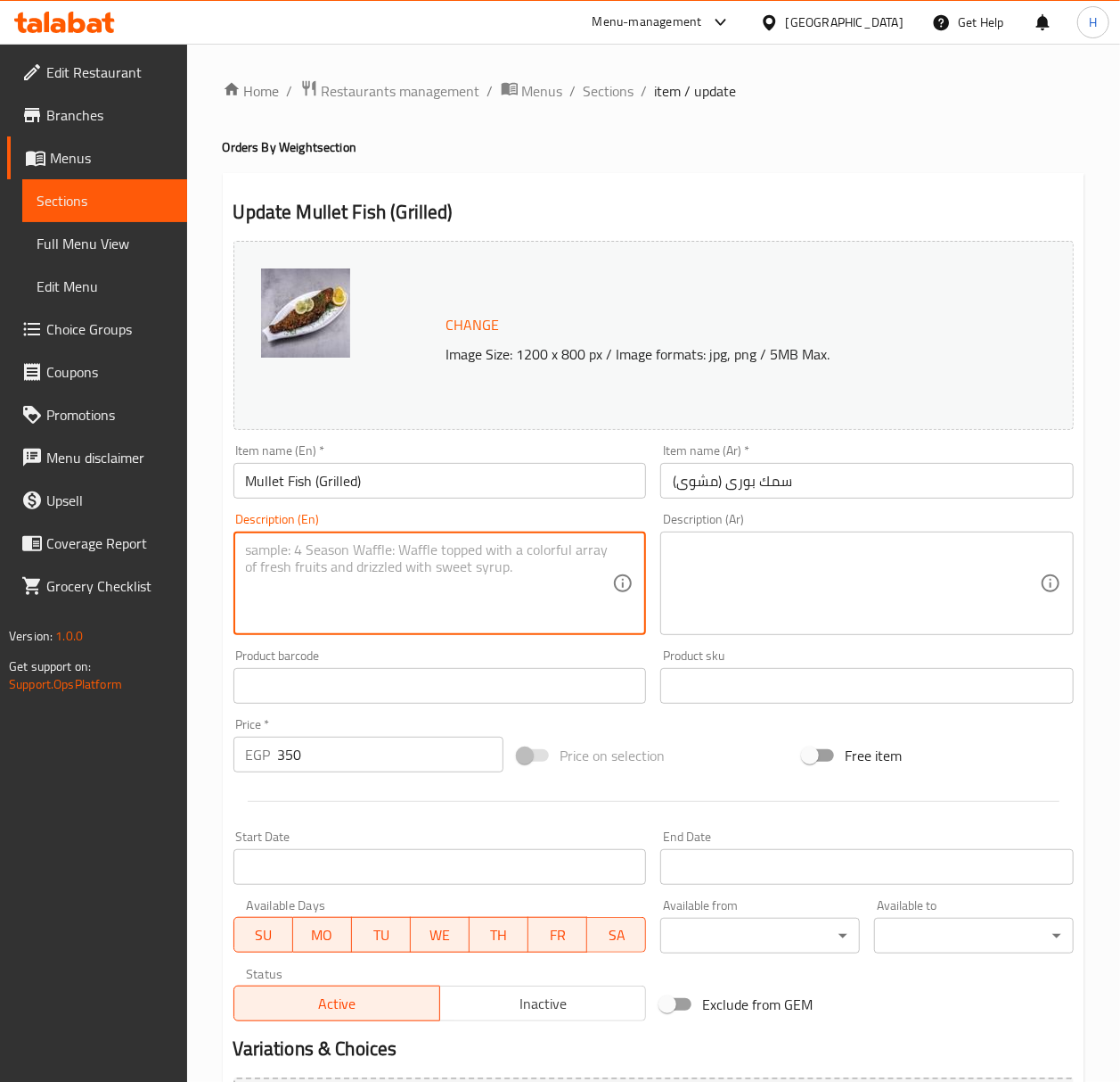
click at [112, 241] on span "Full Menu View" at bounding box center [105, 243] width 136 height 21
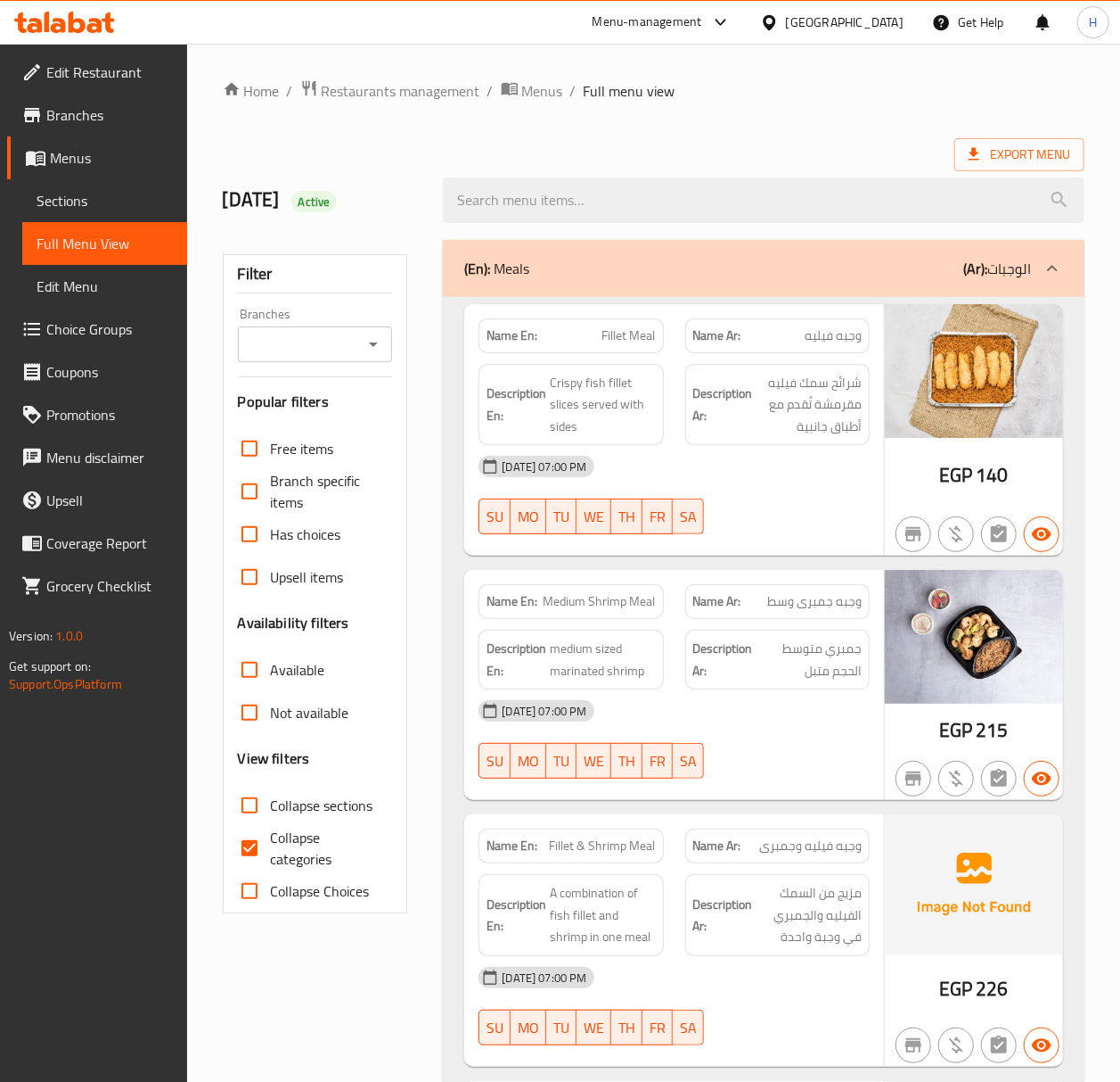
click at [254, 813] on input "Collapse sections" at bounding box center [250, 805] width 43 height 43
checkbox input "true"
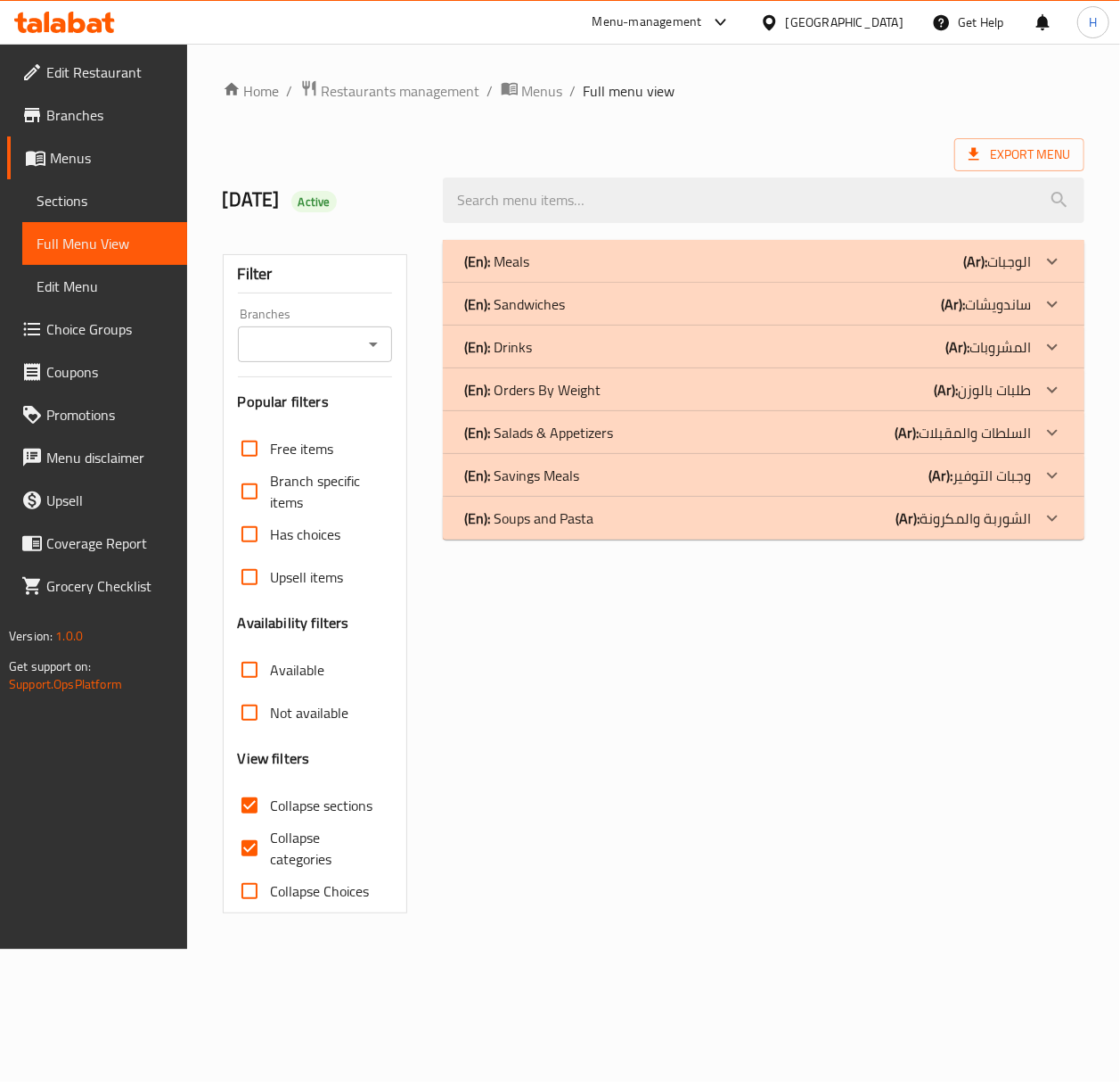
click at [254, 848] on input "Collapse categories" at bounding box center [250, 848] width 43 height 43
checkbox input "false"
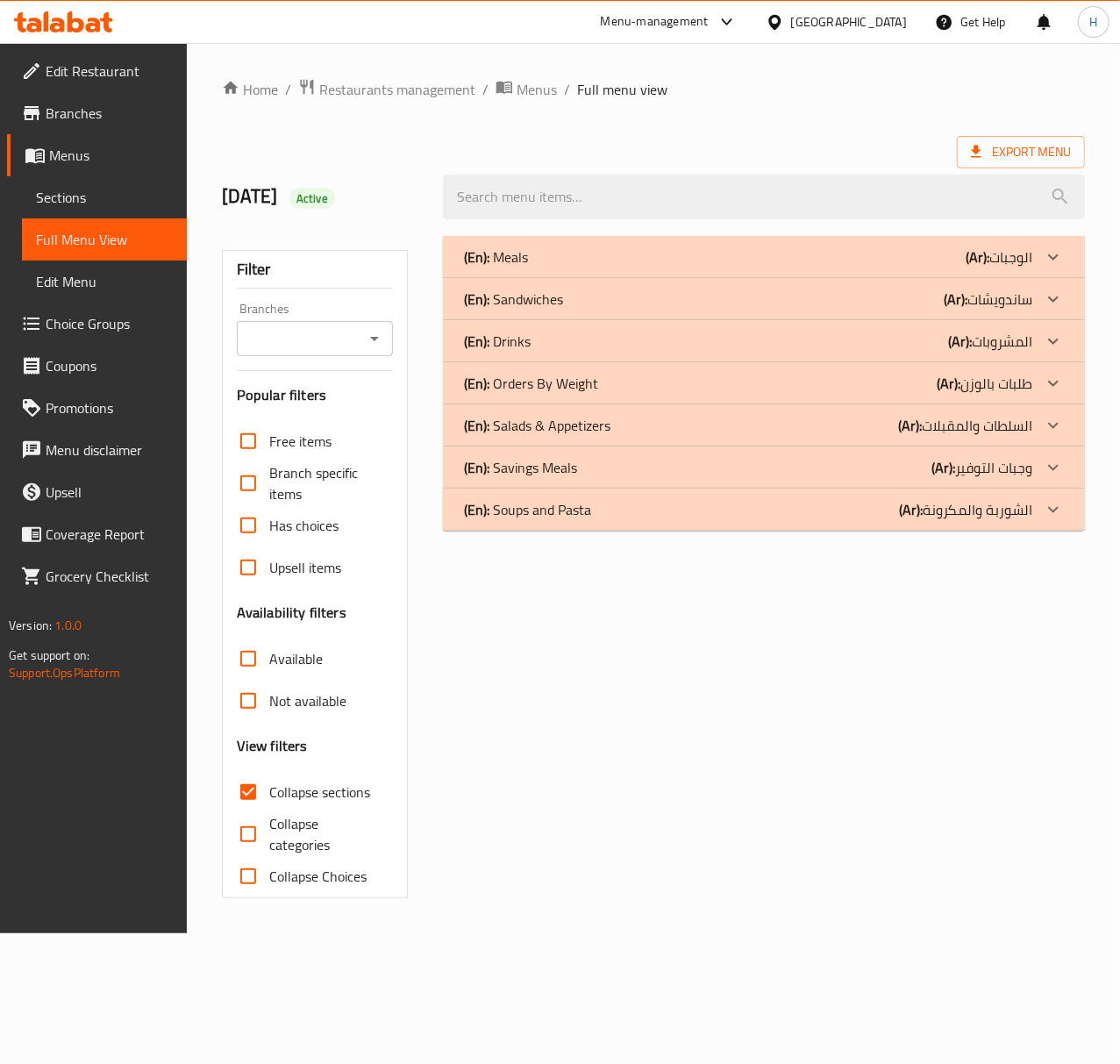
click at [1033, 386] on div at bounding box center [1053, 383] width 43 height 43
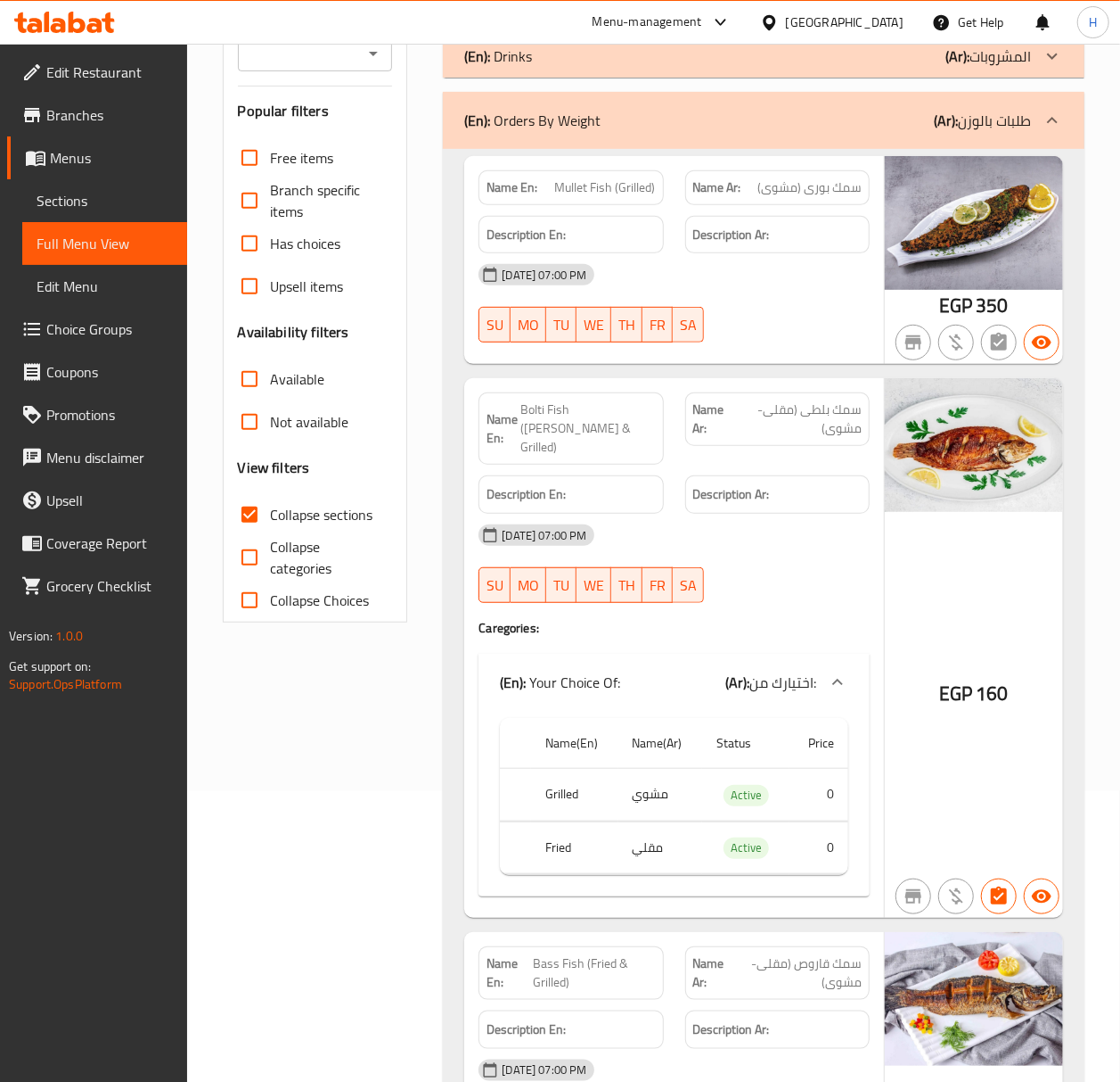
scroll to position [357, 0]
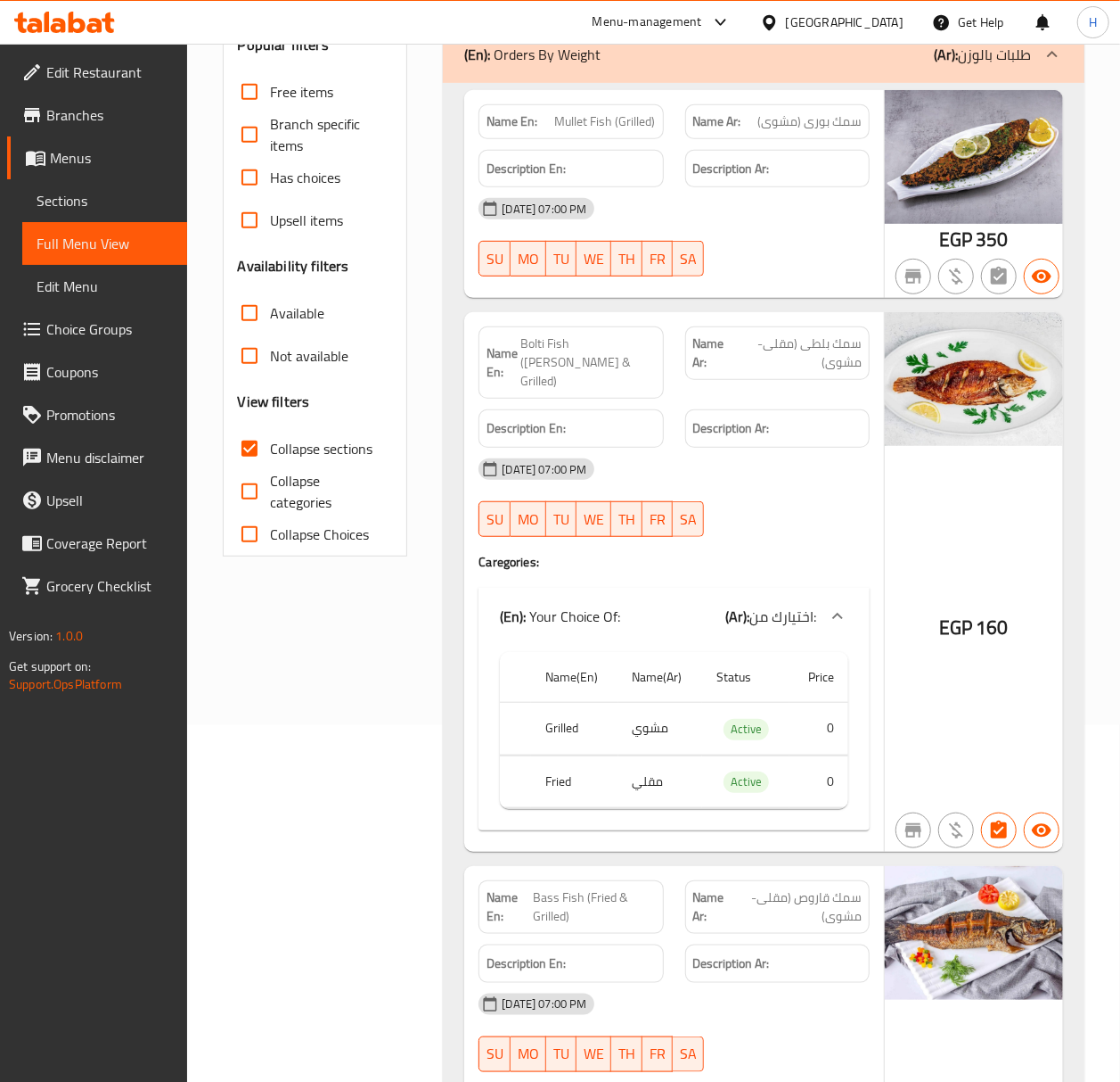
drag, startPoint x: 510, startPoint y: 897, endPoint x: 439, endPoint y: 890, distance: 71.3
drag, startPoint x: 439, startPoint y: 890, endPoint x: 873, endPoint y: 664, distance: 489.3
click at [868, 612] on div "(En): Your Choice Of: (Ar): اختيارك من:" at bounding box center [673, 615] width 391 height 57
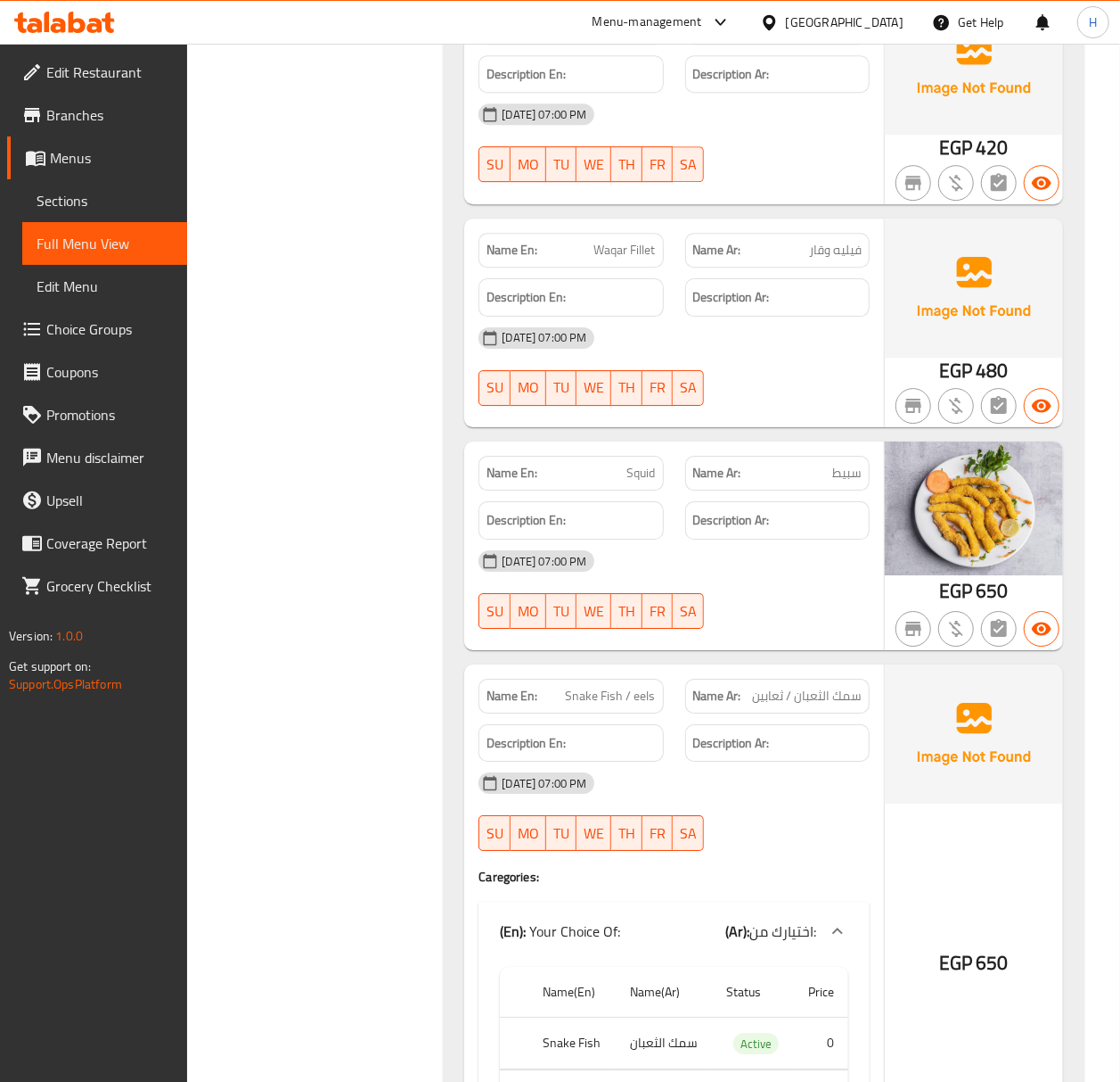
scroll to position [2734, 0]
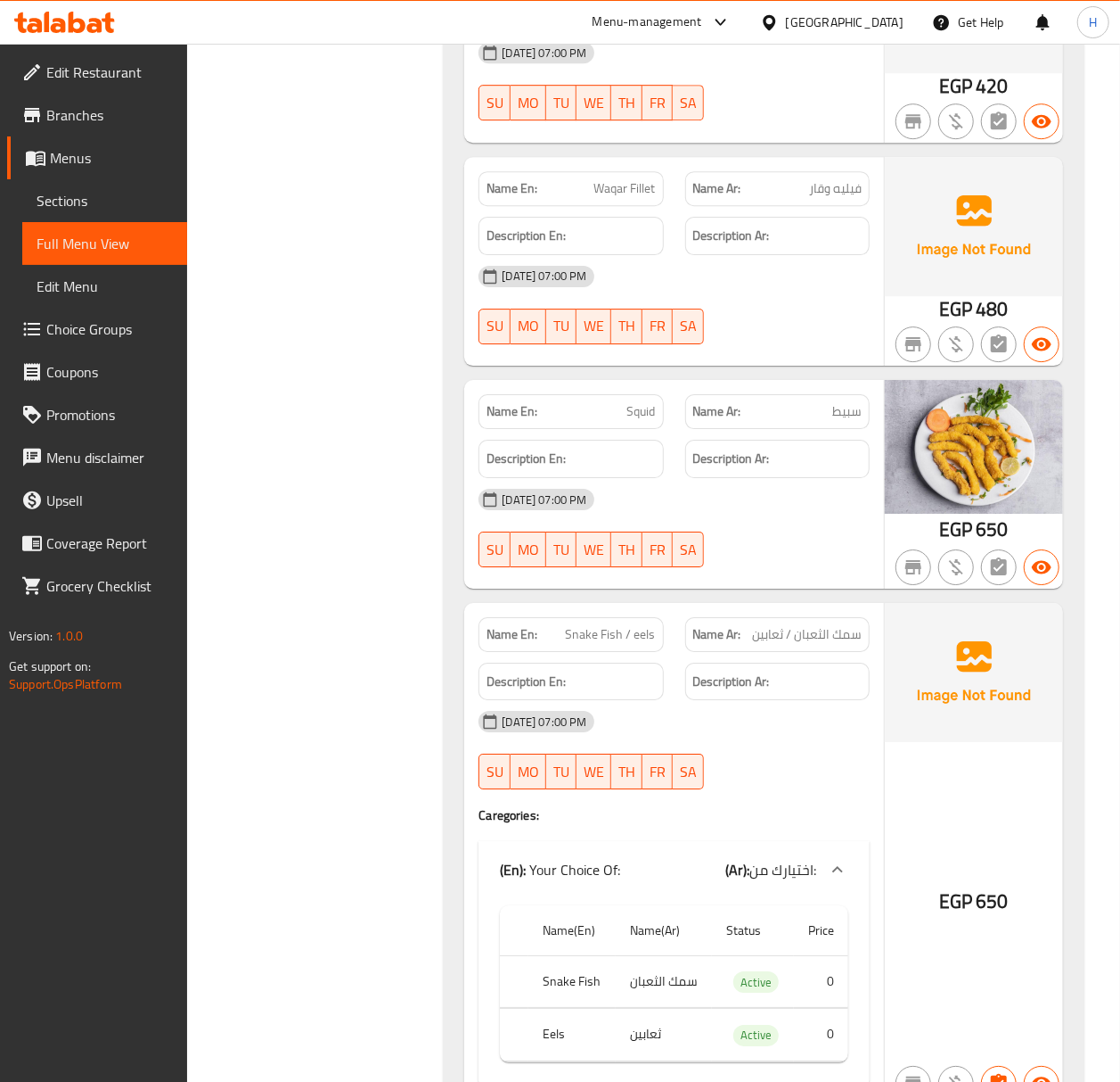
click at [625, 625] on span "Snake Fish / eels" at bounding box center [611, 633] width 90 height 18
copy span "Snake Fish / eels"
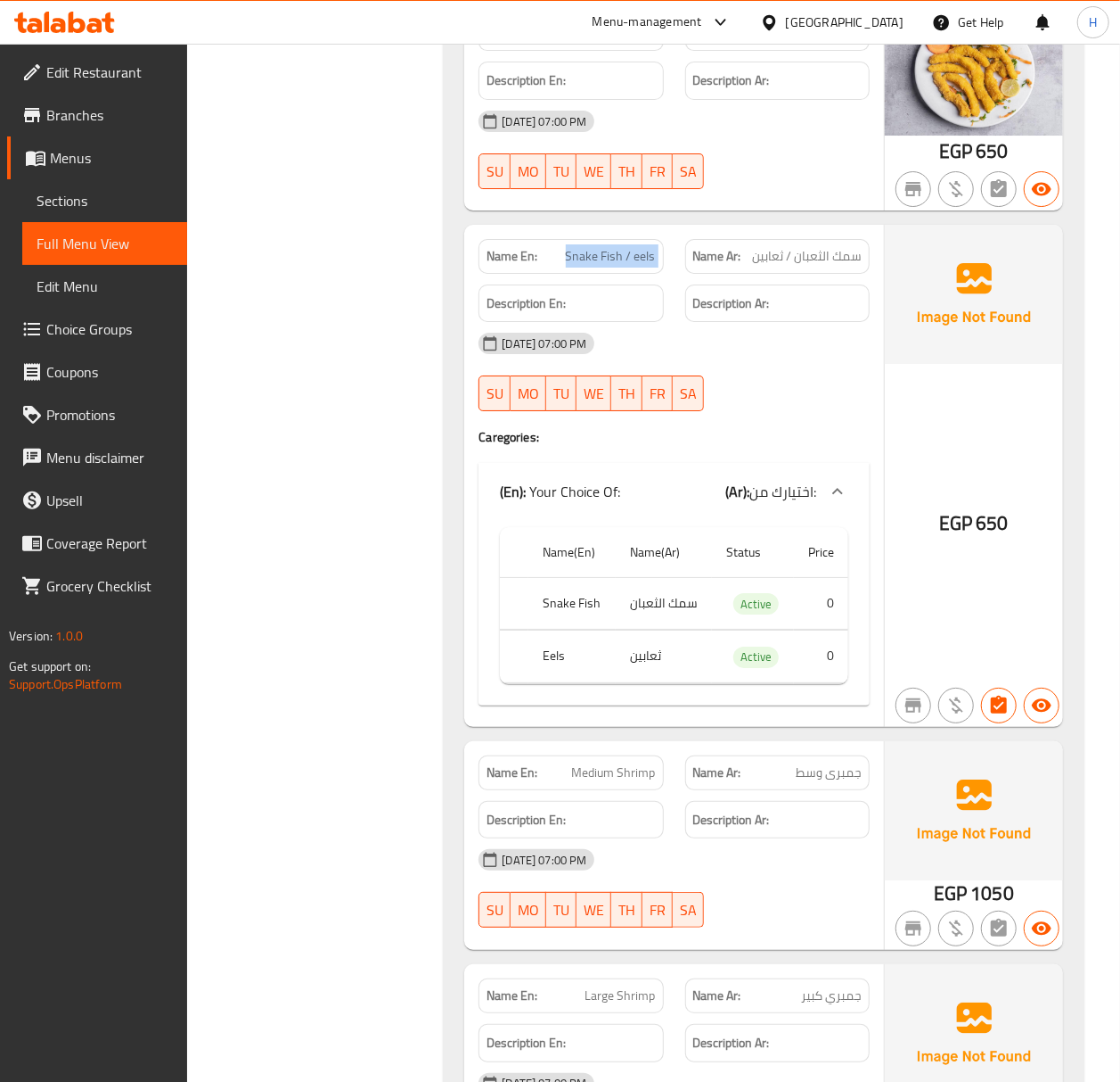
scroll to position [3090, 0]
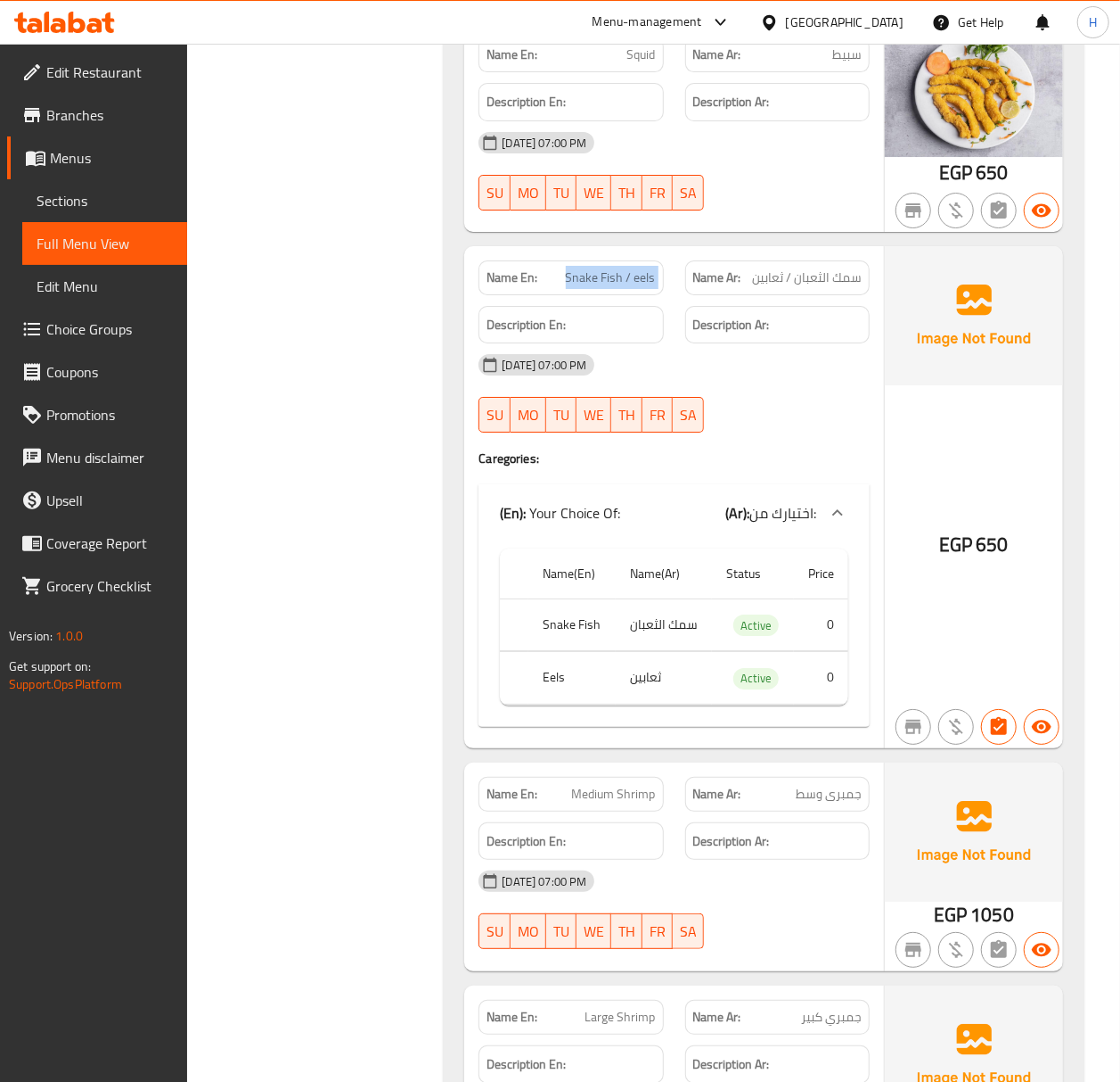
drag, startPoint x: 604, startPoint y: 254, endPoint x: 621, endPoint y: 257, distance: 17.3
click at [604, 268] on span "Snake Fish / eels" at bounding box center [611, 277] width 90 height 18
drag, startPoint x: 622, startPoint y: 255, endPoint x: 532, endPoint y: 254, distance: 90.0
click at [532, 268] on p "Name En: Snake Fish / eels" at bounding box center [571, 277] width 168 height 18
click at [532, 268] on strong "Name En:" at bounding box center [512, 277] width 51 height 18
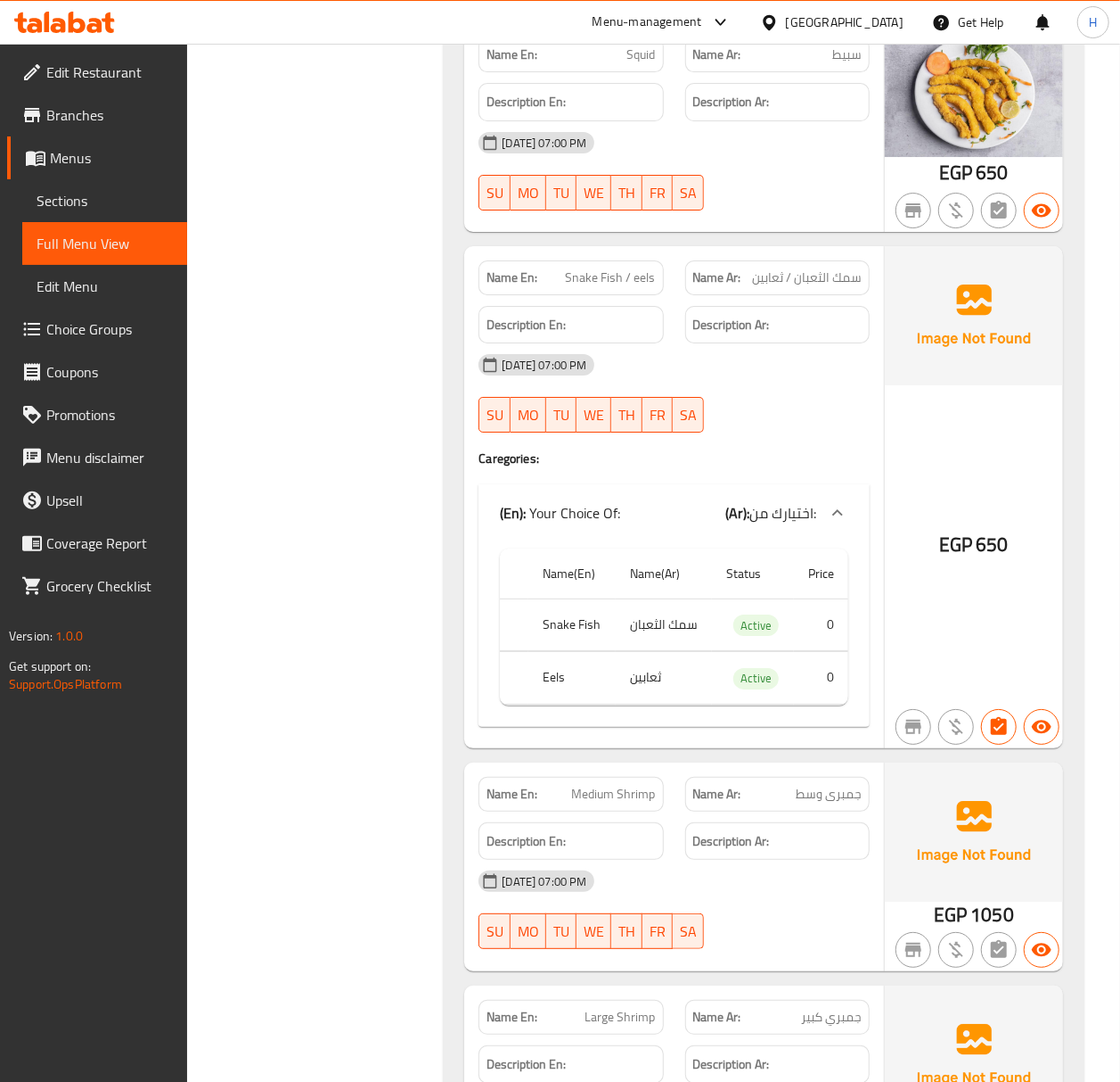
click at [590, 268] on span "Snake Fish / eels" at bounding box center [611, 277] width 90 height 18
click at [589, 268] on span "Snake Fish / eels" at bounding box center [611, 277] width 90 height 18
copy span "Snake Fish / eels"
click at [828, 785] on span "جمبرى وسط" at bounding box center [829, 794] width 66 height 18
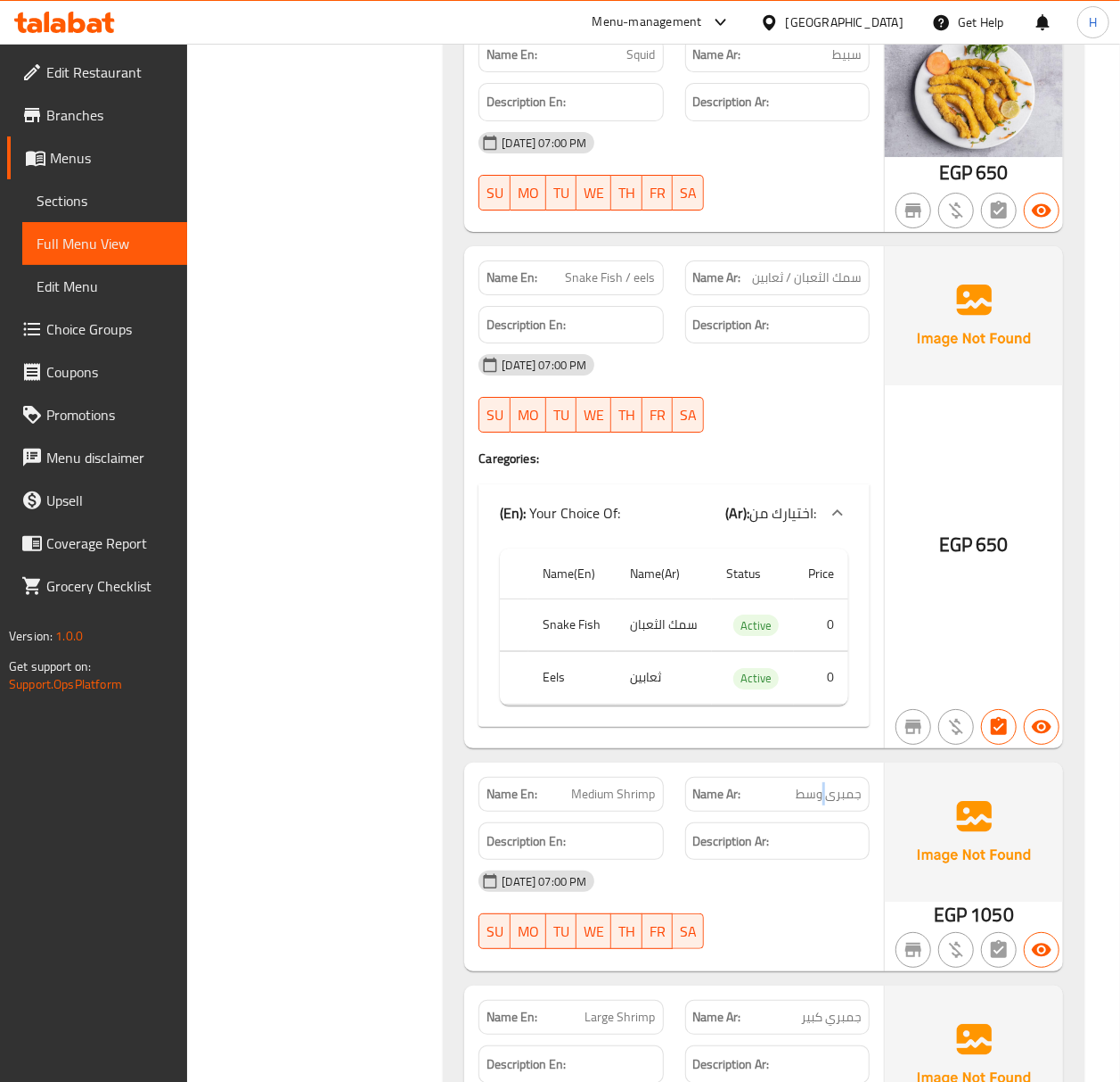
click at [828, 785] on span "جمبرى وسط" at bounding box center [829, 794] width 66 height 18
click at [827, 785] on span "جمبرى وسط" at bounding box center [829, 794] width 66 height 18
copy span "جمبرى وسط"
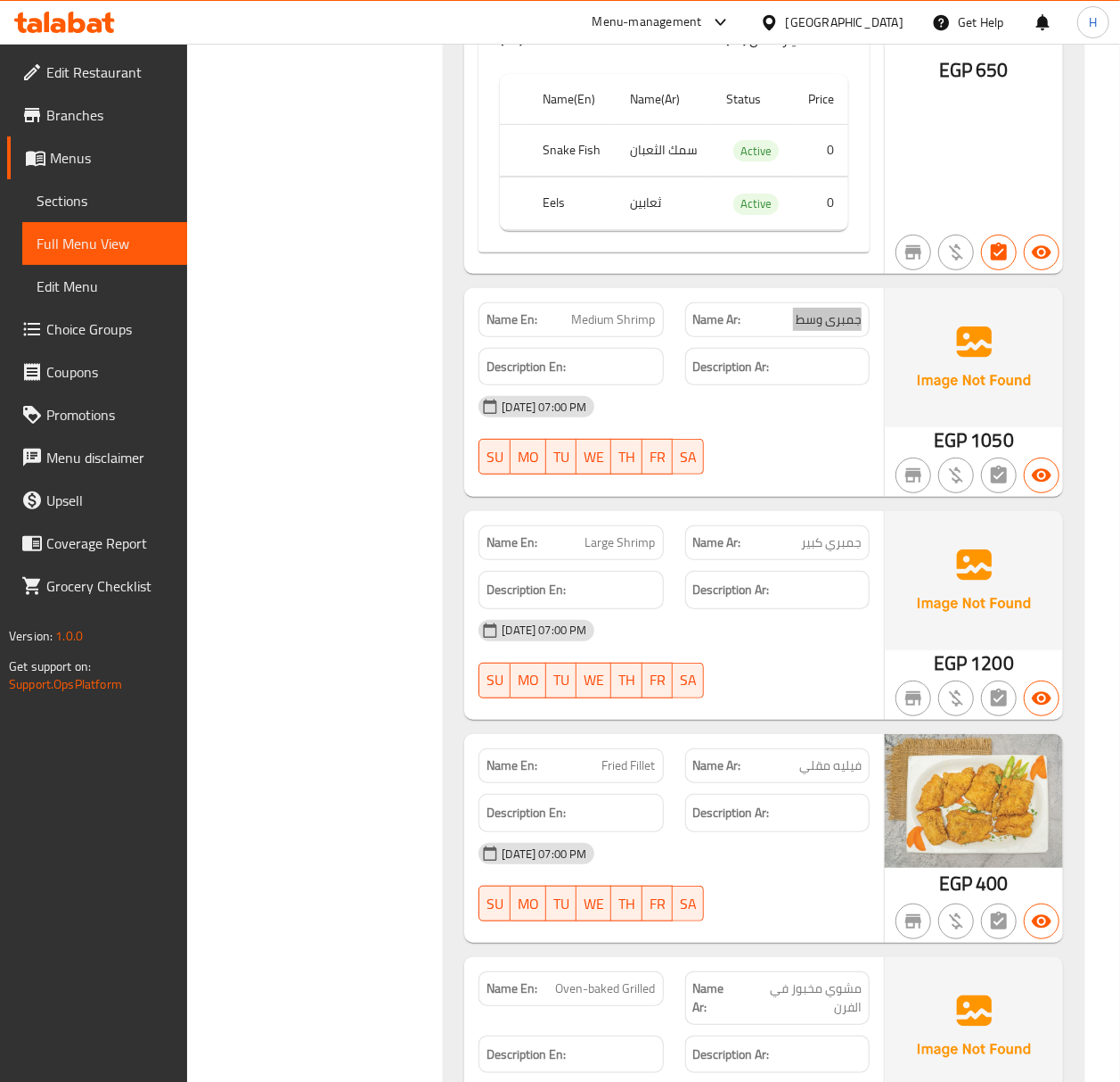
scroll to position [3567, 0]
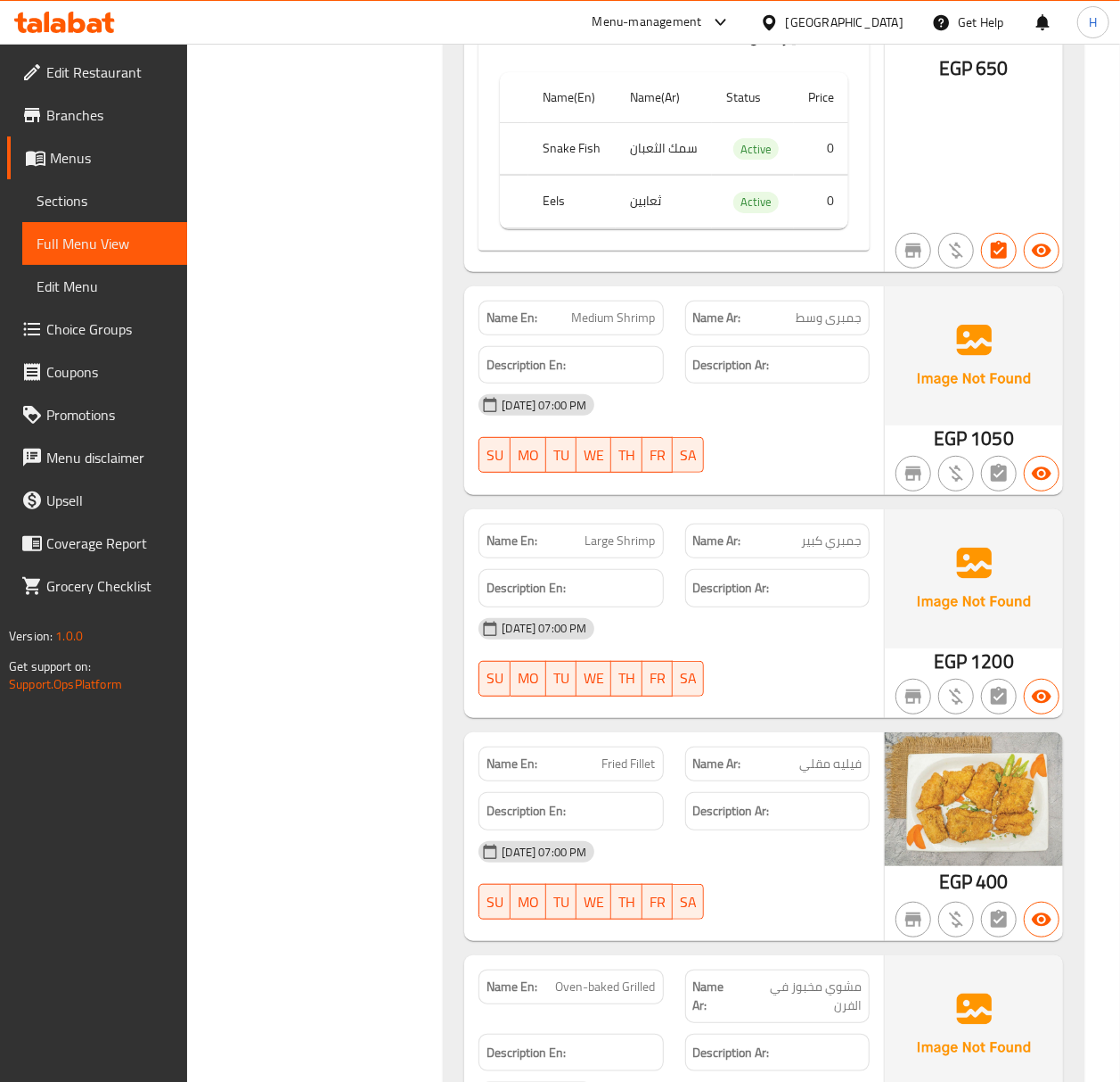
click at [650, 754] on span "Fried Fillet" at bounding box center [629, 763] width 54 height 18
drag, startPoint x: 650, startPoint y: 748, endPoint x: 782, endPoint y: 788, distance: 137.9
click at [650, 754] on span "Fried Fillet" at bounding box center [629, 763] width 54 height 18
copy span "Fried Fillet"
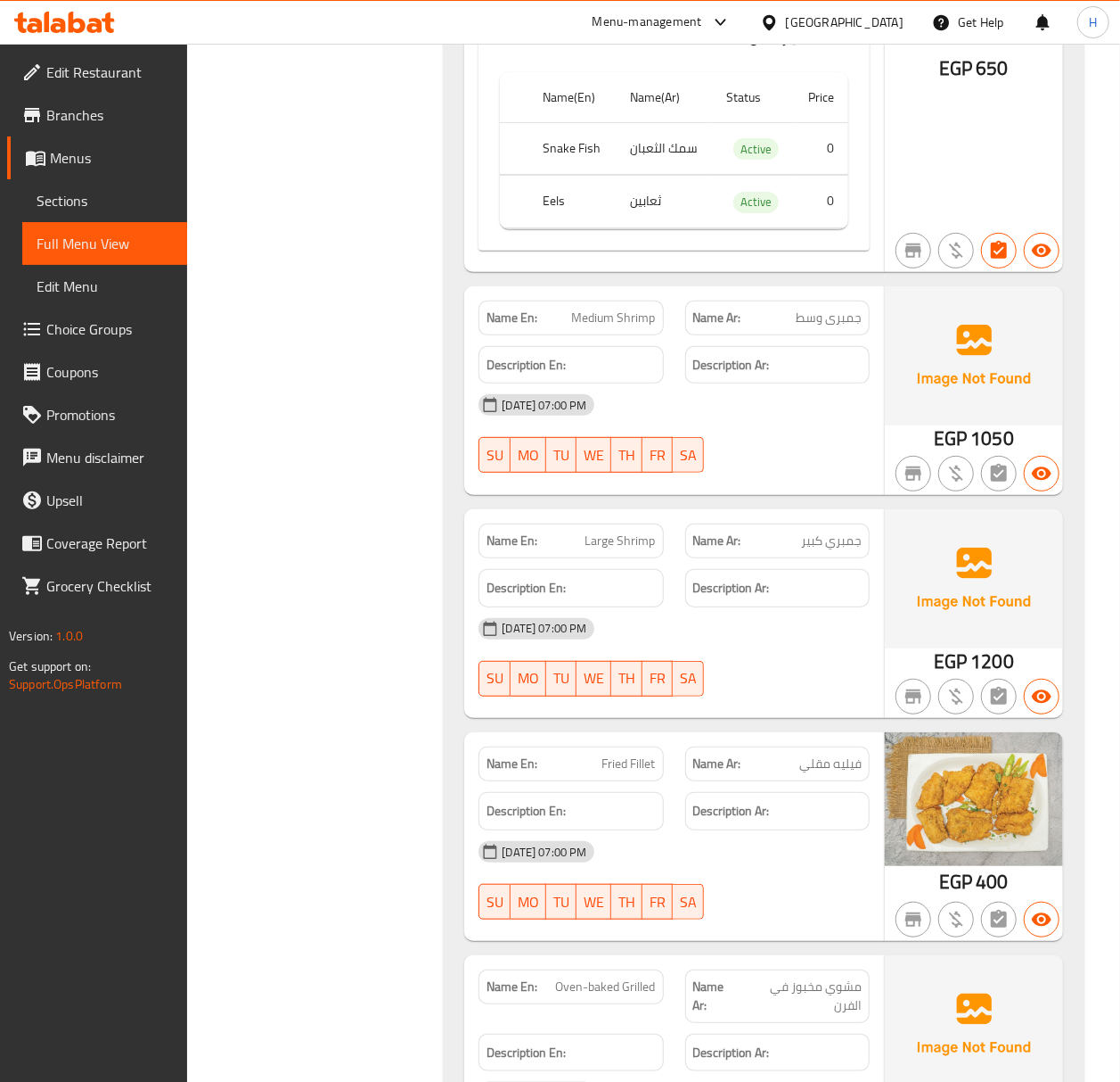
click at [835, 531] on span "جمبري كبير" at bounding box center [831, 540] width 61 height 18
copy span "جمبري كبير"
click at [846, 531] on span "جمبري كبير" at bounding box center [831, 540] width 61 height 18
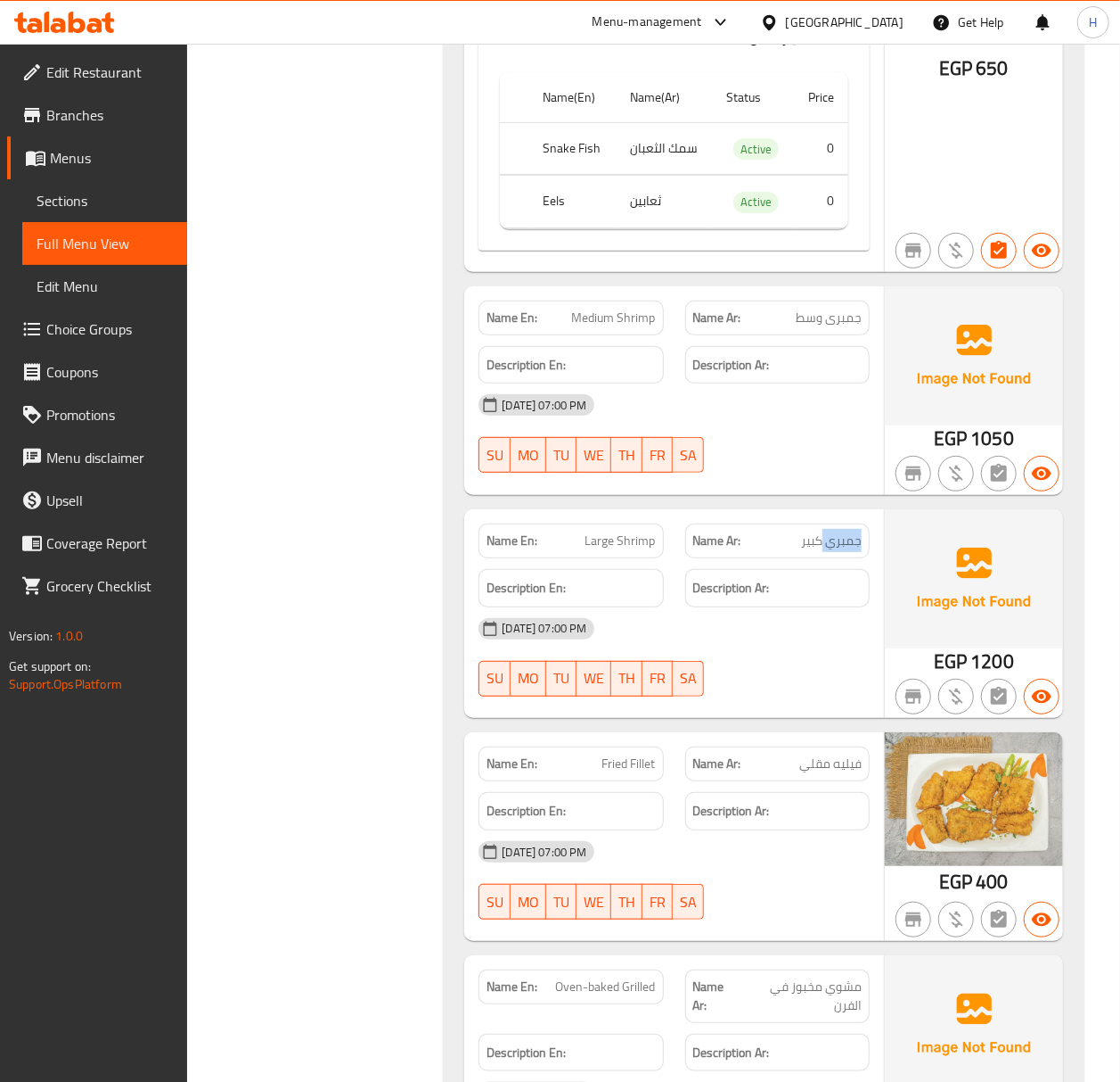
click at [846, 531] on span "جمبري كبير" at bounding box center [831, 540] width 61 height 18
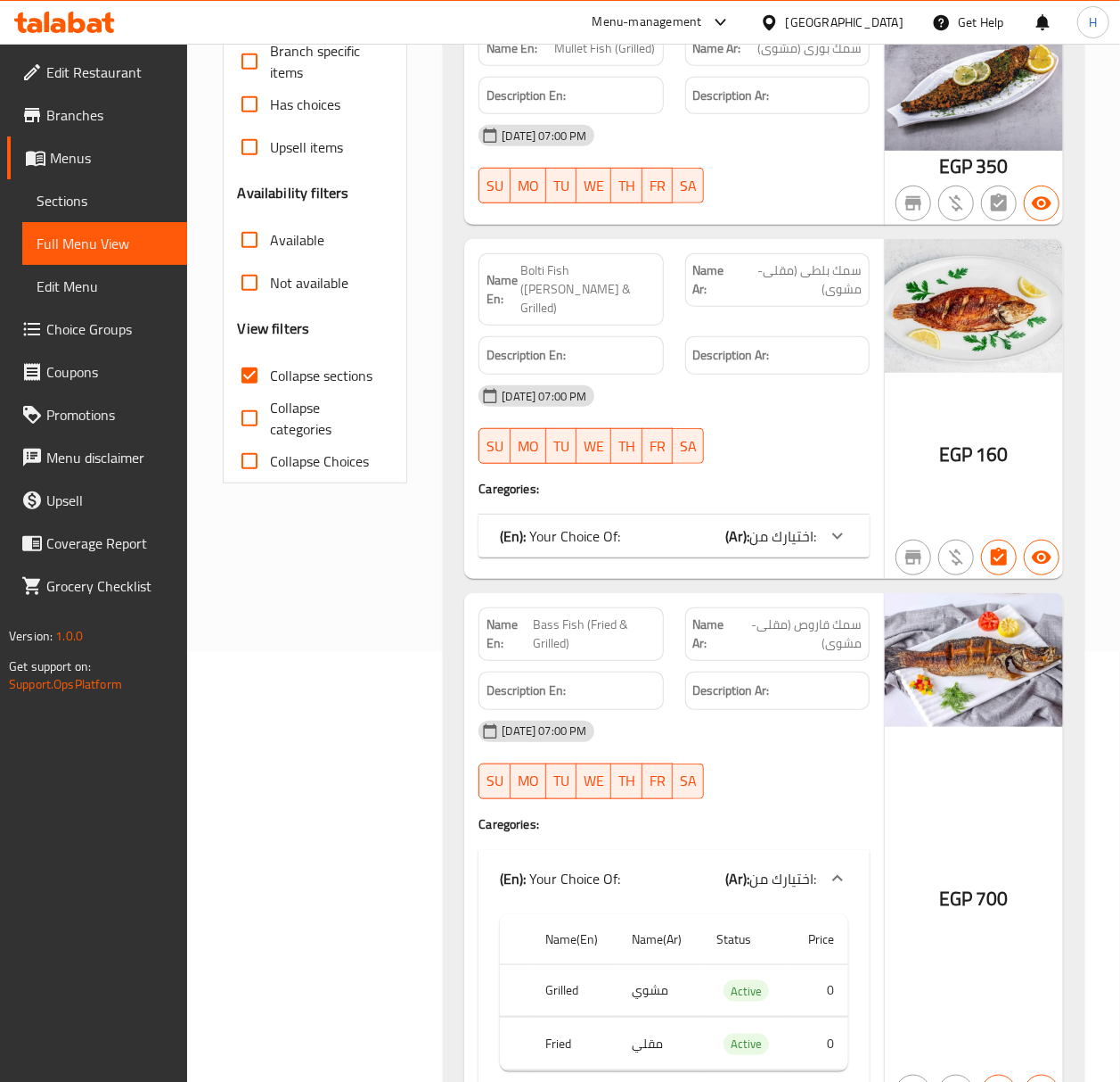
scroll to position [0, 0]
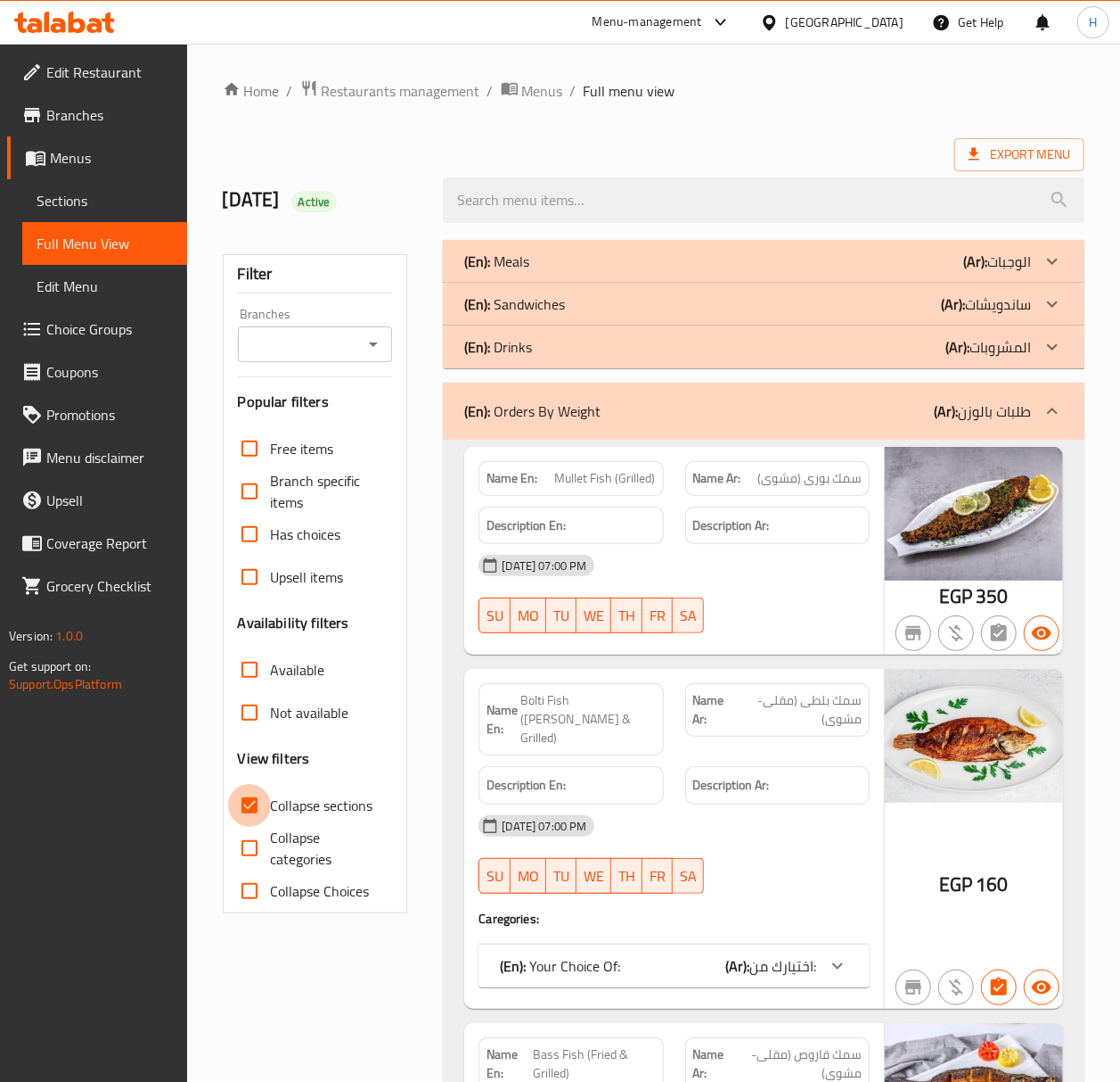
click at [246, 811] on input "Collapse sections" at bounding box center [250, 805] width 43 height 43
checkbox input "false"
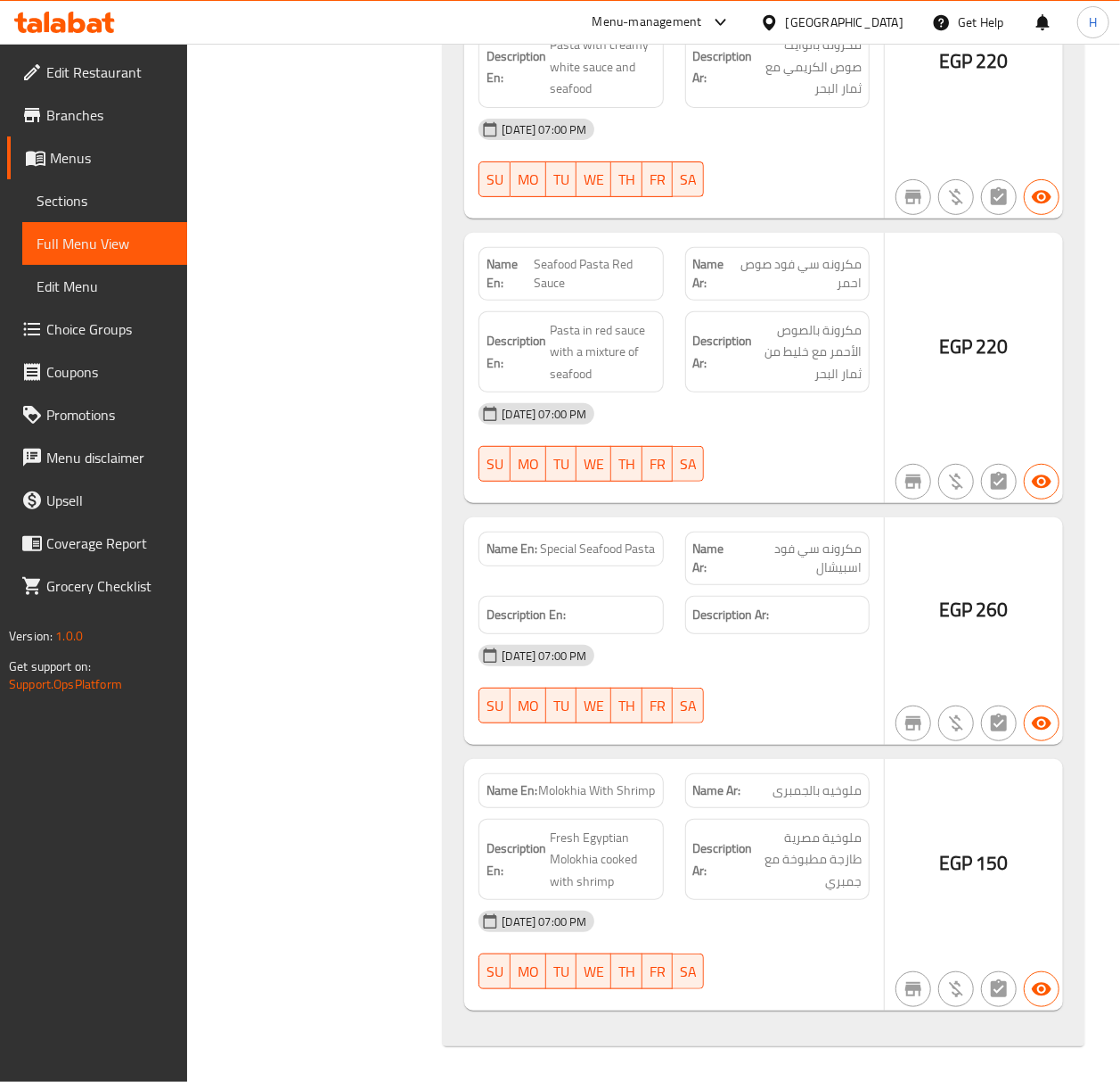
scroll to position [12913, 0]
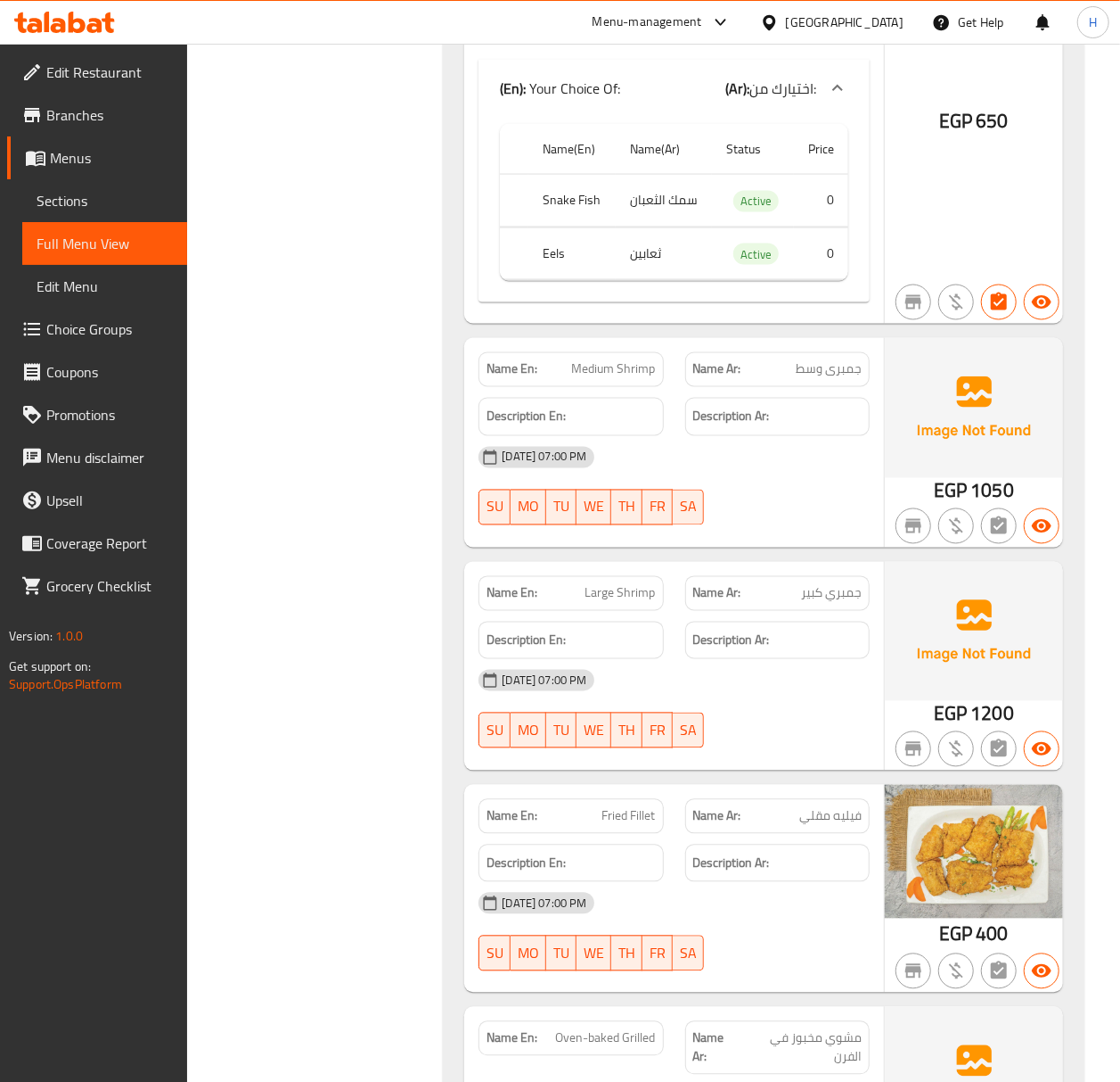
scroll to position [8111, 0]
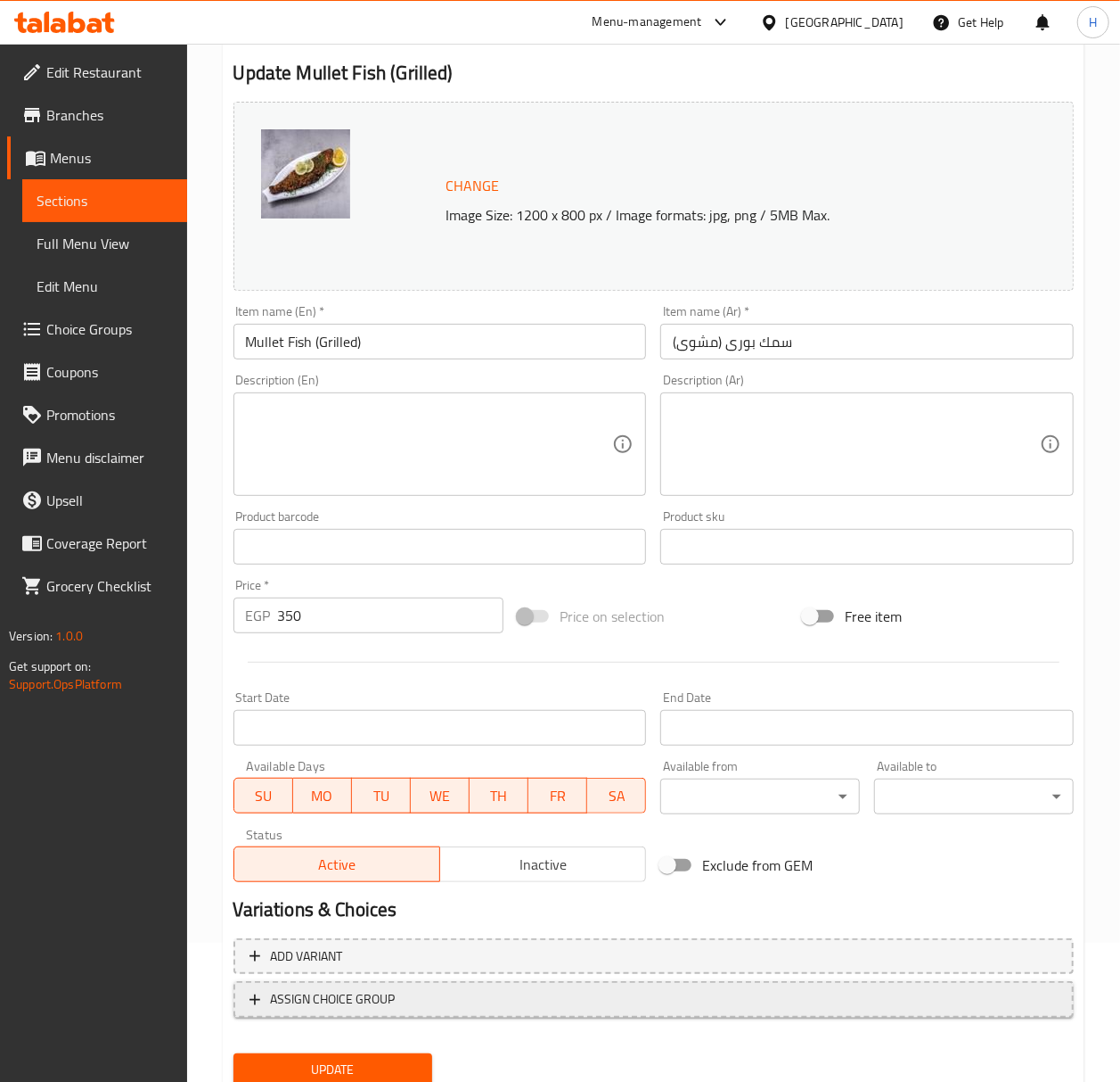
scroll to position [204, 0]
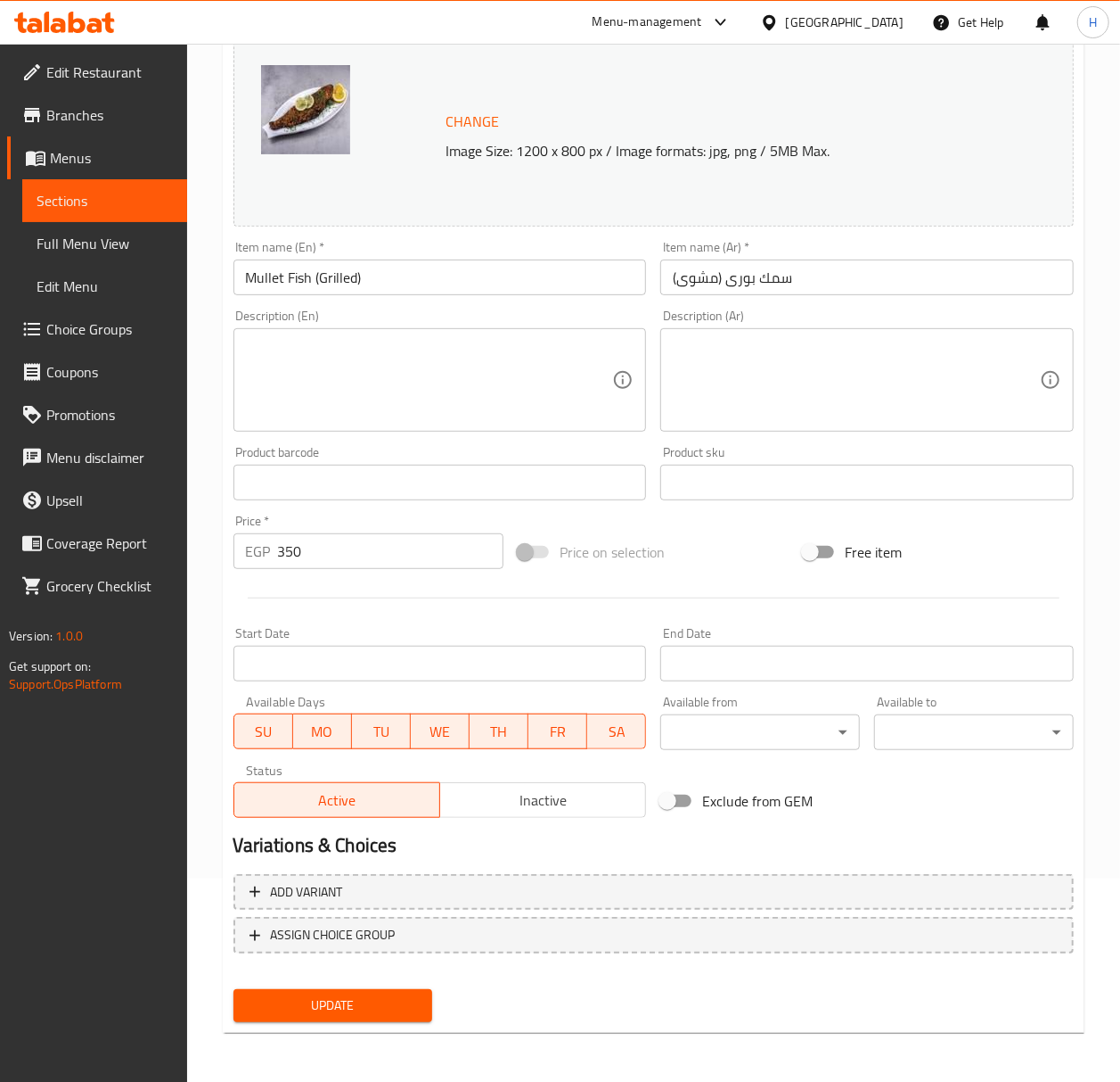
click at [385, 1021] on div "Update" at bounding box center [333, 1005] width 214 height 47
click at [328, 1002] on span "Update" at bounding box center [333, 1005] width 171 height 22
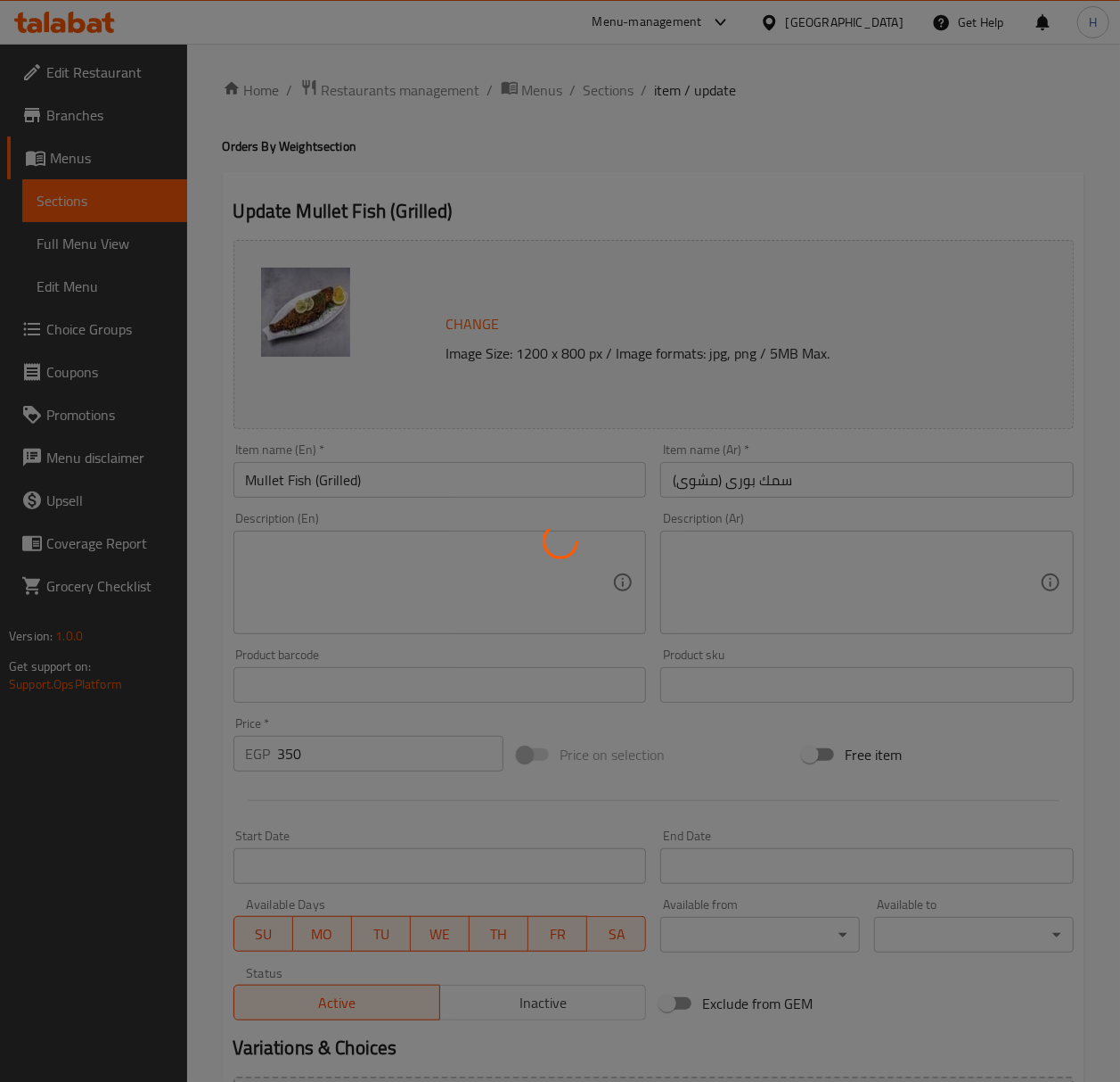
scroll to position [0, 0]
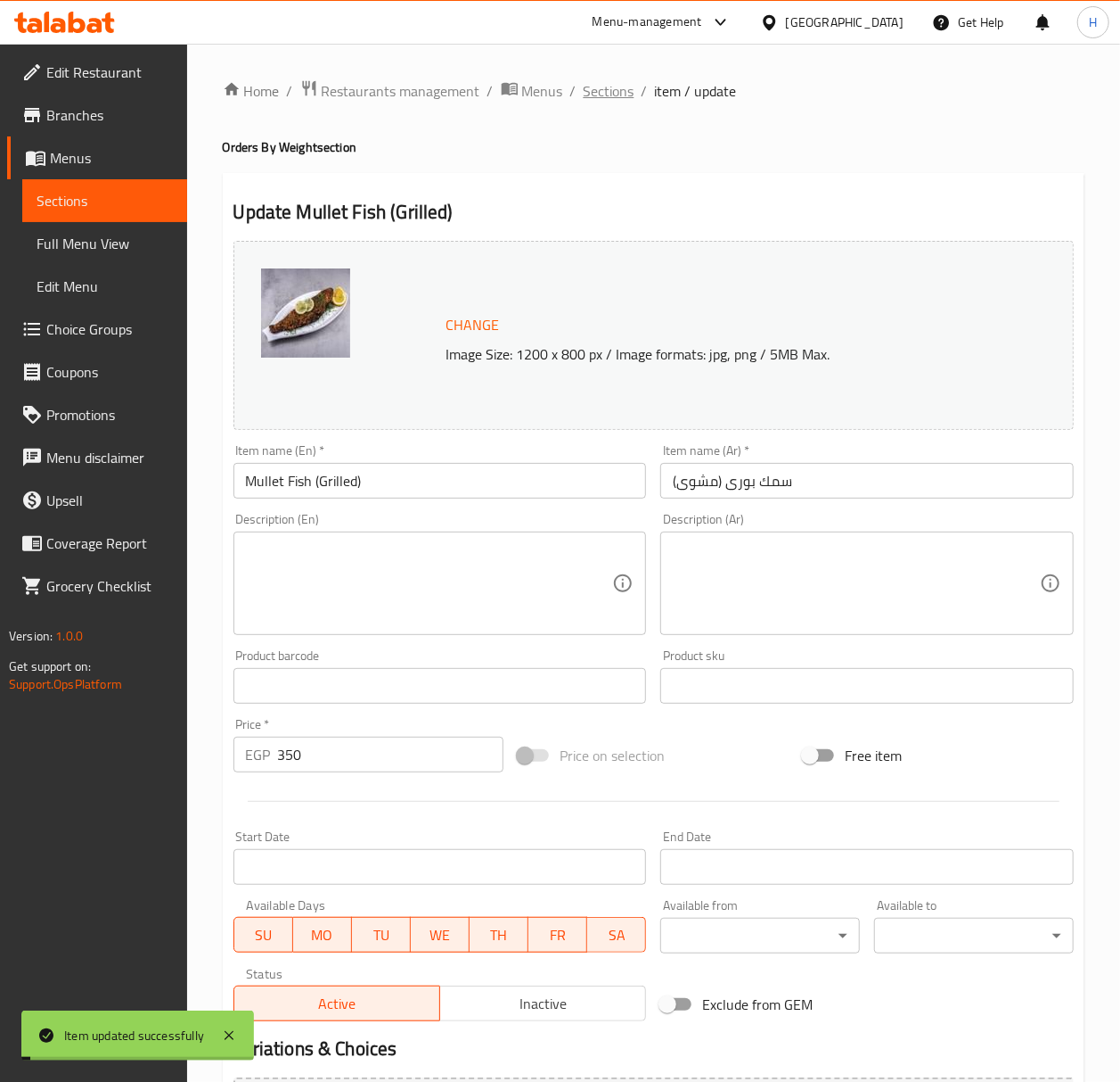
click at [610, 93] on span "Sections" at bounding box center [609, 91] width 51 height 21
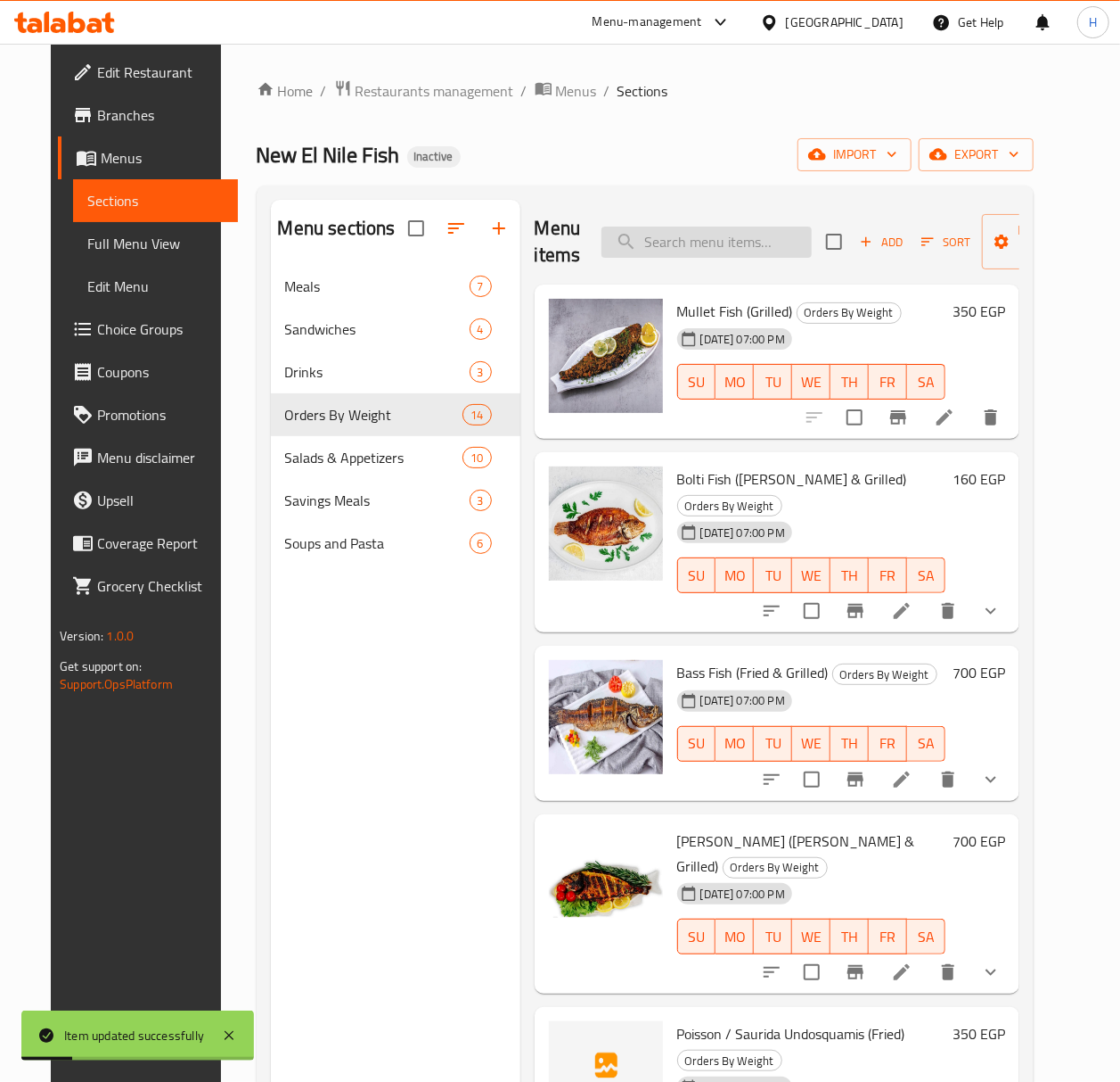
click at [723, 242] on input "search" at bounding box center [706, 242] width 210 height 31
paste input "Snake Fish / eels"
type input "Snake Fish / eels"
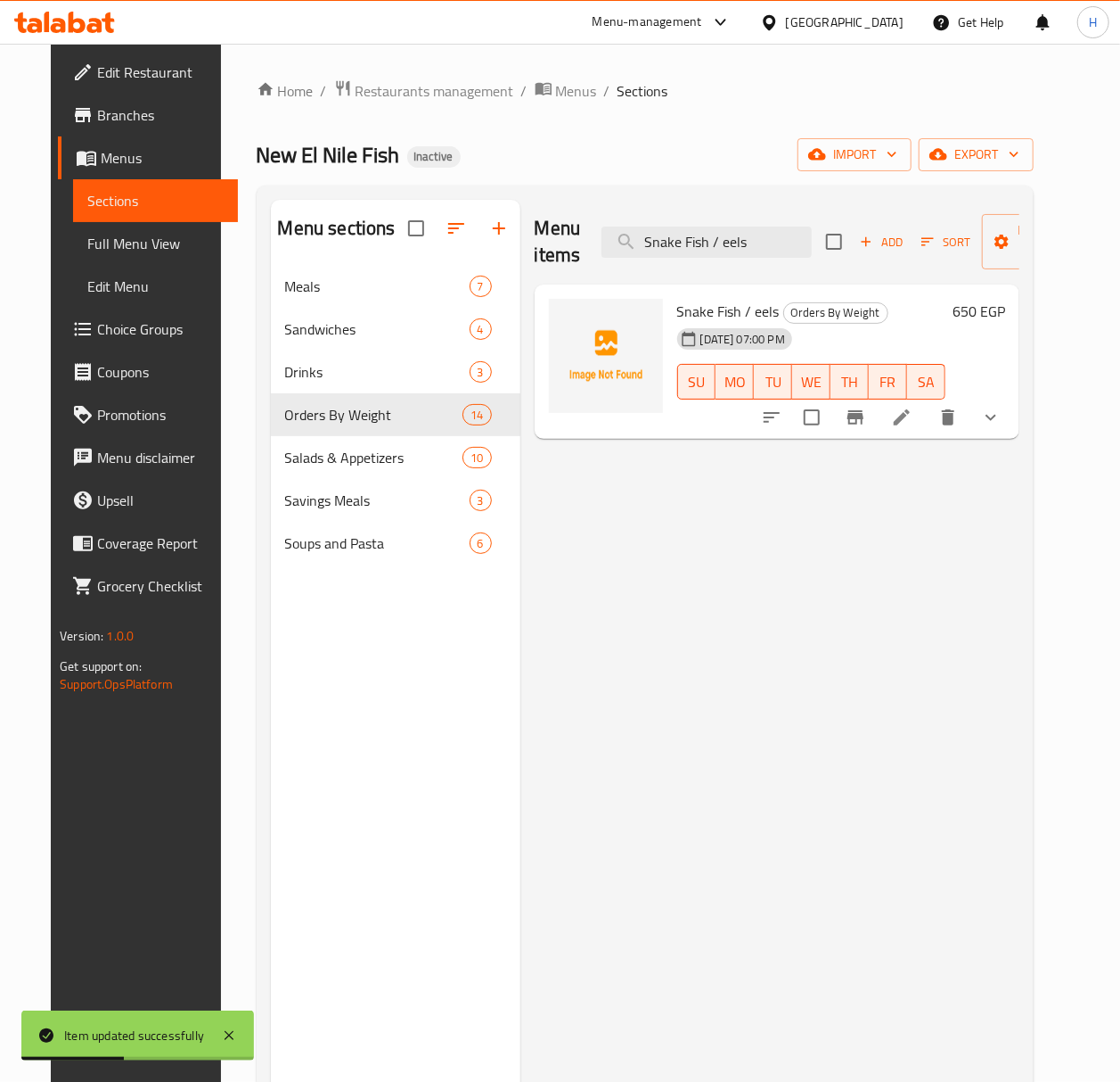
click at [927, 421] on li at bounding box center [902, 417] width 50 height 32
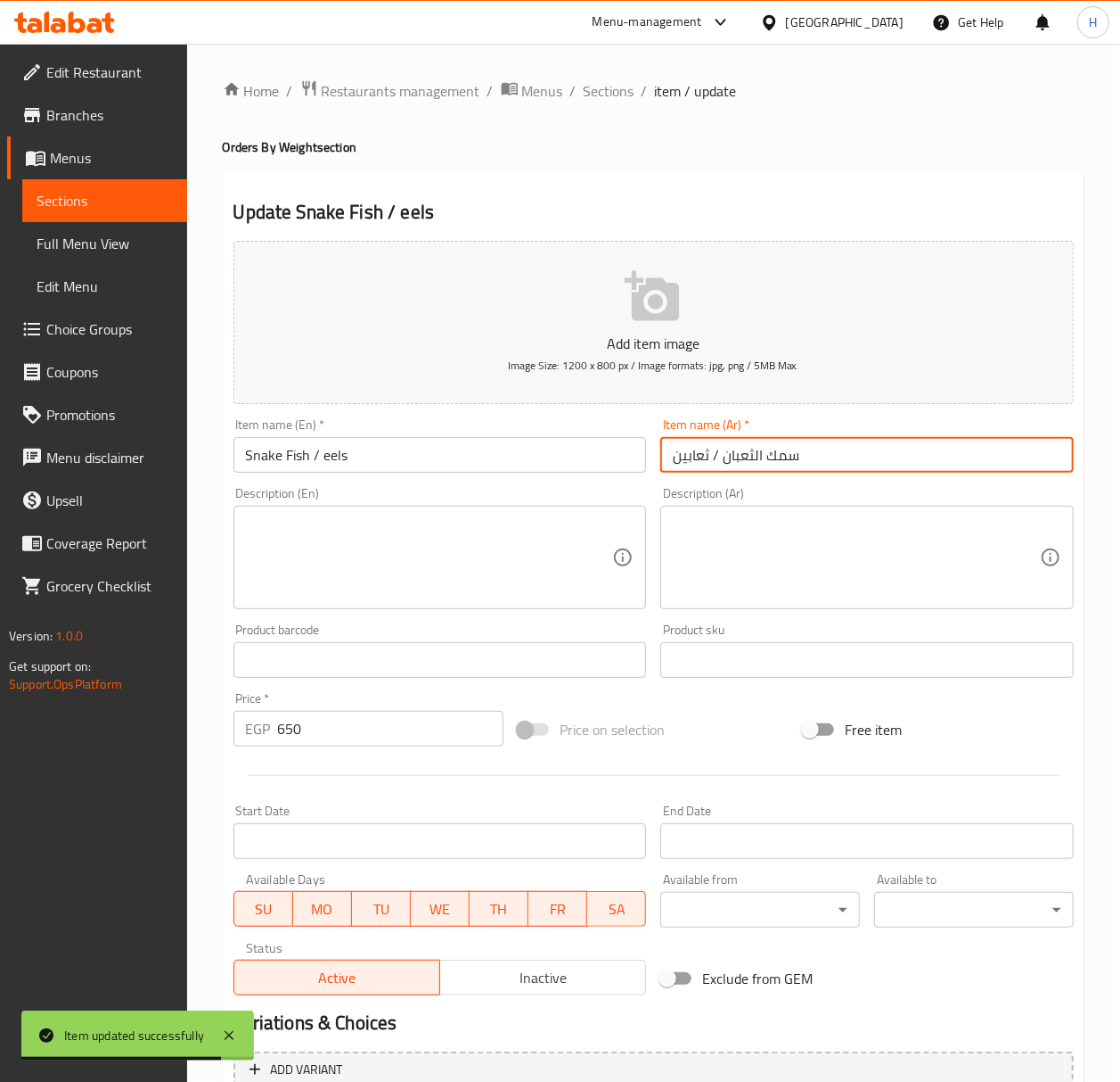
drag, startPoint x: 707, startPoint y: 458, endPoint x: 650, endPoint y: 460, distance: 57.0
click at [650, 460] on div "Add item image Image Size: 1200 x 800 px / Image formats: jpg, png / 5MB Max. I…" at bounding box center [654, 618] width 855 height 769
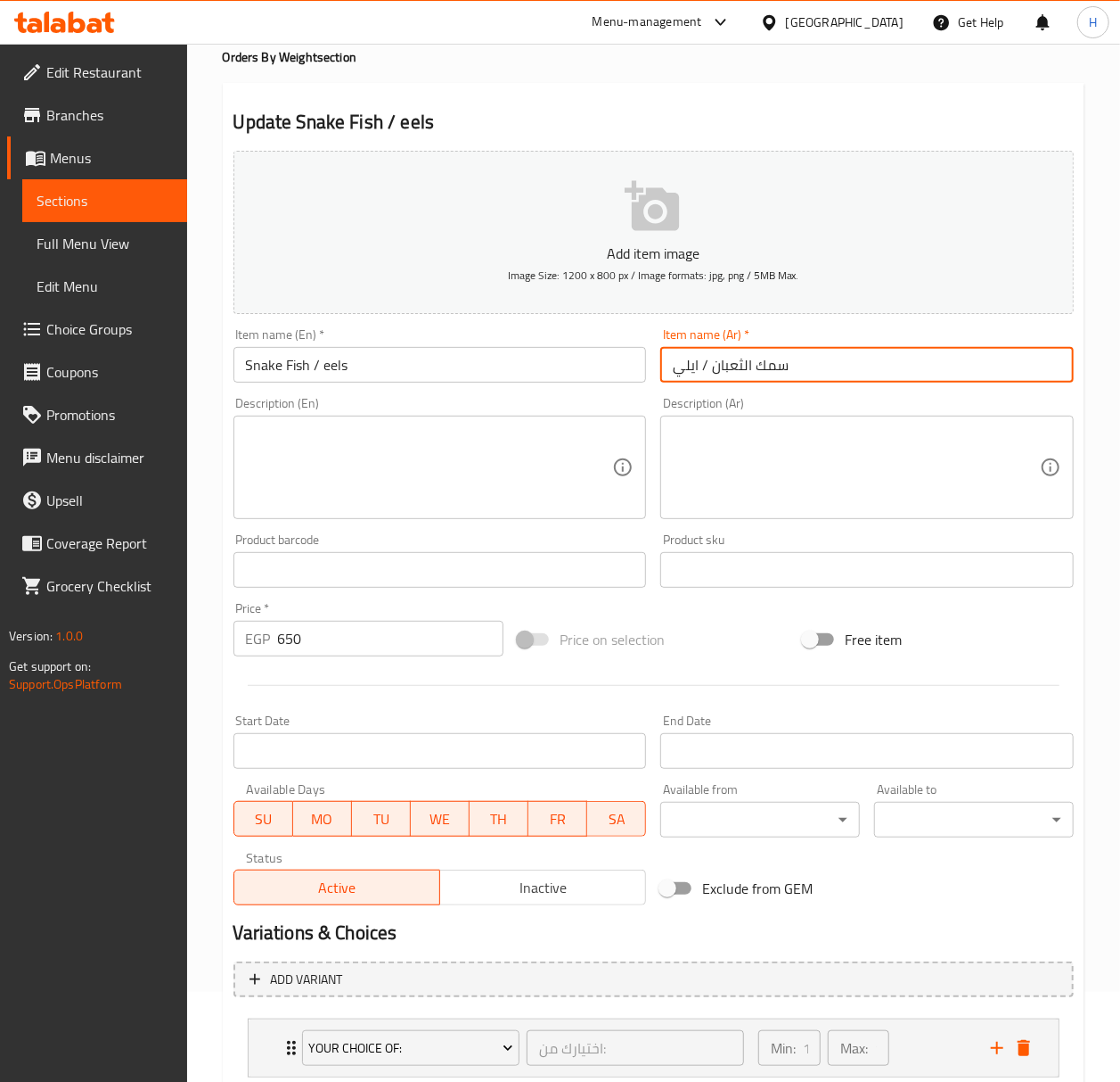
scroll to position [209, 0]
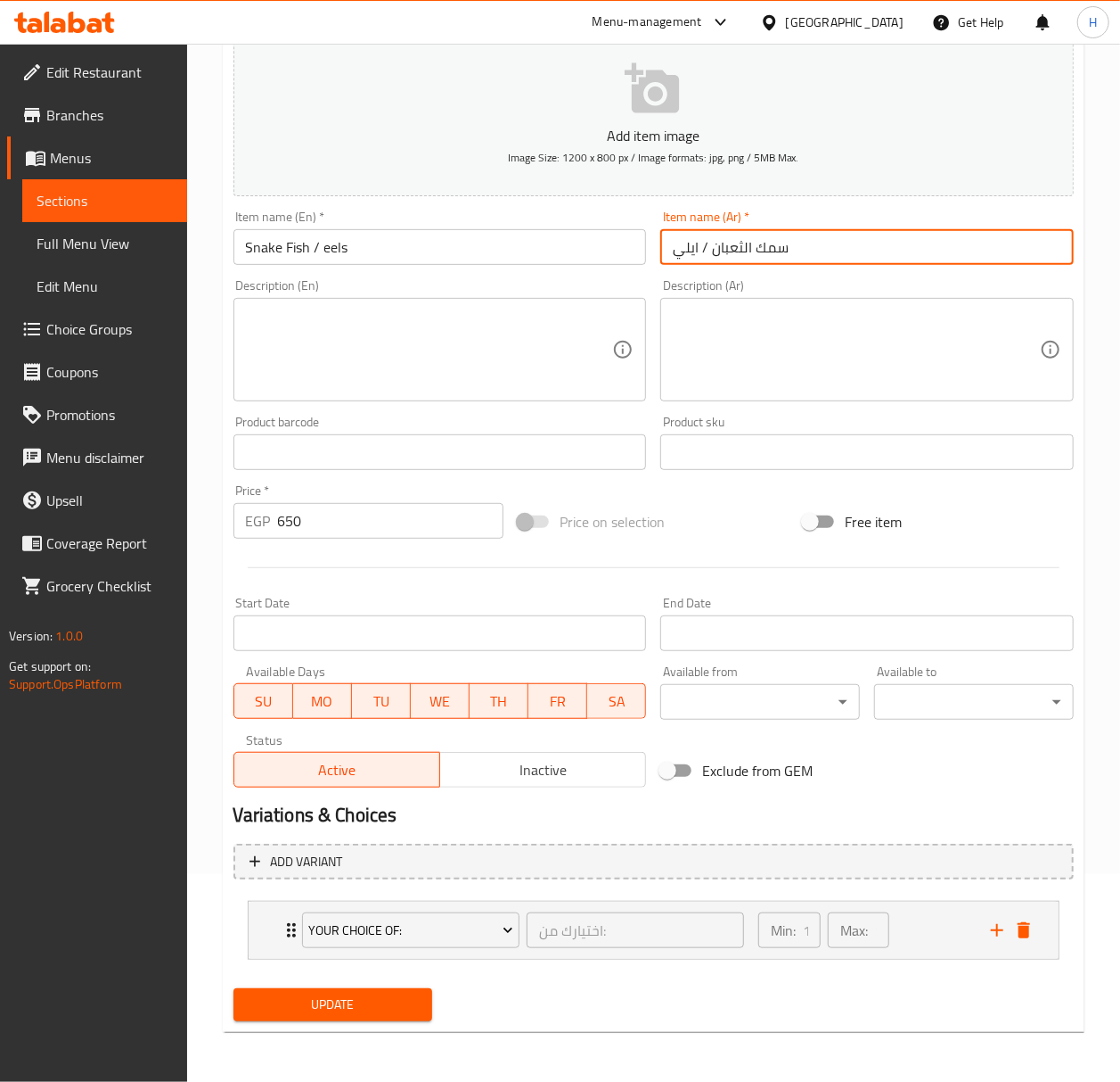
type input "سمك الثعبان / ايلي"
click at [346, 999] on span "Update" at bounding box center [333, 1004] width 171 height 22
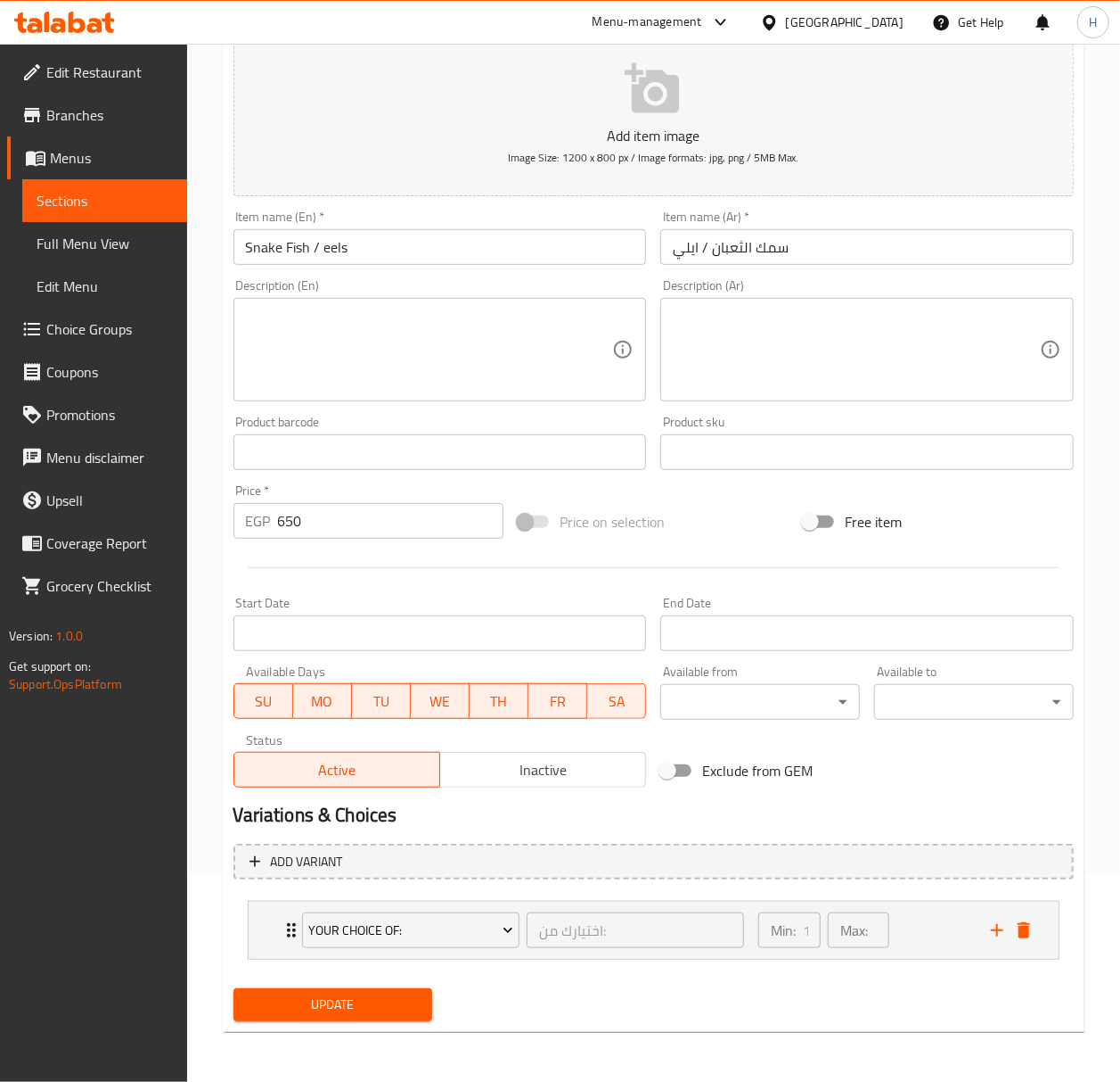
click at [314, 1027] on div "Update" at bounding box center [333, 1004] width 214 height 47
click at [323, 1010] on span "Update" at bounding box center [333, 1004] width 171 height 22
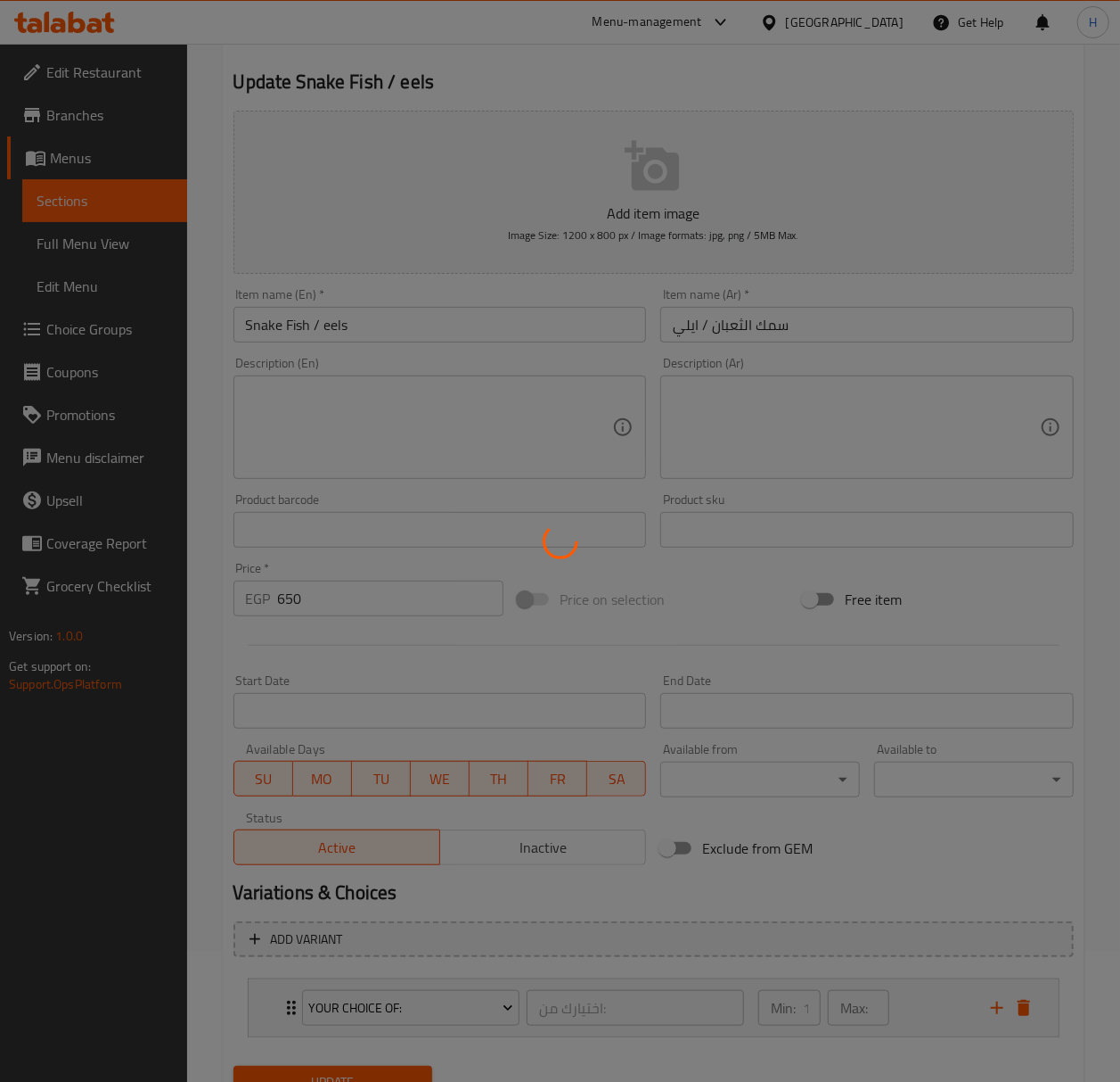
scroll to position [0, 0]
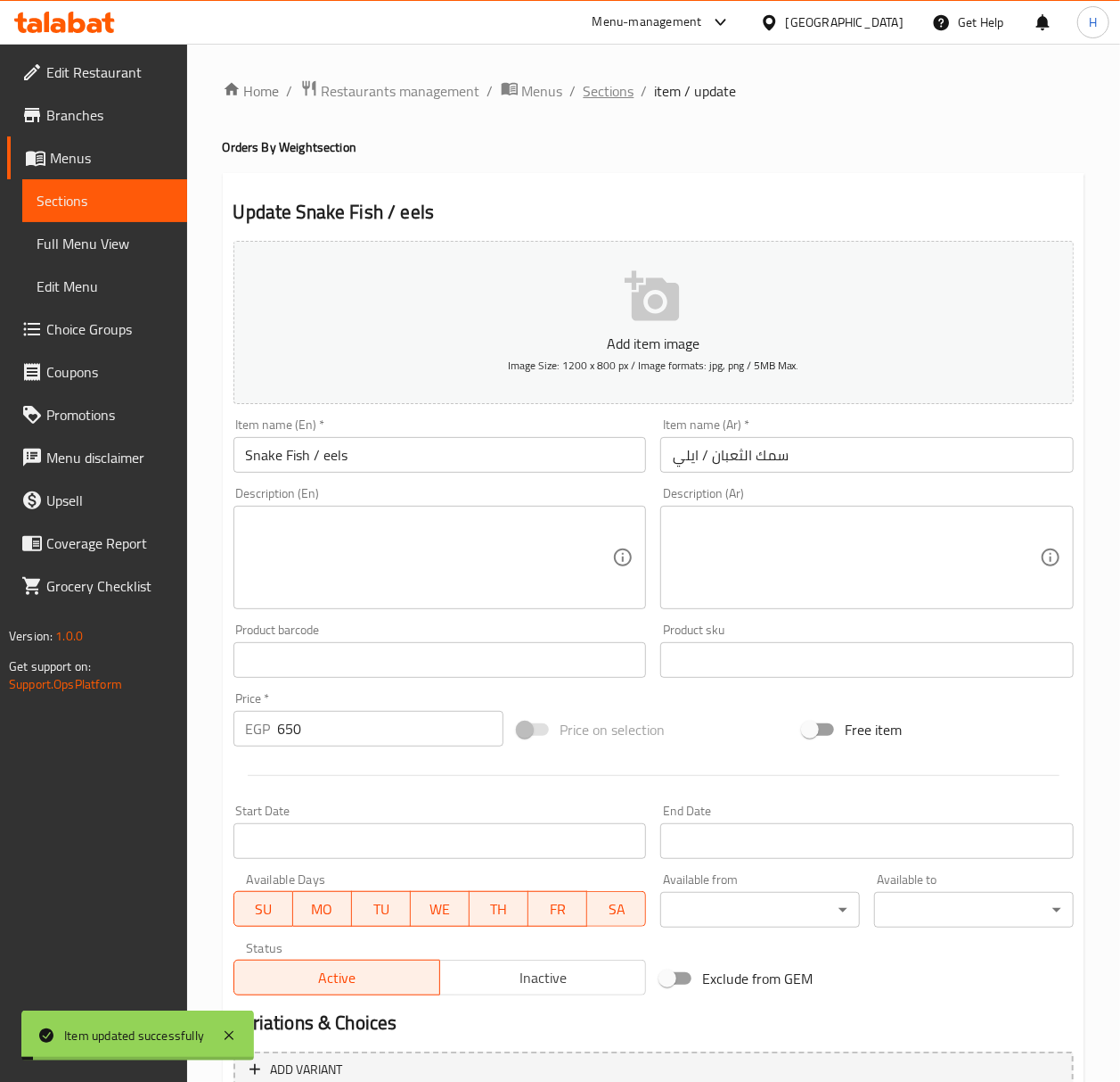
click at [622, 96] on span "Sections" at bounding box center [609, 91] width 51 height 21
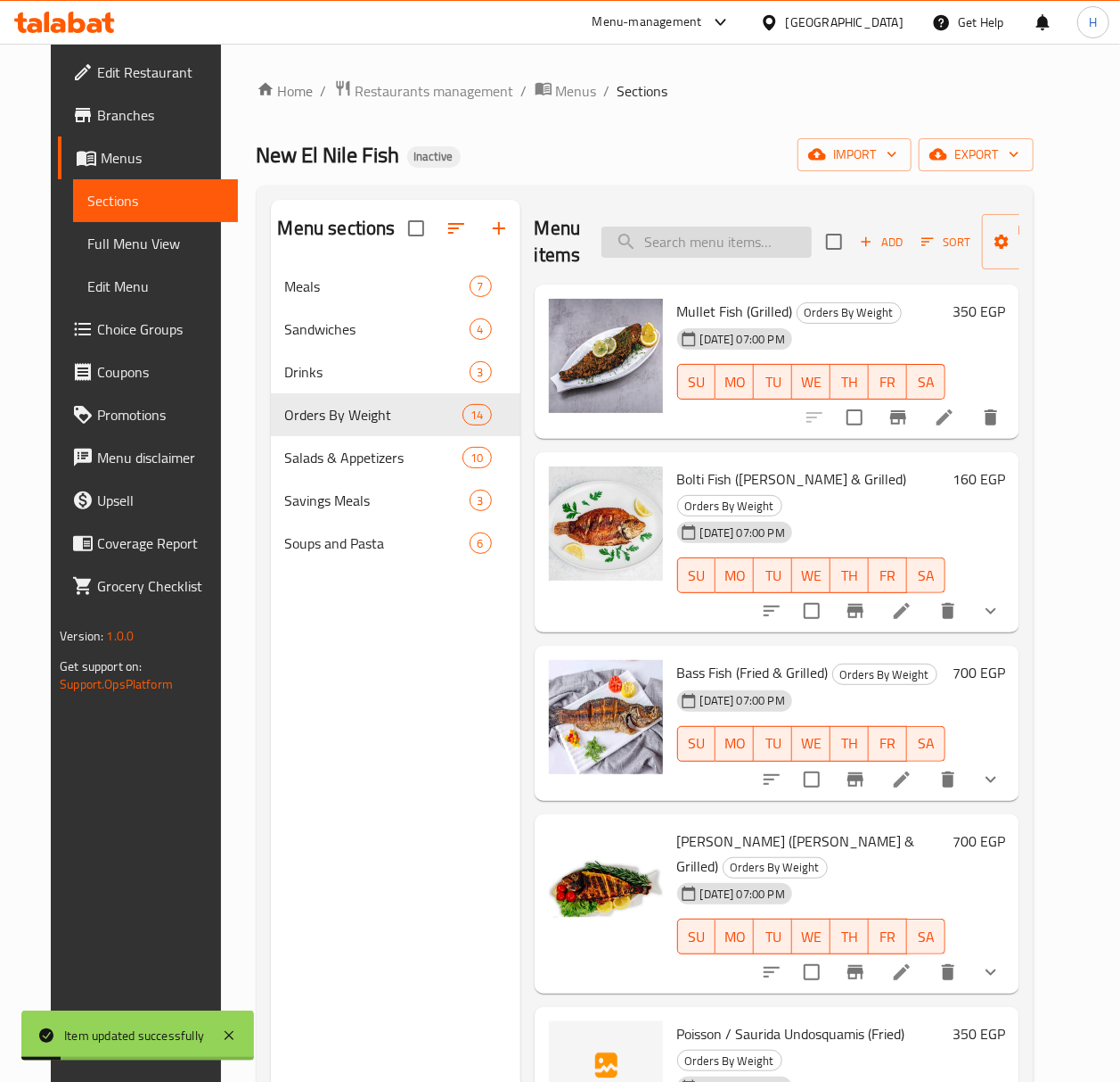
click at [700, 246] on input "search" at bounding box center [706, 242] width 210 height 31
paste input "Fried Fillet"
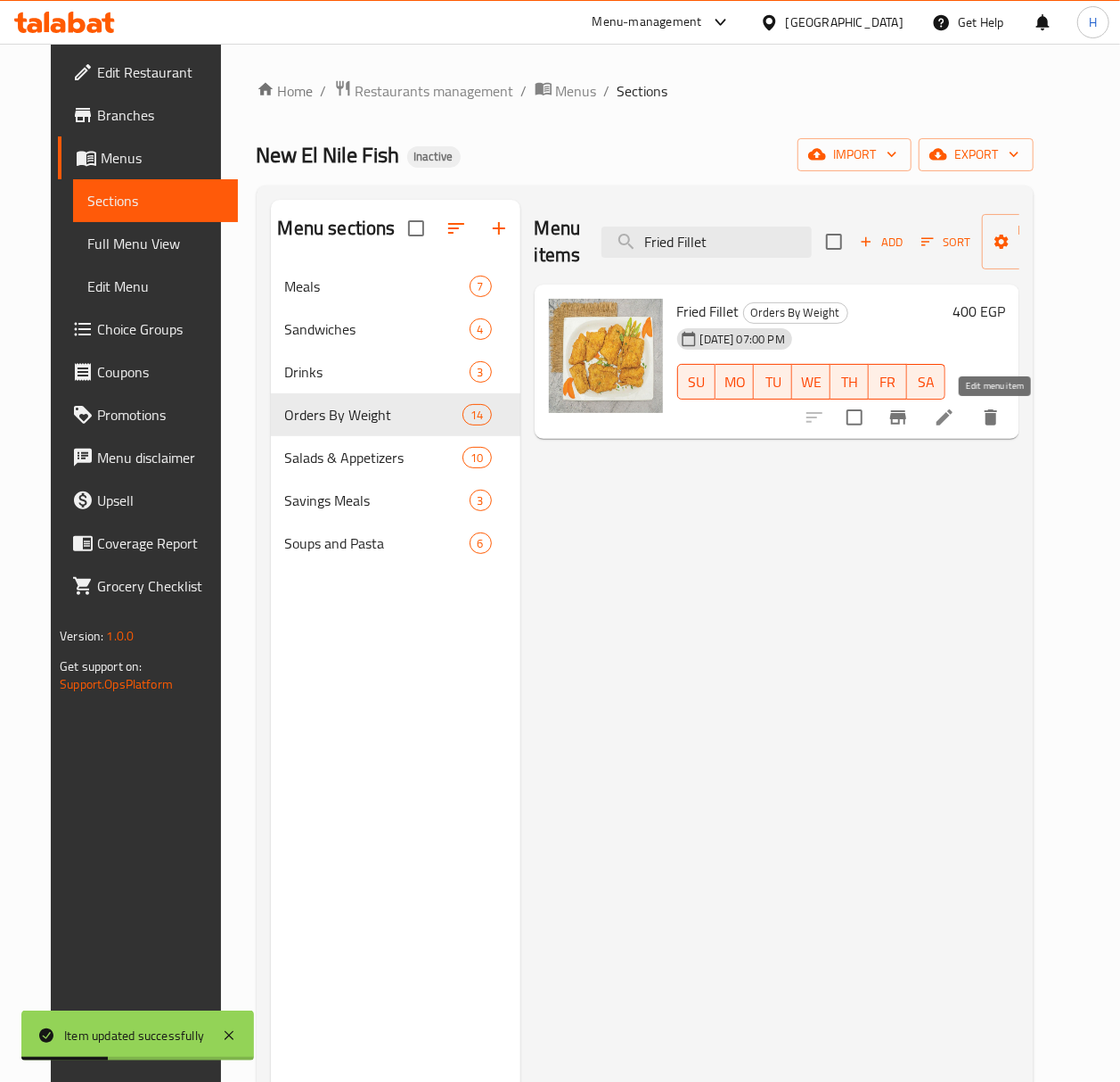
type input "Fried Fillet"
click at [956, 414] on icon at bounding box center [944, 417] width 21 height 21
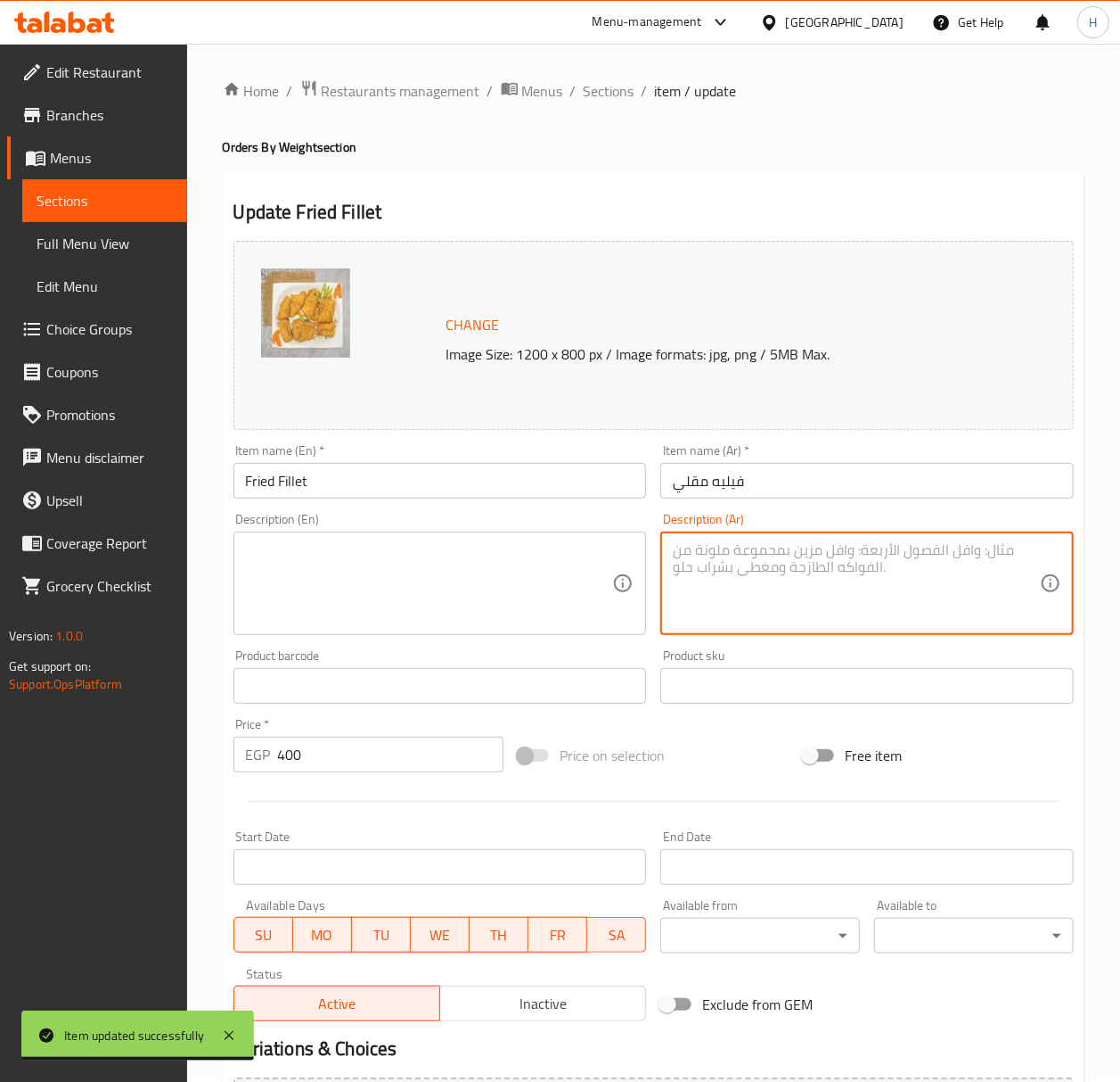
click at [763, 546] on textarea at bounding box center [857, 583] width 367 height 85
paste textarea "شرائح سمك فيليه [GEOGRAPHIC_DATA] ذهبية مقرمشة."
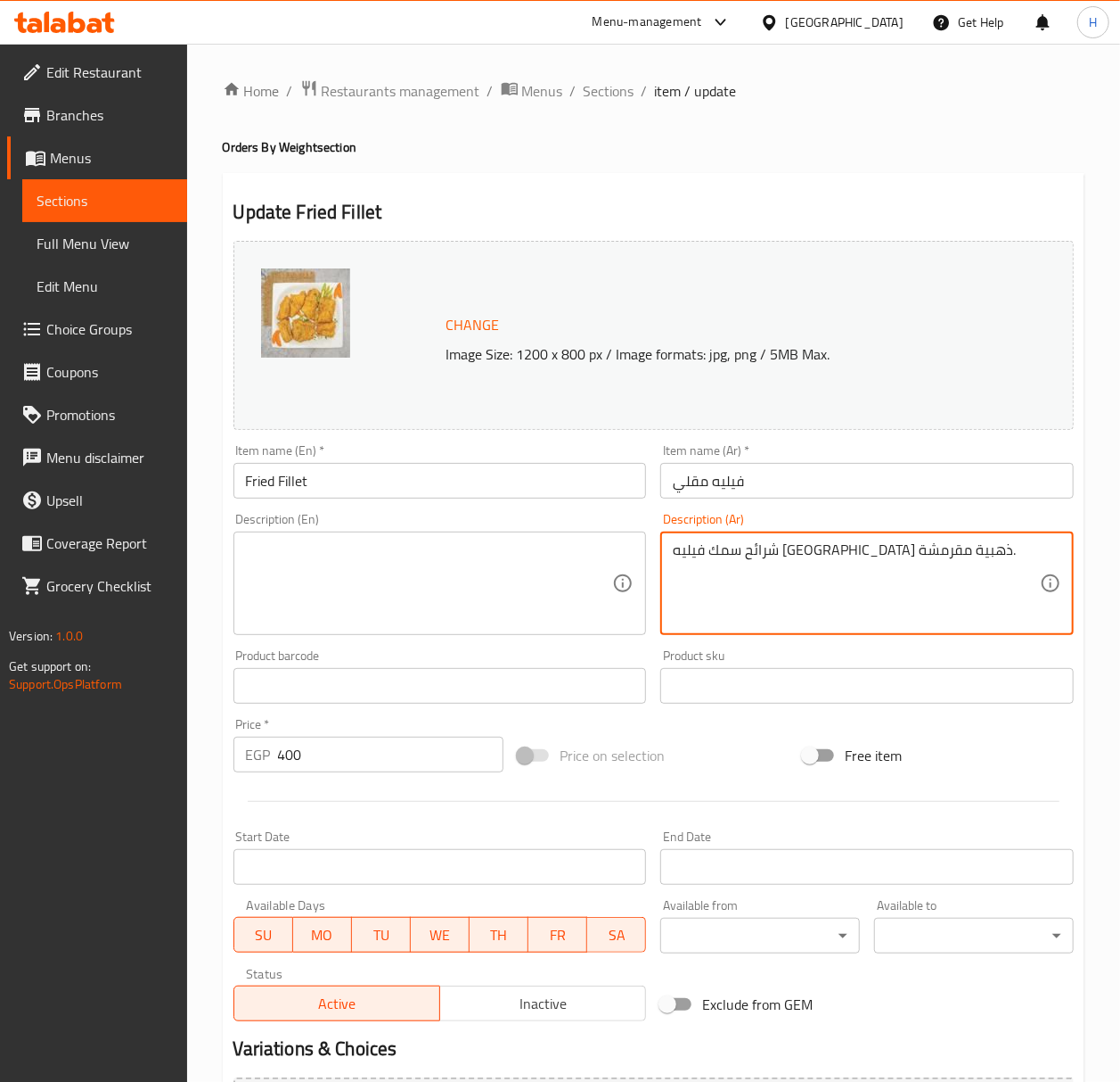
type textarea "شرائح سمك فيليه [GEOGRAPHIC_DATA] ذهبية مقرمشة."
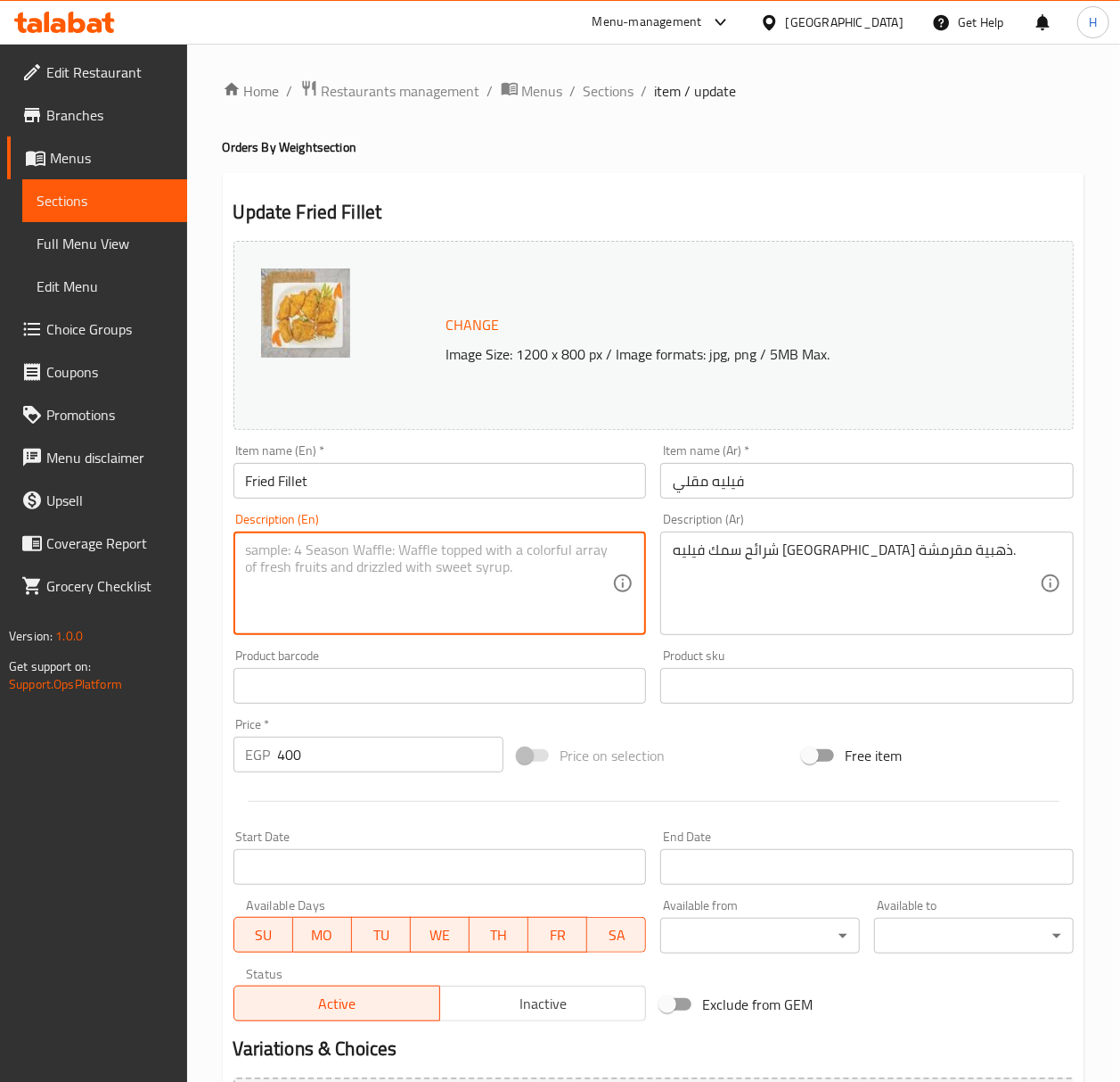
click at [290, 585] on textarea at bounding box center [429, 583] width 367 height 85
paste textarea "Crispy golden fried fish fillet slices."
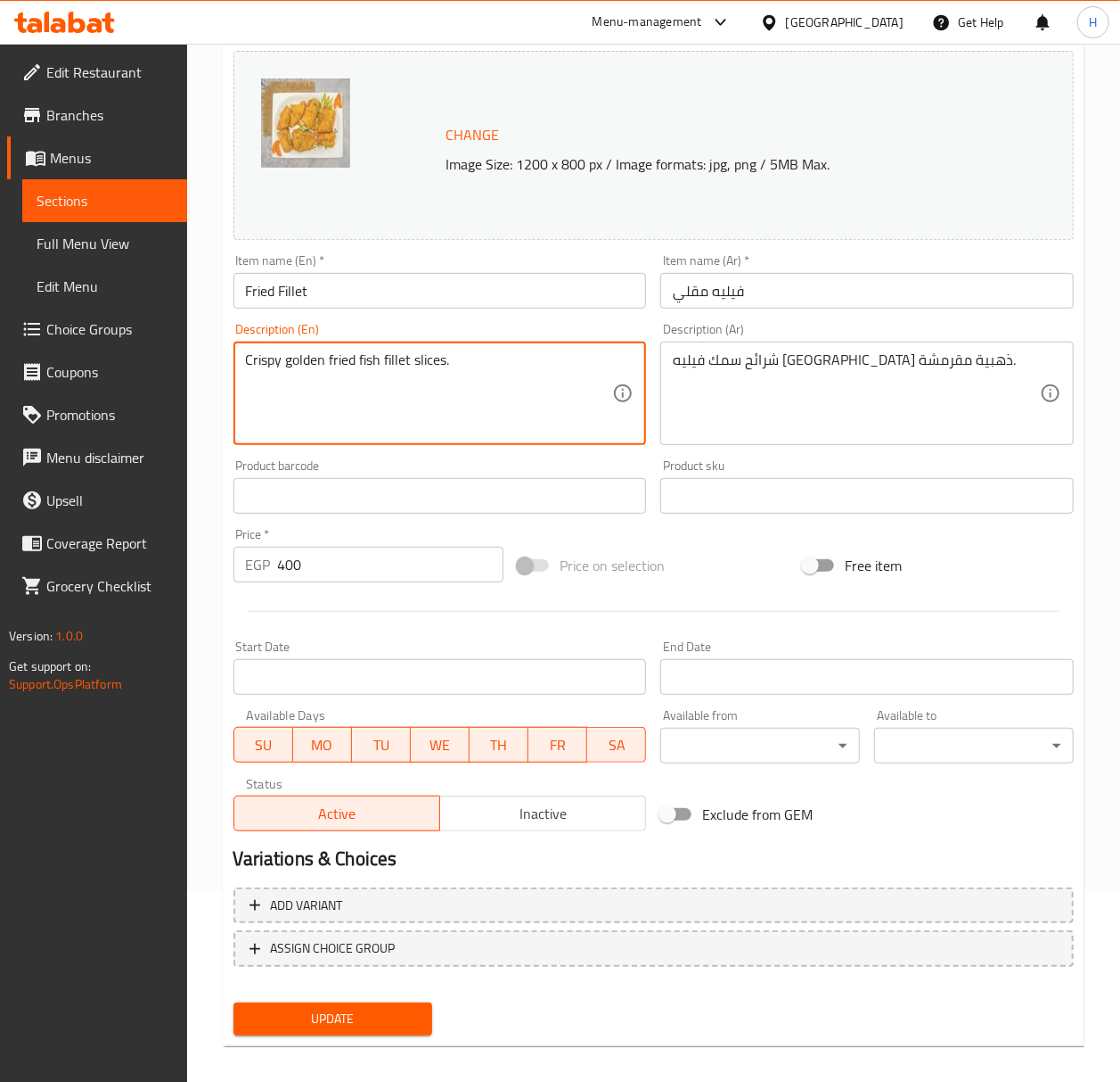
scroll to position [204, 0]
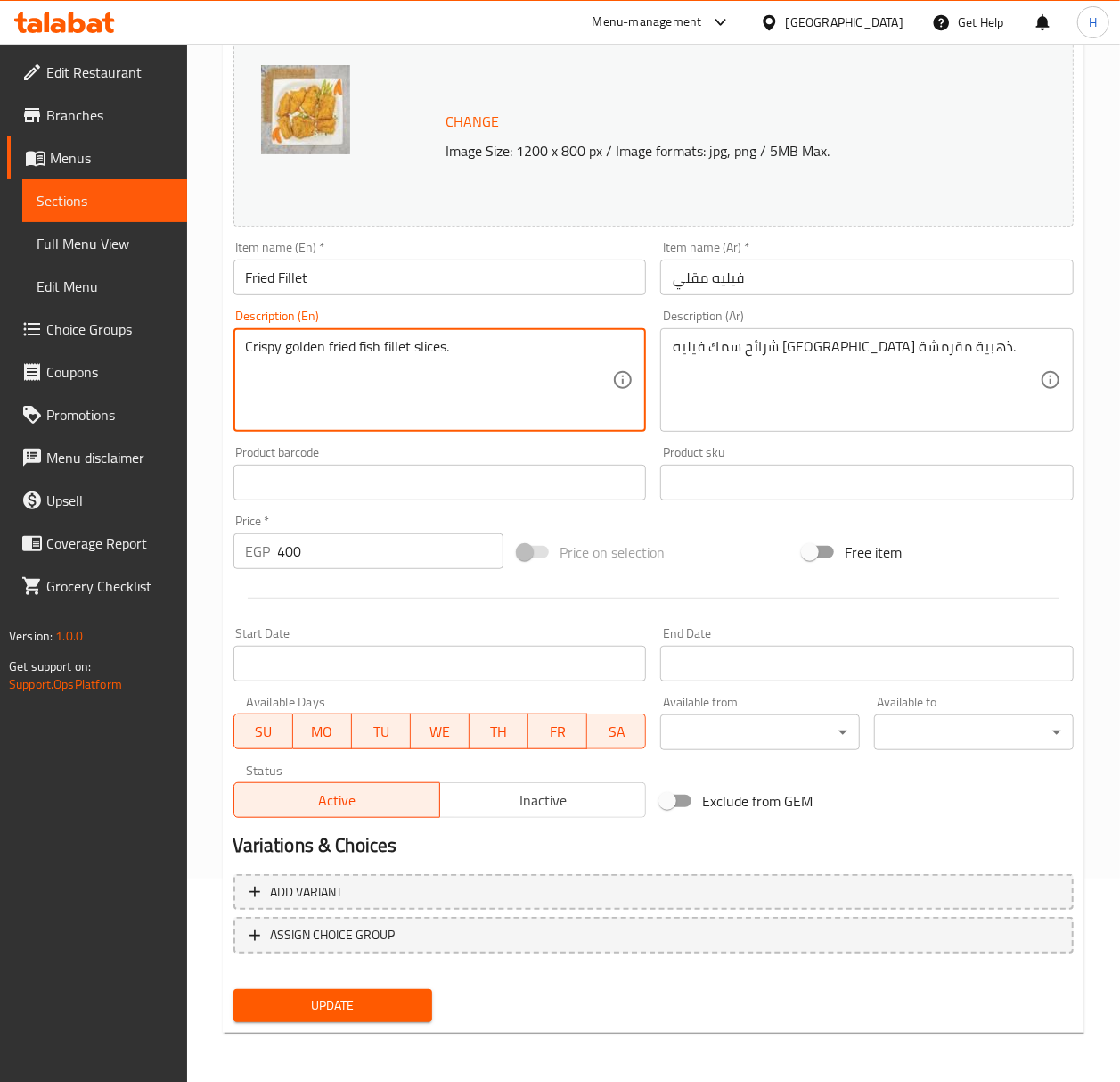
type textarea "Crispy golden fried fish fillet slices."
click at [356, 1007] on span "Update" at bounding box center [333, 1005] width 171 height 22
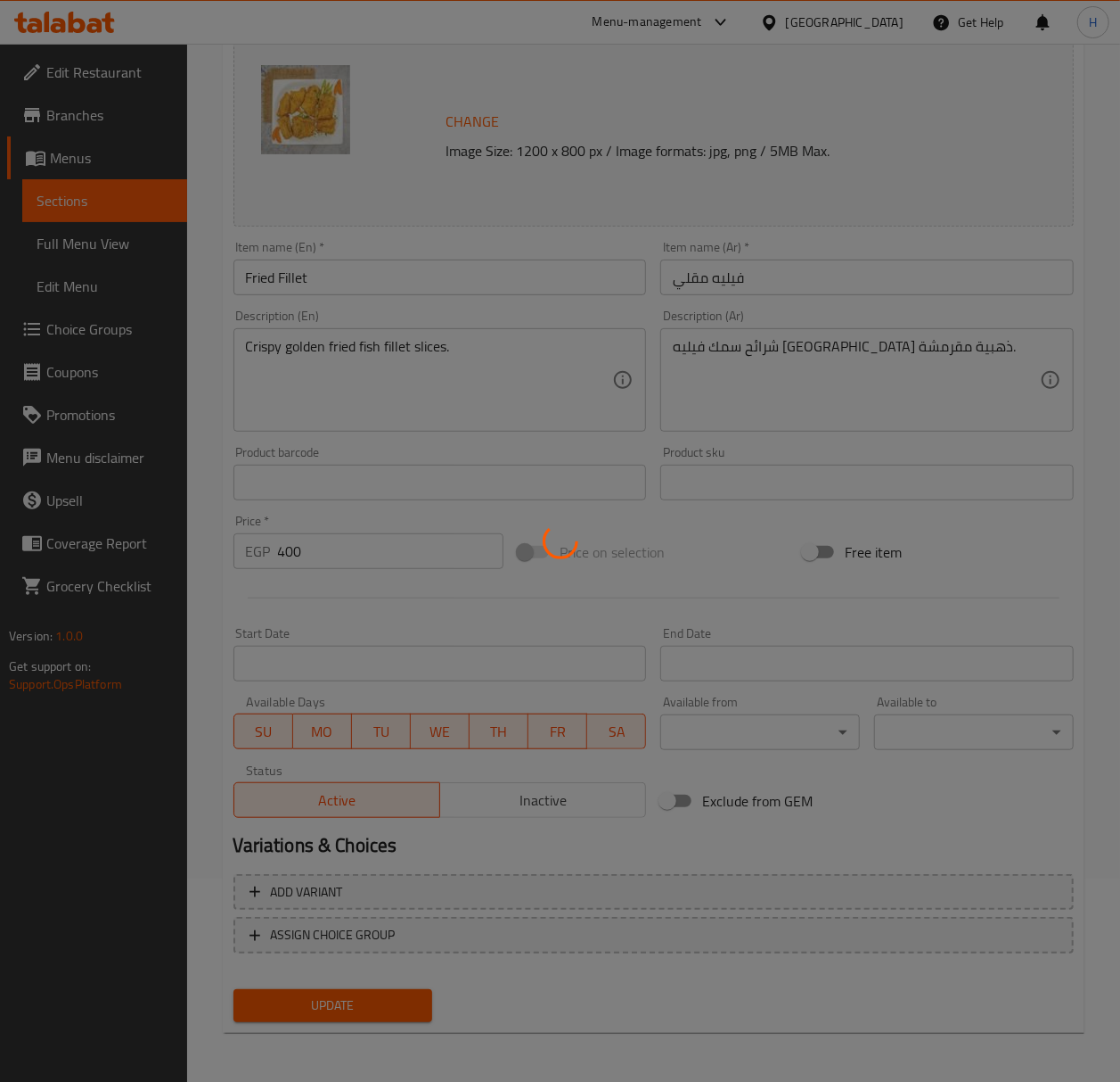
click at [287, 276] on div at bounding box center [560, 541] width 1120 height 1082
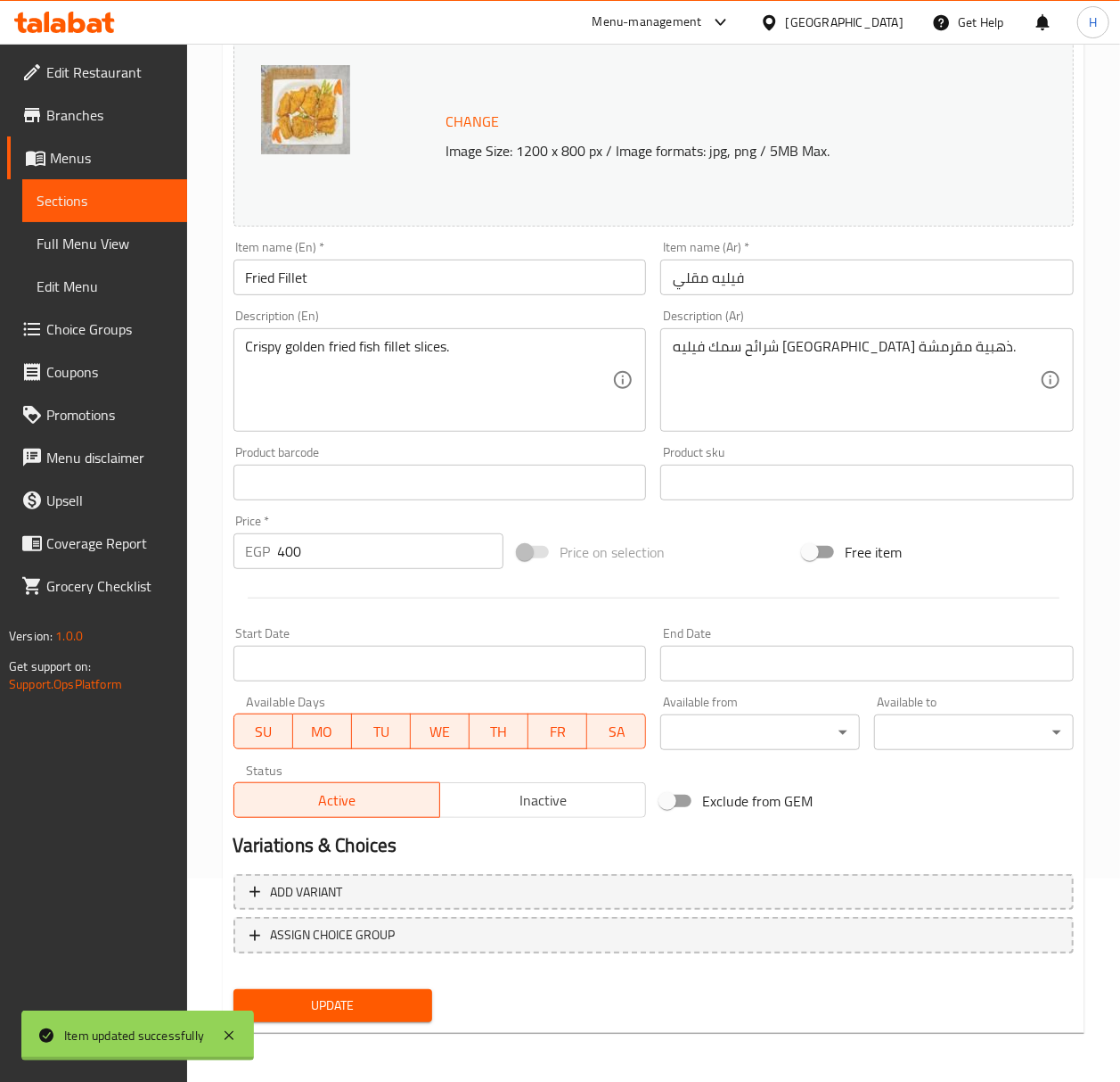
click at [287, 276] on div at bounding box center [560, 541] width 1120 height 1082
click at [287, 276] on div "Home / Restaurants management / Menus / Sections / item / update Orders By Weig…" at bounding box center [653, 461] width 862 height 1170
click at [287, 276] on input "Fried Fillet" at bounding box center [440, 277] width 414 height 36
click at [326, 999] on span "Update" at bounding box center [333, 1005] width 171 height 22
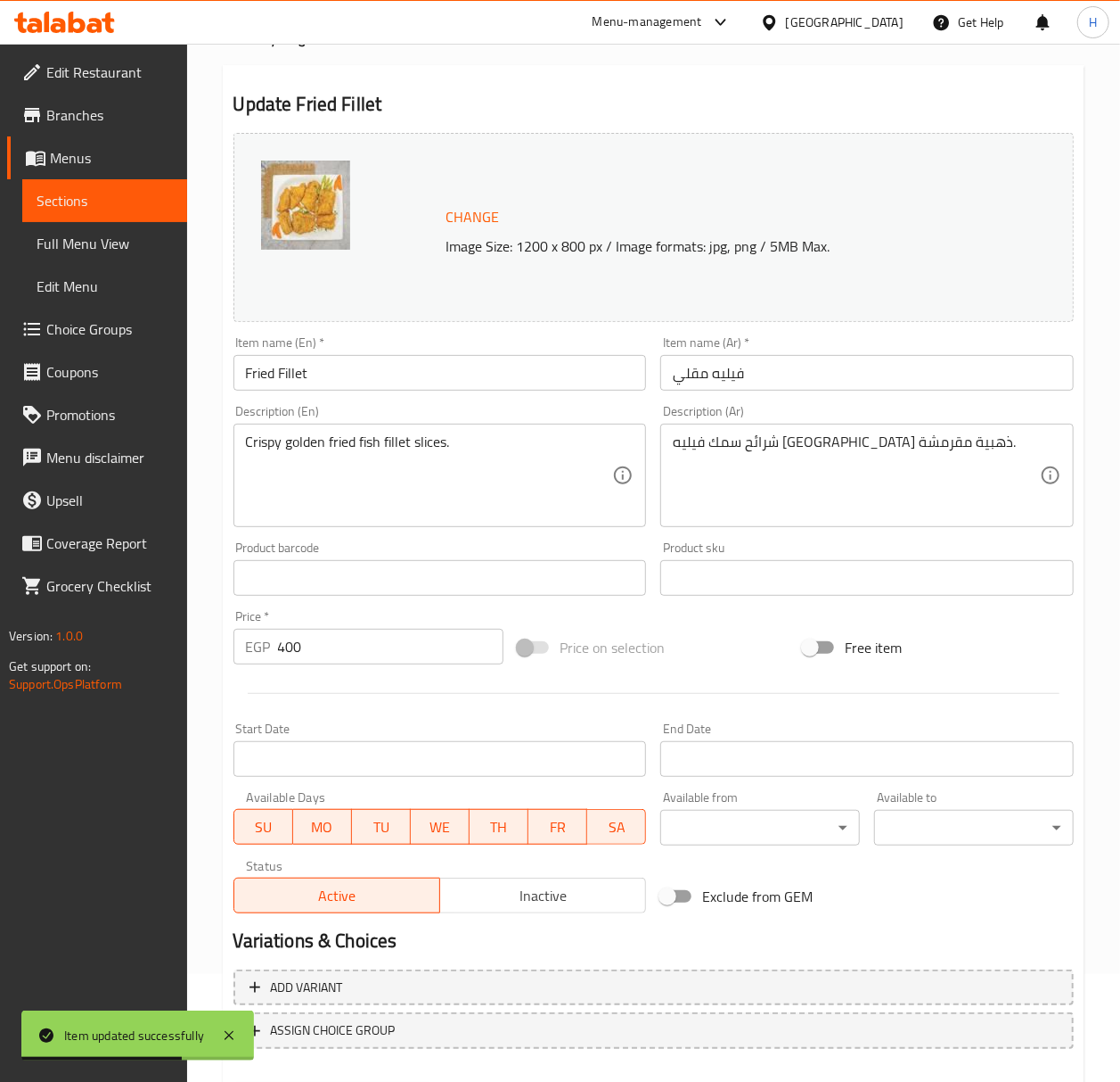
scroll to position [0, 0]
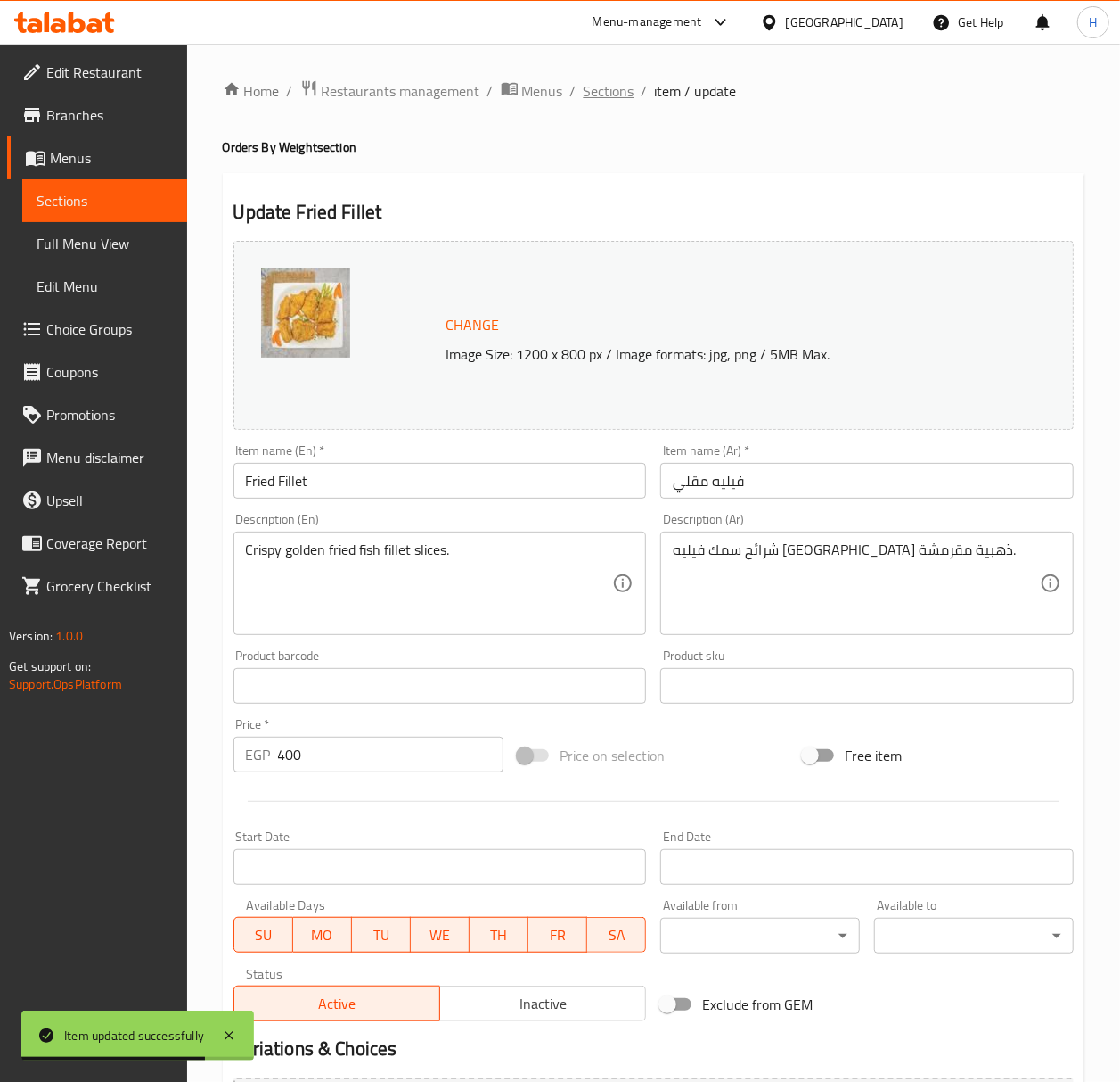
click at [594, 86] on span "Sections" at bounding box center [609, 91] width 51 height 21
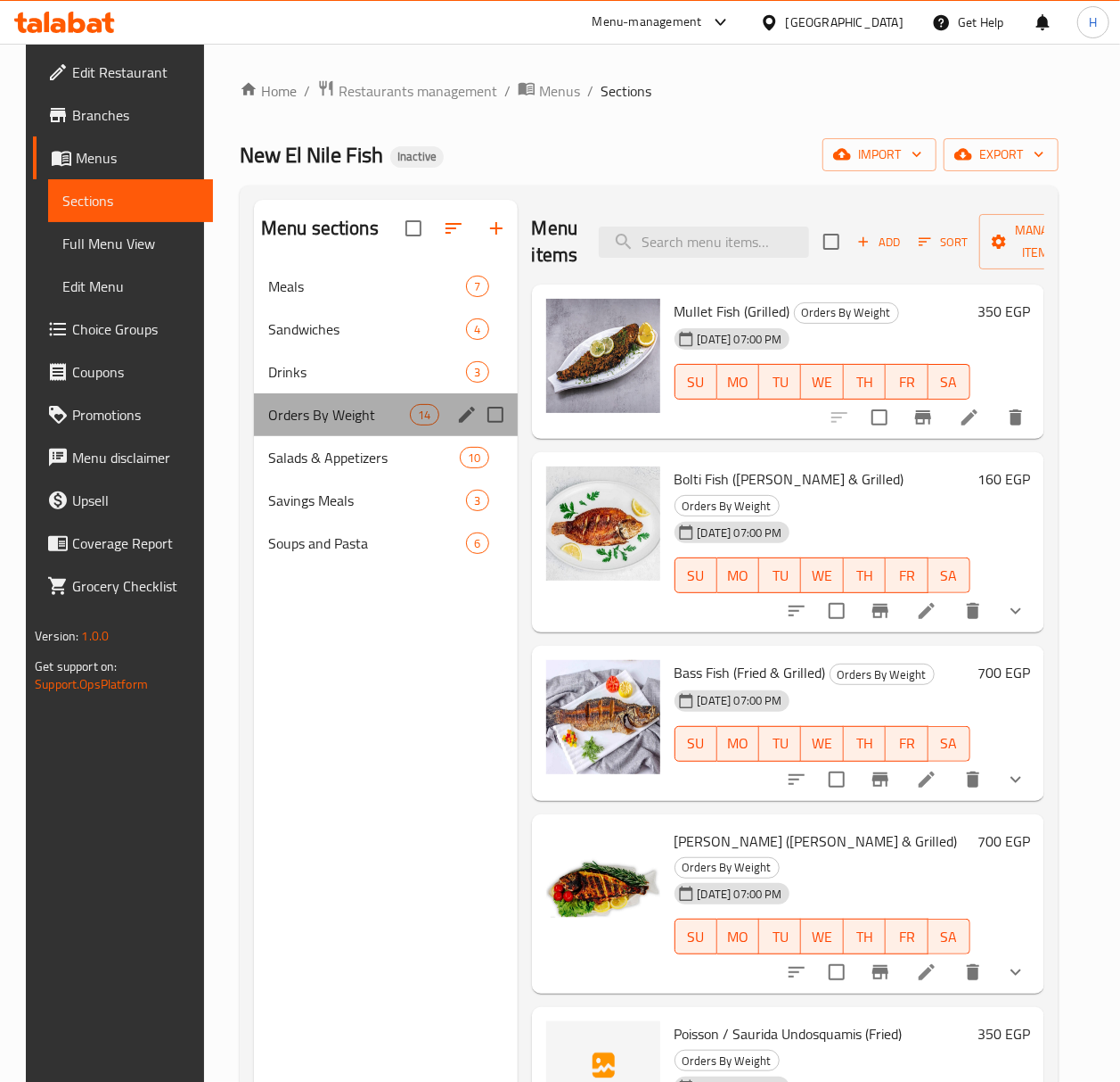
click at [385, 429] on div "Orders By Weight 14" at bounding box center [385, 414] width 264 height 43
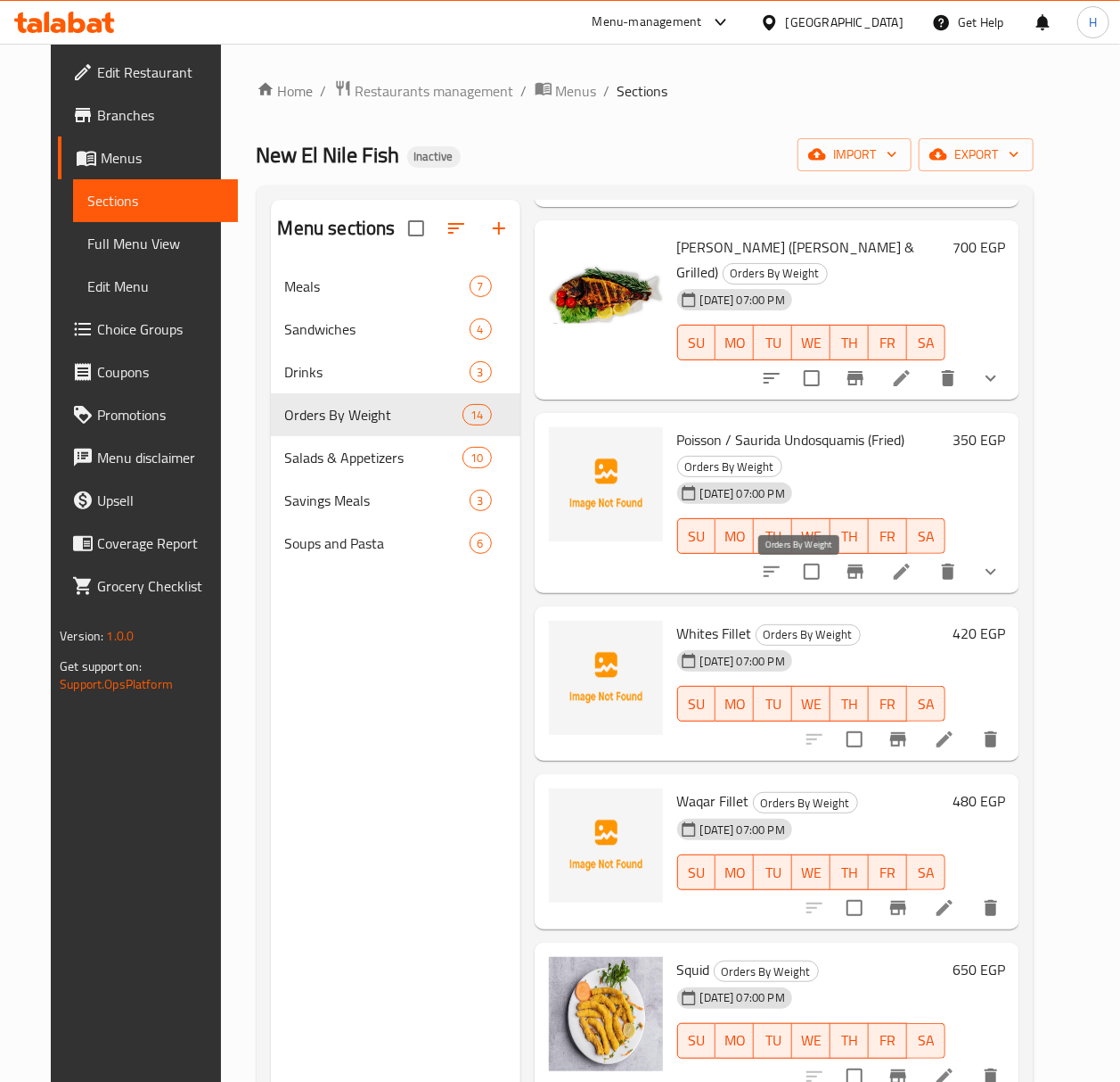
scroll to position [1307, 0]
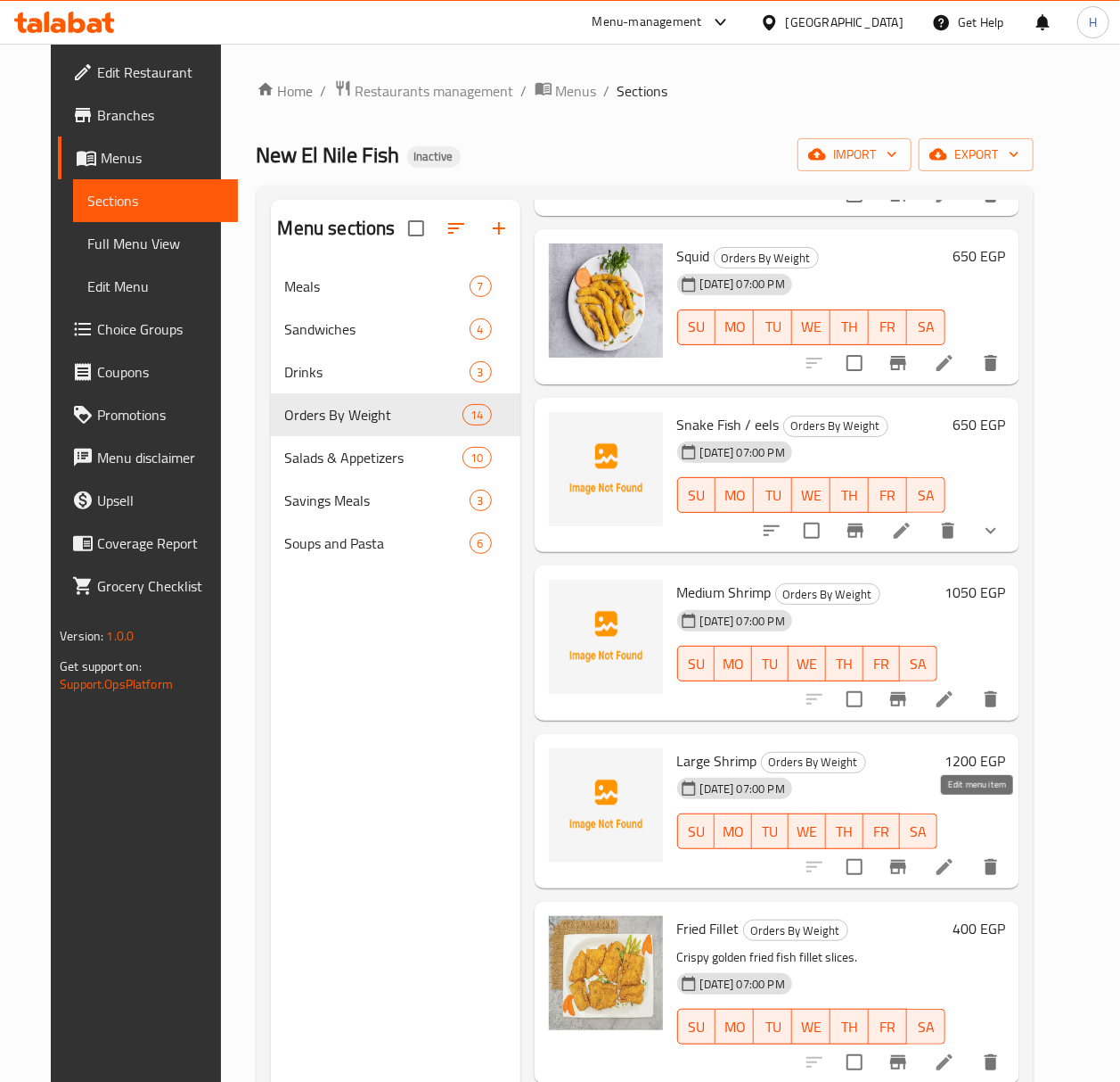
click at [956, 856] on icon at bounding box center [944, 867] width 21 height 21
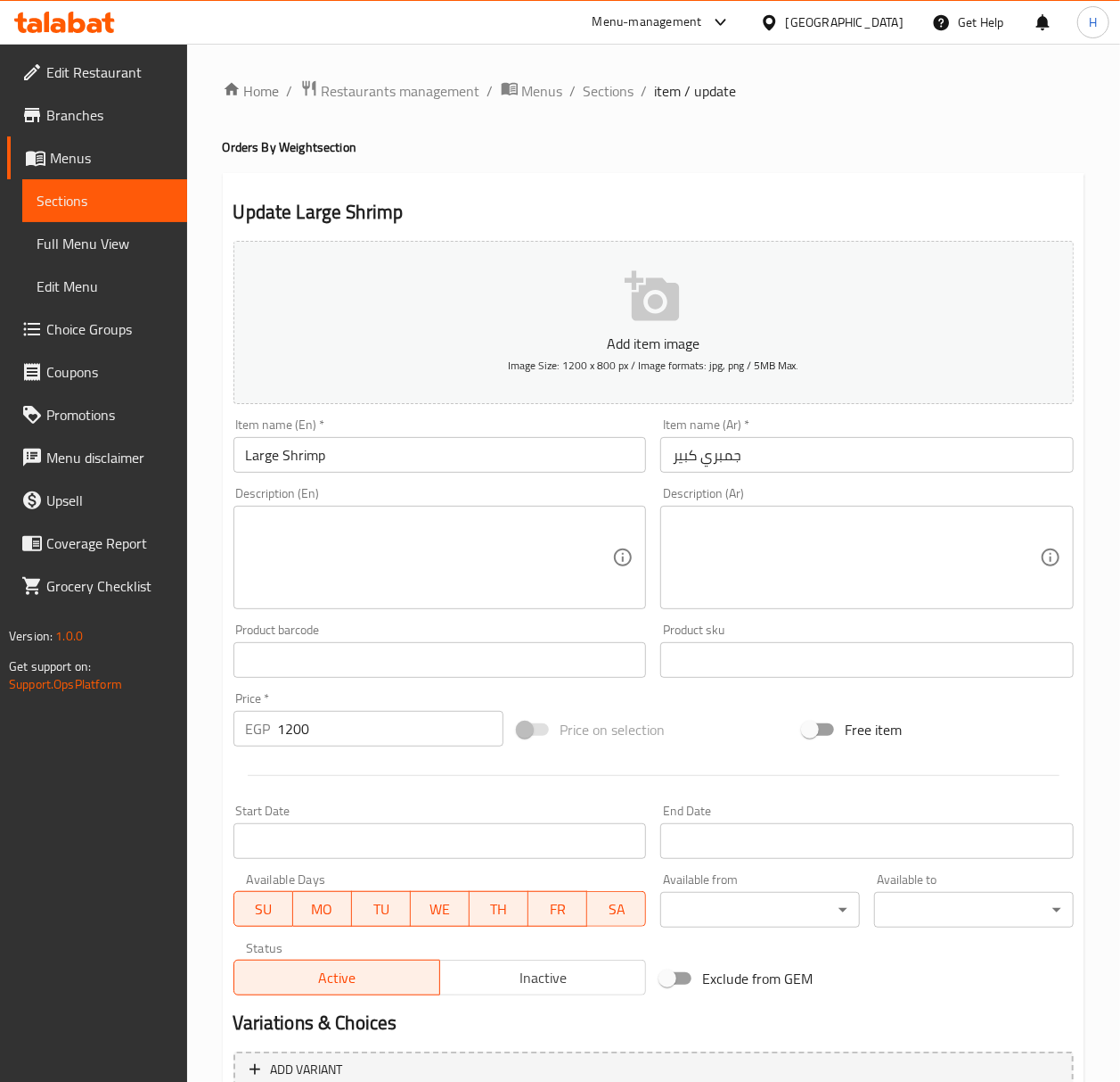
click at [829, 551] on textarea at bounding box center [857, 557] width 367 height 85
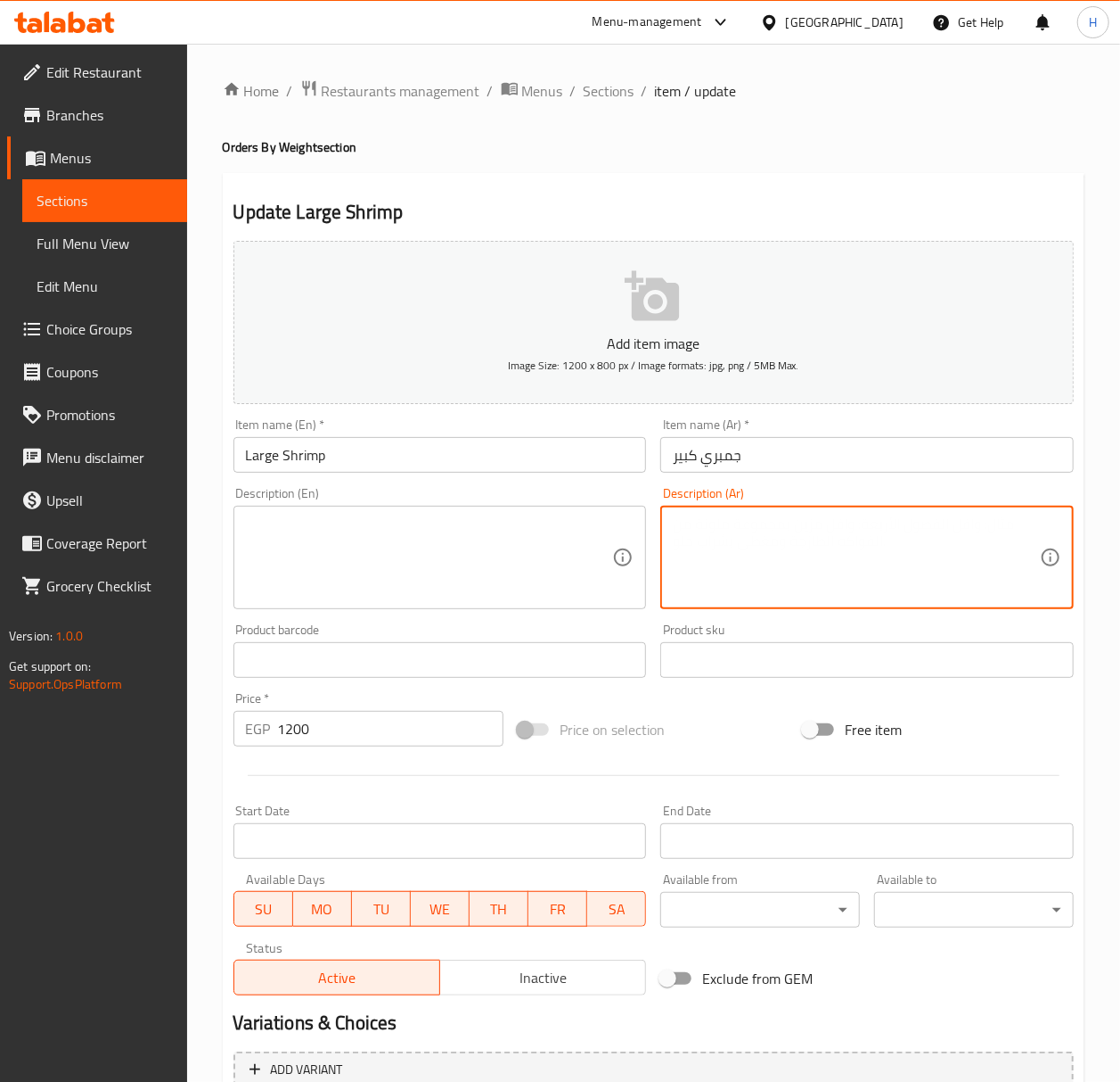
paste textarea "جمبري طازج مقلي بخلطة سرية ومقرمش"
type textarea "جمبري طازج مقلي بخلطة سرية ومقرمش"
click at [512, 553] on textarea at bounding box center [429, 557] width 367 height 85
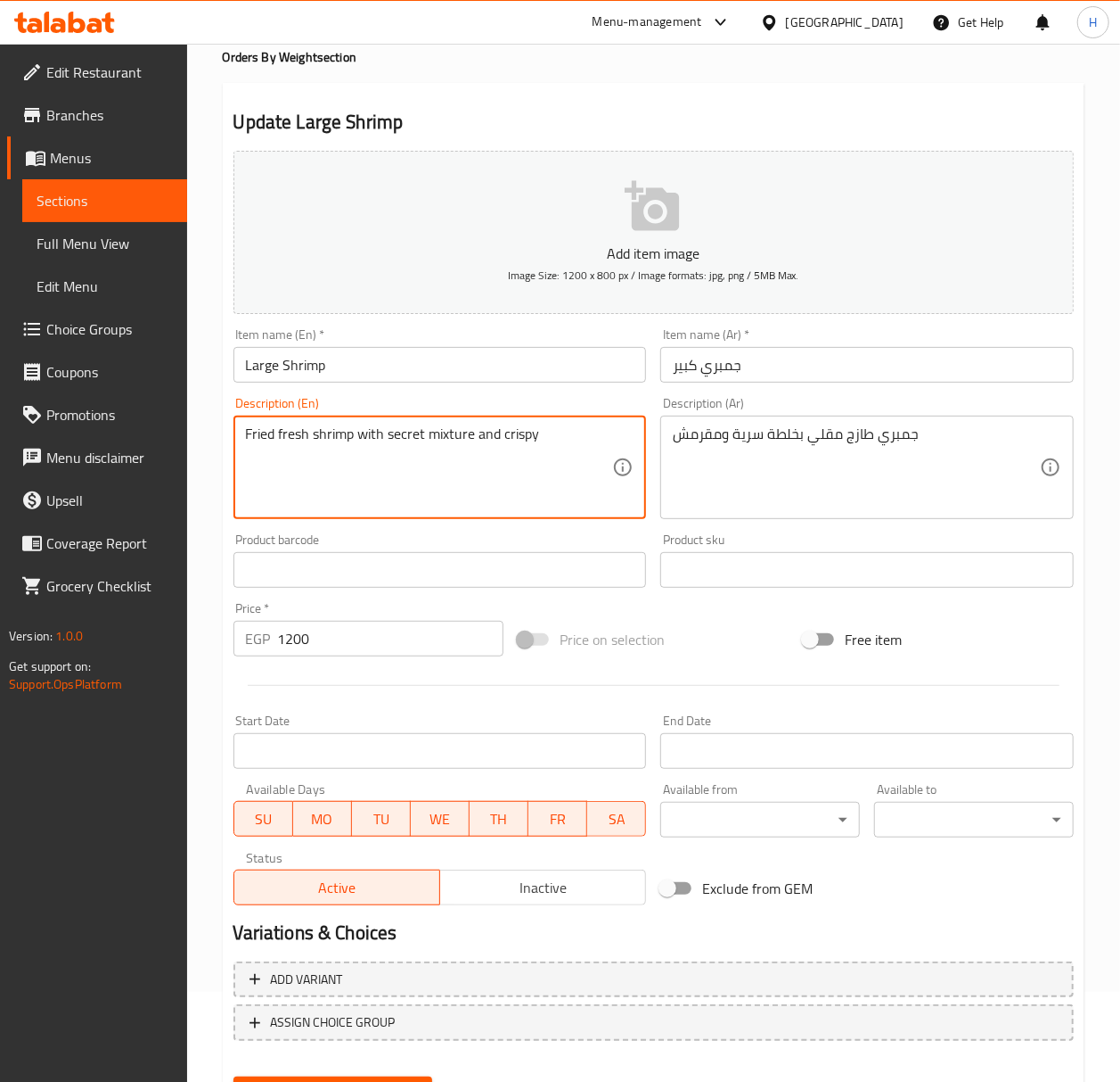
scroll to position [177, 0]
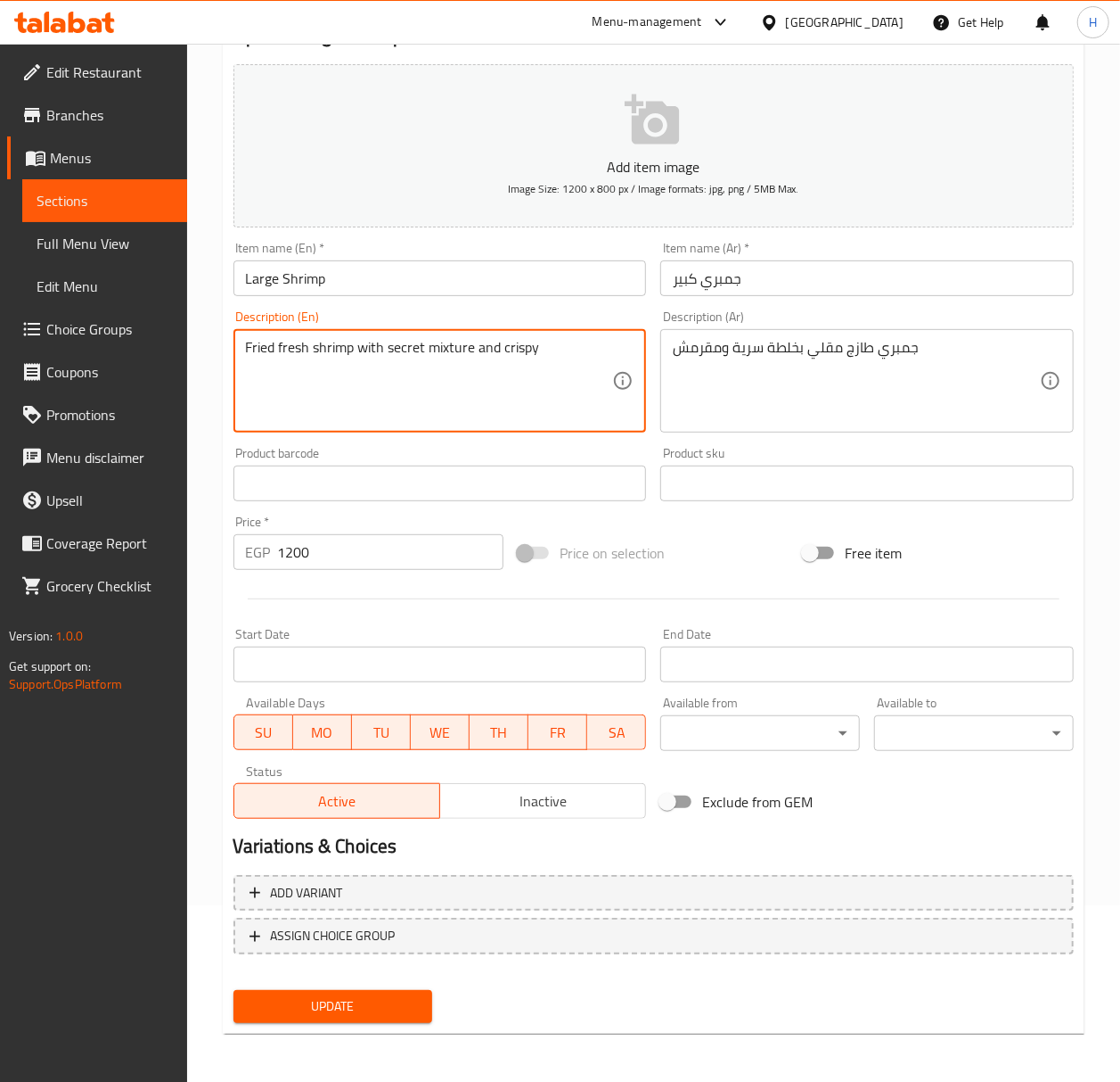
type textarea "Fried fresh shrimp with secret mixture and crispy"
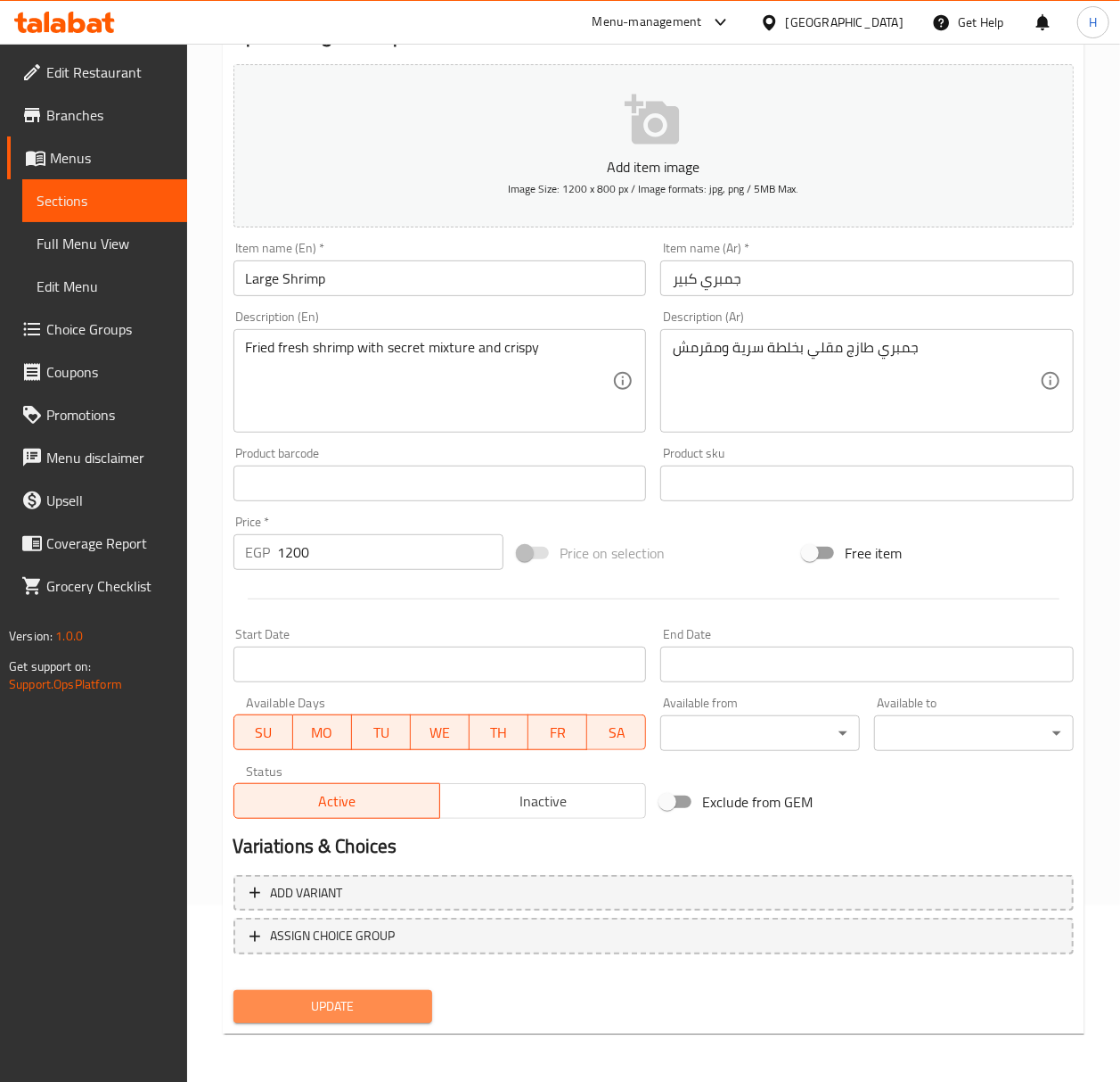
click at [323, 999] on span "Update" at bounding box center [333, 1006] width 171 height 22
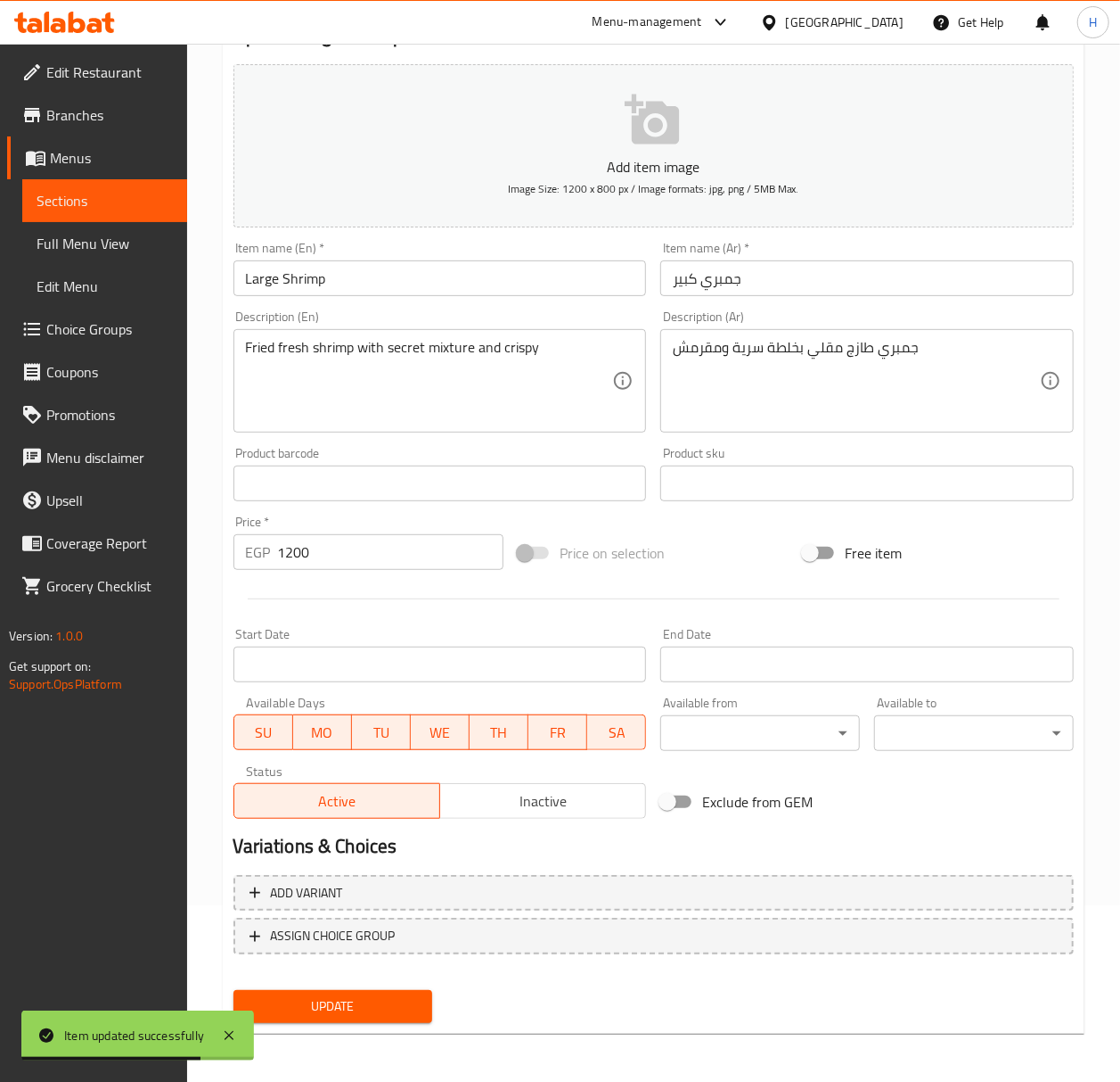
click at [342, 285] on input "Large Shrimp" at bounding box center [440, 278] width 414 height 36
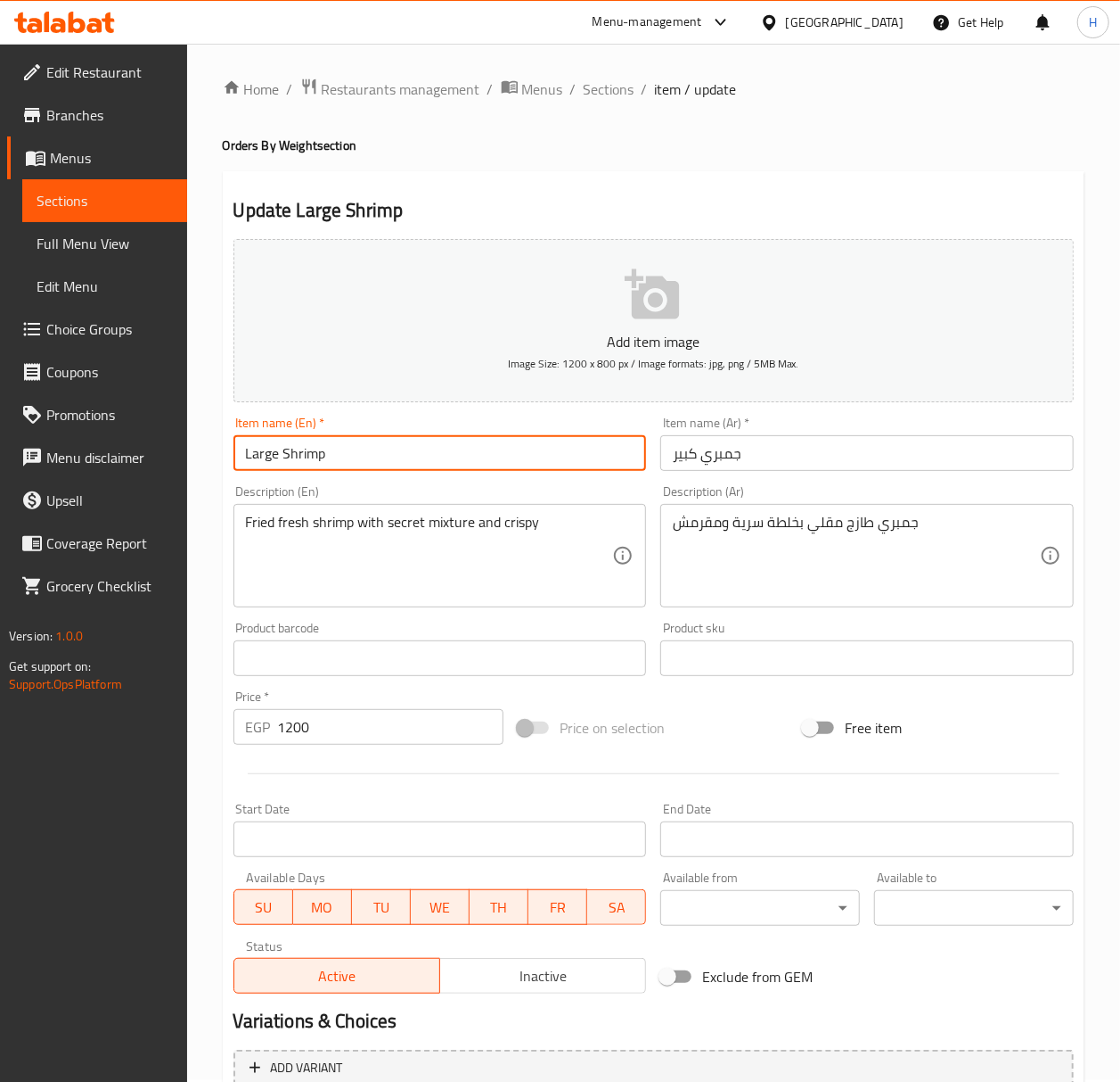
scroll to position [0, 0]
click at [619, 93] on span "Sections" at bounding box center [609, 91] width 51 height 21
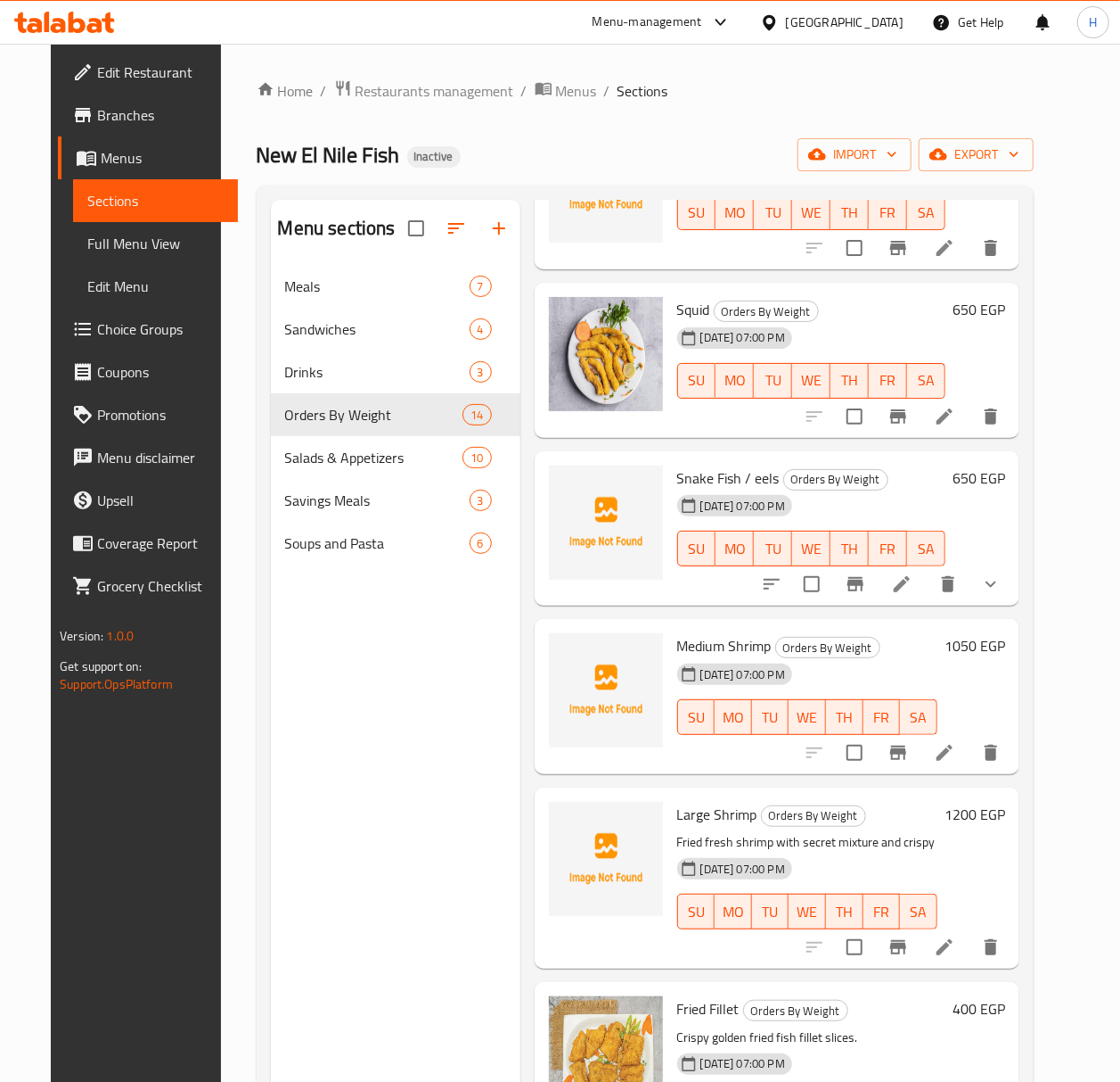
scroll to position [1427, 0]
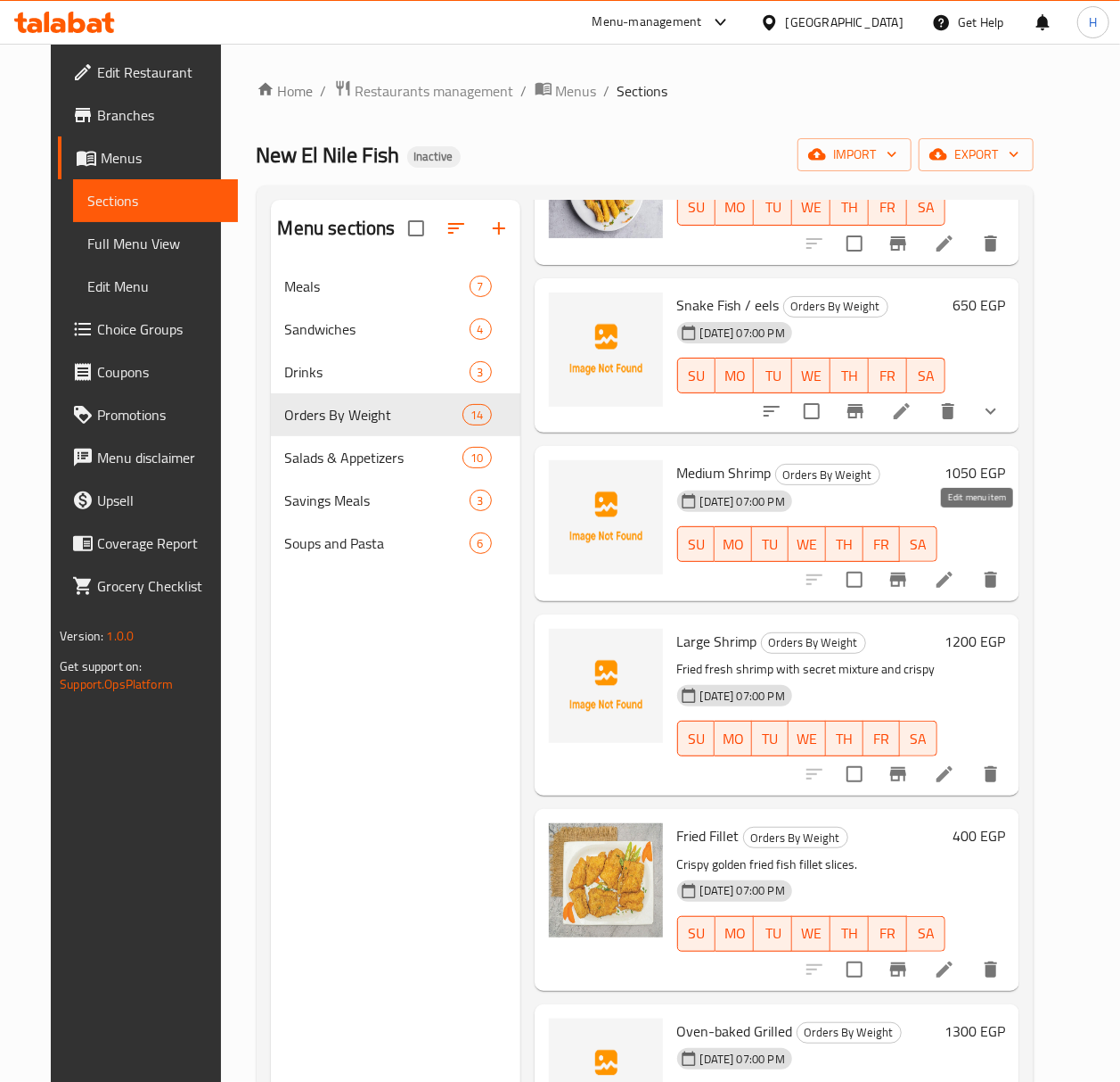
click at [956, 569] on icon at bounding box center [944, 579] width 21 height 21
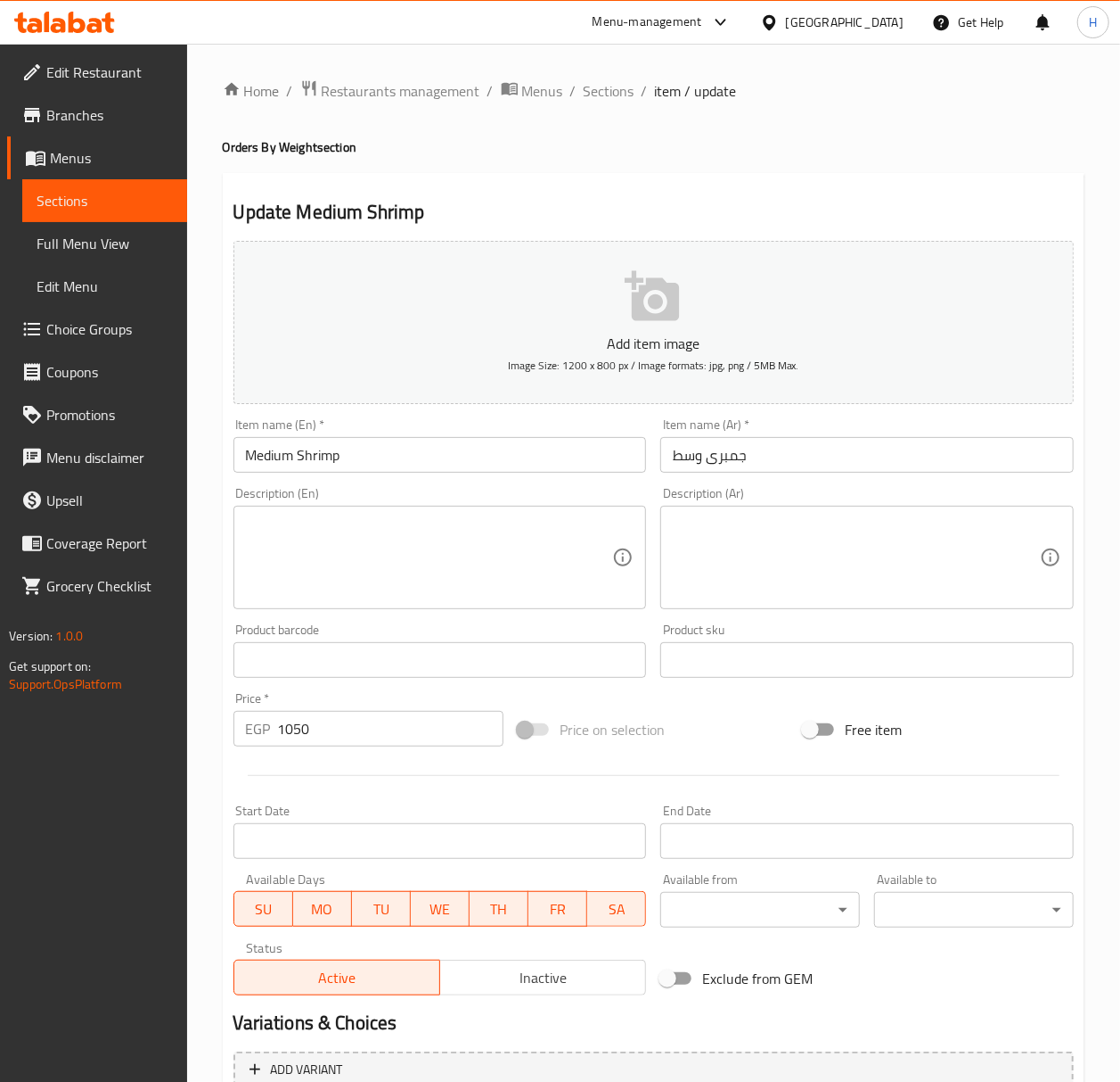
click at [763, 532] on textarea at bounding box center [857, 557] width 367 height 85
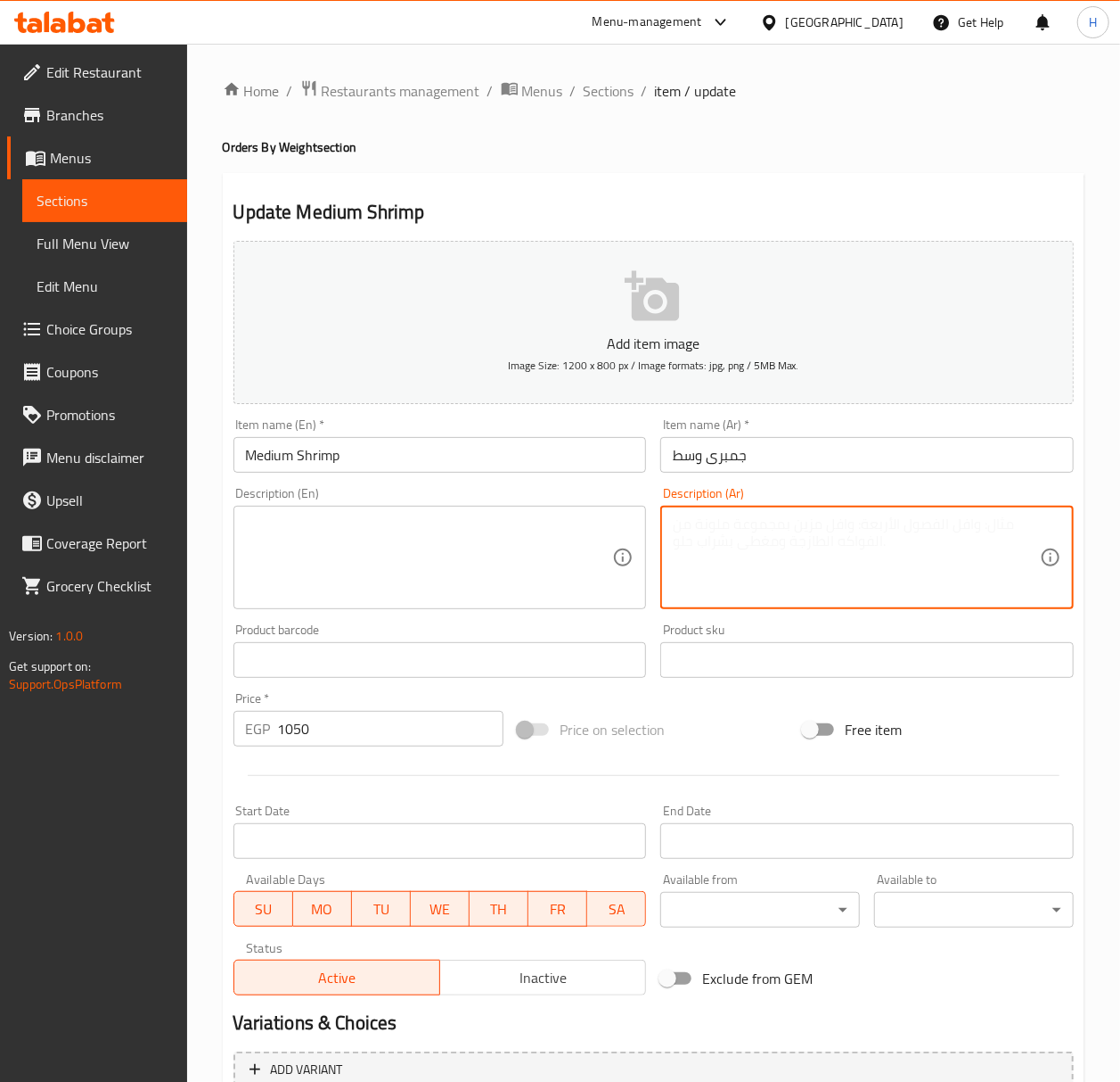
paste textarea "مبري طازج مقلي بخلطة سرية ومقرمش"
click at [747, 521] on textarea "مبري طازج مقلي بخلطة سرية ومقرمش" at bounding box center [857, 557] width 367 height 85
paste textarea "ج"
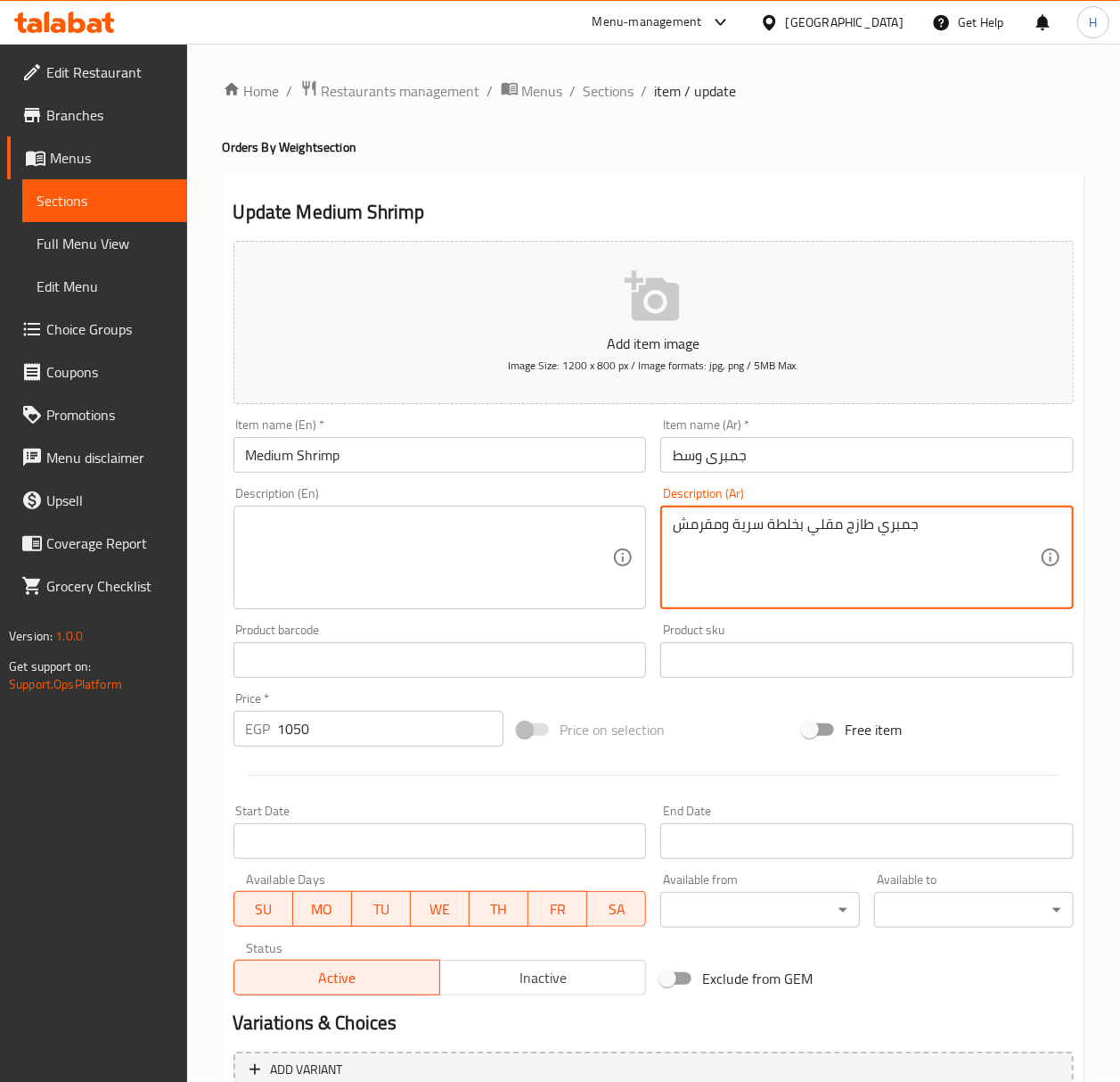
type textarea "جمبري طازج مقلي بخلطة سرية ومقرمش"
click at [356, 526] on textarea at bounding box center [429, 557] width 367 height 85
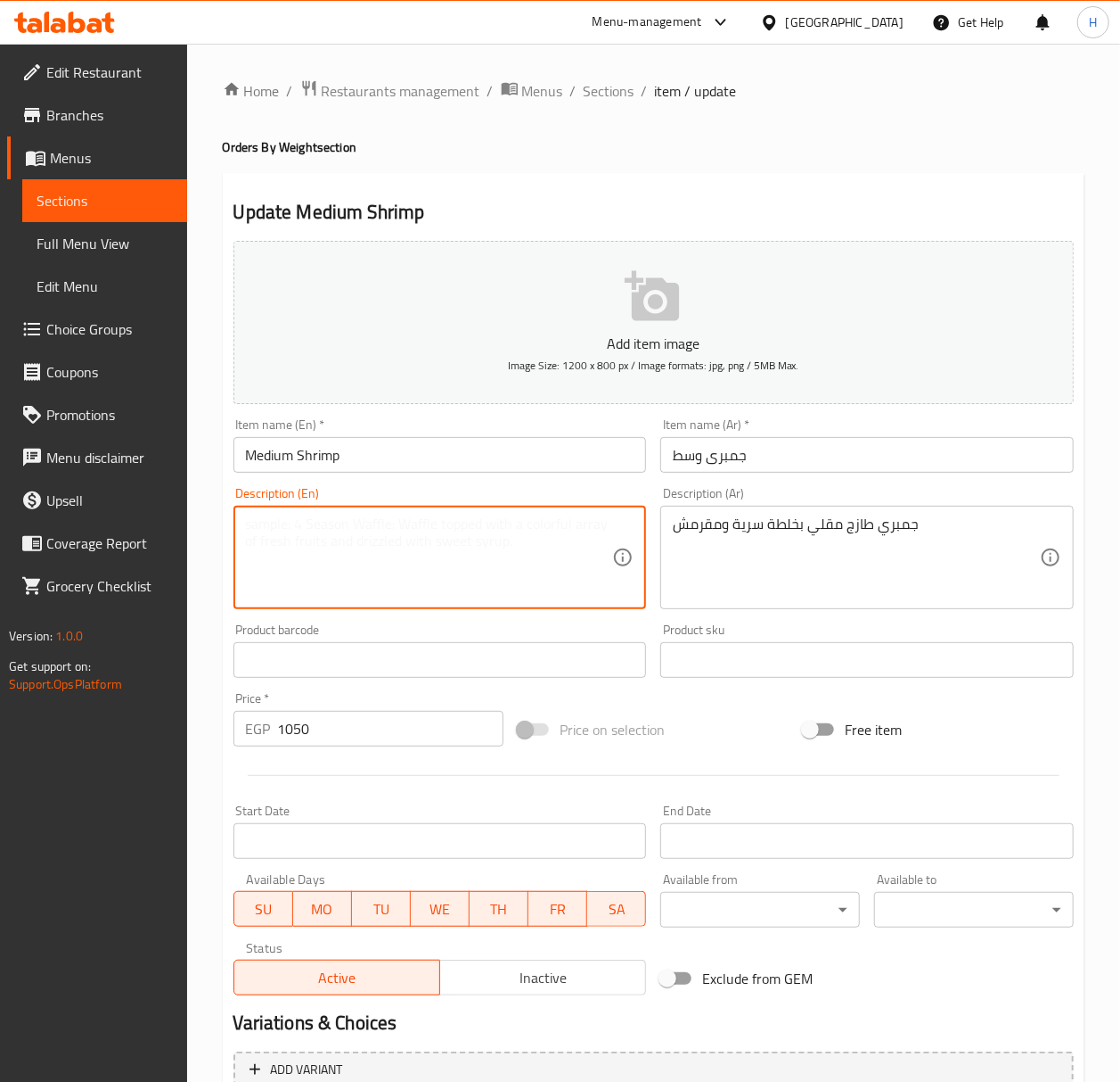
paste textarea "Fried fresh shrimp with secret mixture and crispy"
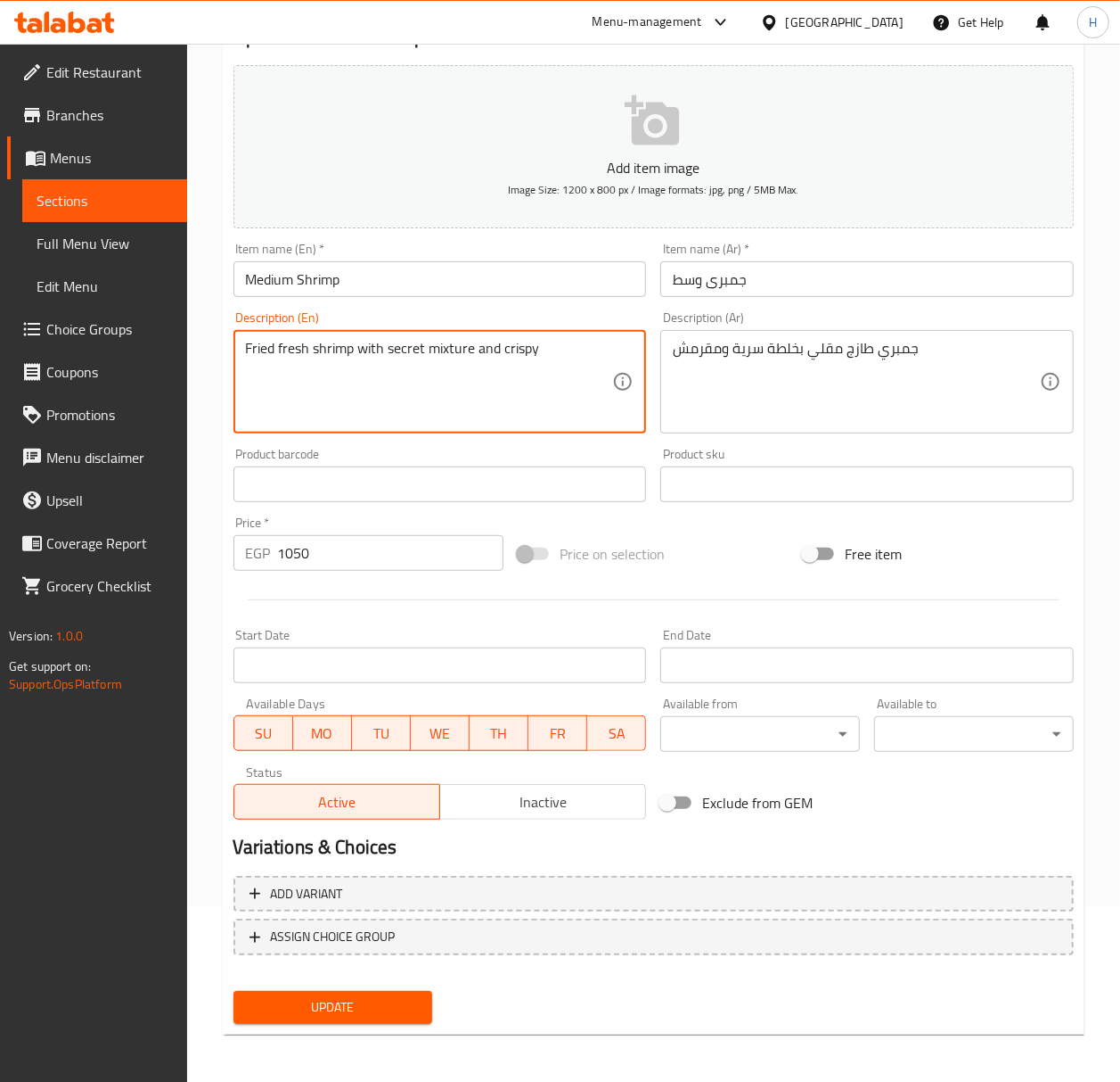
scroll to position [177, 0]
type textarea "Fried fresh shrimp with secret mixture and crispy"
click at [350, 1009] on span "Update" at bounding box center [333, 1006] width 171 height 22
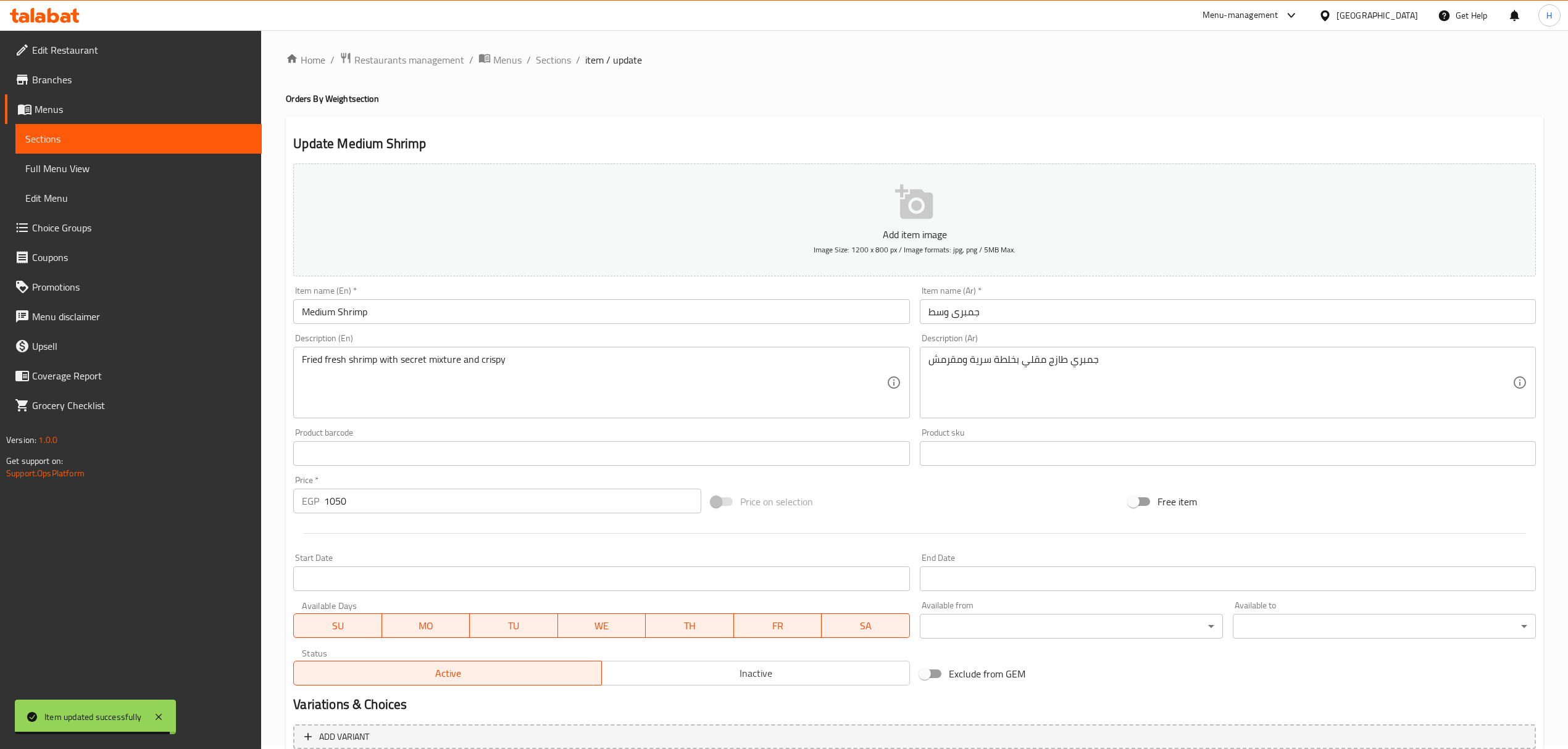
scroll to position [0, 0]
click at [555, 71] on span "Sections" at bounding box center [553, 63] width 35 height 15
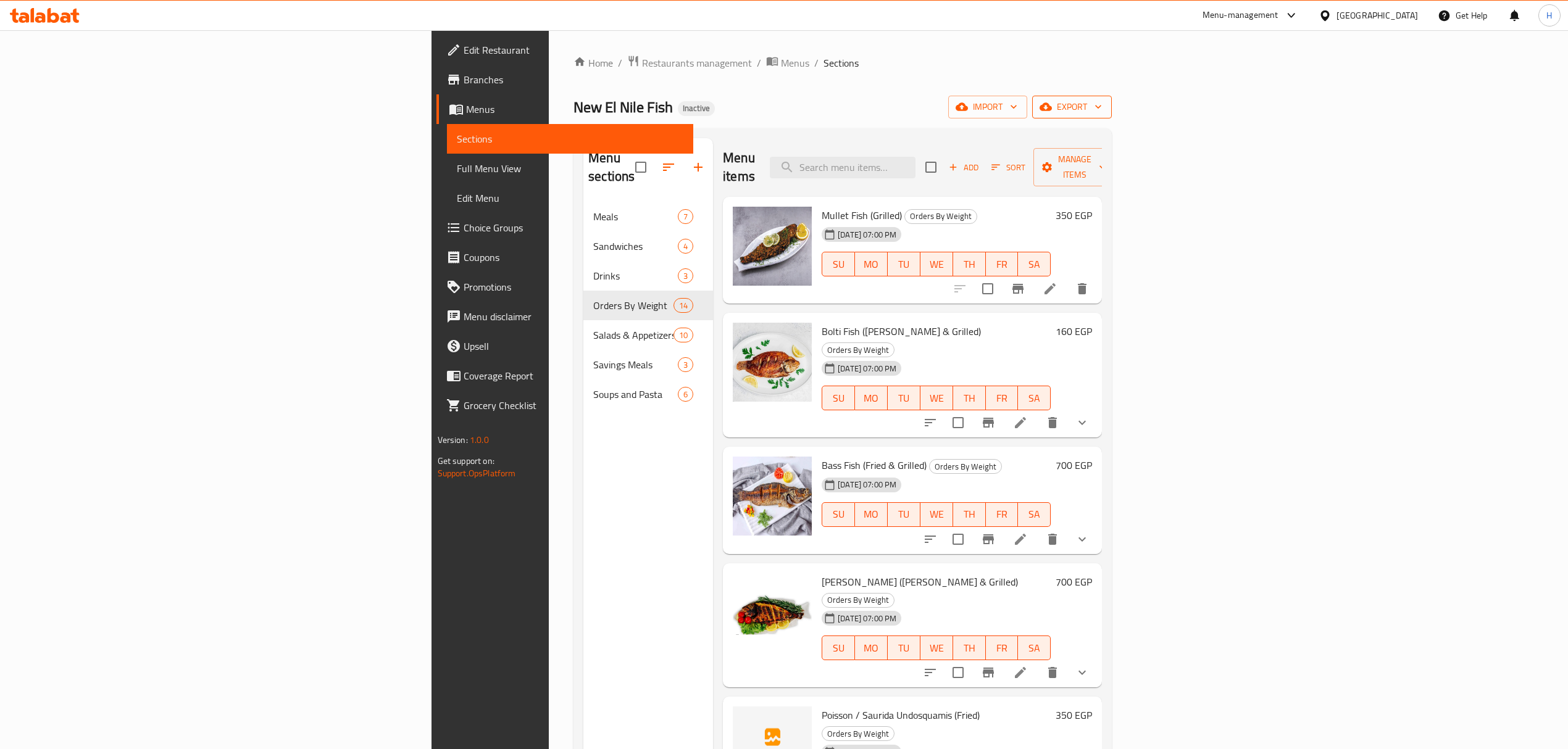
click at [788, 110] on icon "button" at bounding box center [1046, 107] width 13 height 8
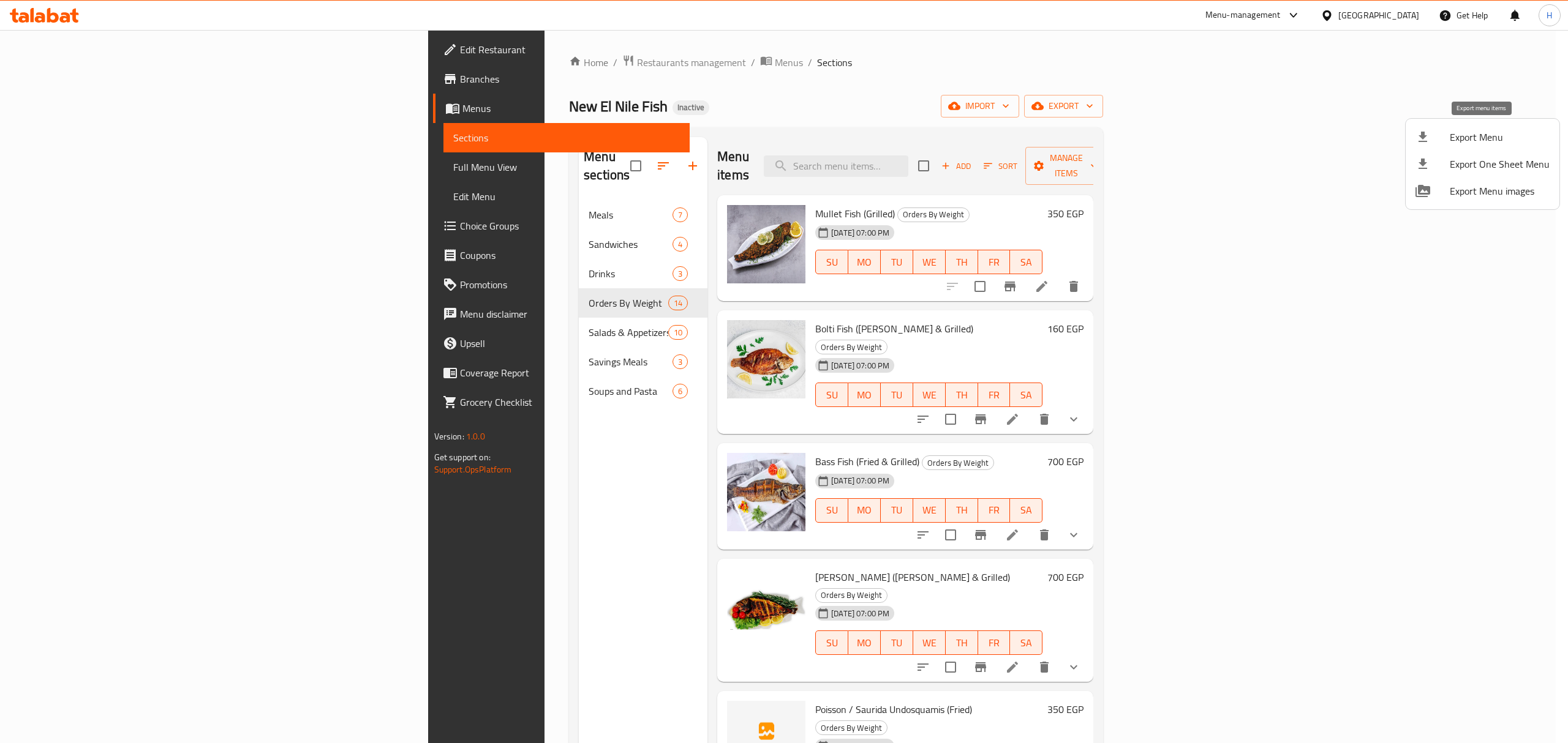
click at [782, 140] on span "Export Menu" at bounding box center [1499, 137] width 100 height 15
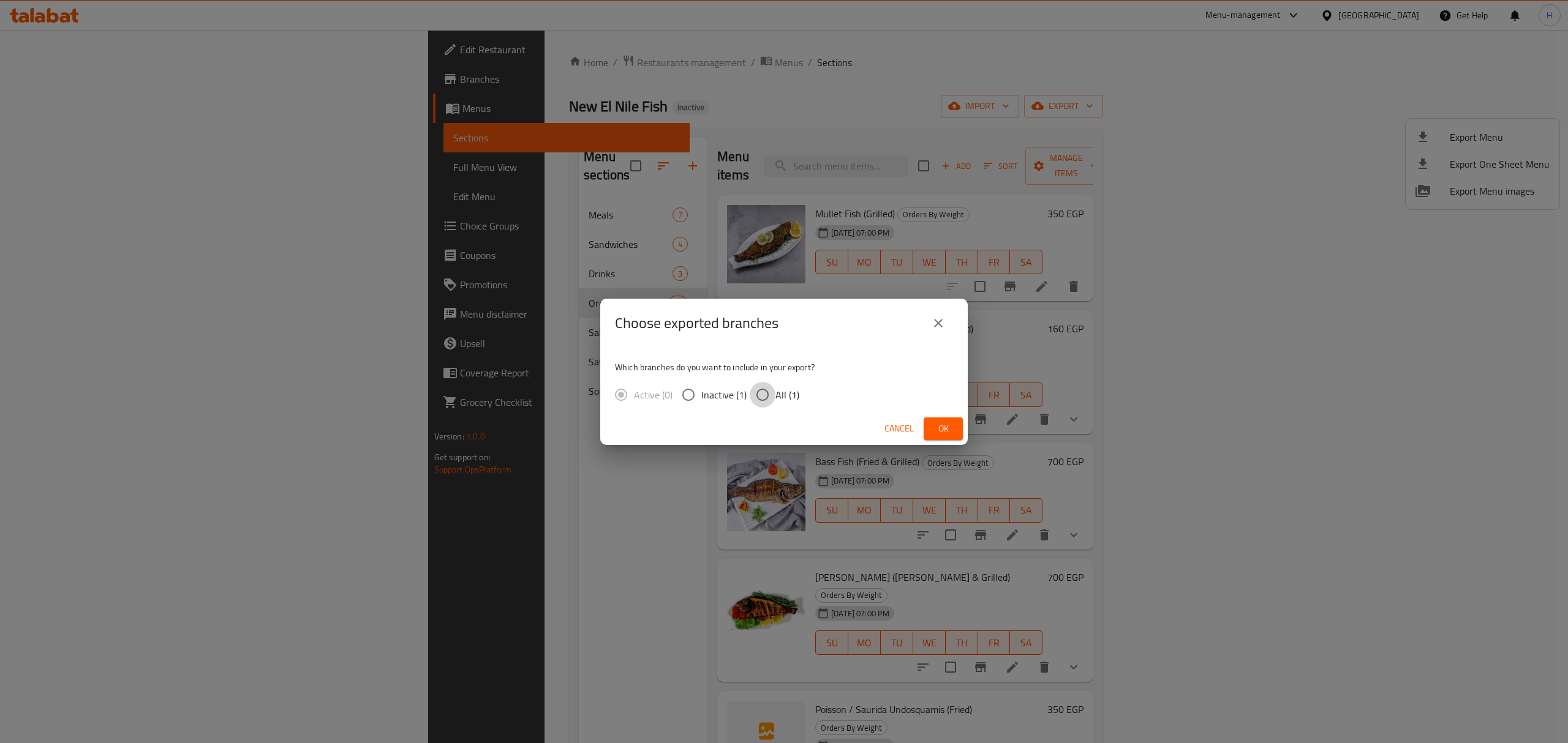
click at [760, 392] on input "All (1)" at bounding box center [763, 395] width 26 height 26
radio input "true"
click at [782, 429] on span "Ok" at bounding box center [943, 428] width 20 height 15
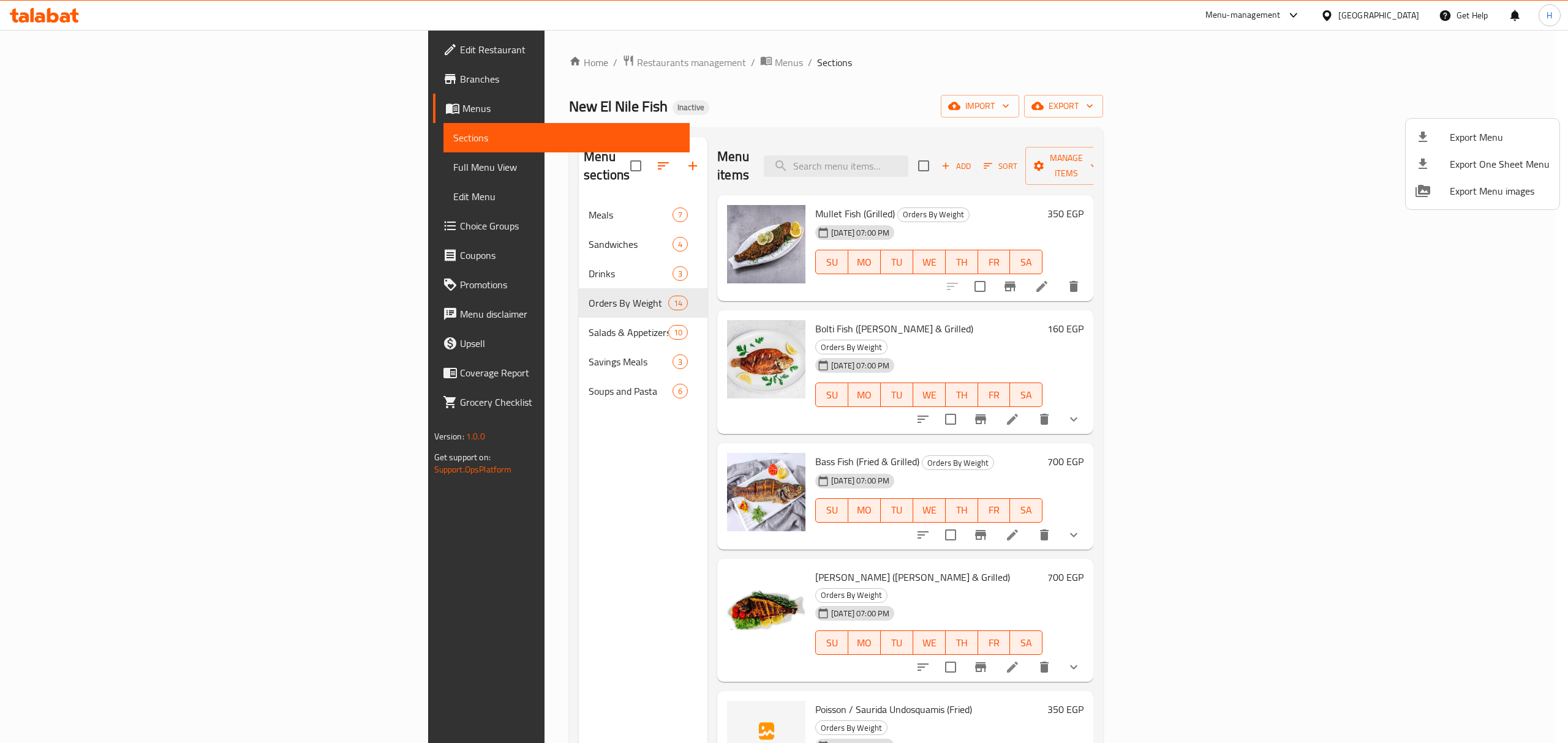
click at [373, 255] on div at bounding box center [784, 372] width 1568 height 743
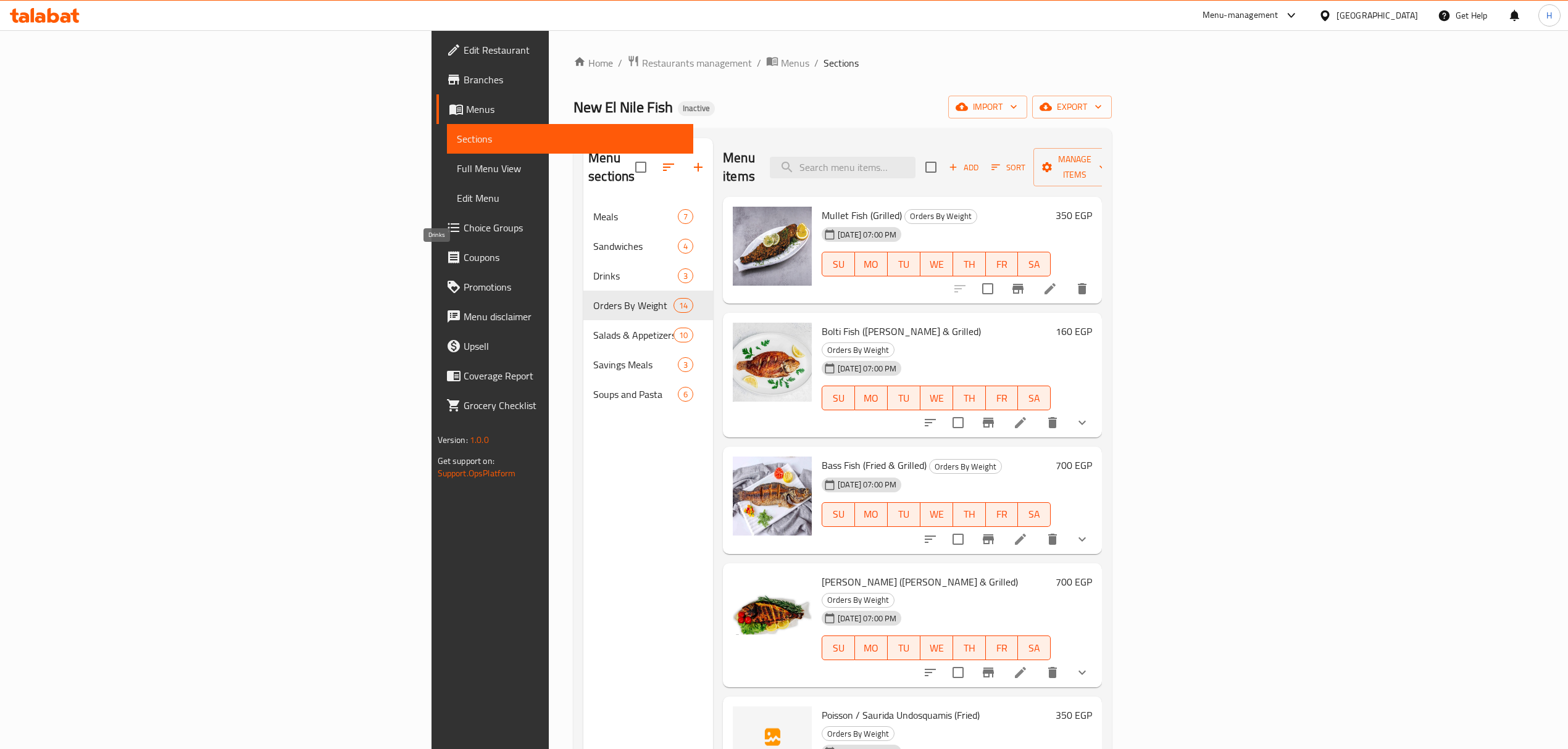
click at [593, 269] on span "Drinks" at bounding box center [635, 276] width 84 height 15
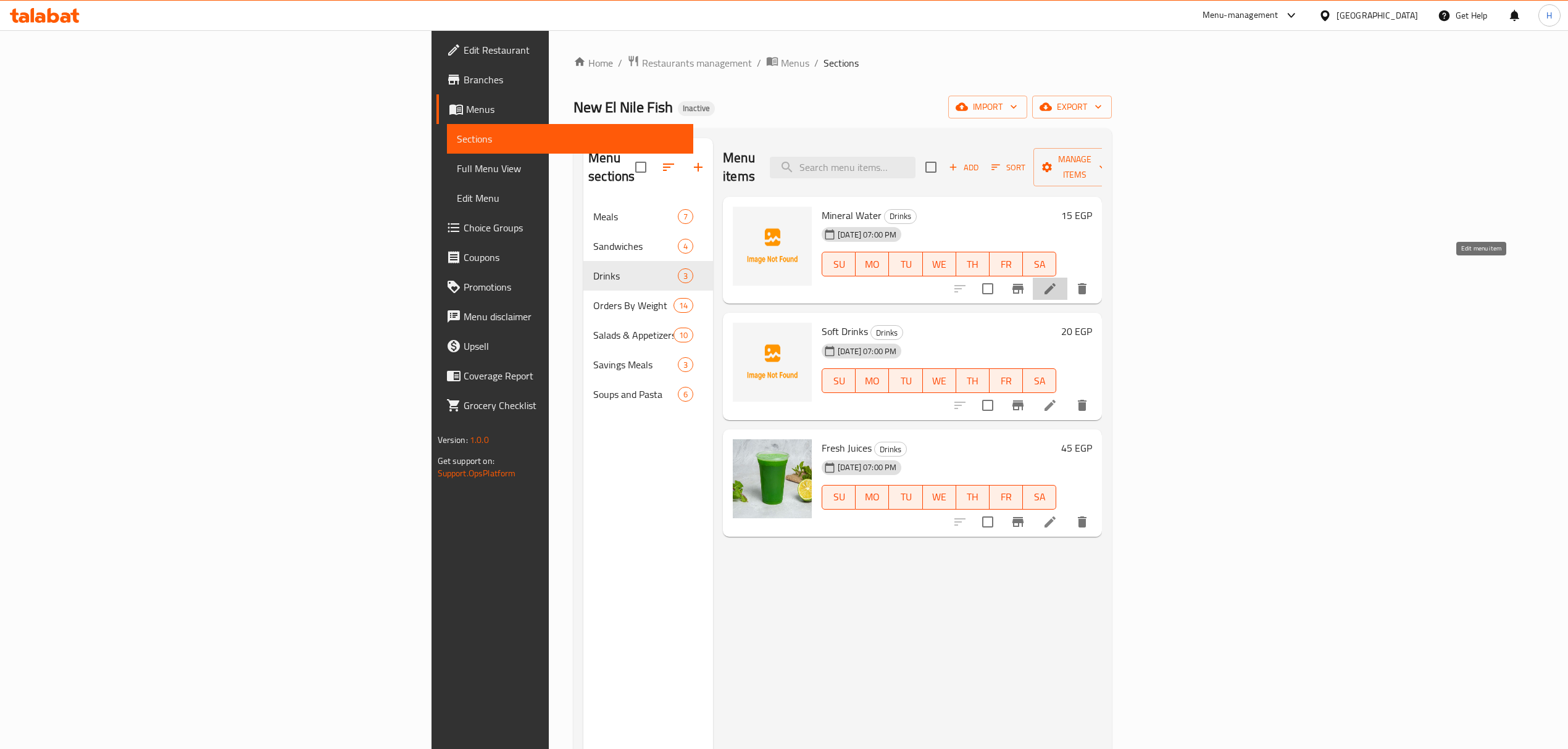
click at [788, 281] on icon at bounding box center [1050, 289] width 15 height 15
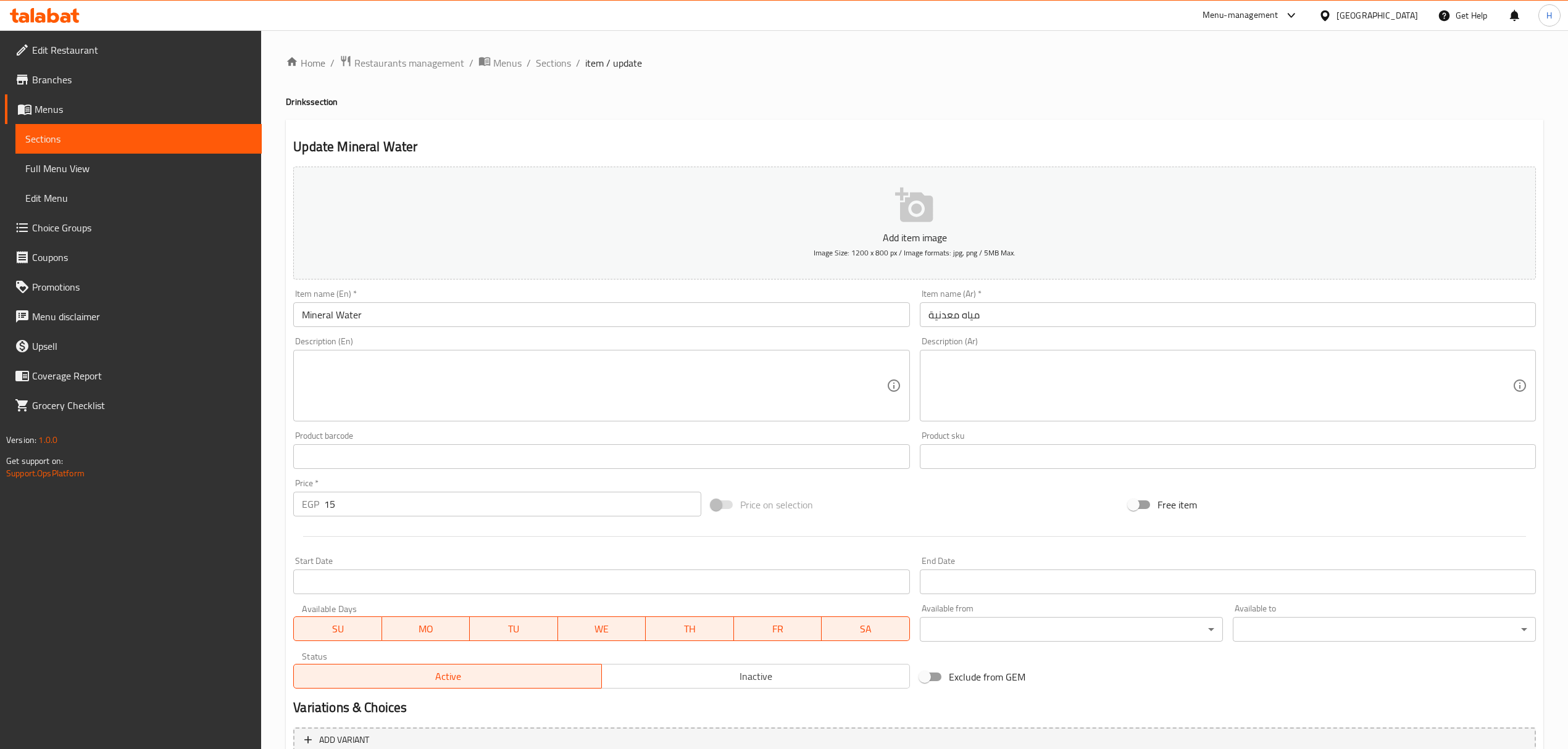
click at [331, 319] on input "Mineral Water" at bounding box center [601, 315] width 616 height 25
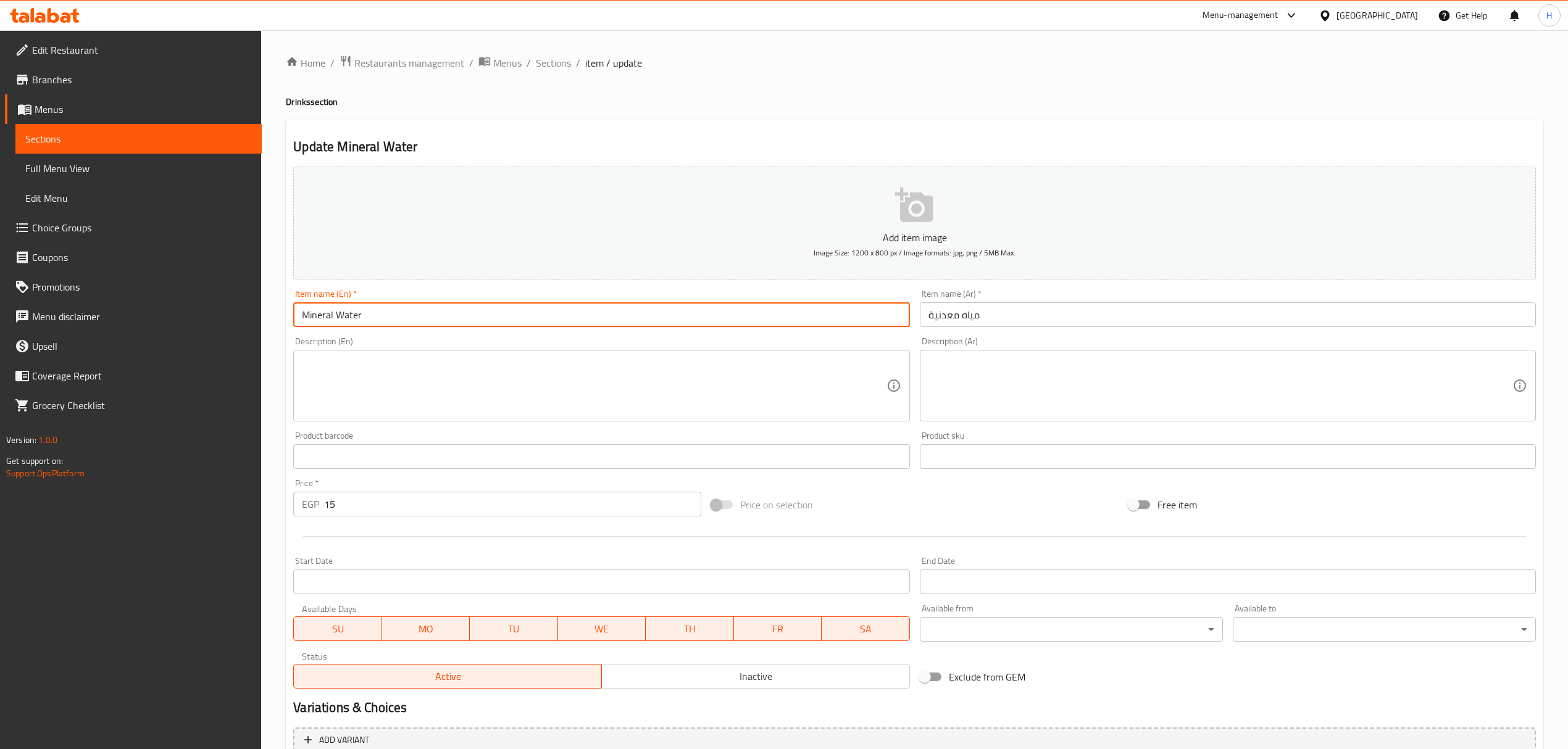
click at [331, 319] on input "Mineral Water" at bounding box center [601, 315] width 616 height 25
click at [329, 320] on input "Mineral Water" at bounding box center [601, 315] width 616 height 25
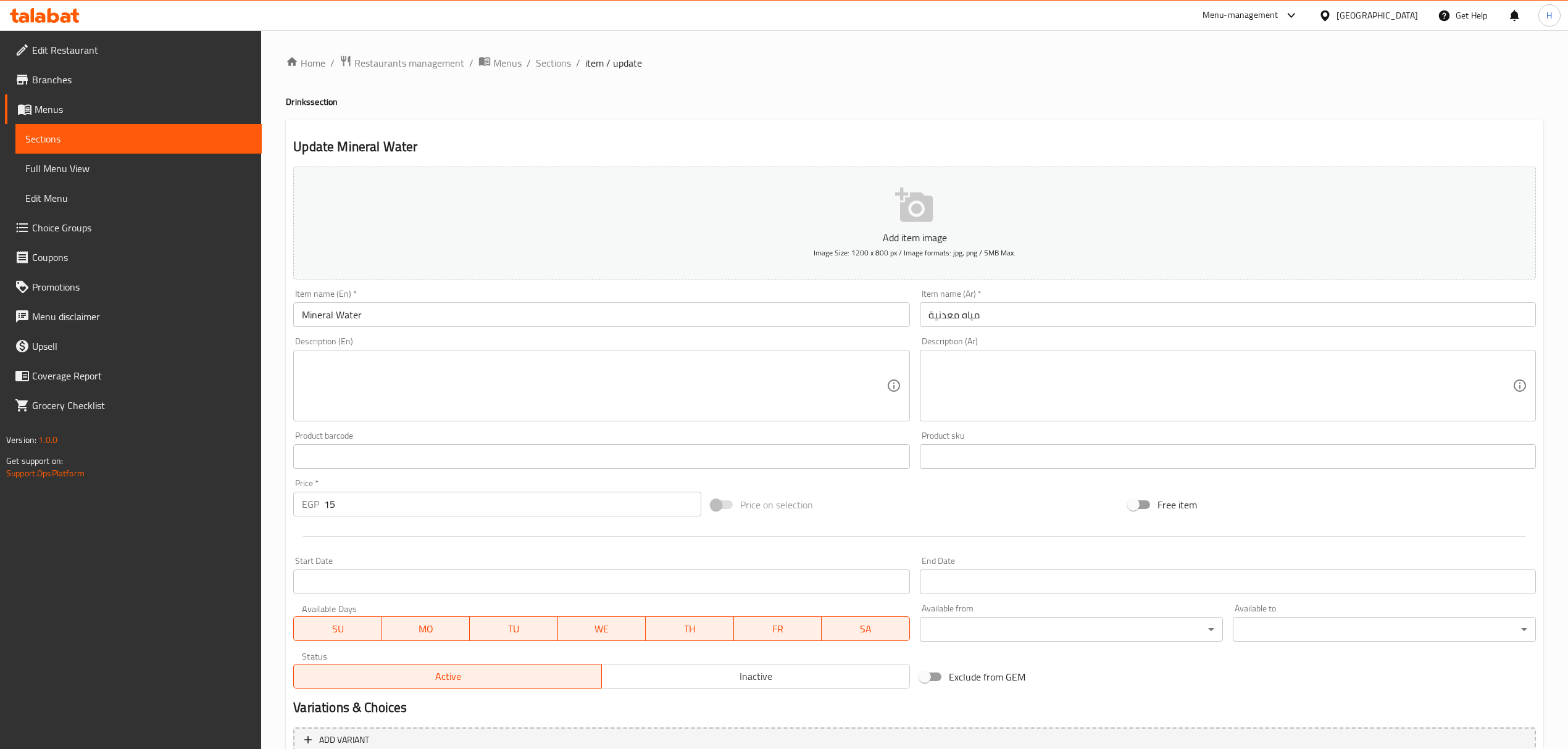
click at [391, 379] on textarea at bounding box center [594, 386] width 584 height 59
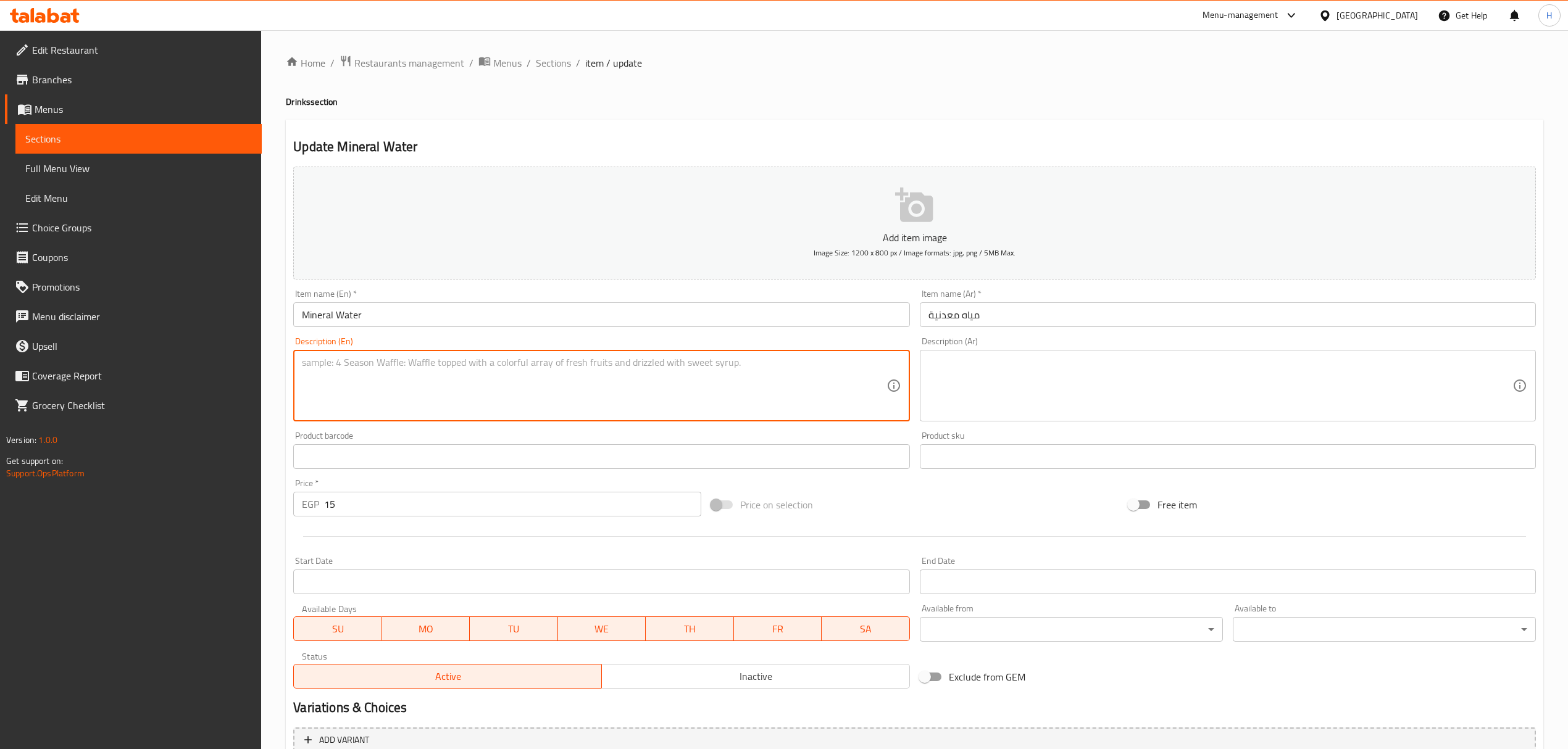
click at [311, 363] on textarea at bounding box center [594, 386] width 584 height 59
paste textarea "Refreshing mineral water. مياه معدنية منعشة."
drag, startPoint x: 414, startPoint y: 367, endPoint x: 542, endPoint y: 369, distance: 128.0
click at [542, 369] on textarea "Refreshing mineral water. مياه معدنية منعشة." at bounding box center [594, 386] width 584 height 59
type textarea "Refreshing mineral water."
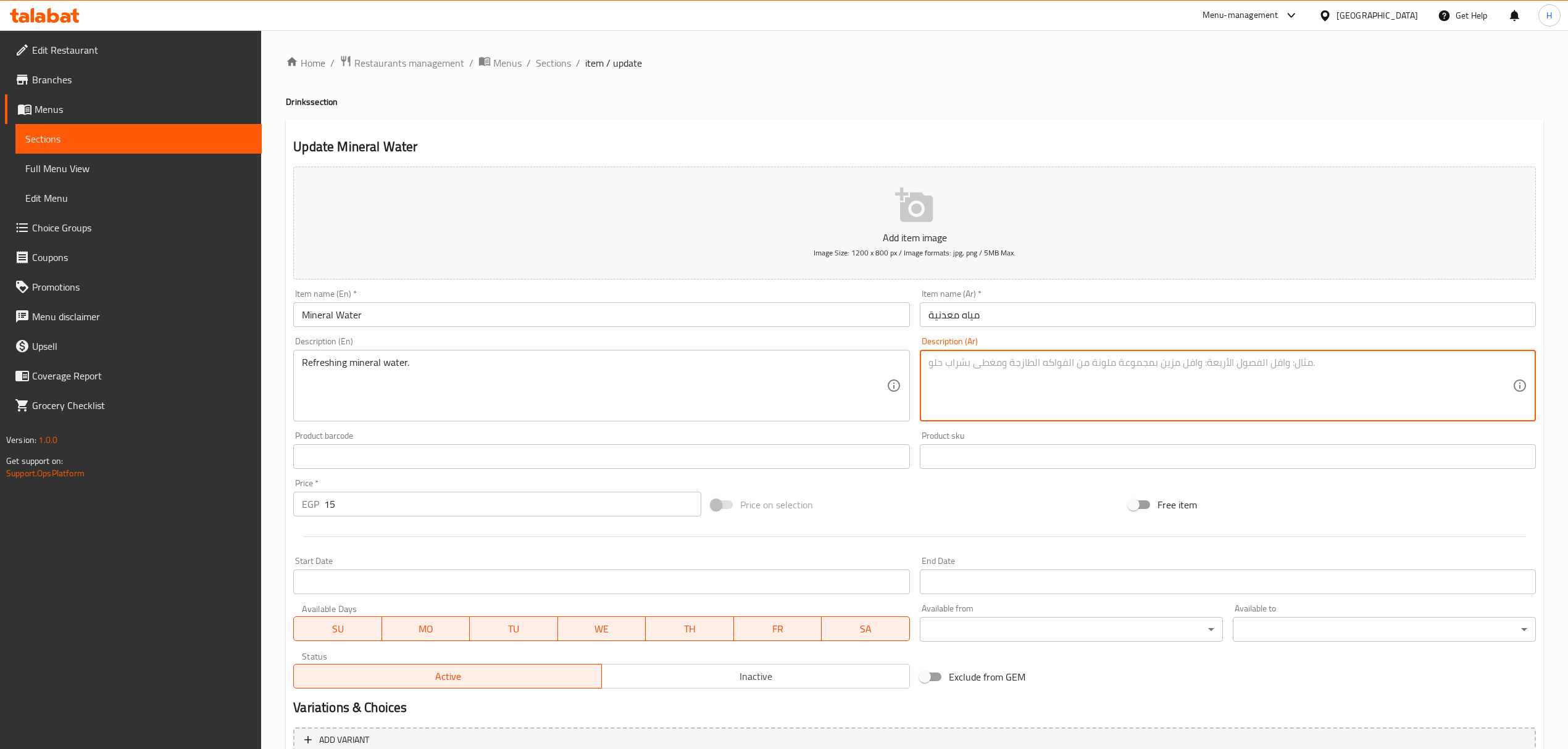
click at [788, 374] on textarea at bounding box center [1221, 386] width 584 height 59
paste textarea "مياه معدنية منعشة."
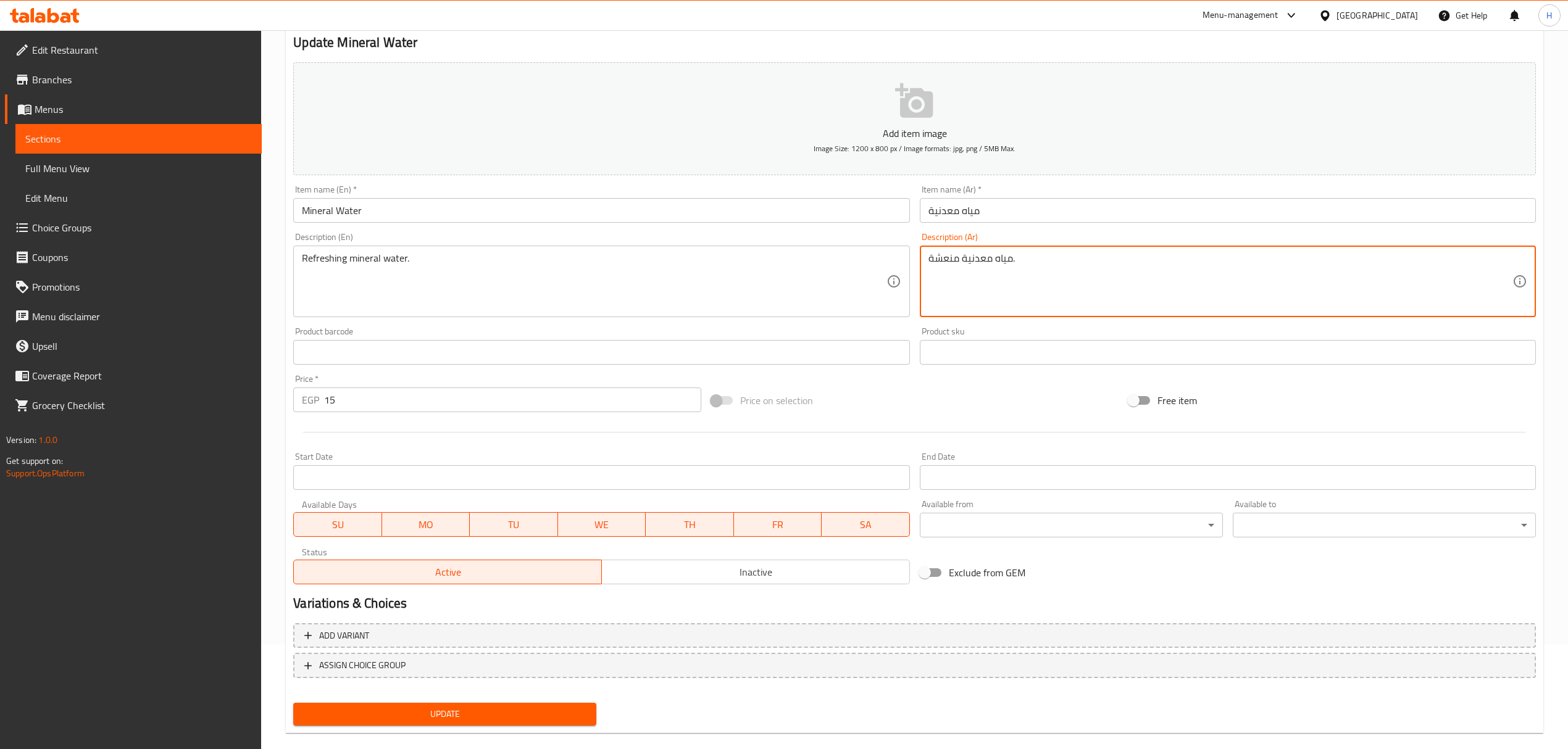
scroll to position [122, 0]
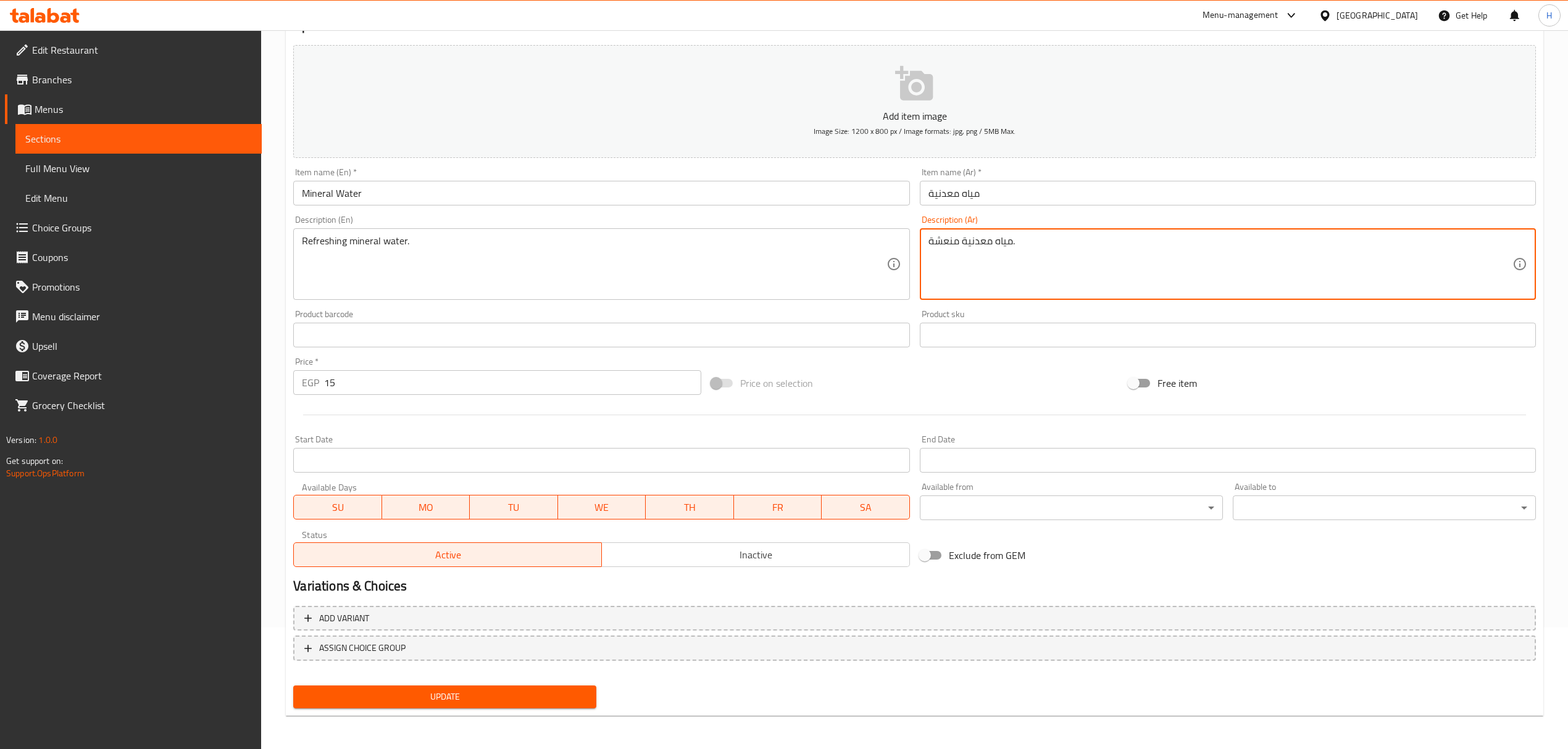
type textarea "مياه معدنية منعشة."
click at [384, 698] on span "Update" at bounding box center [445, 696] width 283 height 15
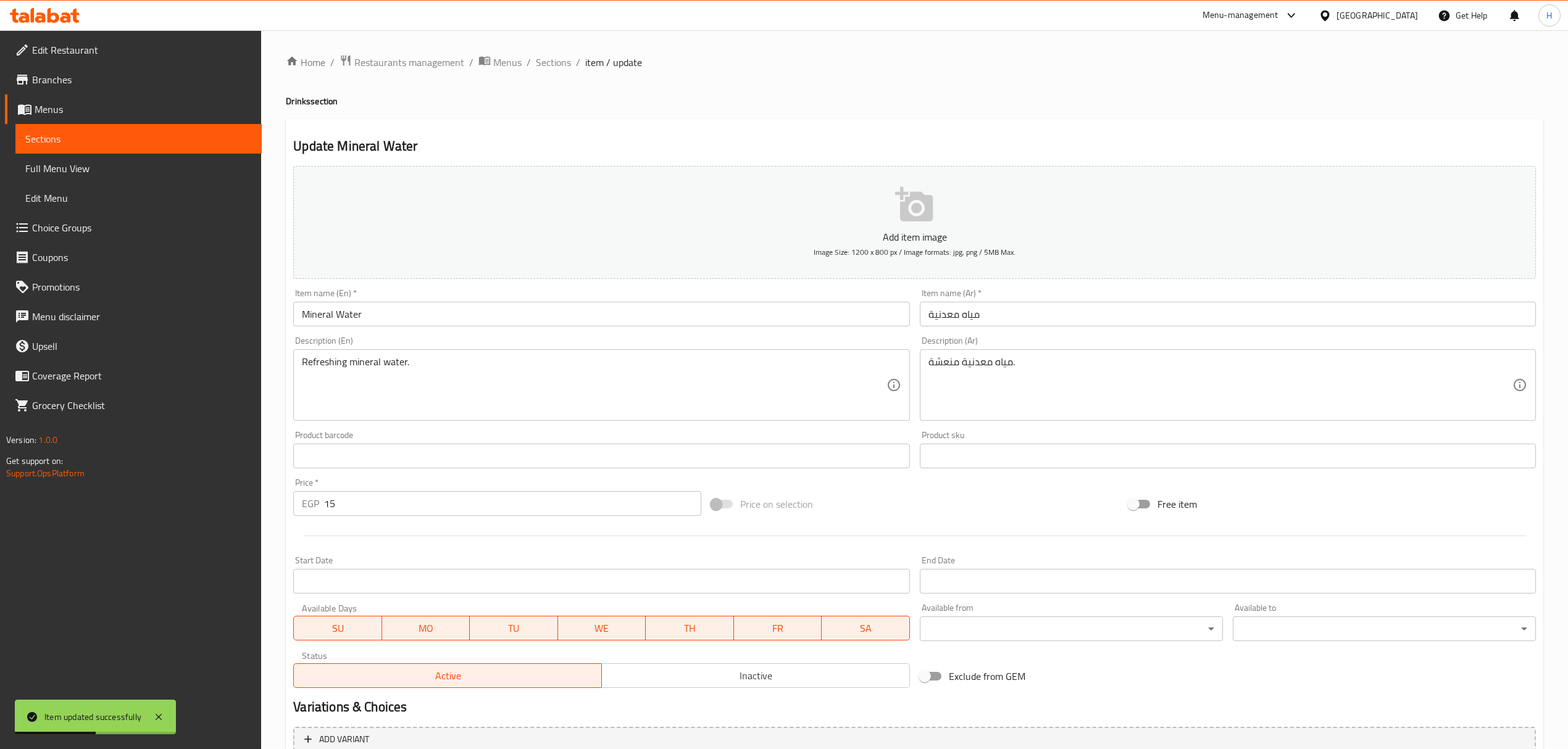
scroll to position [0, 0]
click at [561, 58] on span "Sections" at bounding box center [553, 63] width 35 height 15
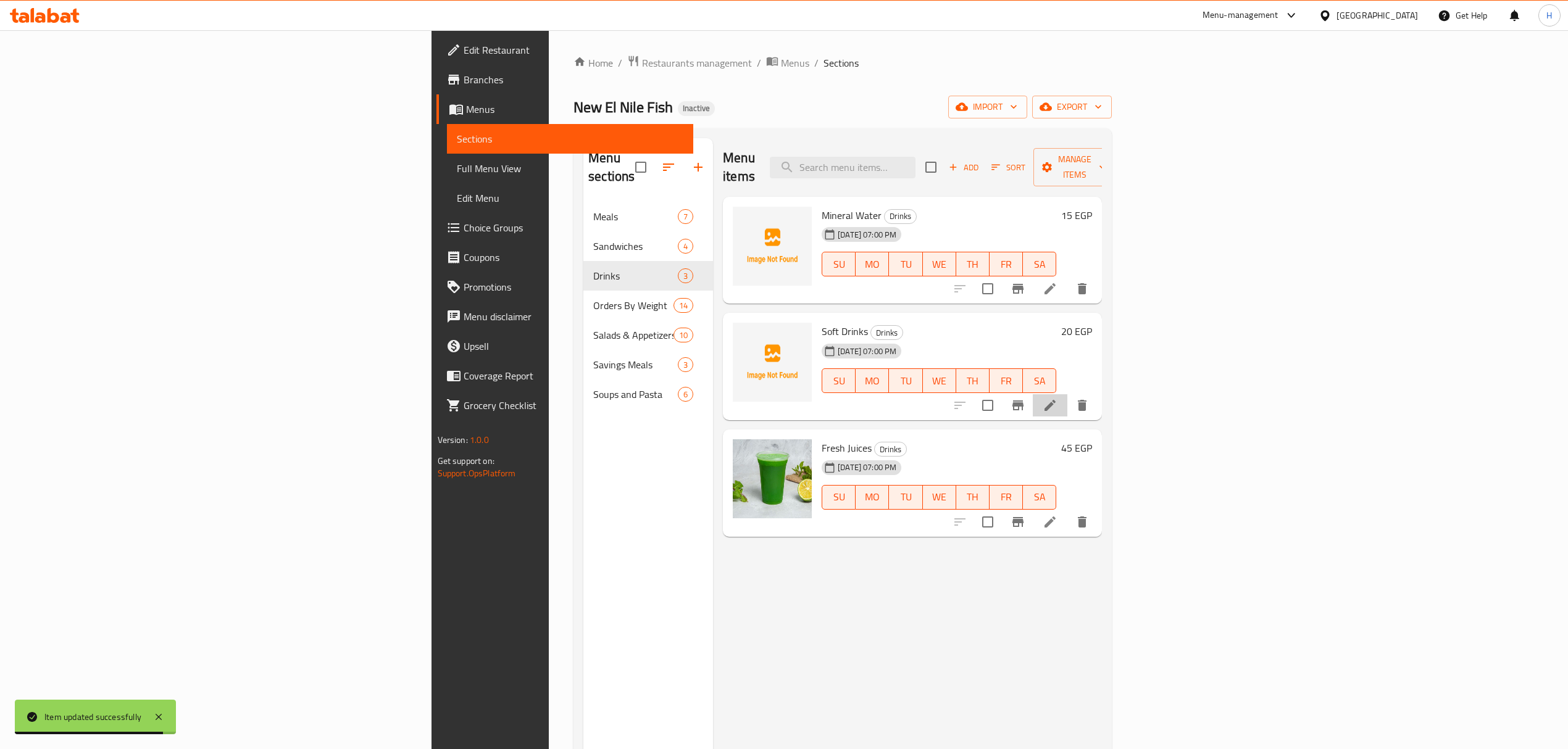
click at [788, 394] on li at bounding box center [1050, 405] width 35 height 22
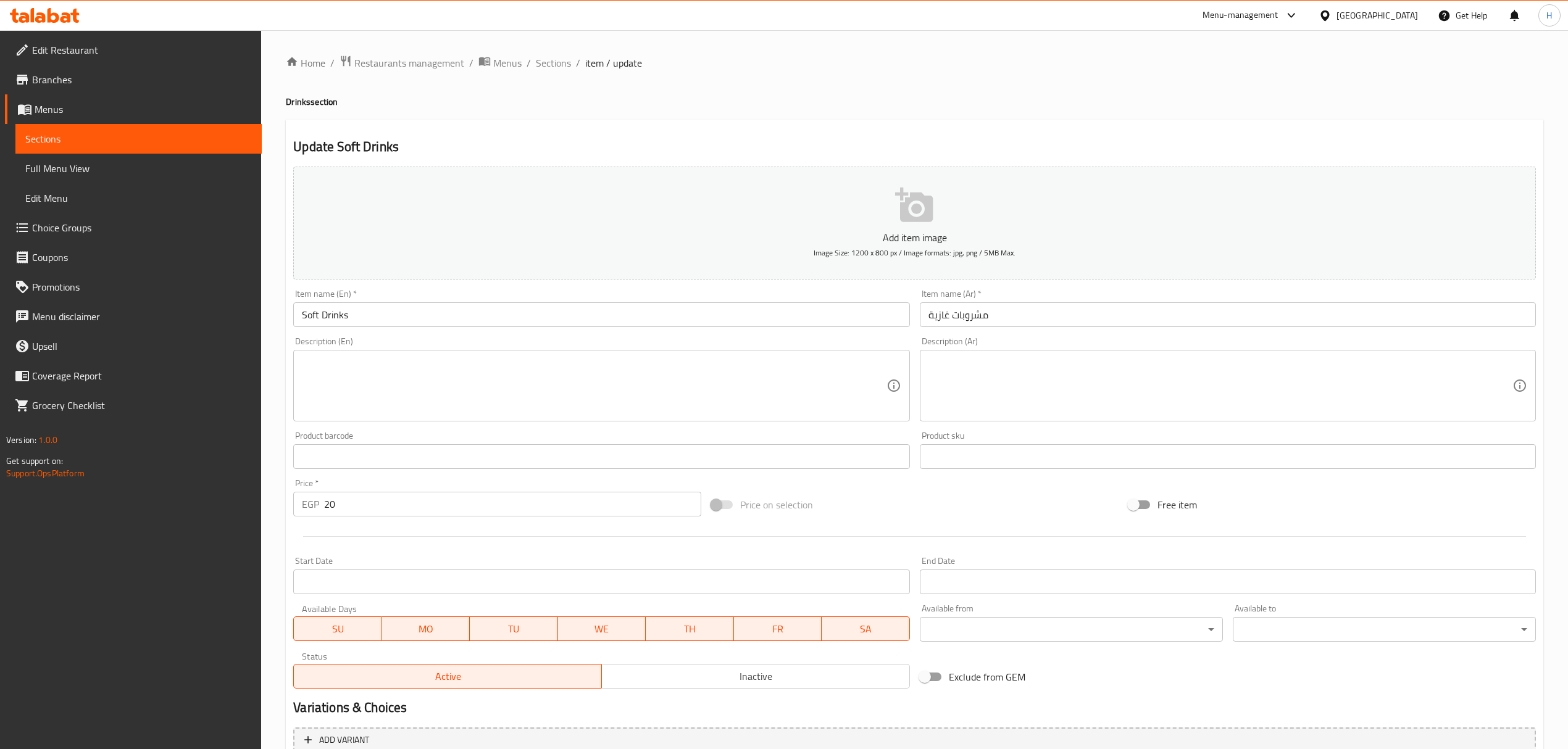
click at [440, 319] on input "Soft Drinks" at bounding box center [601, 315] width 616 height 25
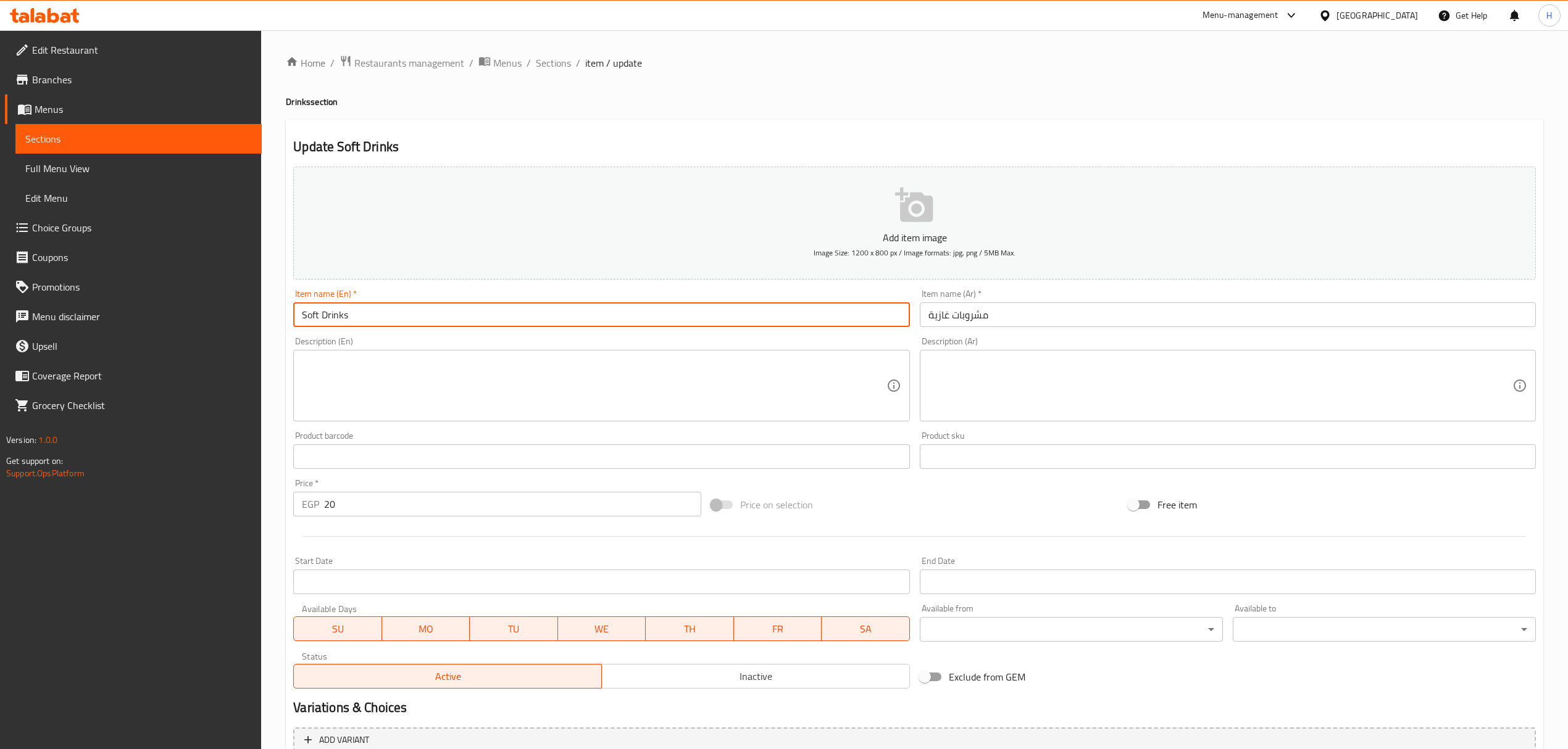
click at [440, 319] on input "Soft Drinks" at bounding box center [601, 315] width 616 height 25
click at [483, 361] on textarea at bounding box center [594, 386] width 584 height 59
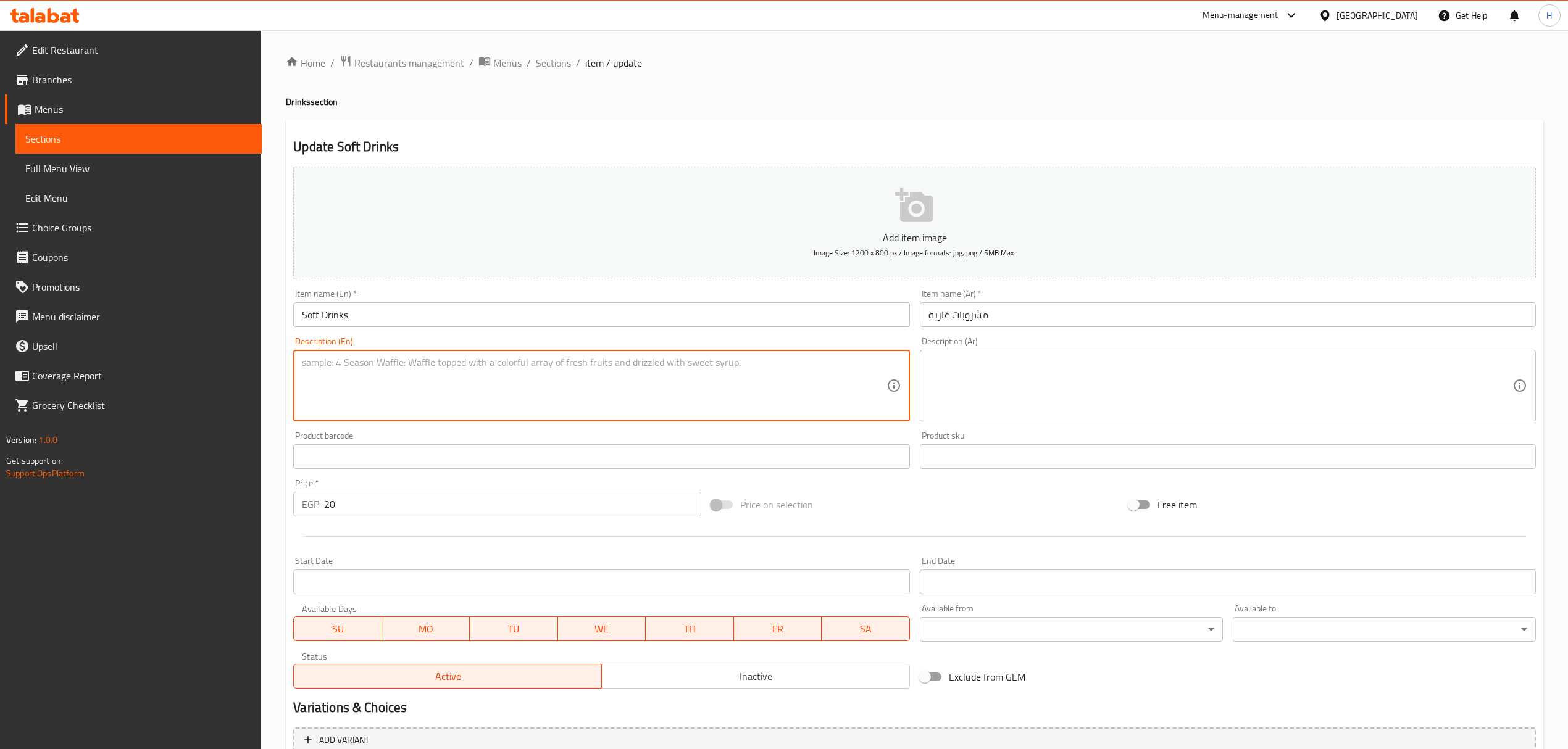
paste textarea "المشروبات الغازية"
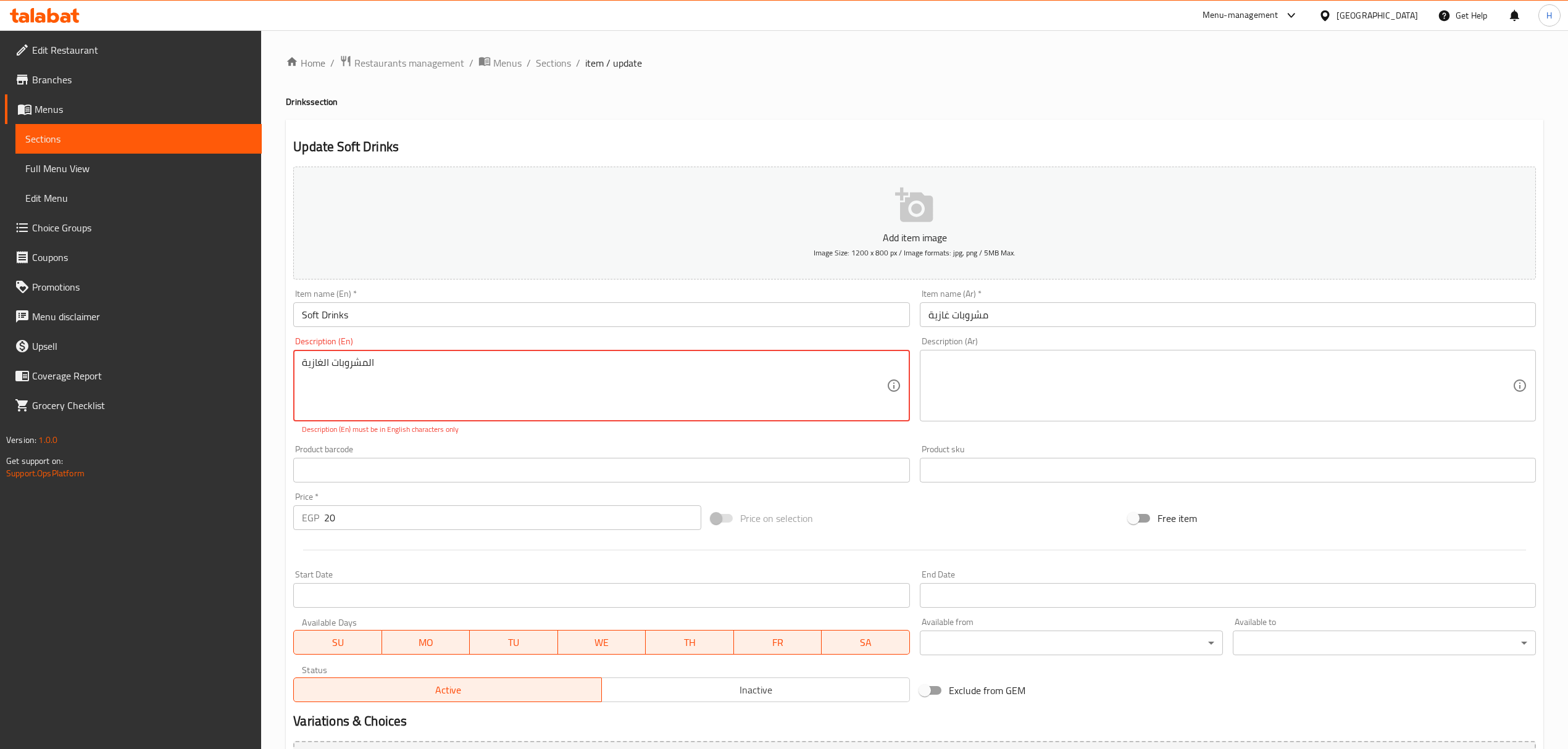
click at [615, 376] on textarea "المشروبات الغازية" at bounding box center [594, 386] width 584 height 59
paste textarea "Carbonated soft drink"
type textarea "Carbonated soft drink"
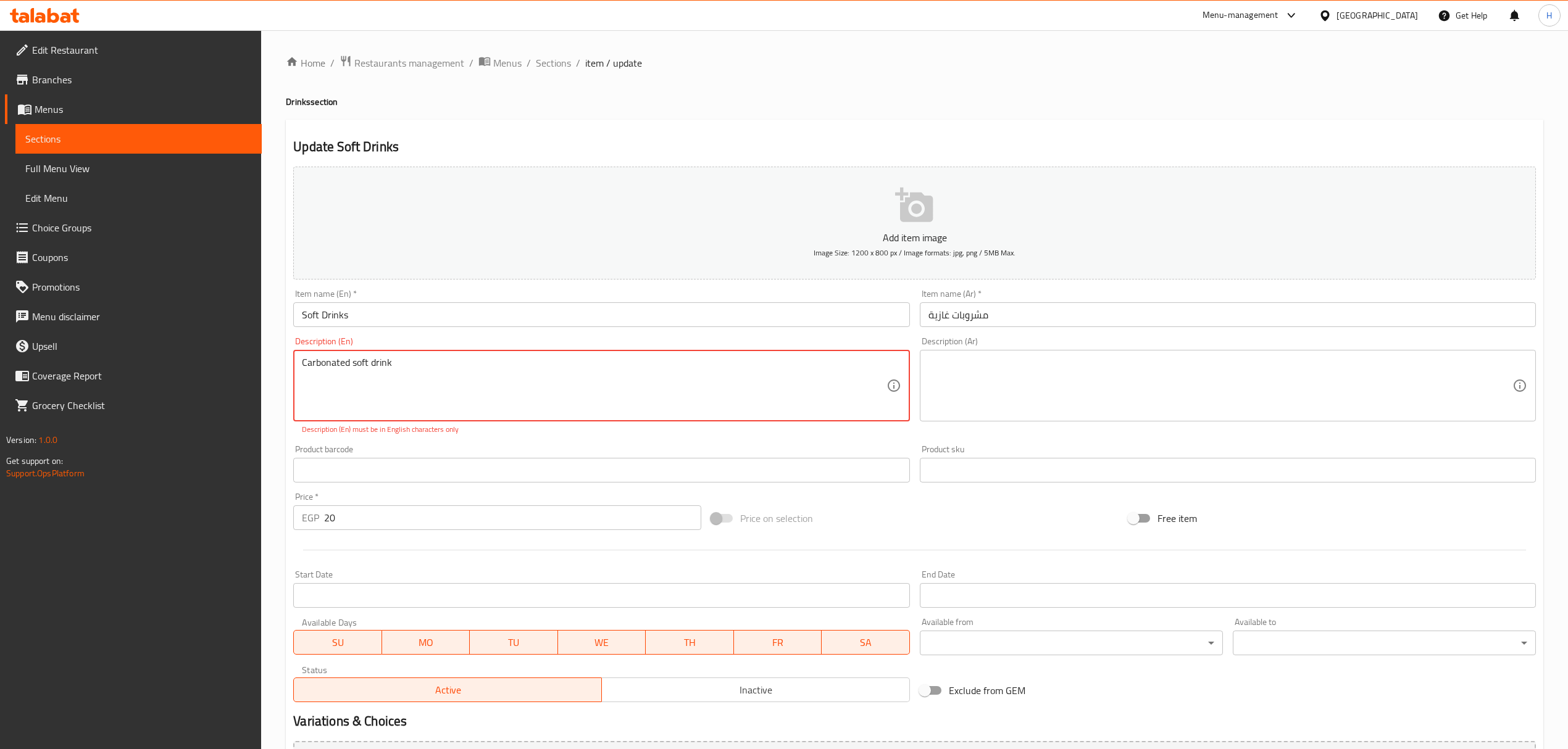
click at [788, 373] on textarea at bounding box center [1221, 386] width 584 height 59
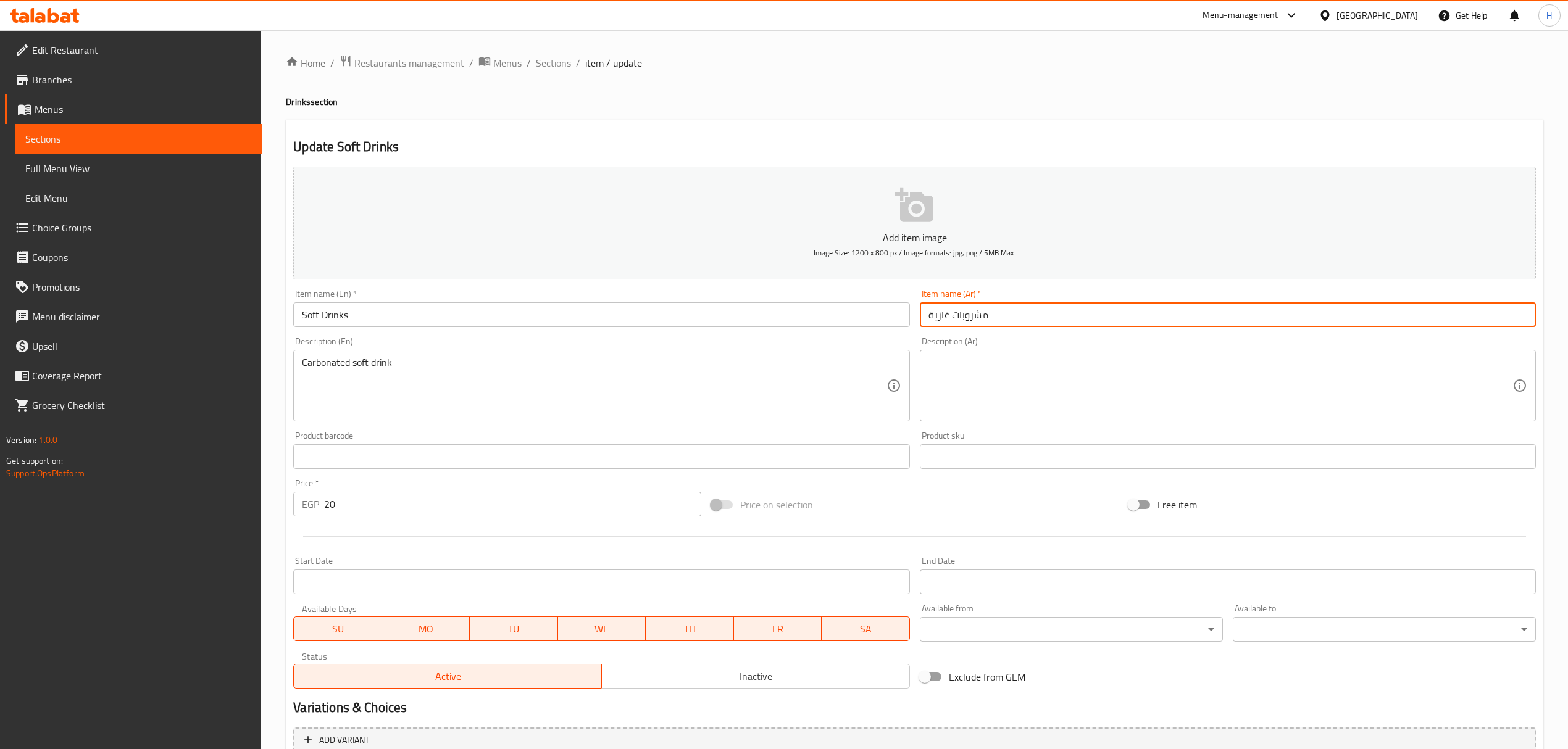
click at [788, 313] on input "مشروبات غازية" at bounding box center [1228, 315] width 616 height 25
click at [788, 390] on textarea at bounding box center [1221, 386] width 584 height 59
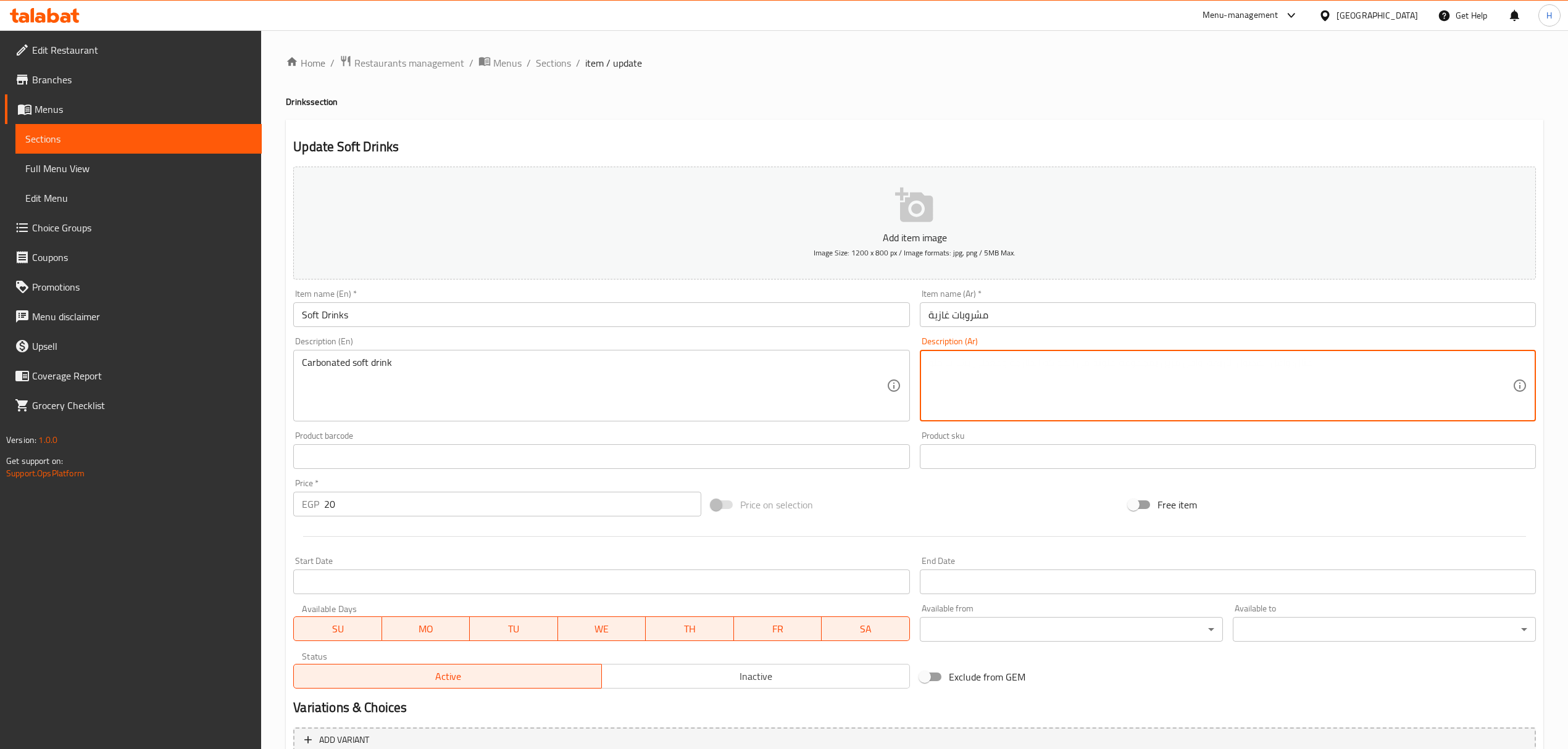
paste textarea "مشروبات غازية"
type textarea "مشروبات غازية مكربنة"
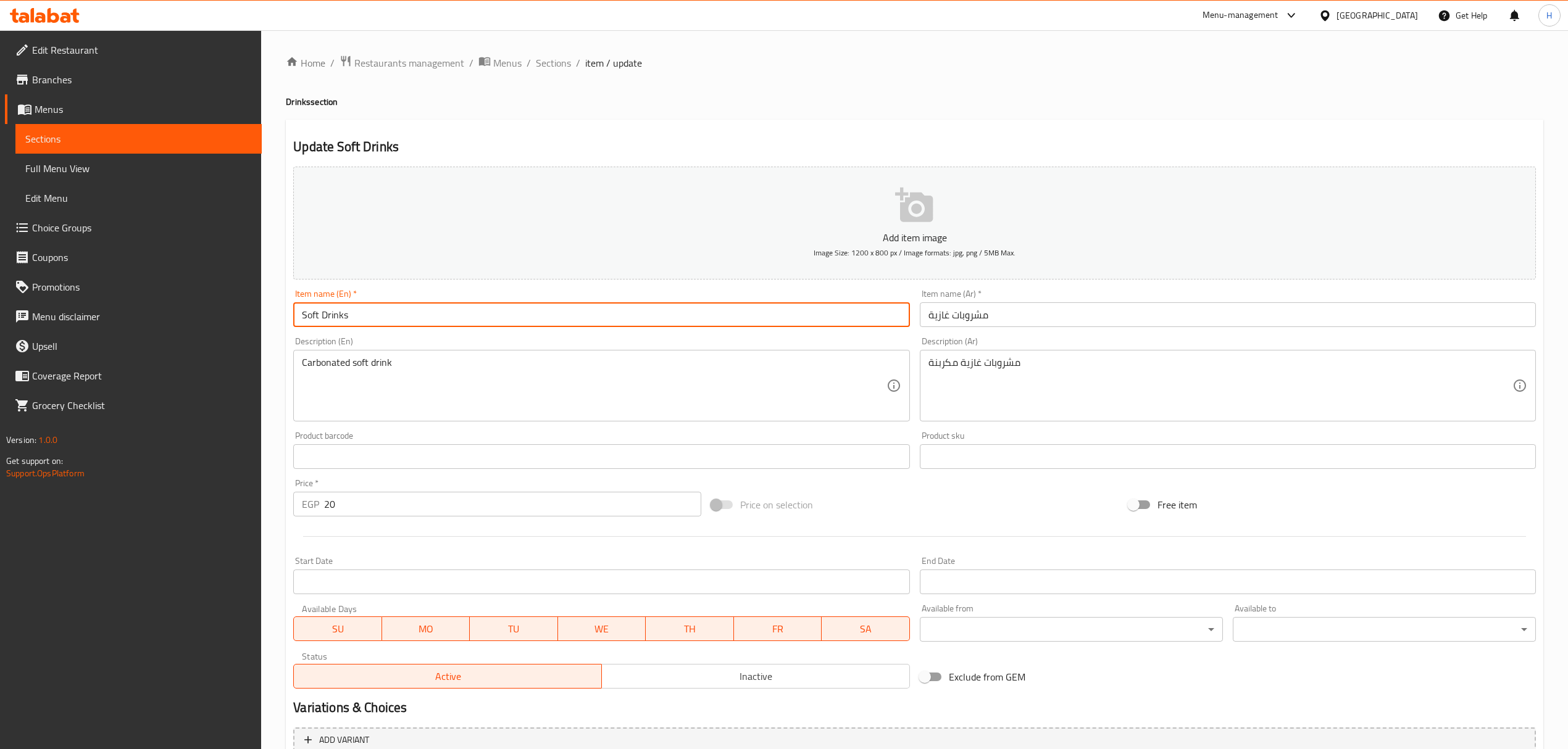
click at [299, 306] on input "Soft Drinks" at bounding box center [601, 315] width 616 height 25
click at [333, 316] on input "Soft Drinks" at bounding box center [601, 315] width 616 height 25
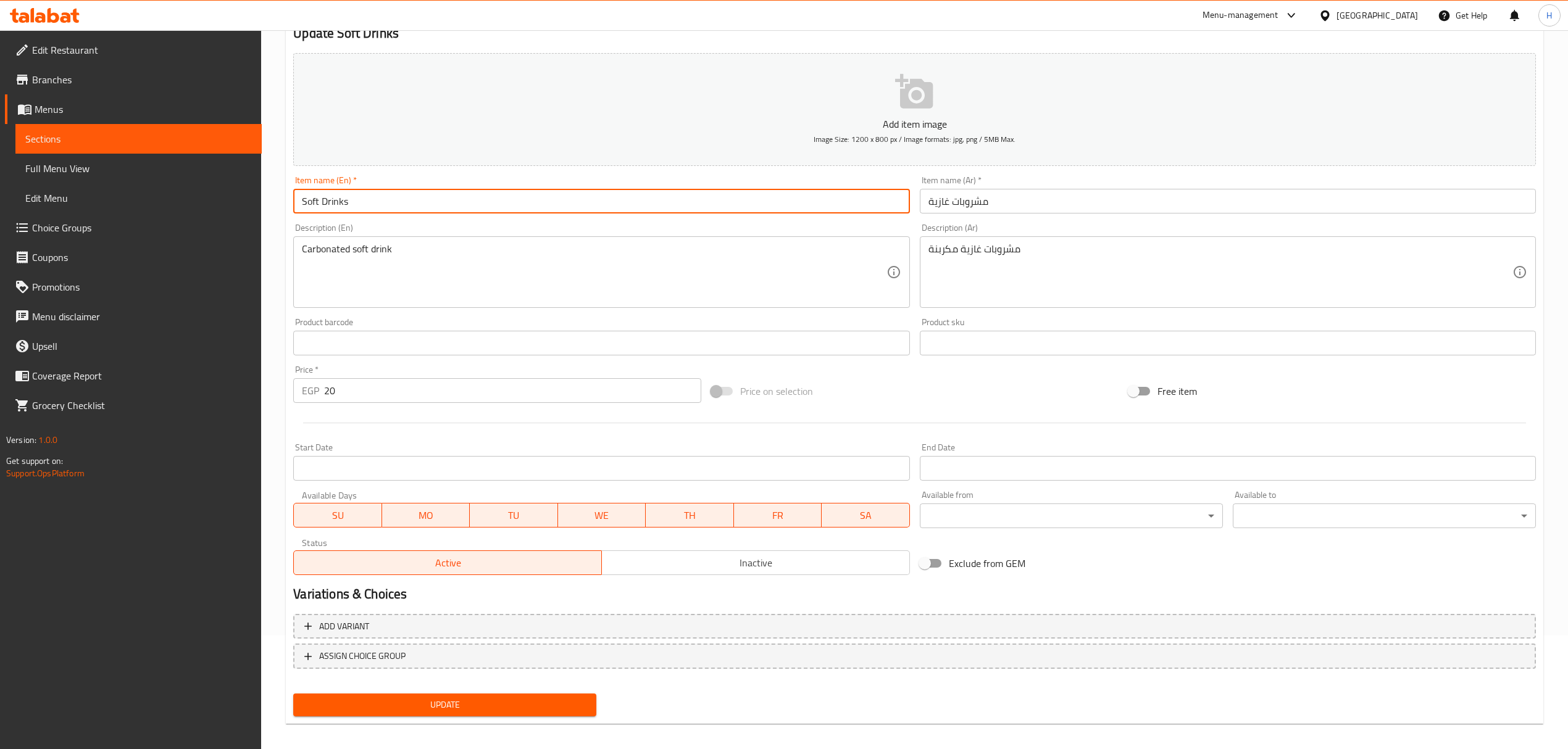
scroll to position [122, 0]
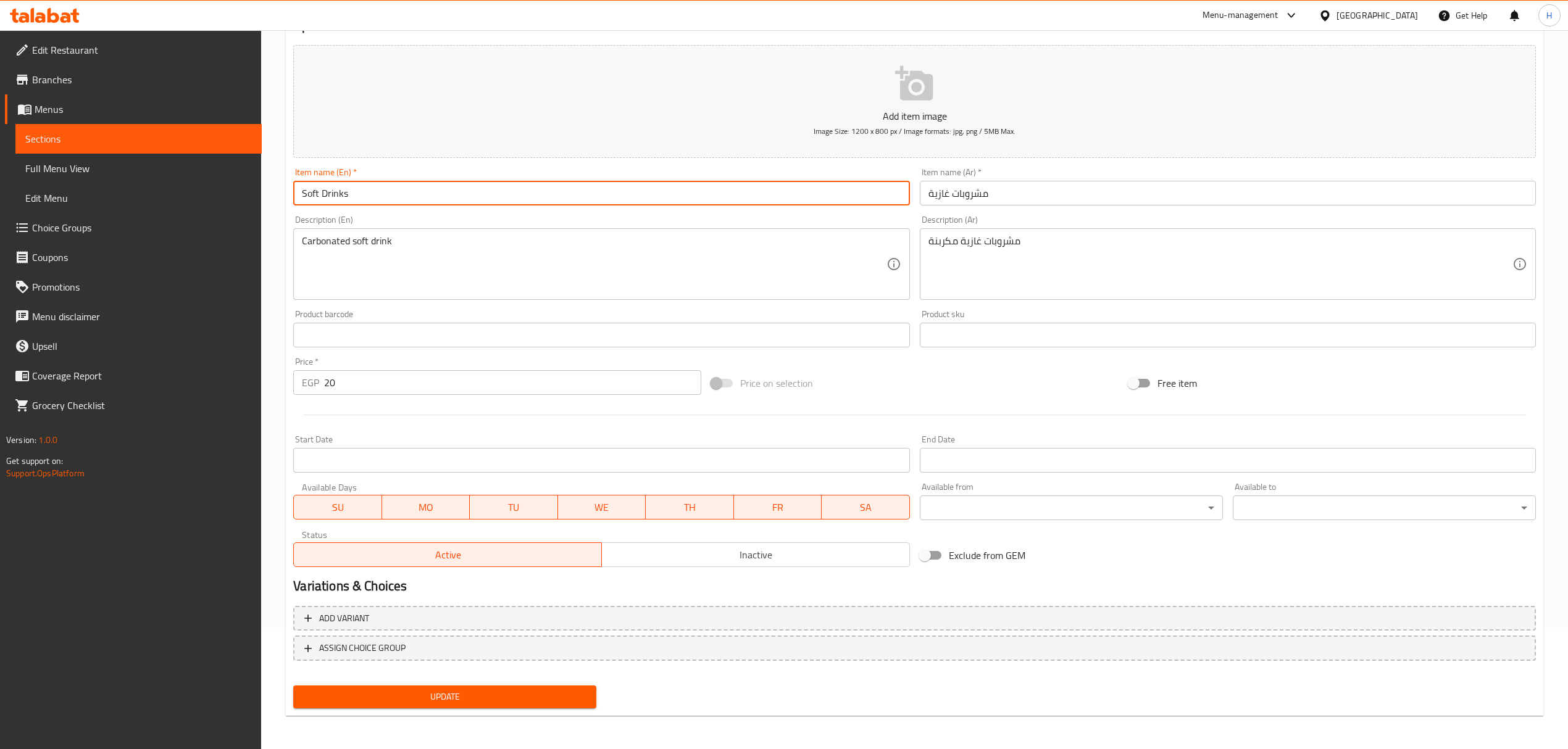
click at [477, 694] on span "Update" at bounding box center [445, 696] width 283 height 15
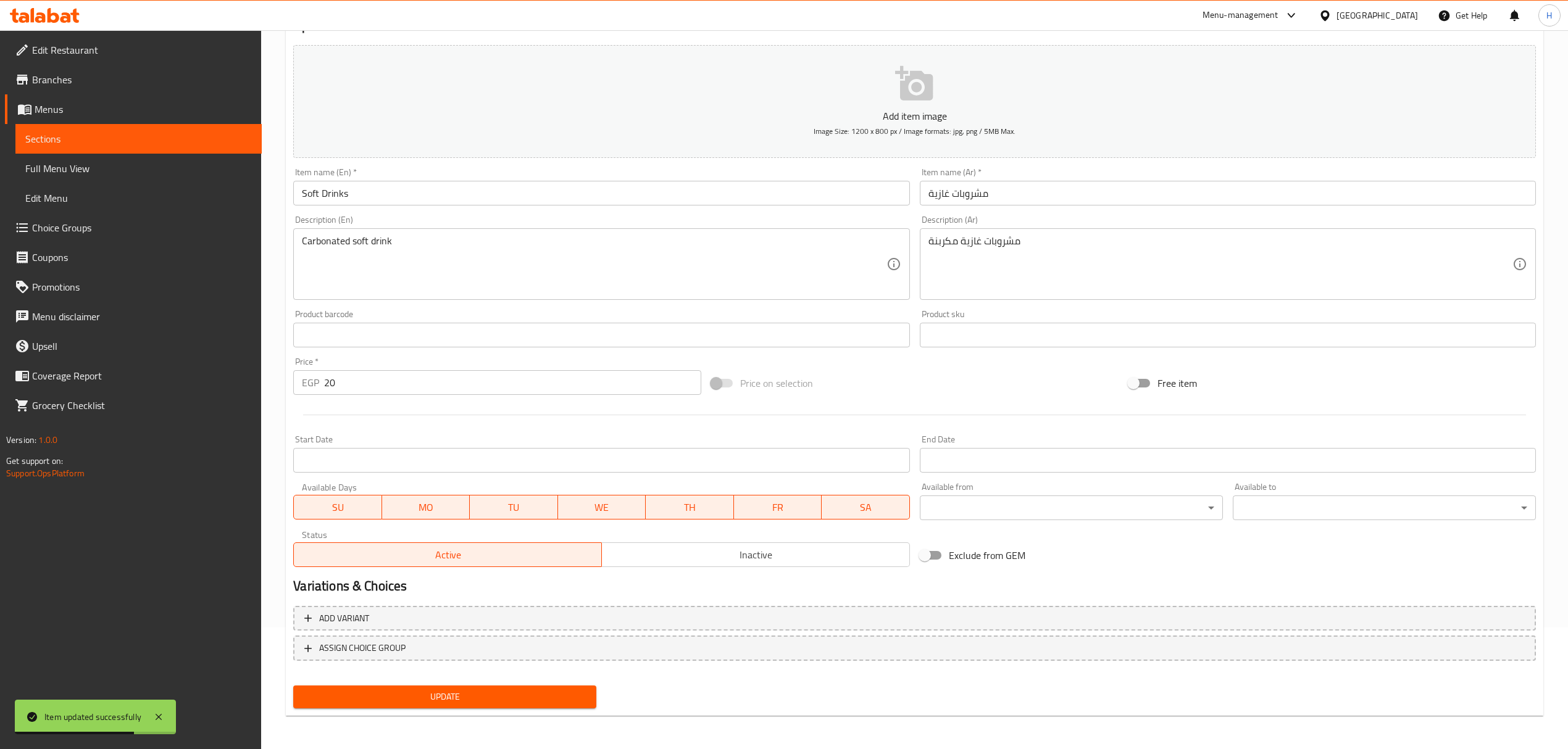
click at [65, 171] on span "Full Menu View" at bounding box center [138, 168] width 227 height 15
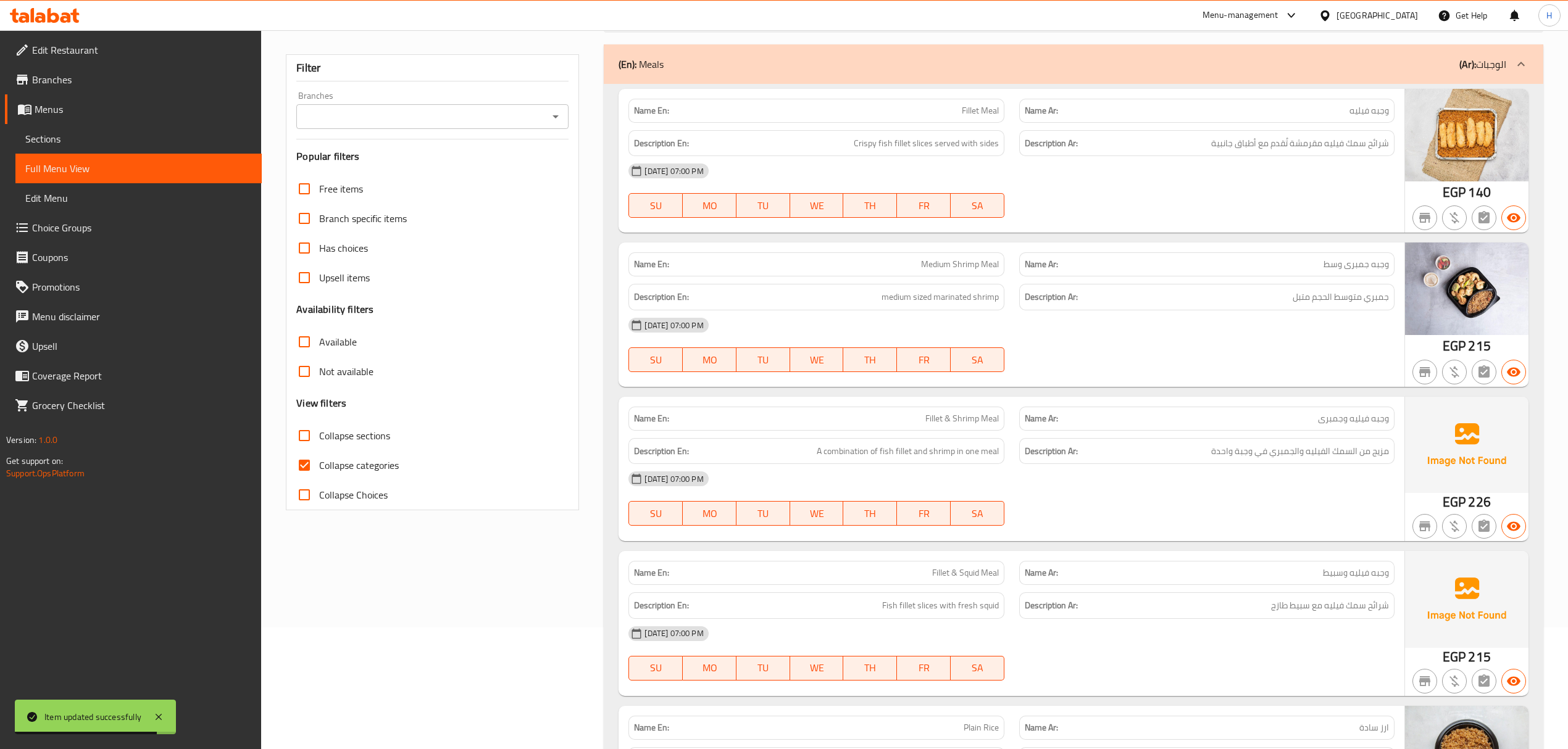
click at [297, 467] on input "Collapse categories" at bounding box center [304, 465] width 30 height 30
checkbox input "false"
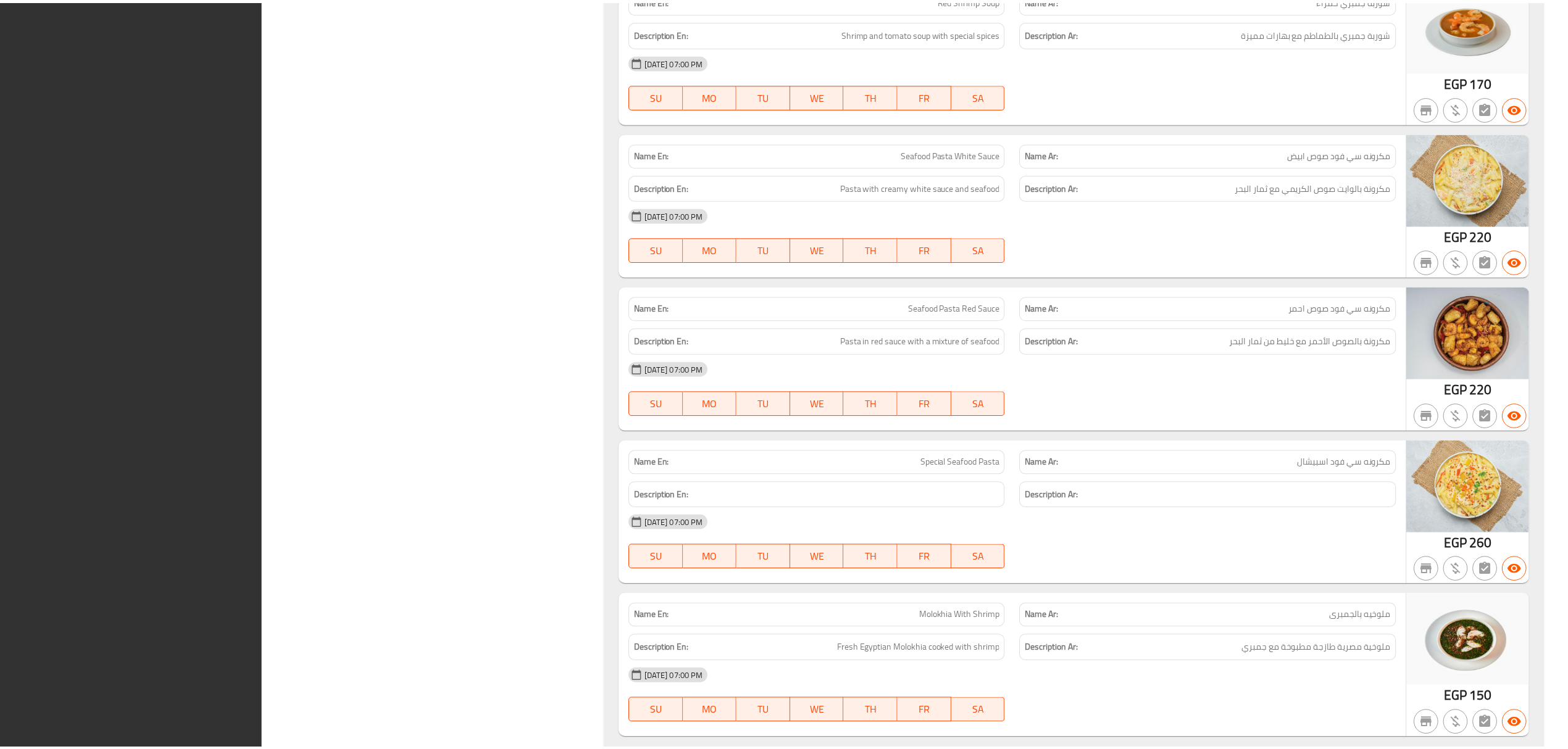
scroll to position [8830, 0]
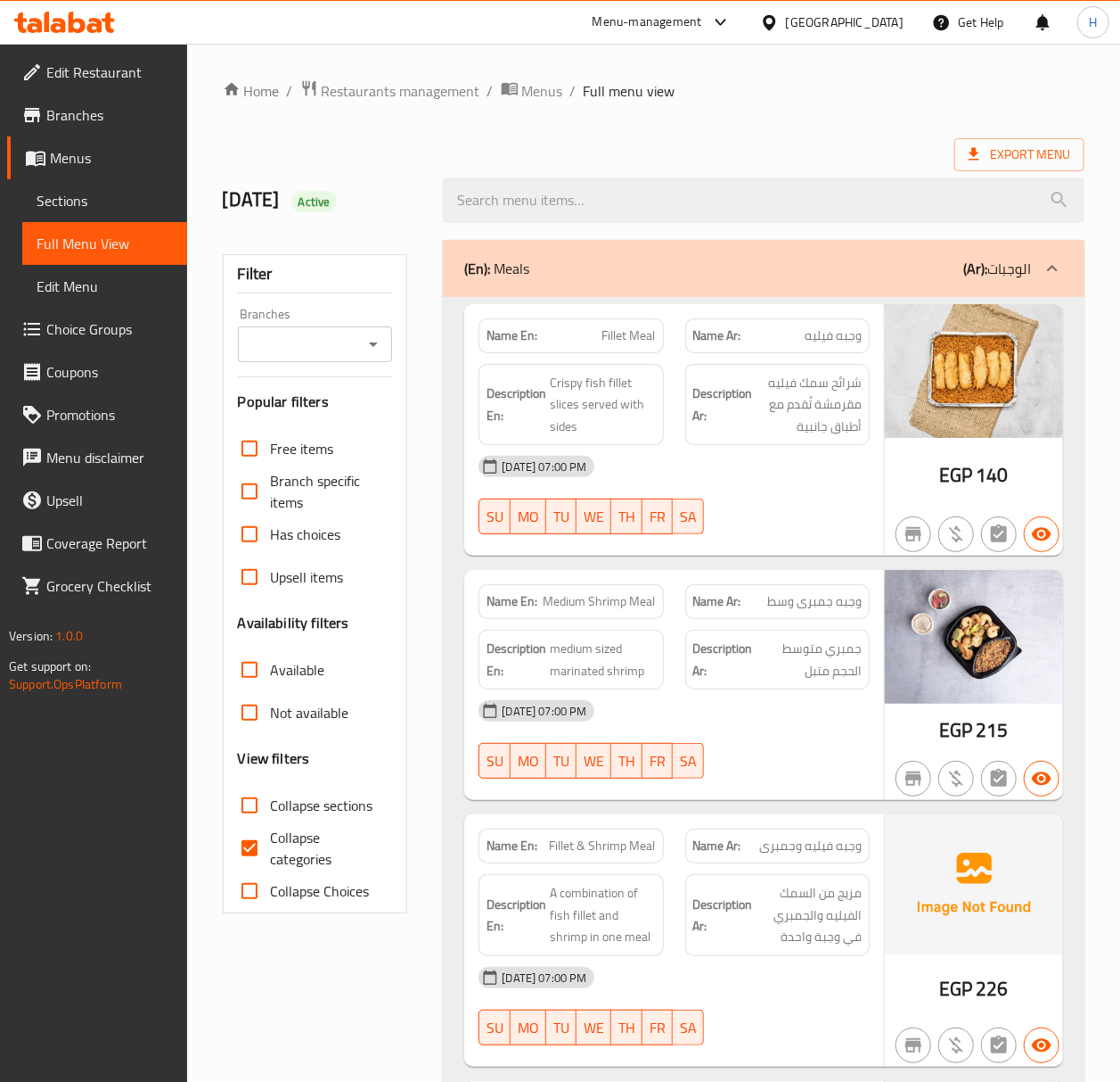
click at [256, 808] on input "Collapse sections" at bounding box center [250, 805] width 43 height 43
checkbox input "true"
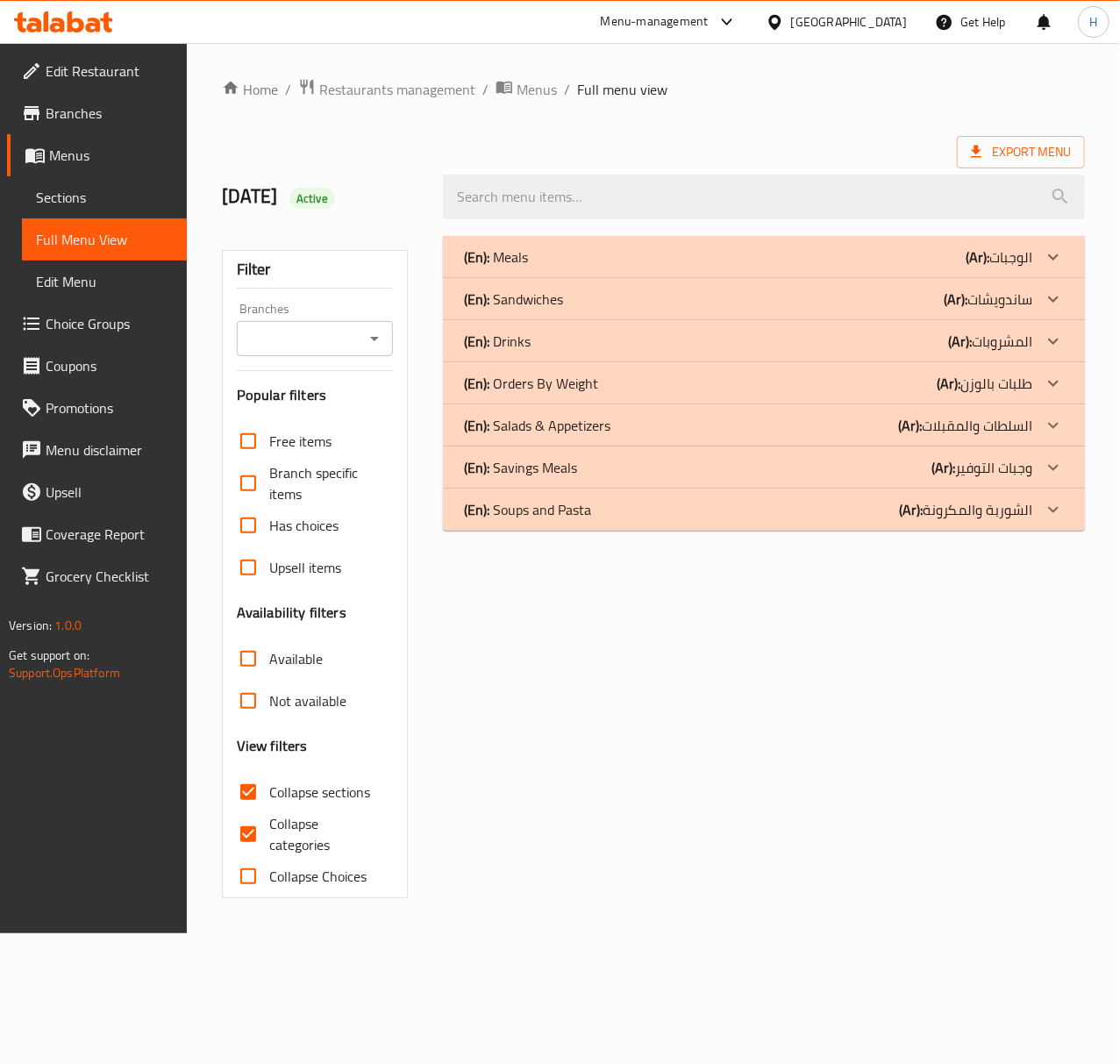
click at [1066, 380] on div at bounding box center [1053, 383] width 43 height 43
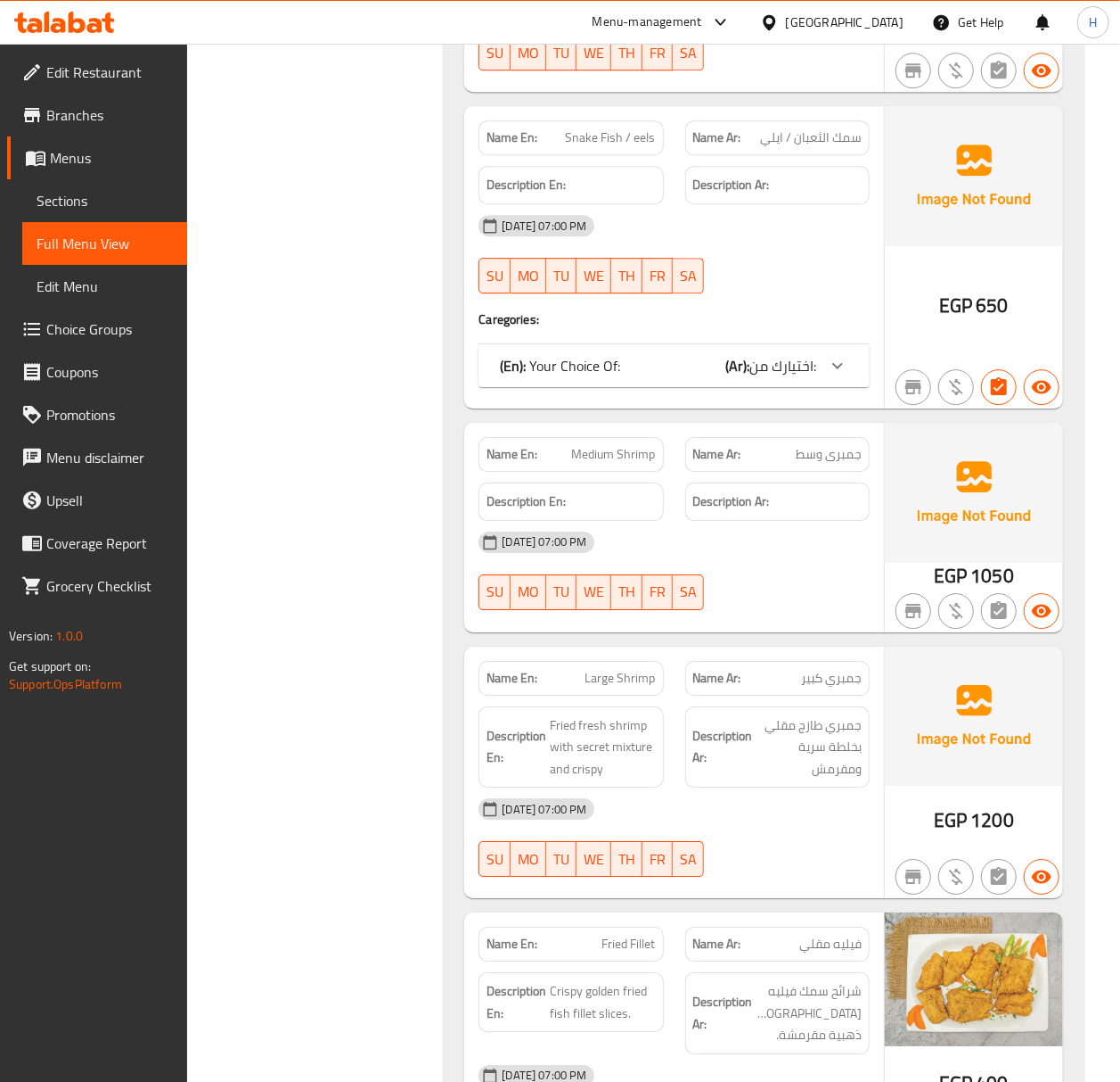
scroll to position [2616, 0]
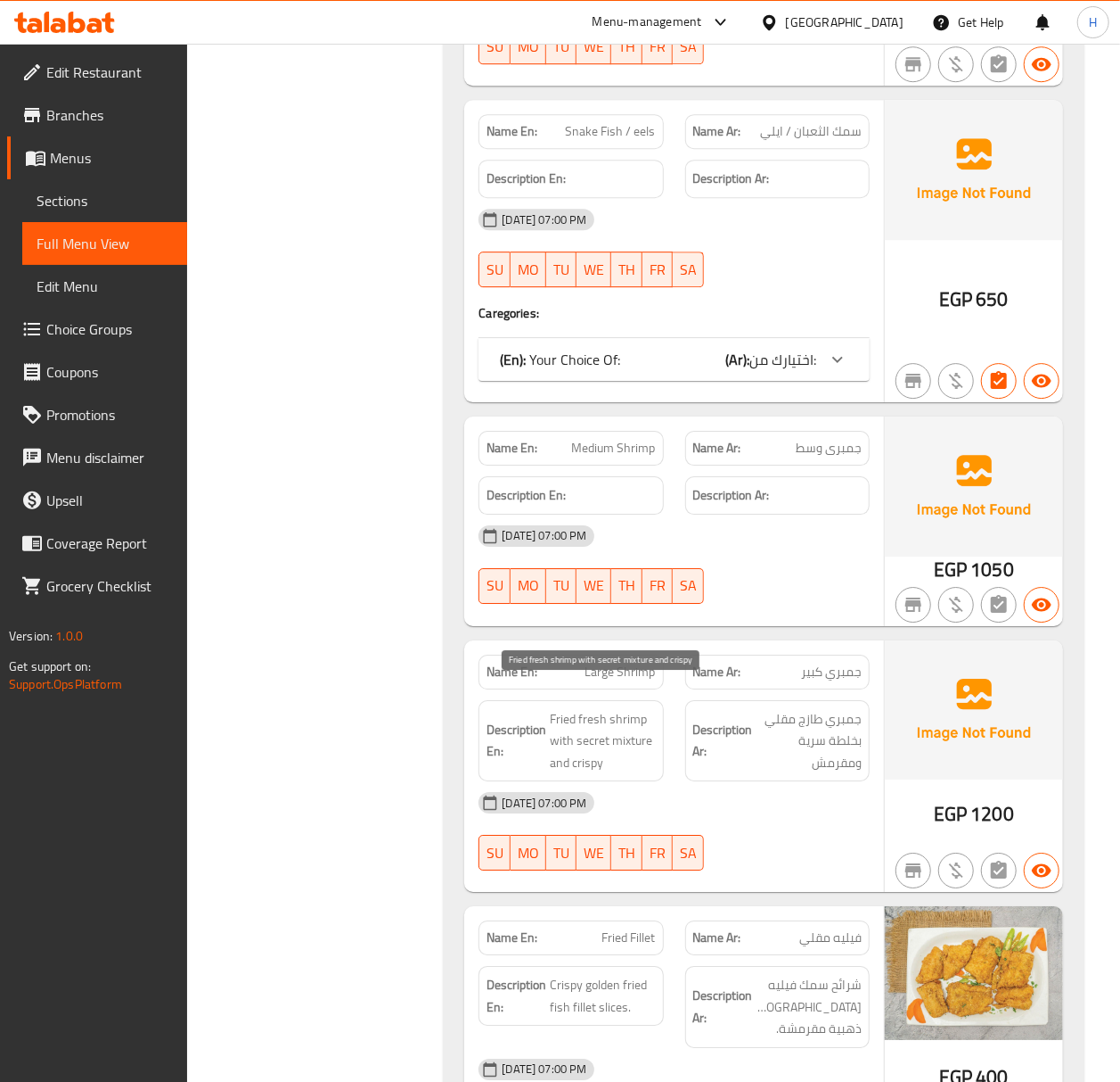
click at [612, 708] on span "Fried fresh shrimp with secret mixture and crispy" at bounding box center [602, 741] width 105 height 66
copy span "Fried fresh shrimp with secret mixture and crispy"
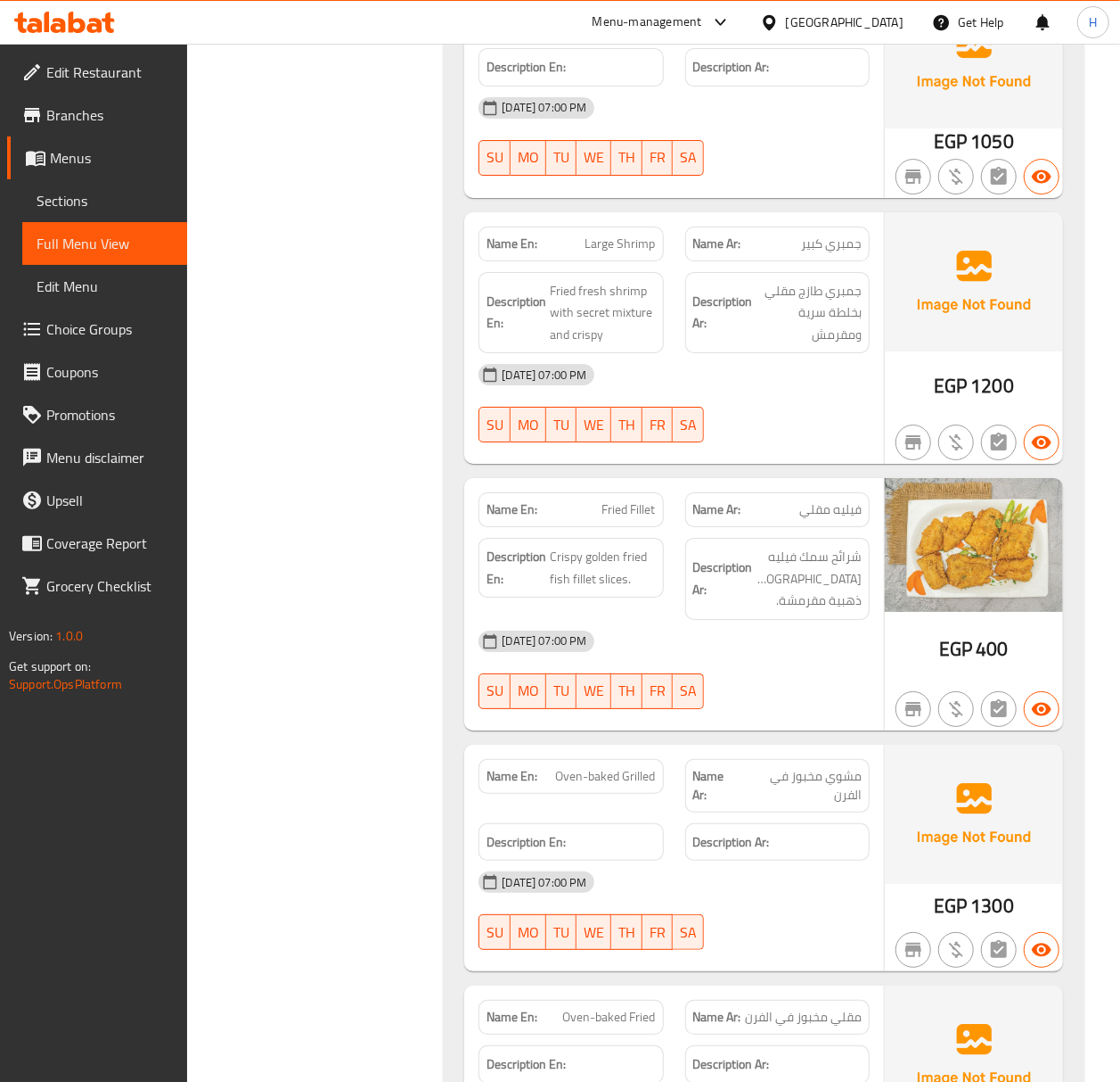
scroll to position [3090, 0]
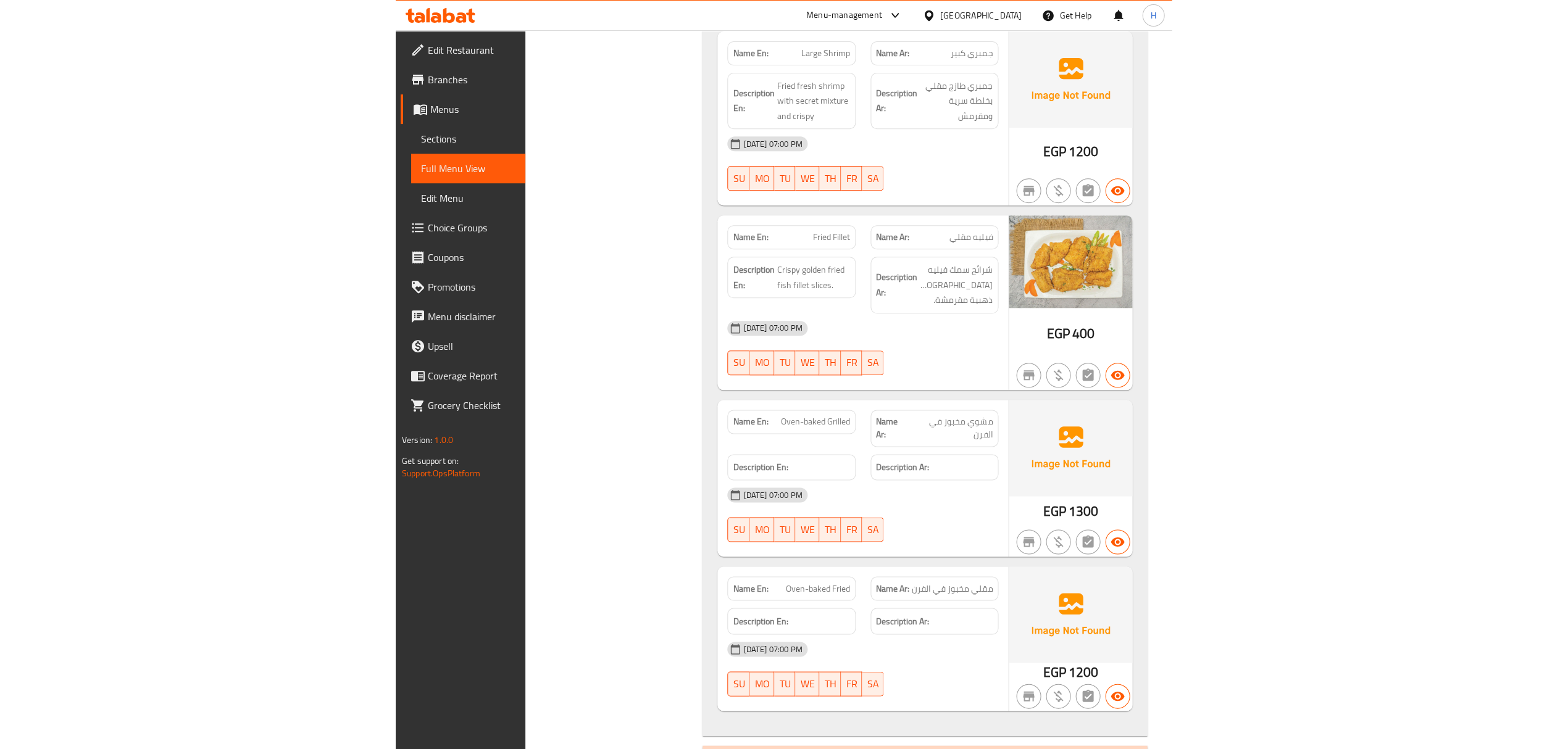
scroll to position [2190, 0]
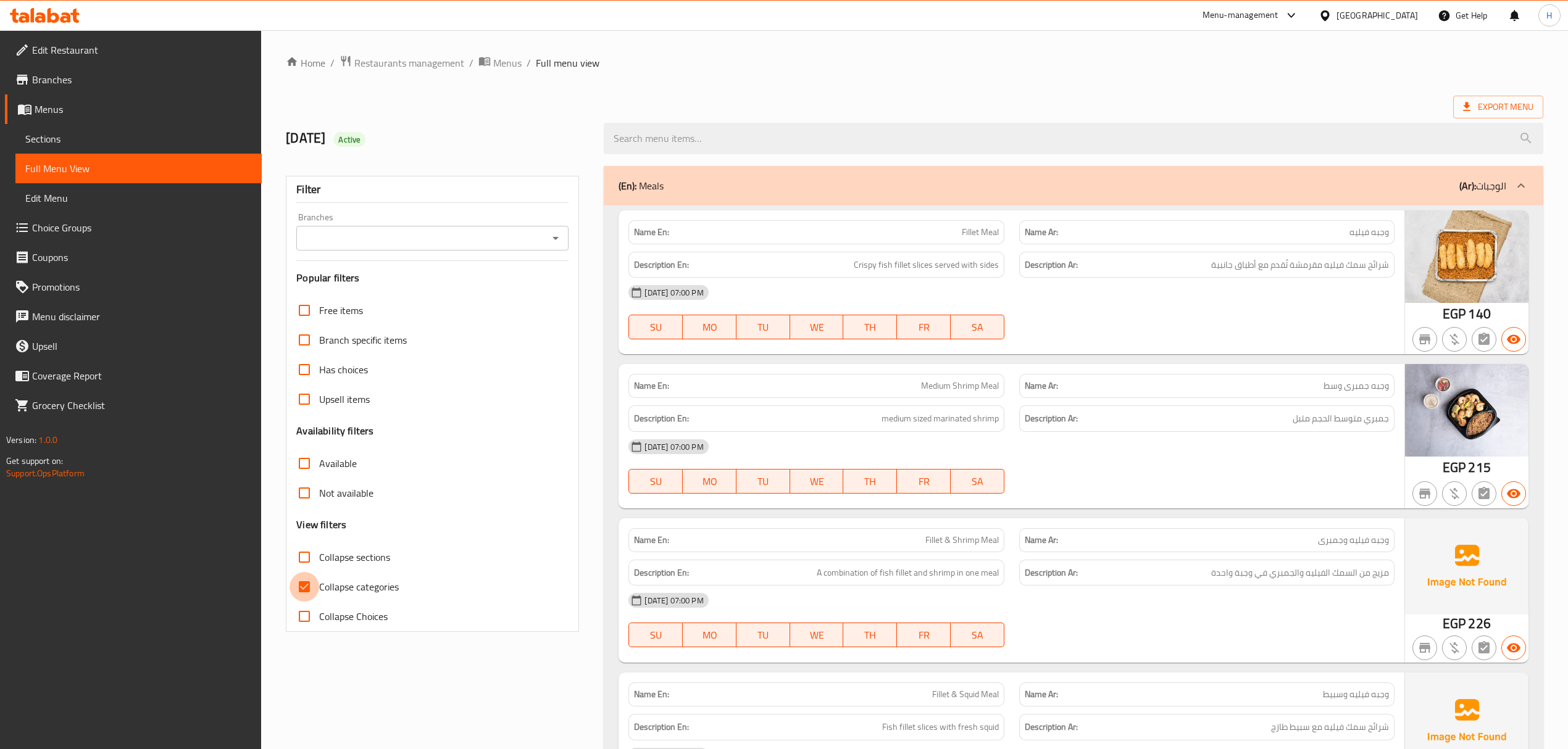
click at [304, 585] on input "Collapse categories" at bounding box center [304, 587] width 30 height 30
checkbox input "false"
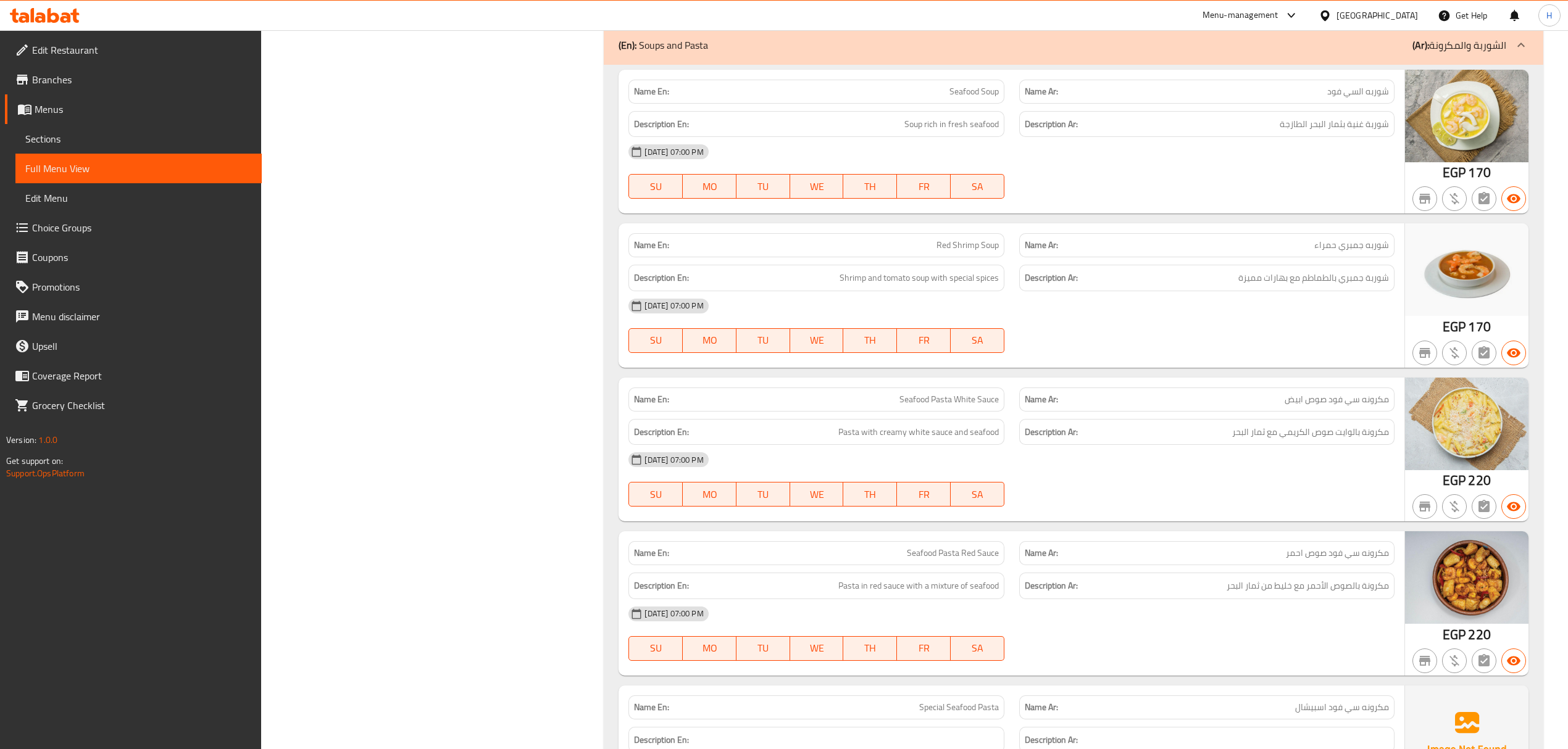
scroll to position [13, 0]
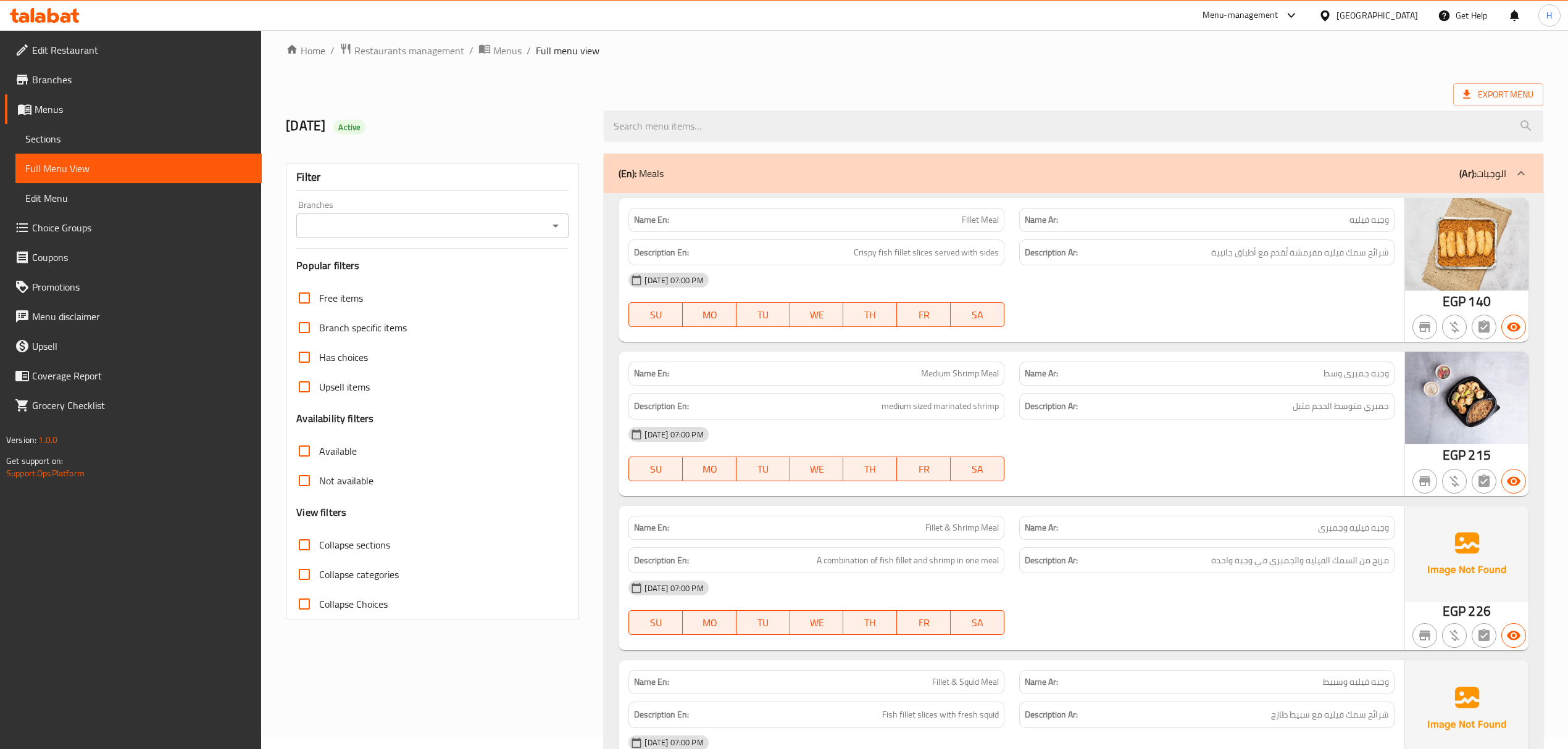
click at [1134, 94] on div "Export Menu" at bounding box center [915, 94] width 1257 height 23
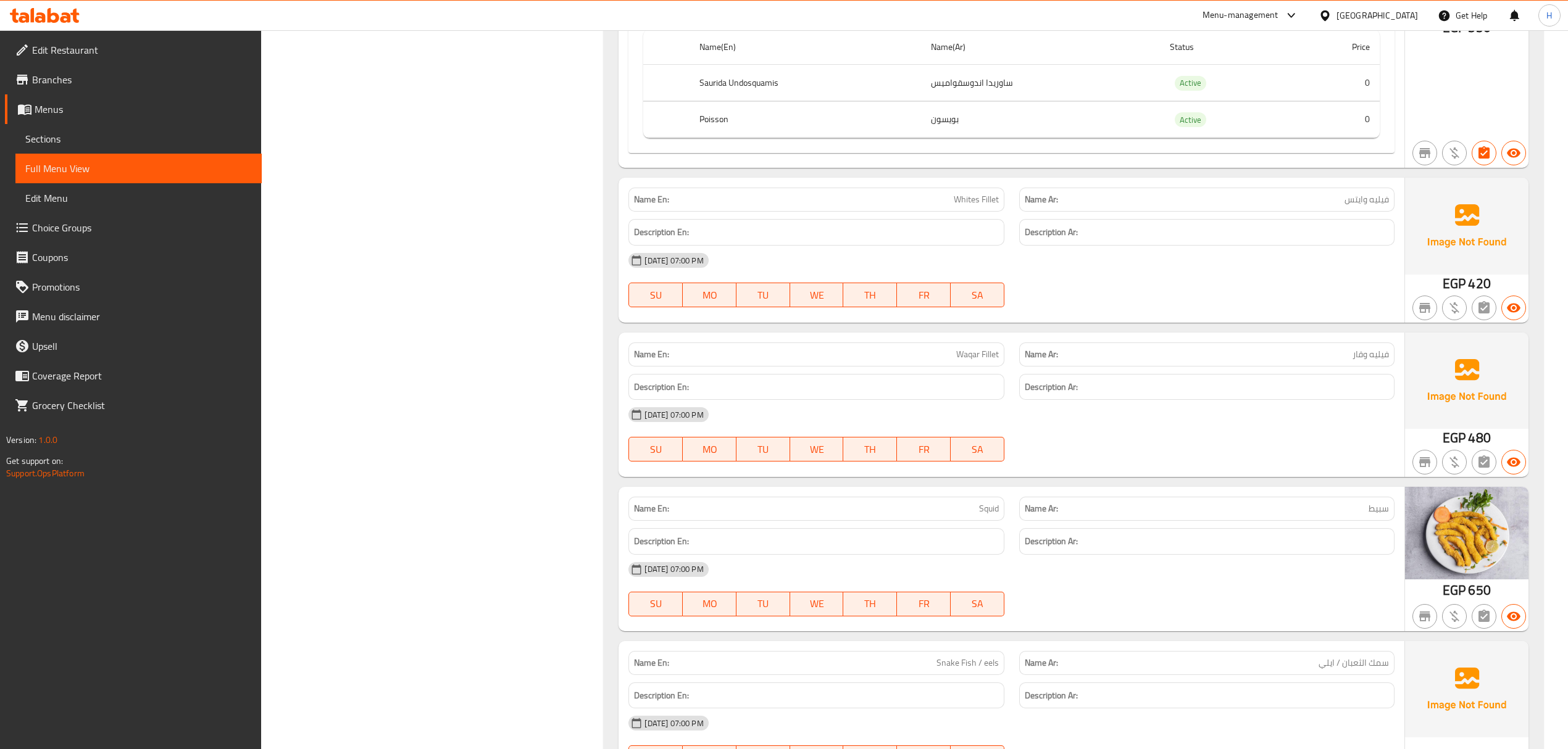
scroll to position [4522, 0]
